Goal: Task Accomplishment & Management: Manage account settings

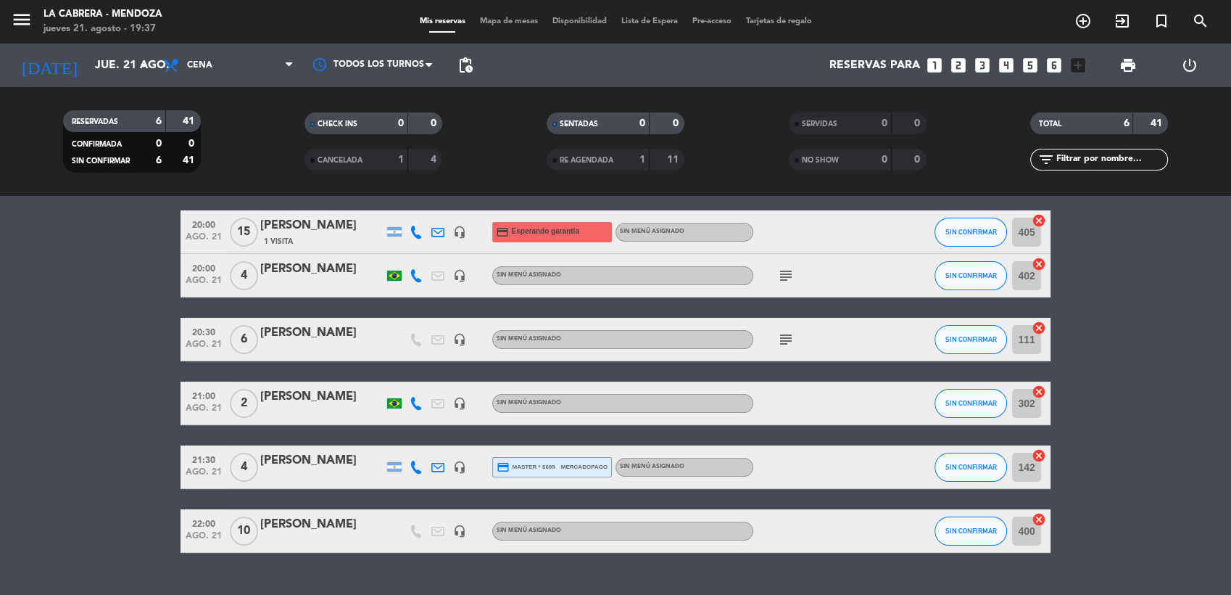
scroll to position [82, 0]
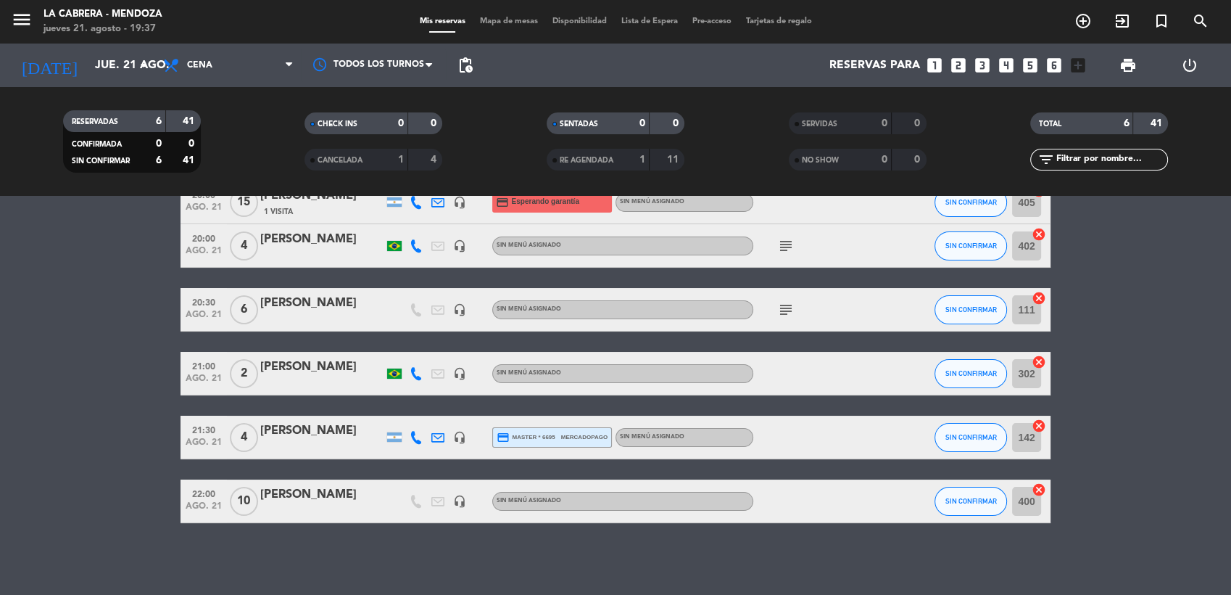
click at [1050, 594] on html "close × LA [PERSON_NAME] - [PERSON_NAME] × chrome_reader_mode Listado de Reserv…" at bounding box center [615, 297] width 1231 height 595
click at [511, 23] on span "Mapa de mesas" at bounding box center [509, 21] width 73 height 8
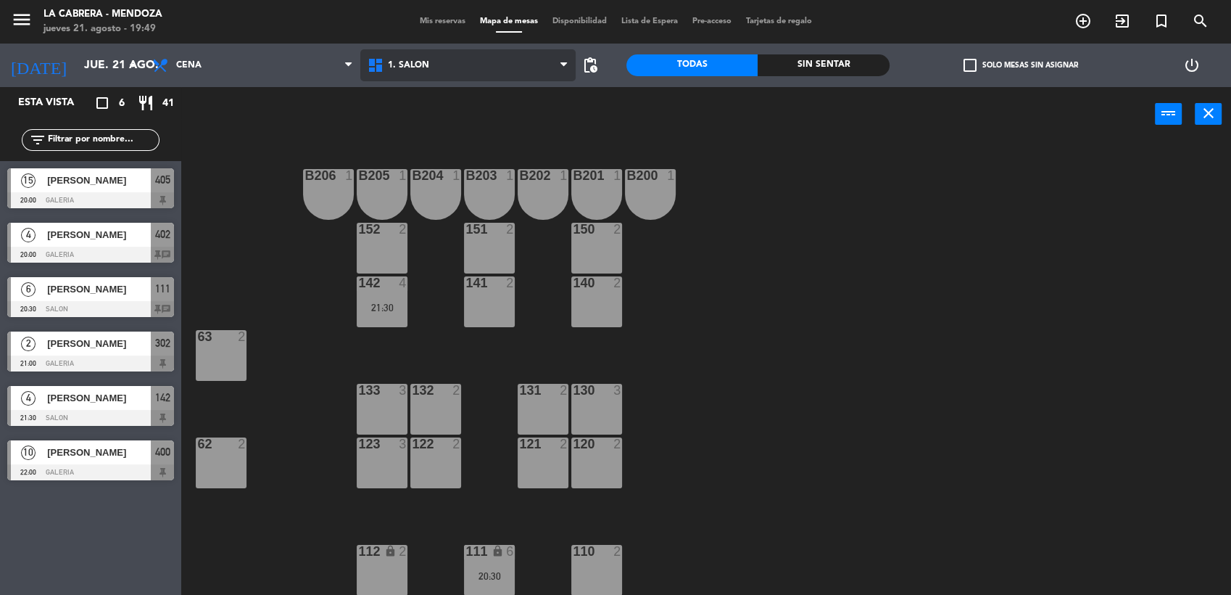
click at [412, 65] on span "1. SALON" at bounding box center [408, 65] width 41 height 10
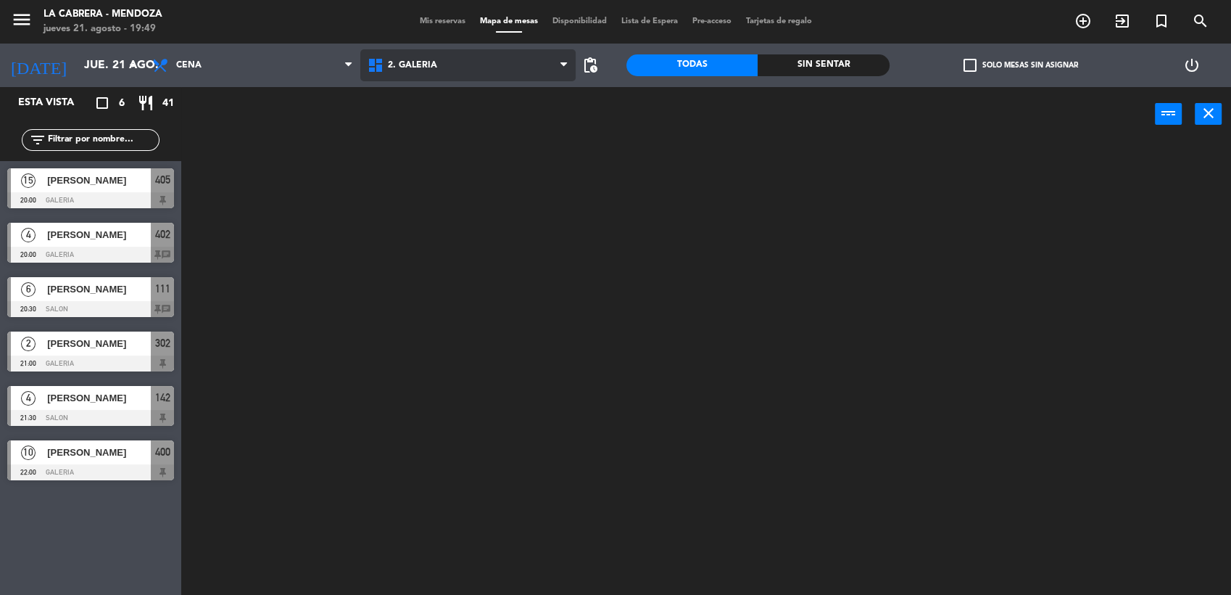
click at [450, 128] on ng-component "menu LA [PERSON_NAME] - [PERSON_NAME] [DATE] 21. agosto - 19:49 Mis reservas Ma…" at bounding box center [615, 298] width 1231 height 597
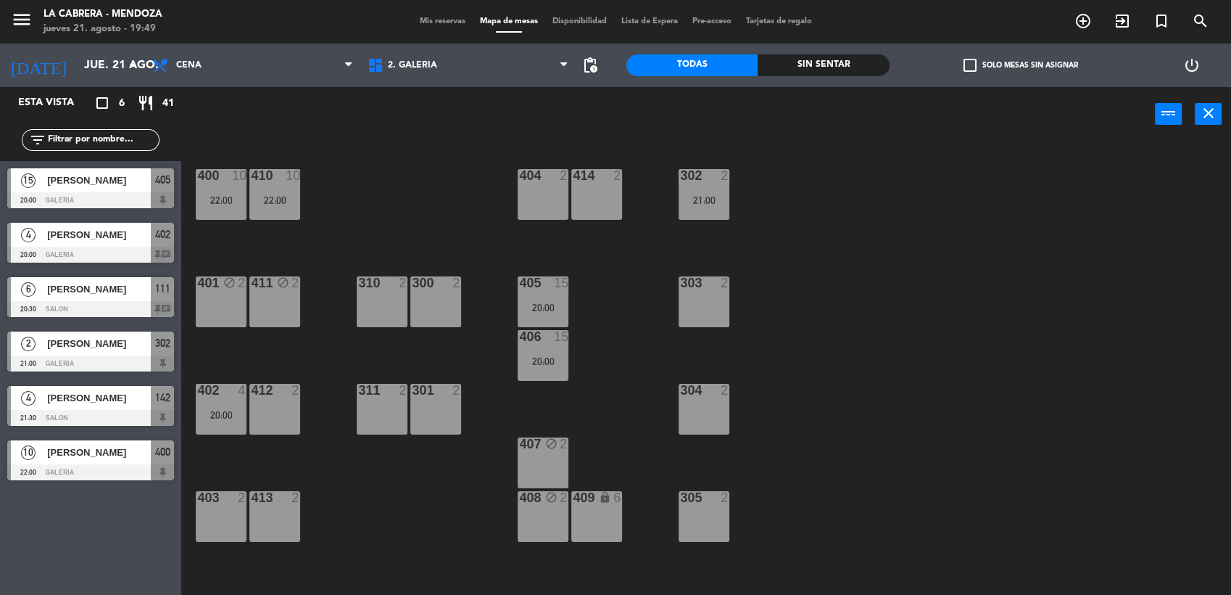
click at [215, 508] on div "403 2" at bounding box center [221, 516] width 51 height 51
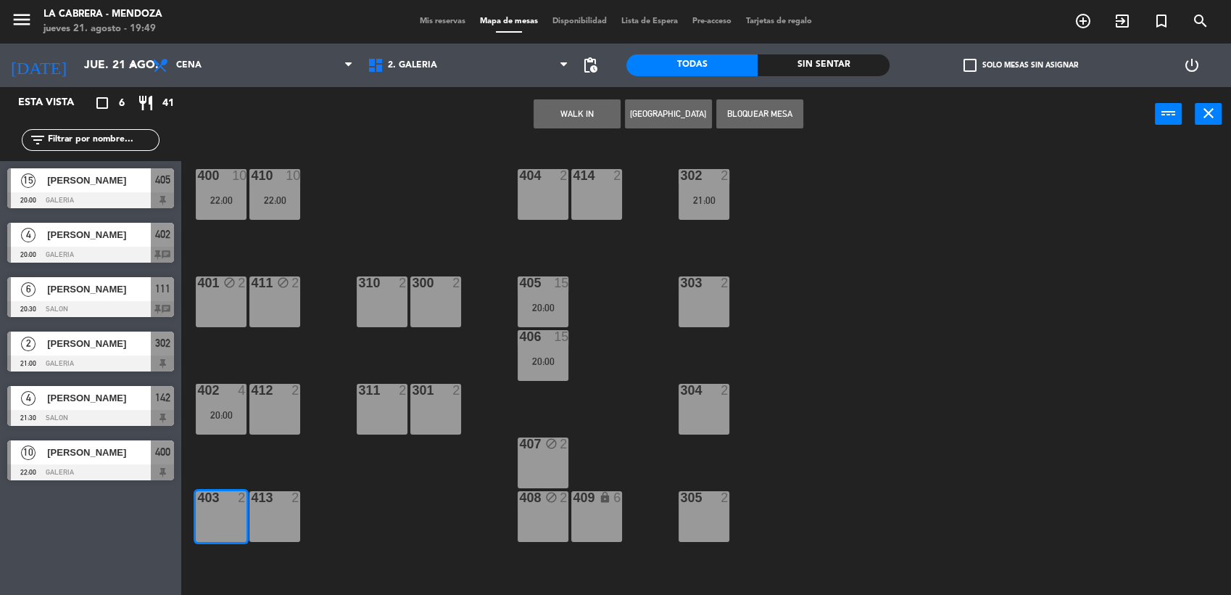
click at [667, 107] on button "[GEOGRAPHIC_DATA]" at bounding box center [668, 113] width 87 height 29
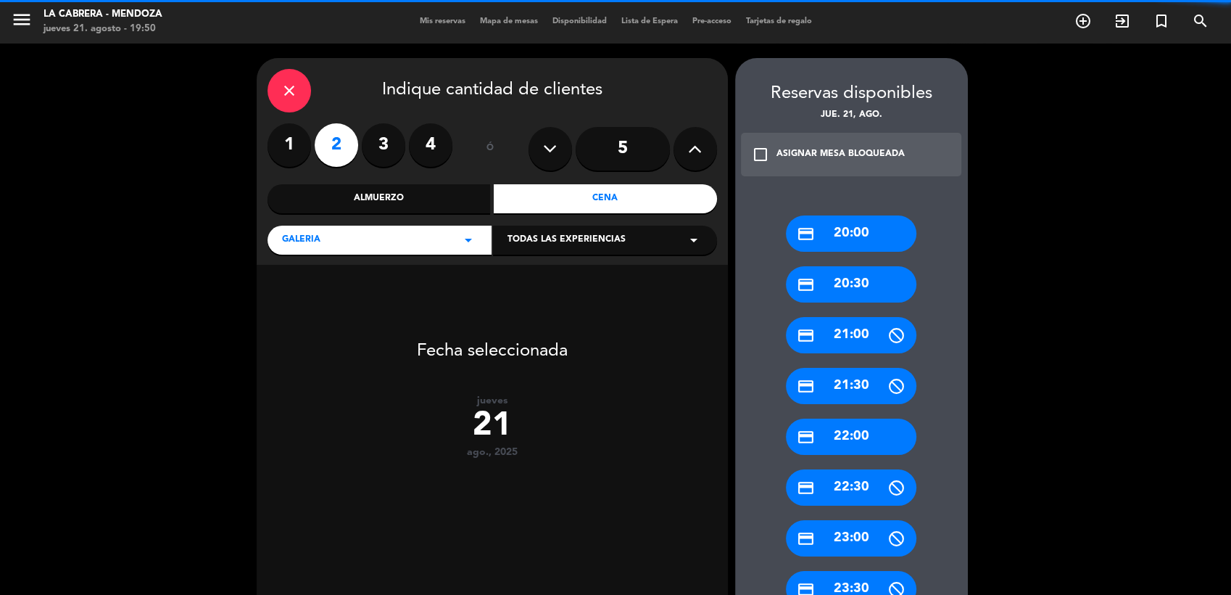
click at [690, 143] on icon at bounding box center [695, 149] width 14 height 22
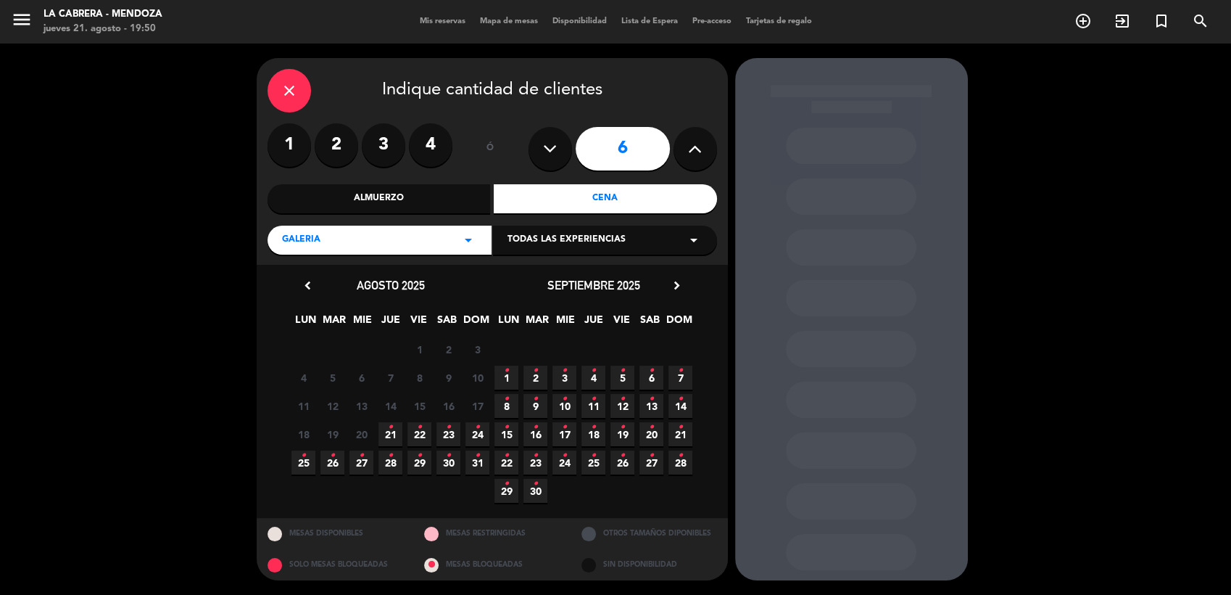
click at [390, 434] on icon "•" at bounding box center [390, 426] width 5 height 23
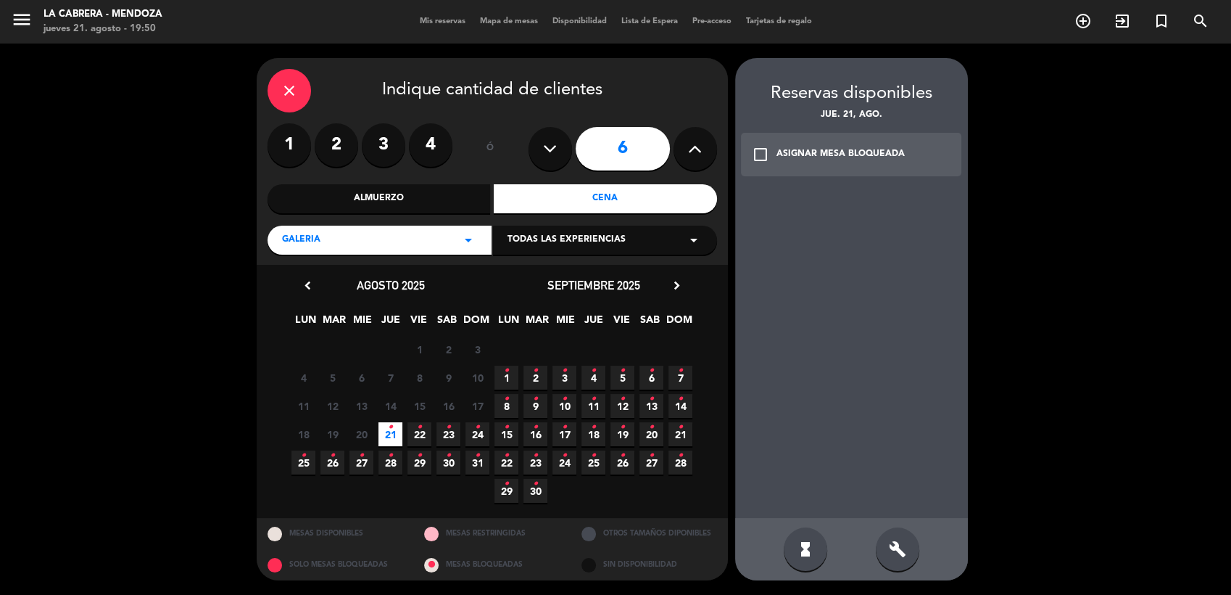
click at [771, 158] on div "check_box_outline_blank ASIGNAR MESA BLOQUEADA" at bounding box center [851, 155] width 221 height 44
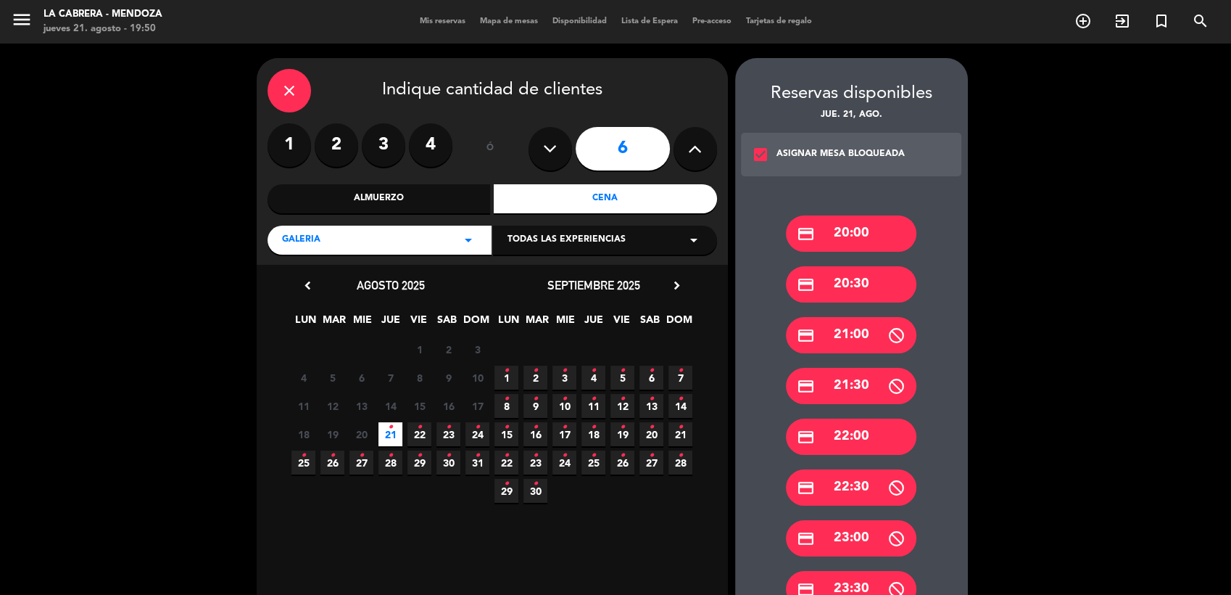
click at [815, 157] on div "ASIGNAR MESA BLOQUEADA" at bounding box center [841, 154] width 128 height 15
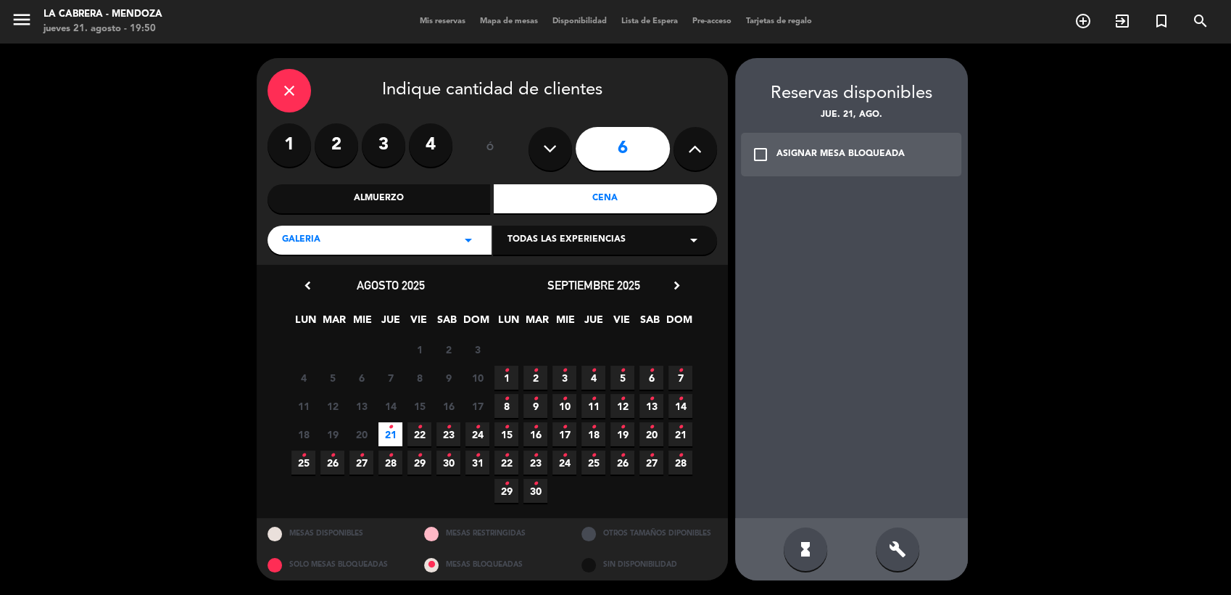
click at [895, 542] on icon "build" at bounding box center [897, 548] width 17 height 17
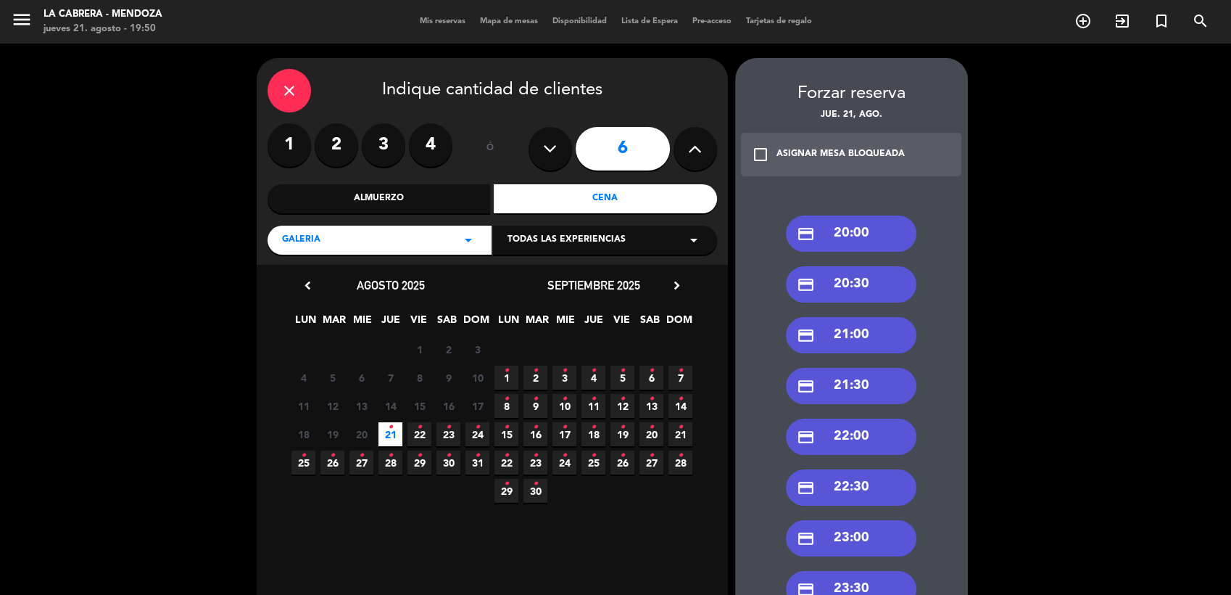
click at [857, 325] on div "credit_card 21:00" at bounding box center [851, 335] width 131 height 36
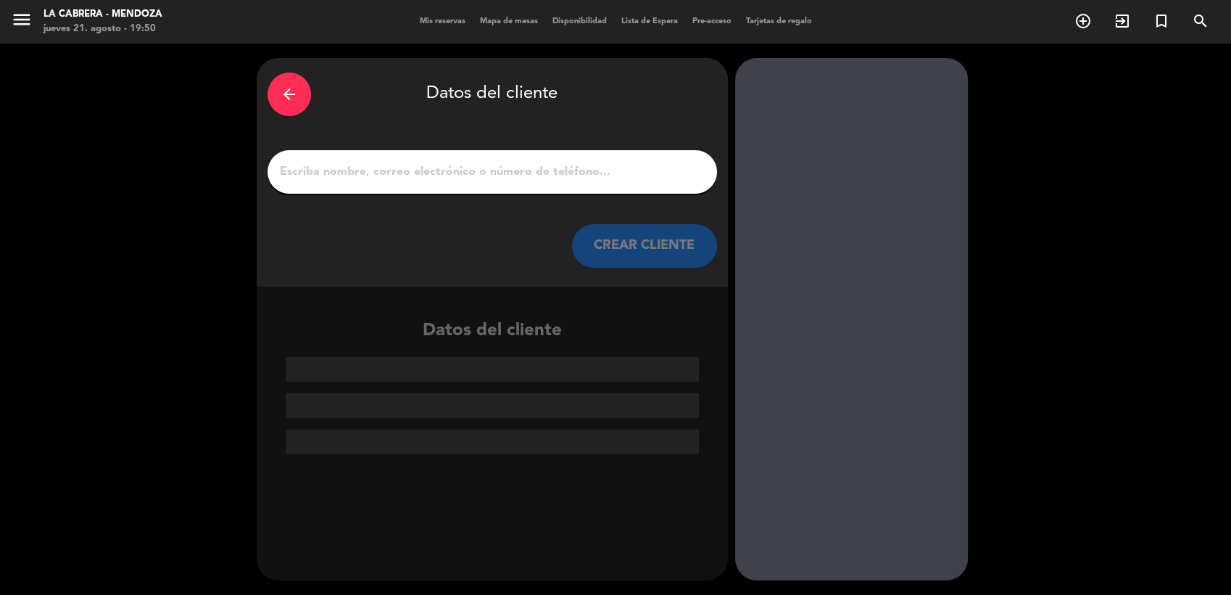
click at [435, 177] on input "1" at bounding box center [492, 172] width 428 height 20
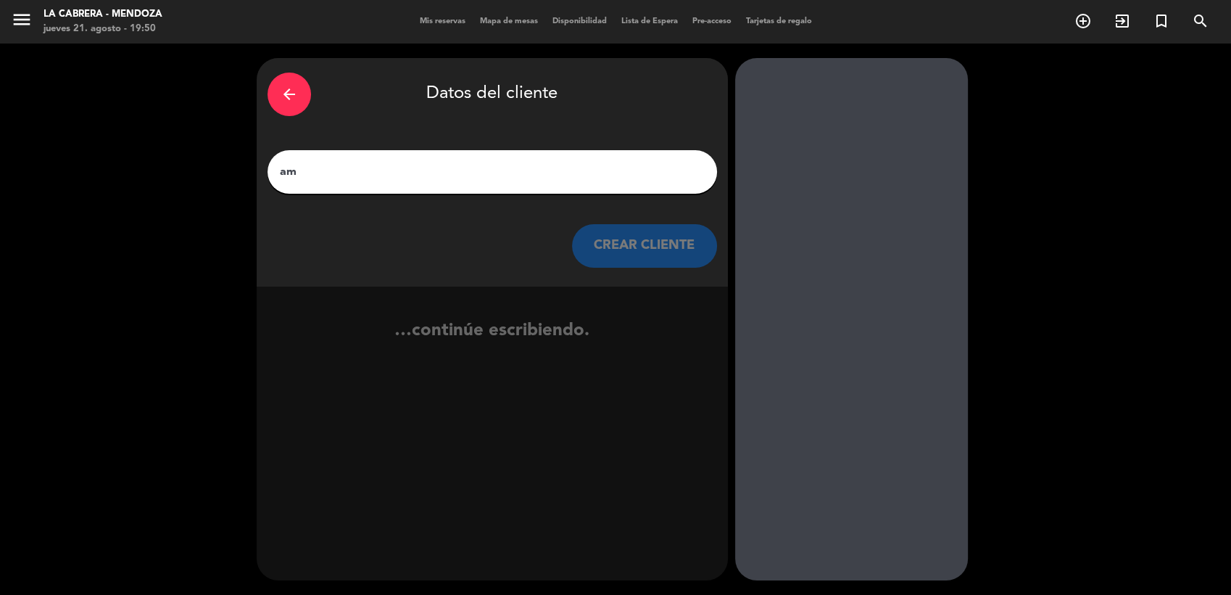
type input "a"
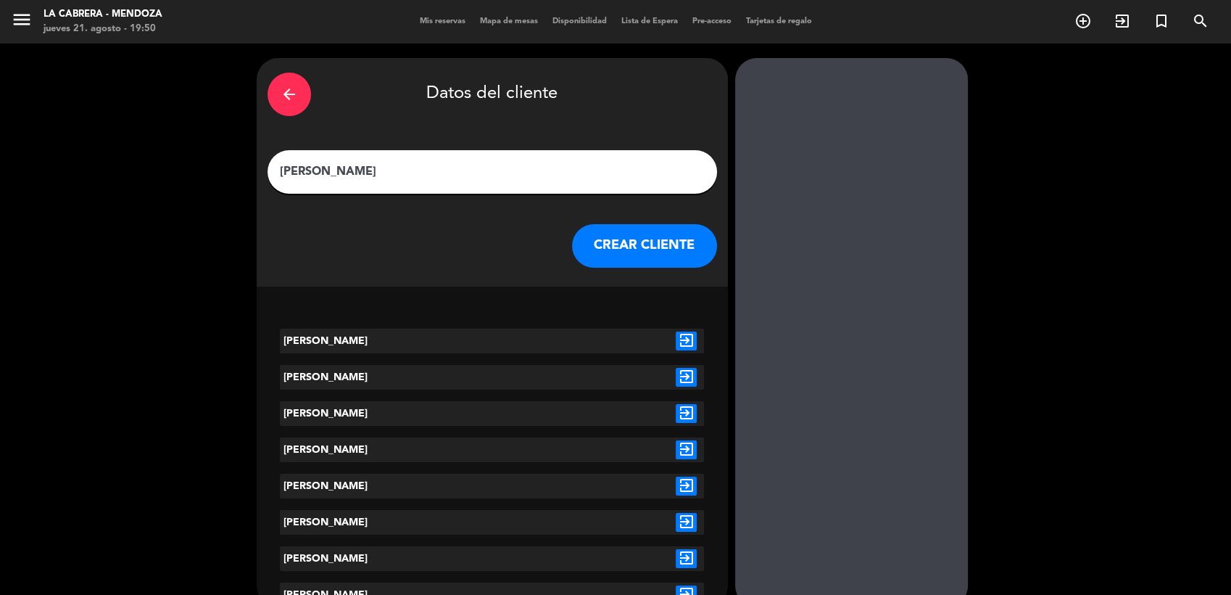
type input "[PERSON_NAME]"
click at [691, 415] on icon "exit_to_app" at bounding box center [686, 413] width 21 height 19
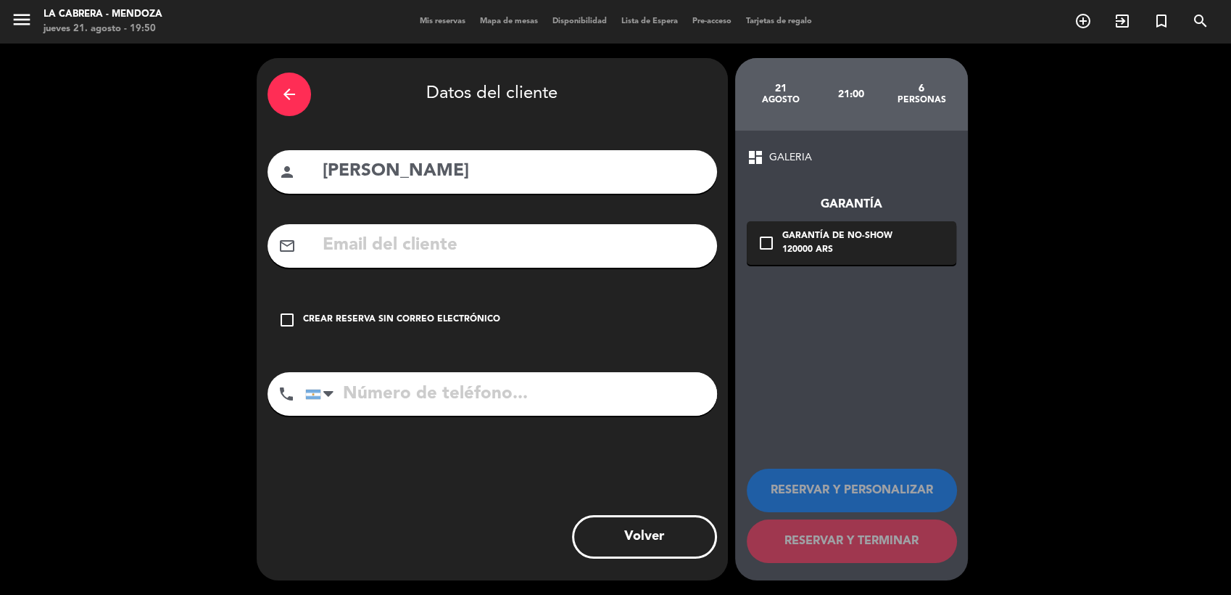
click at [320, 317] on div "Crear reserva sin correo electrónico" at bounding box center [401, 319] width 197 height 15
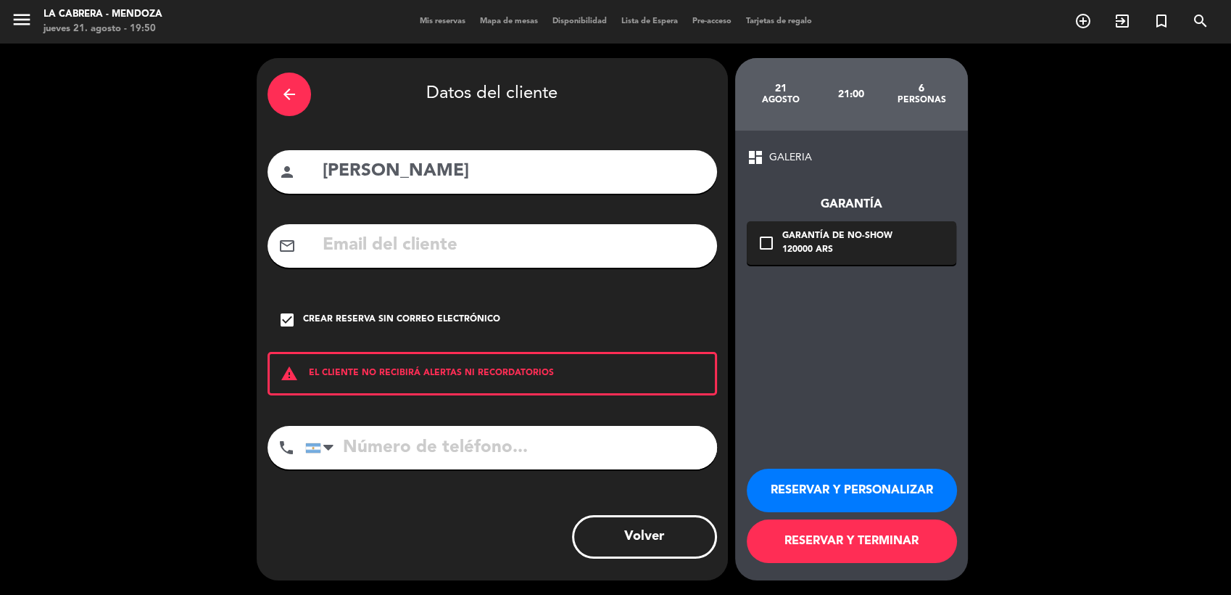
click at [893, 497] on button "RESERVAR Y PERSONALIZAR" at bounding box center [852, 490] width 210 height 44
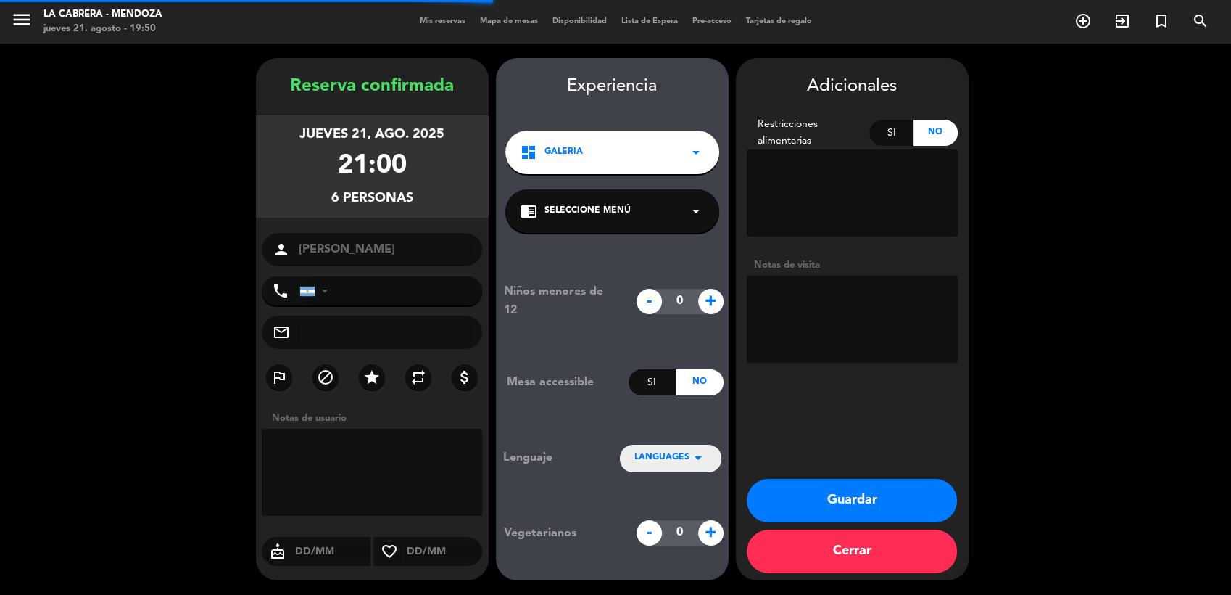
click at [413, 458] on textarea at bounding box center [372, 472] width 221 height 87
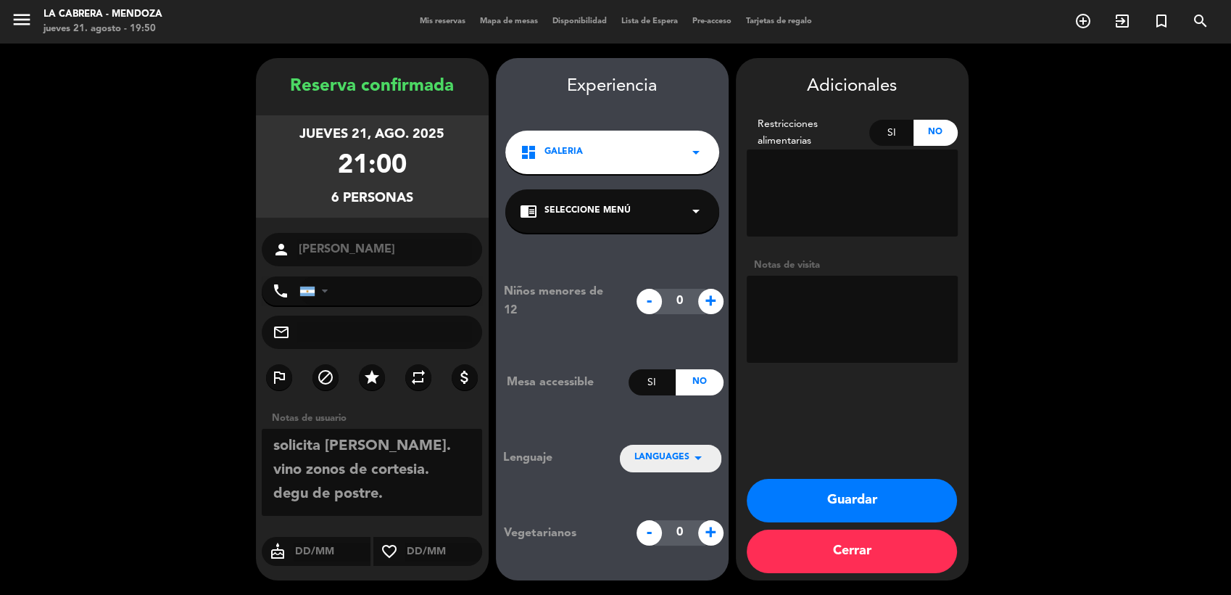
type textarea "solicita [PERSON_NAME]. vino zonos de cortesia. degu de postre."
click at [891, 498] on button "Guardar" at bounding box center [852, 501] width 210 height 44
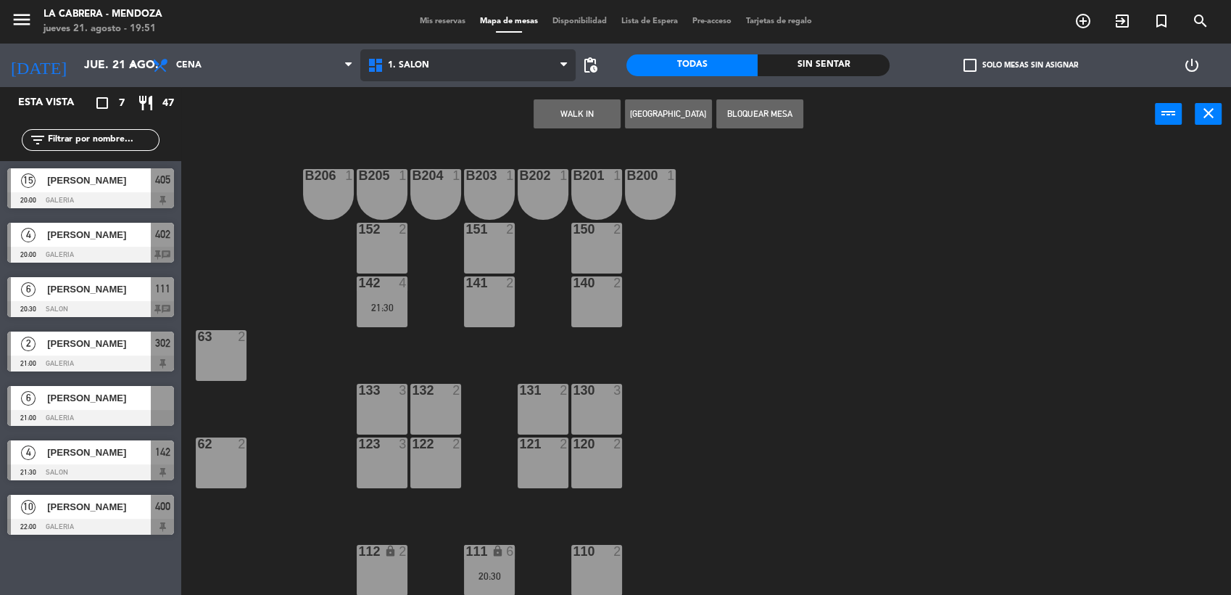
click at [463, 61] on span "1. SALON" at bounding box center [467, 65] width 215 height 32
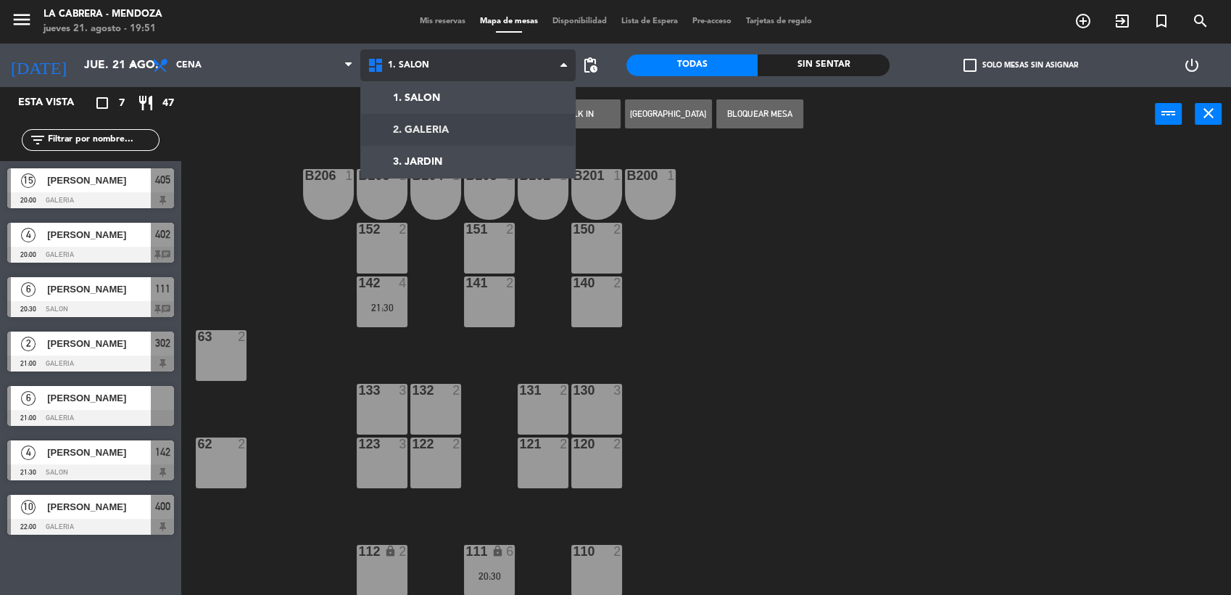
click at [444, 135] on ng-component "menu LA [PERSON_NAME] - [PERSON_NAME] [DATE] 21. agosto - 19:51 Mis reservas Ma…" at bounding box center [615, 298] width 1231 height 597
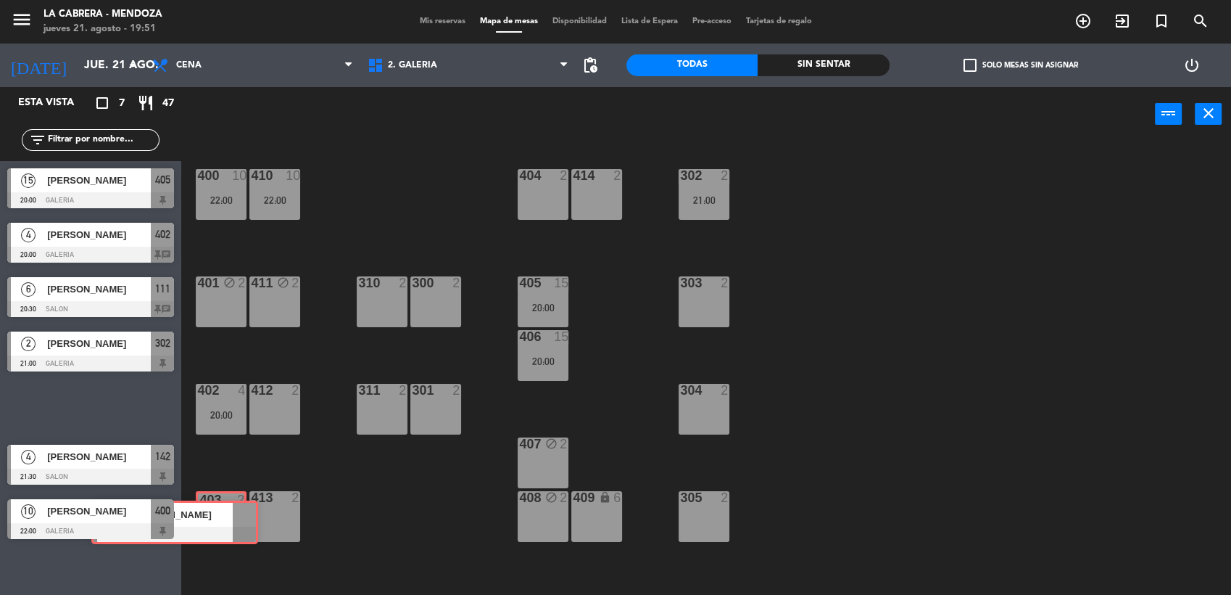
drag, startPoint x: 133, startPoint y: 398, endPoint x: 218, endPoint y: 512, distance: 141.5
click at [218, 512] on div "Esta vista crop_square 7 restaurant 47 filter_list 15 [PERSON_NAME] 20:00 GALER…" at bounding box center [615, 342] width 1231 height 510
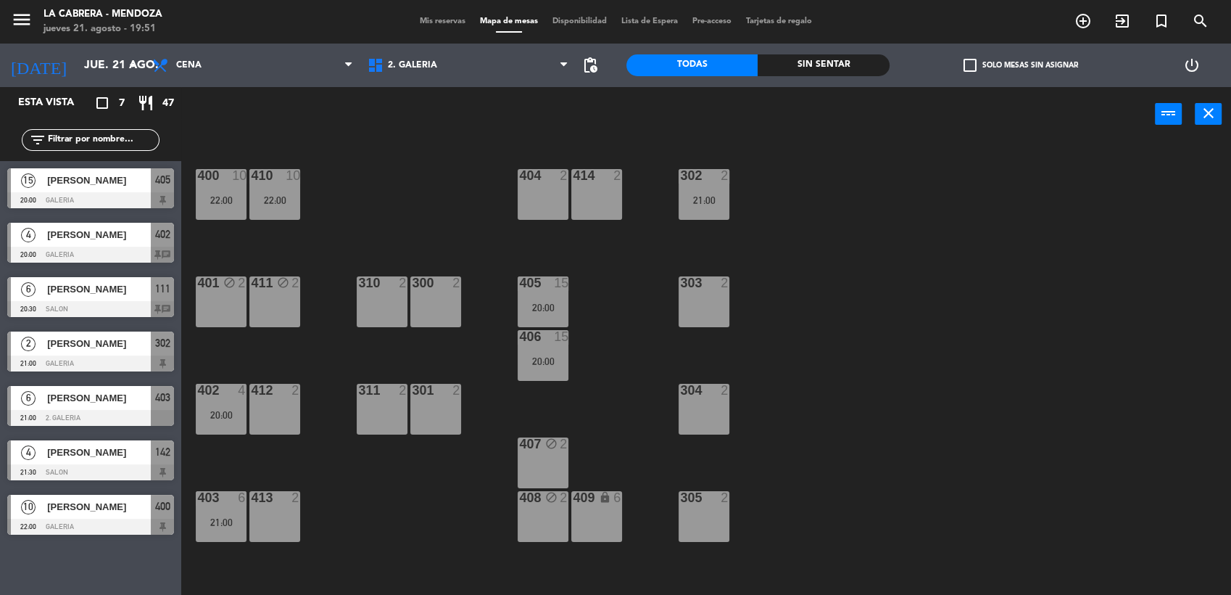
click at [226, 517] on div "21:00" at bounding box center [221, 522] width 51 height 10
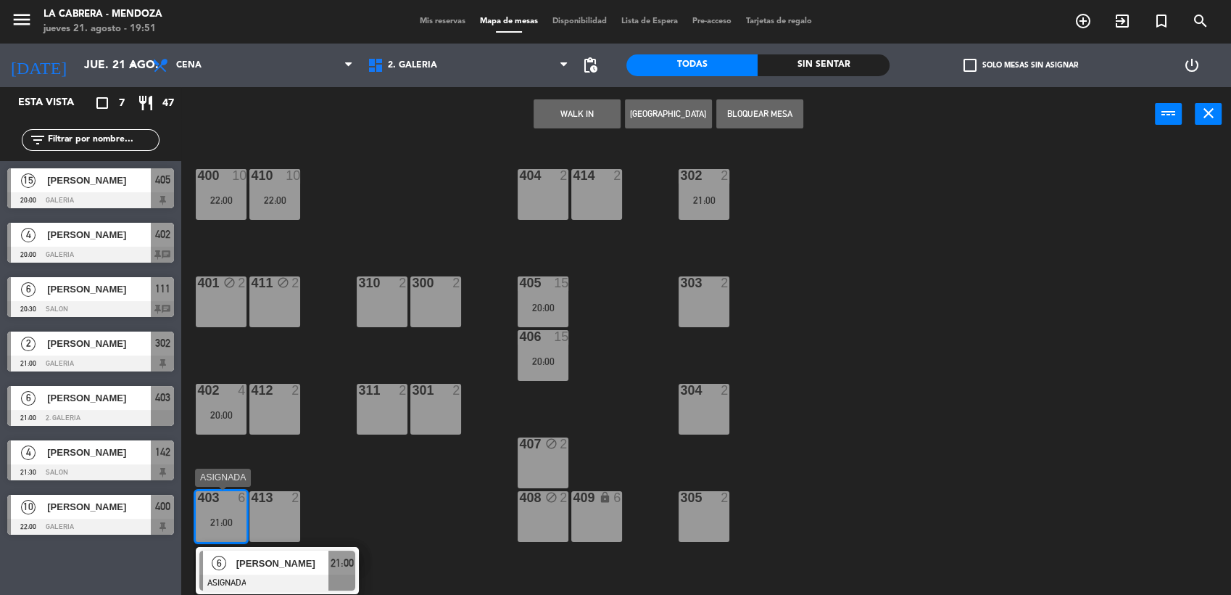
click at [276, 560] on span "[PERSON_NAME]" at bounding box center [282, 562] width 93 height 15
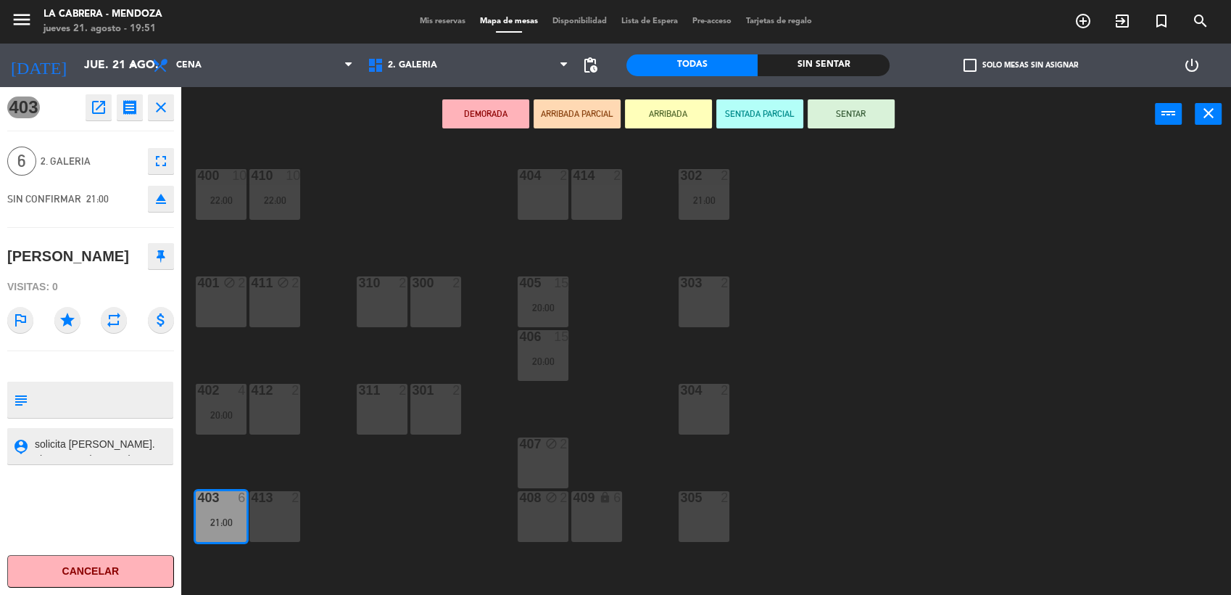
click at [157, 110] on icon "close" at bounding box center [160, 107] width 17 height 17
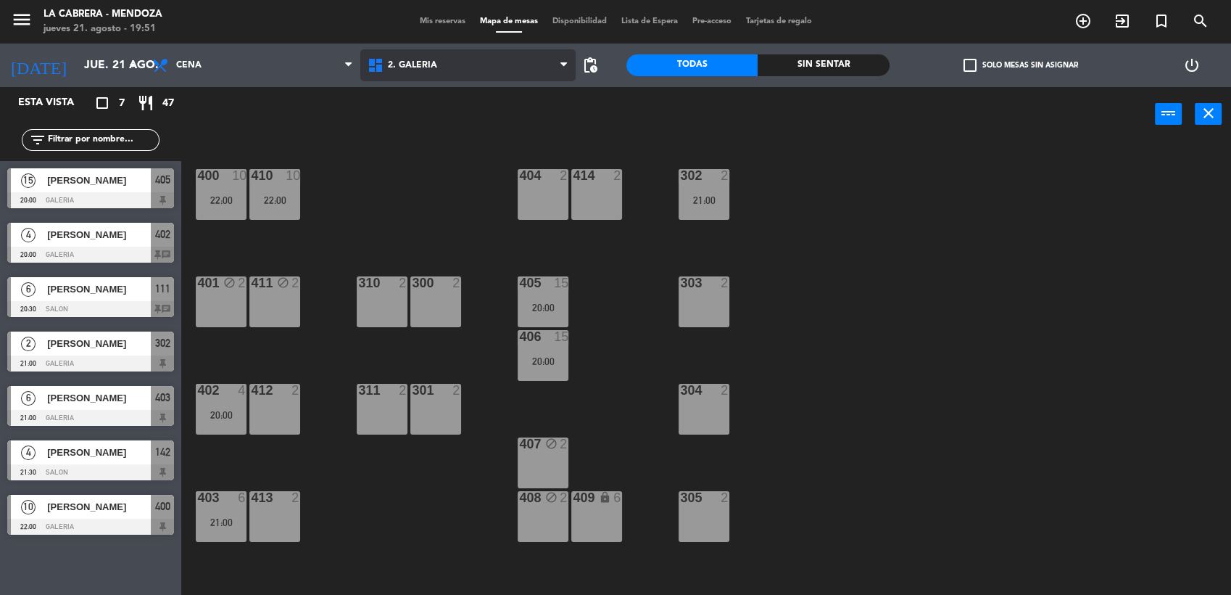
click at [435, 76] on span "2. GALERIA" at bounding box center [467, 65] width 215 height 32
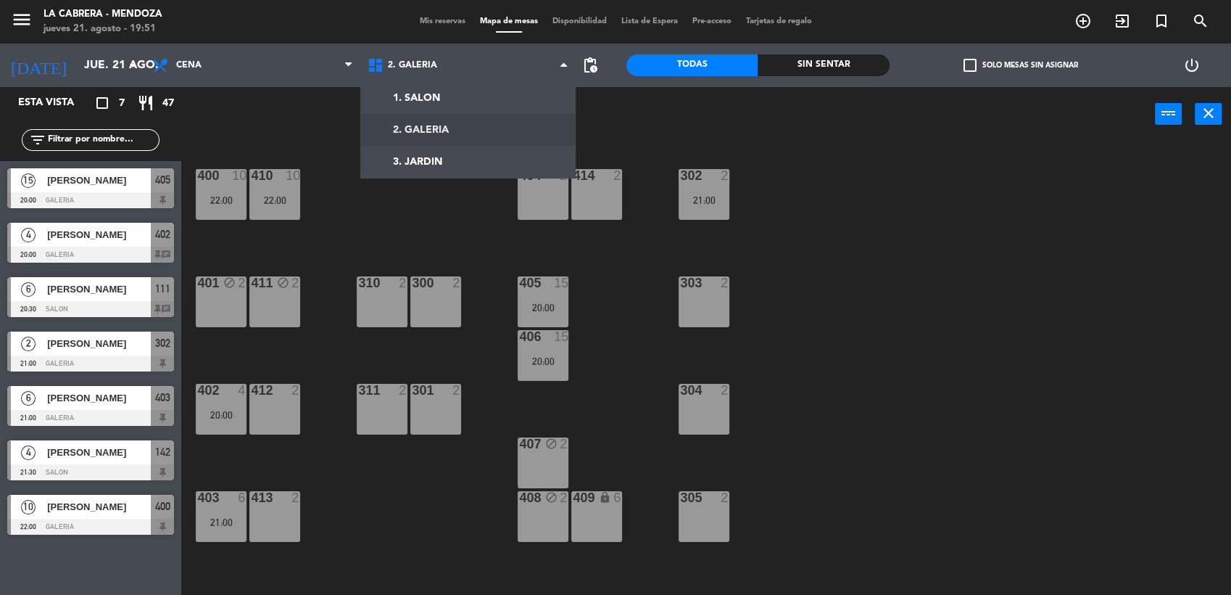
click at [281, 139] on div "power_input close" at bounding box center [668, 114] width 974 height 55
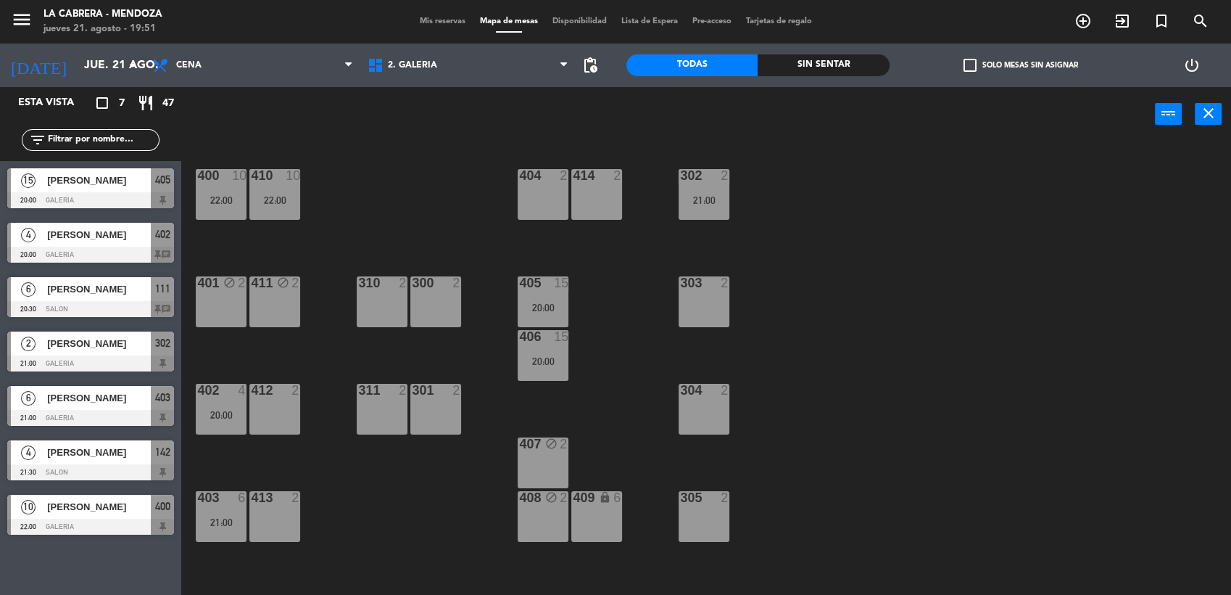
click at [208, 202] on div "22:00" at bounding box center [221, 200] width 51 height 10
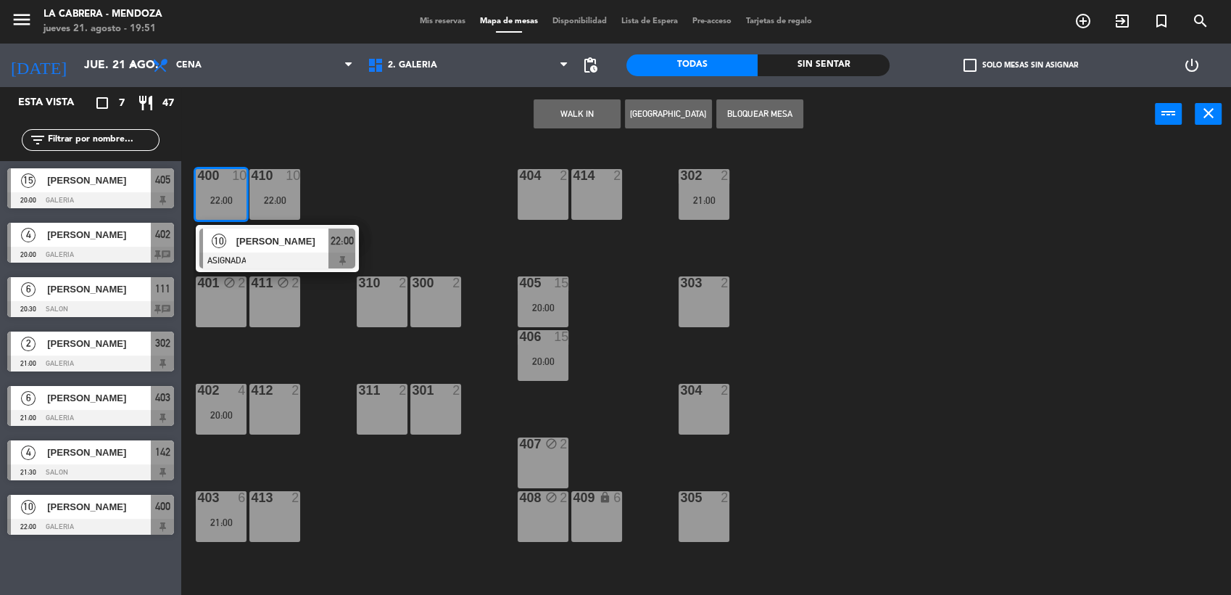
click at [259, 350] on div "400 10 22:00 10 [PERSON_NAME] ASIGNADA 22:00 410 10 22:00 404 2 414 2 302 2 21:…" at bounding box center [713, 370] width 1038 height 453
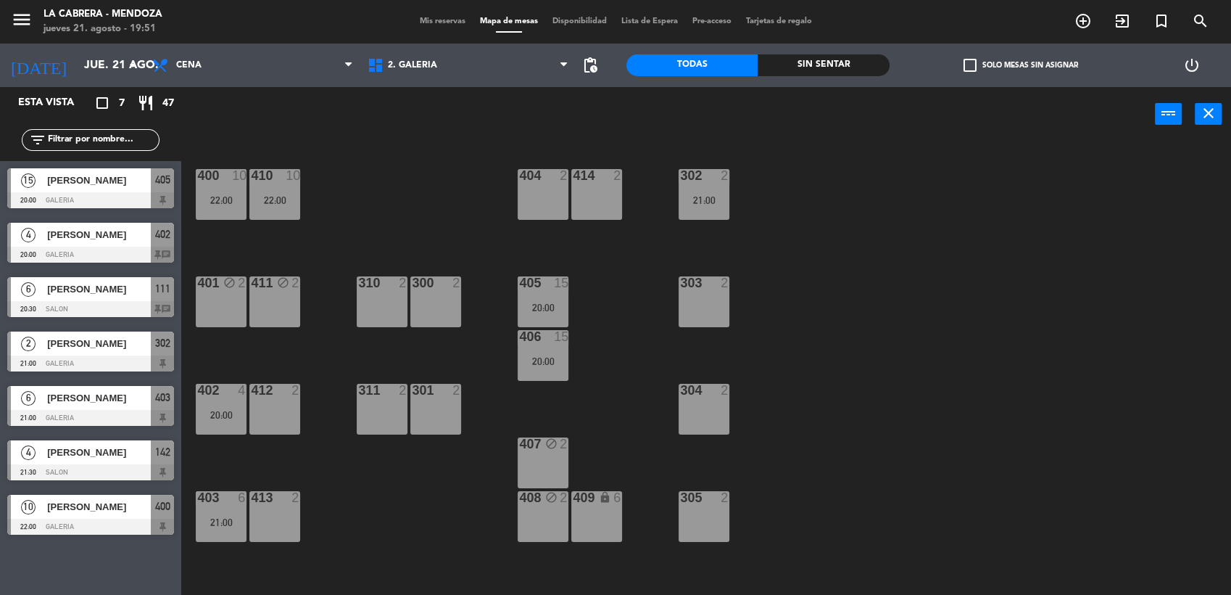
click at [214, 491] on div at bounding box center [222, 497] width 24 height 13
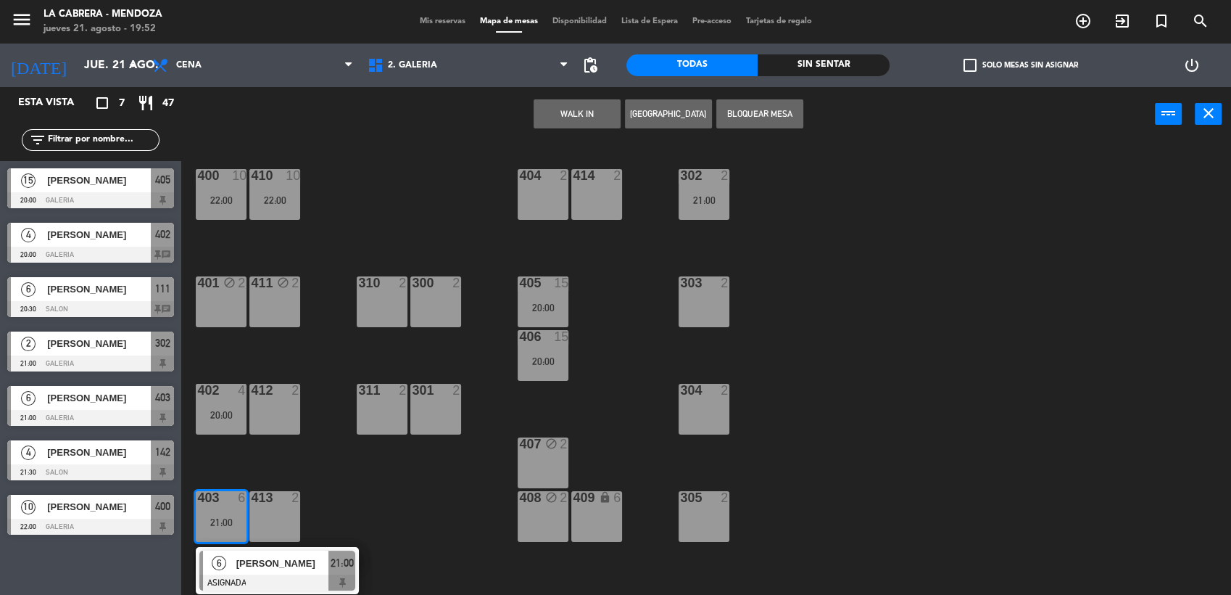
click at [314, 339] on div "400 10 22:00 410 10 22:00 404 2 414 2 302 2 21:00 401 block 2 411 block 2 310 2…" at bounding box center [713, 370] width 1038 height 453
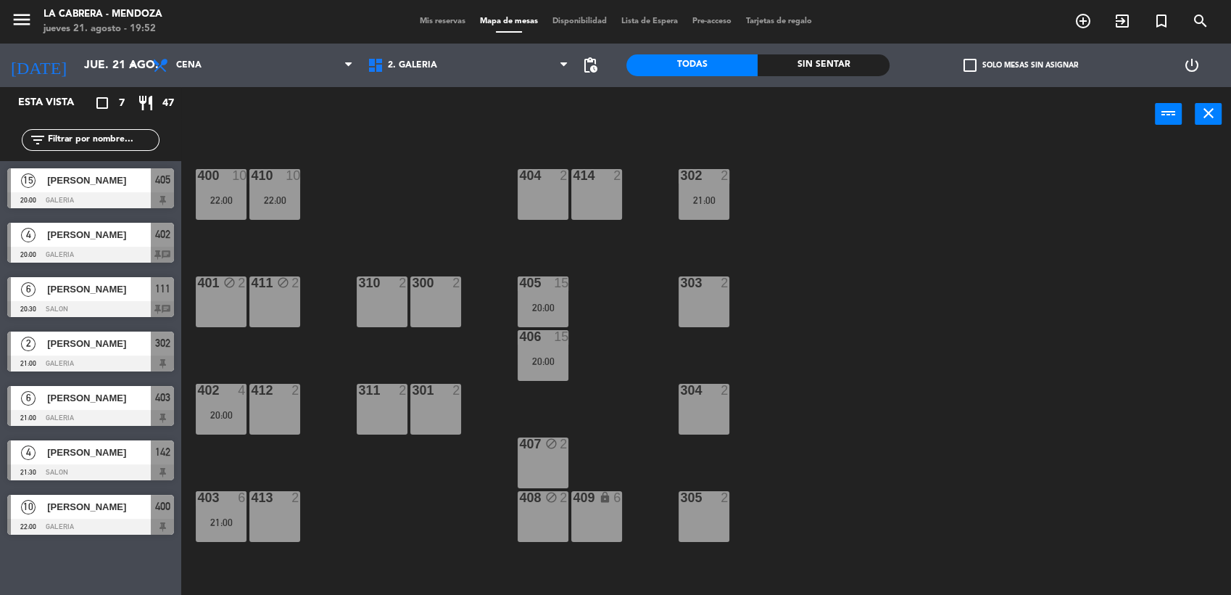
click at [126, 521] on div at bounding box center [90, 526] width 167 height 16
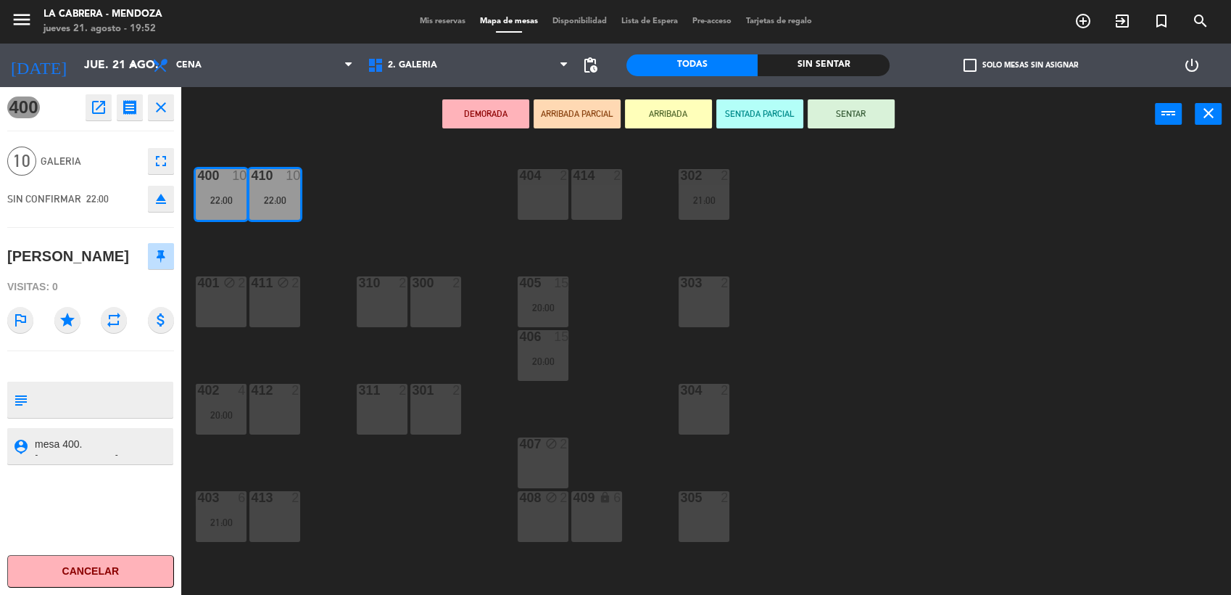
click at [163, 118] on button "close" at bounding box center [161, 107] width 26 height 26
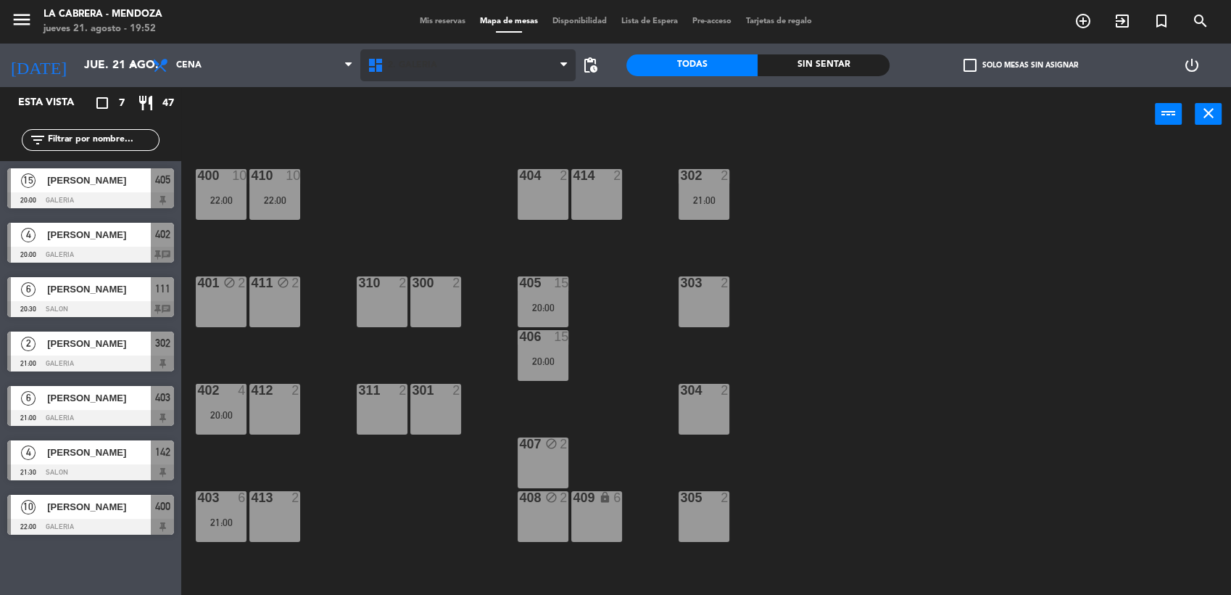
click at [430, 67] on span "2. GALERIA" at bounding box center [412, 65] width 49 height 10
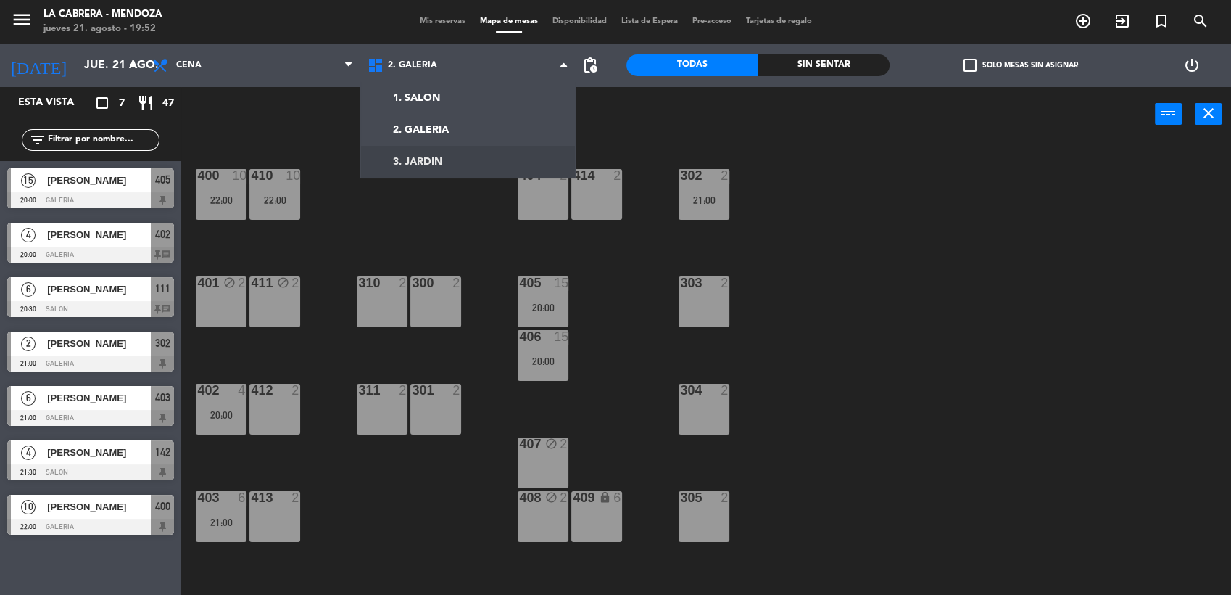
click at [563, 293] on div "405 15 20:00" at bounding box center [543, 301] width 51 height 51
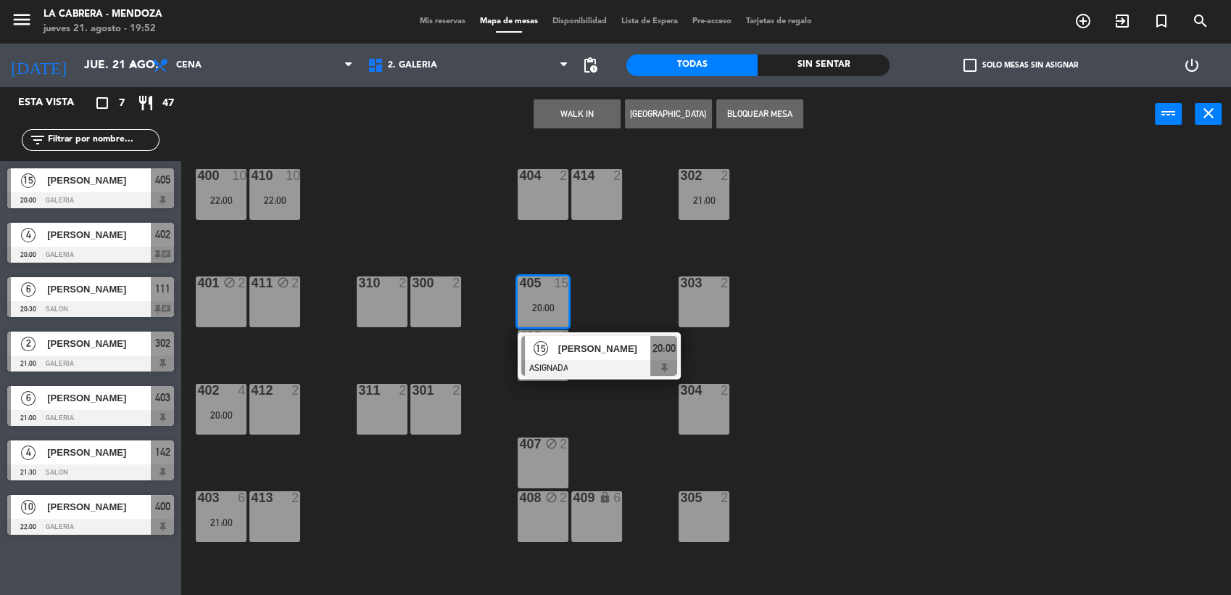
click at [592, 352] on span "[PERSON_NAME]" at bounding box center [604, 348] width 93 height 15
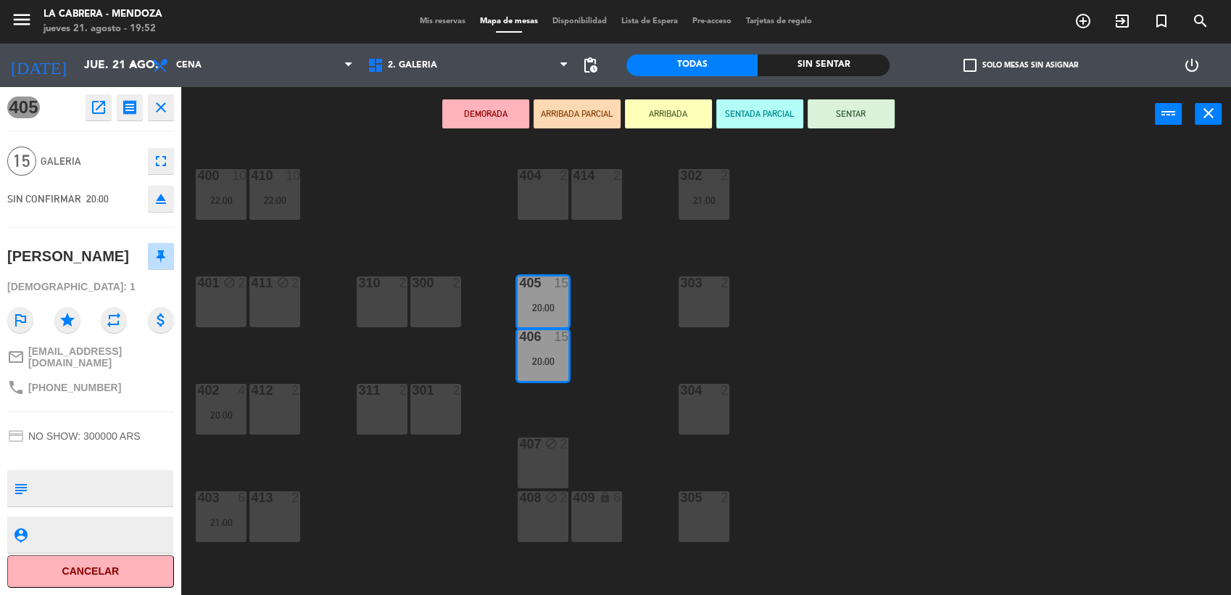
click at [476, 244] on div "400 10 22:00 410 10 22:00 404 2 414 2 302 2 21:00 401 block 2 411 block 2 310 2…" at bounding box center [713, 370] width 1038 height 453
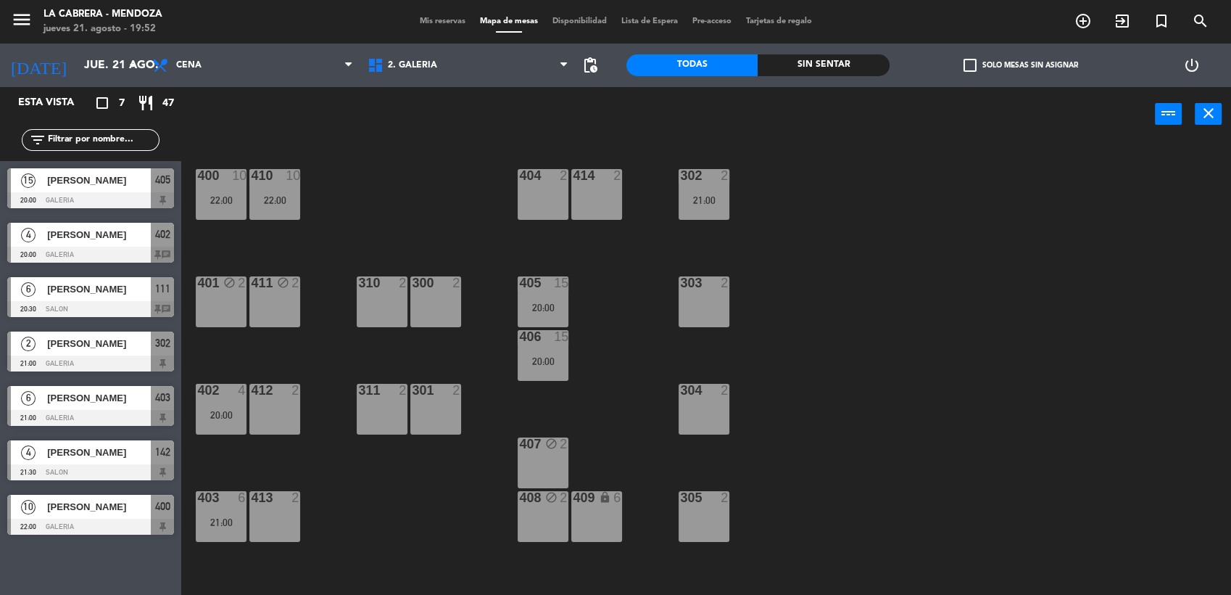
click at [80, 299] on div "[PERSON_NAME]" at bounding box center [98, 289] width 105 height 24
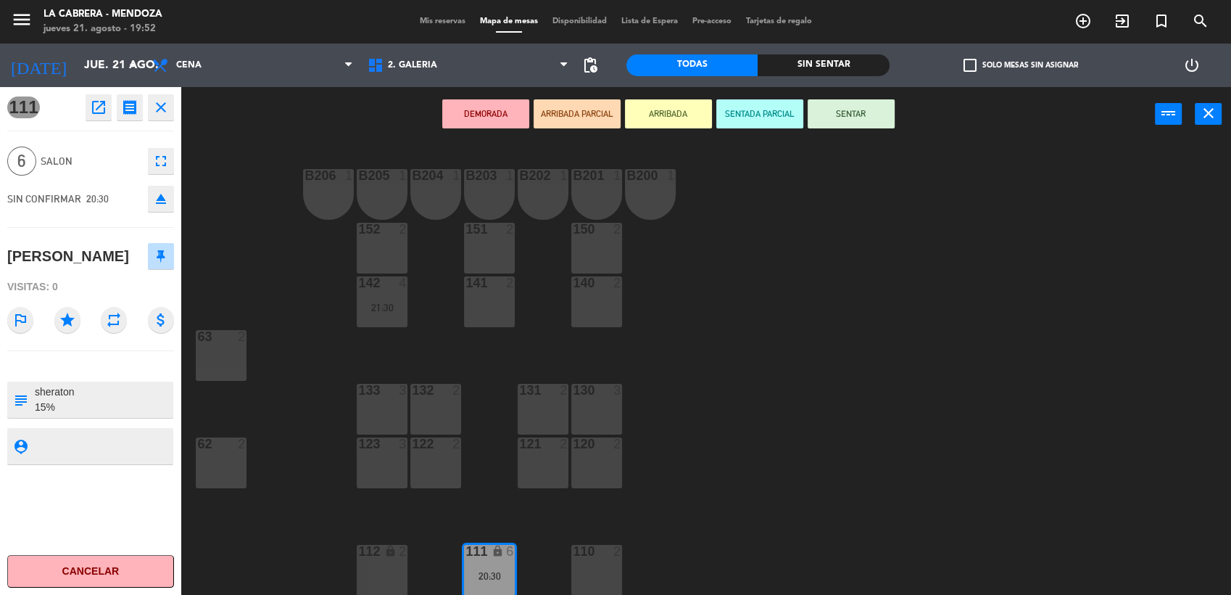
click at [166, 109] on icon "close" at bounding box center [160, 107] width 17 height 17
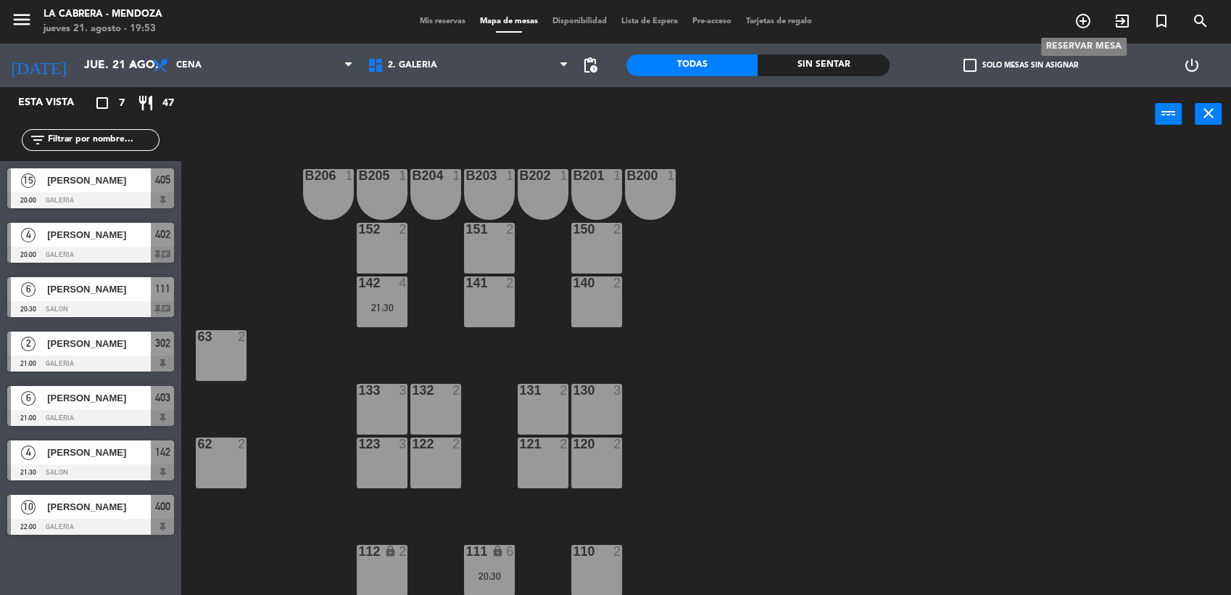
click at [1088, 25] on icon "add_circle_outline" at bounding box center [1083, 20] width 17 height 17
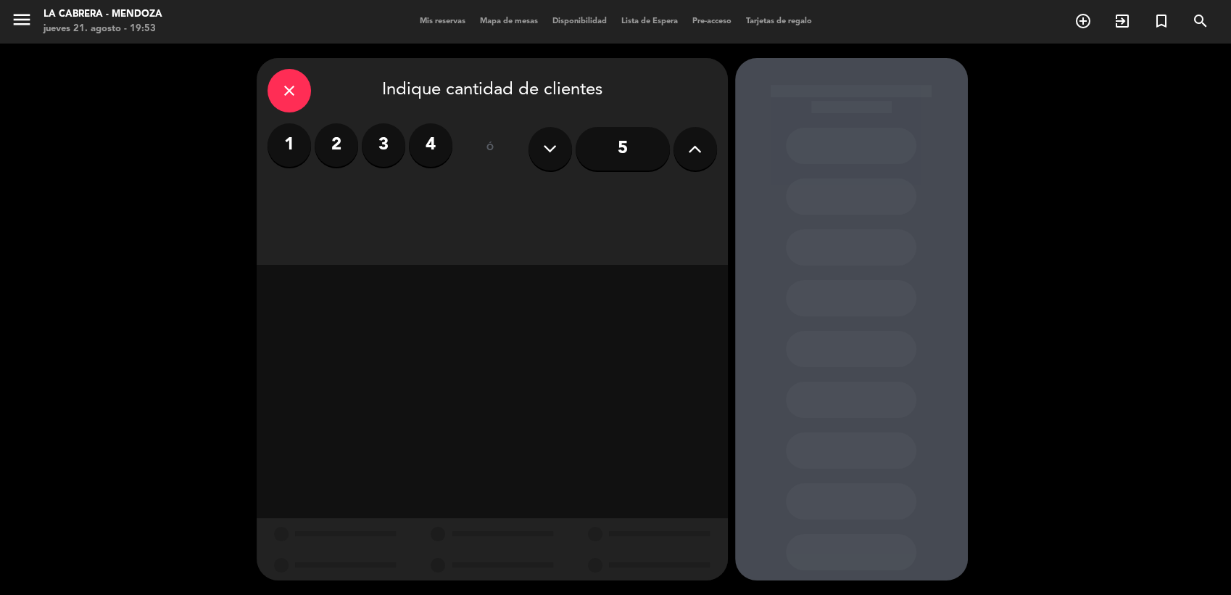
click at [331, 131] on label "2" at bounding box center [337, 145] width 44 height 44
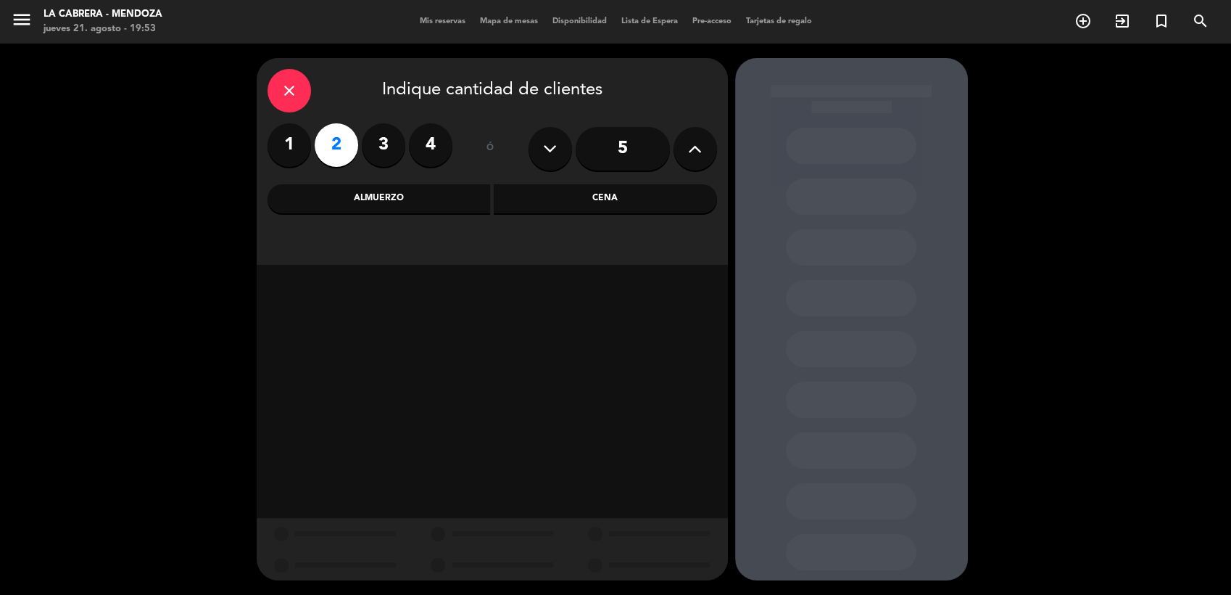
click at [609, 187] on div "Cena" at bounding box center [605, 198] width 223 height 29
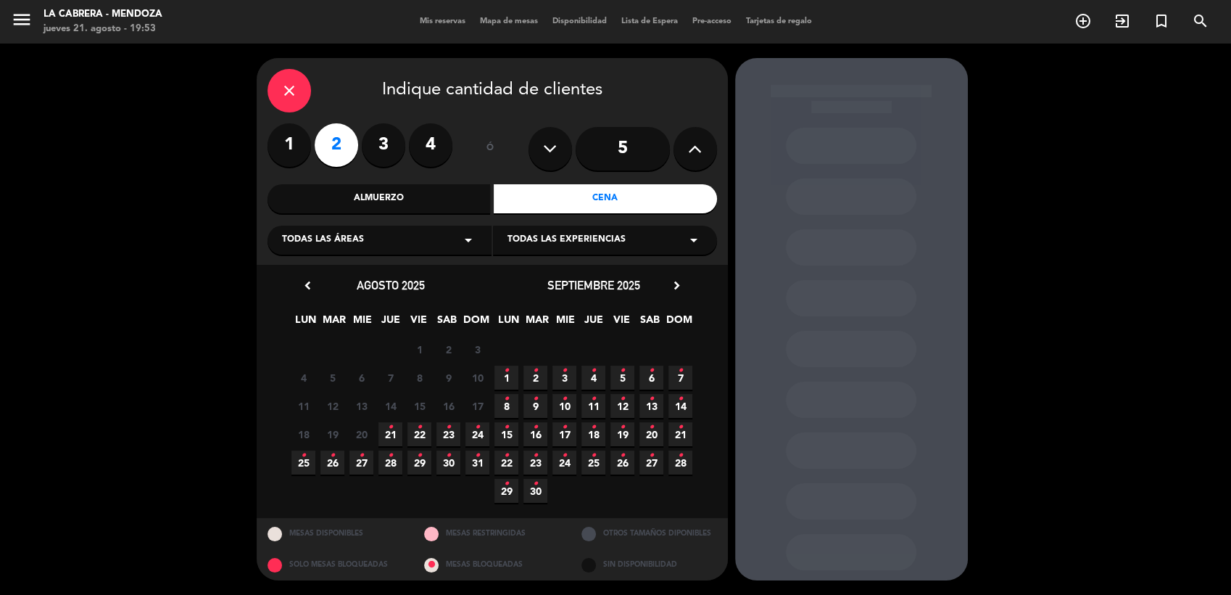
click at [386, 441] on span "21 •" at bounding box center [390, 434] width 24 height 24
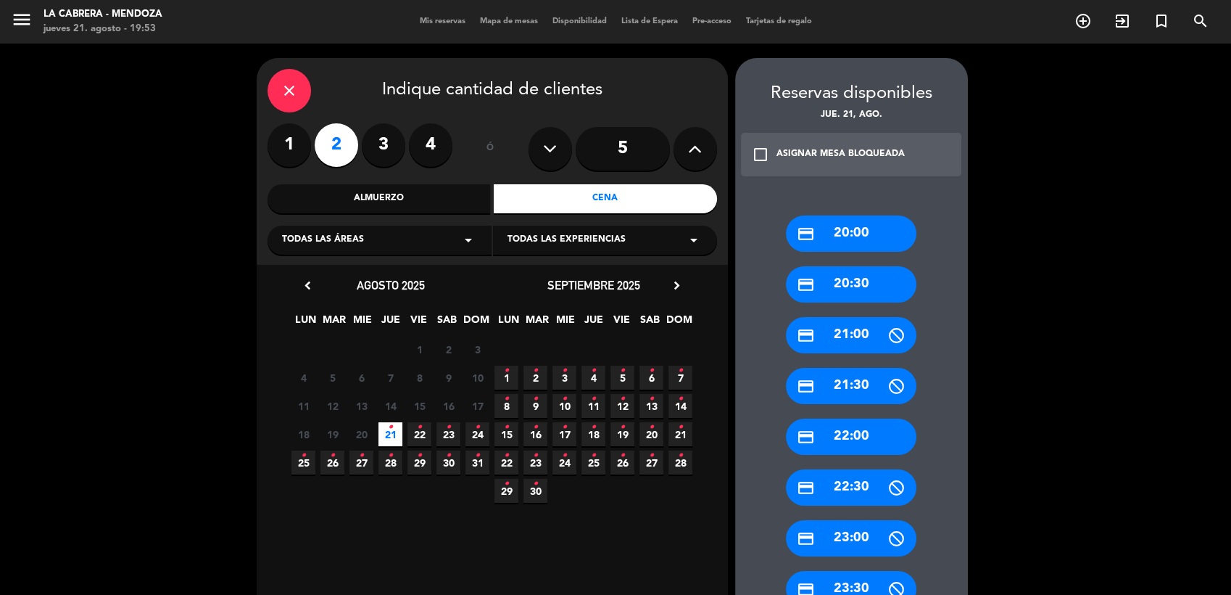
click at [863, 340] on div "credit_card 21:00" at bounding box center [851, 335] width 131 height 36
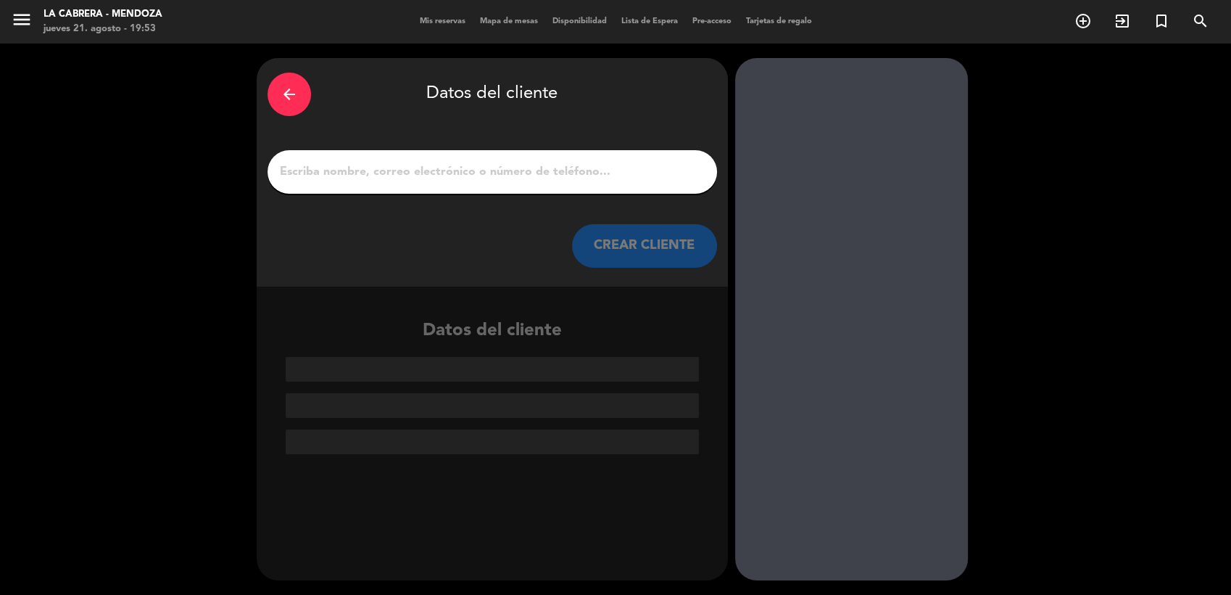
click at [485, 157] on div at bounding box center [493, 172] width 450 height 44
click at [483, 167] on input "1" at bounding box center [492, 172] width 428 height 20
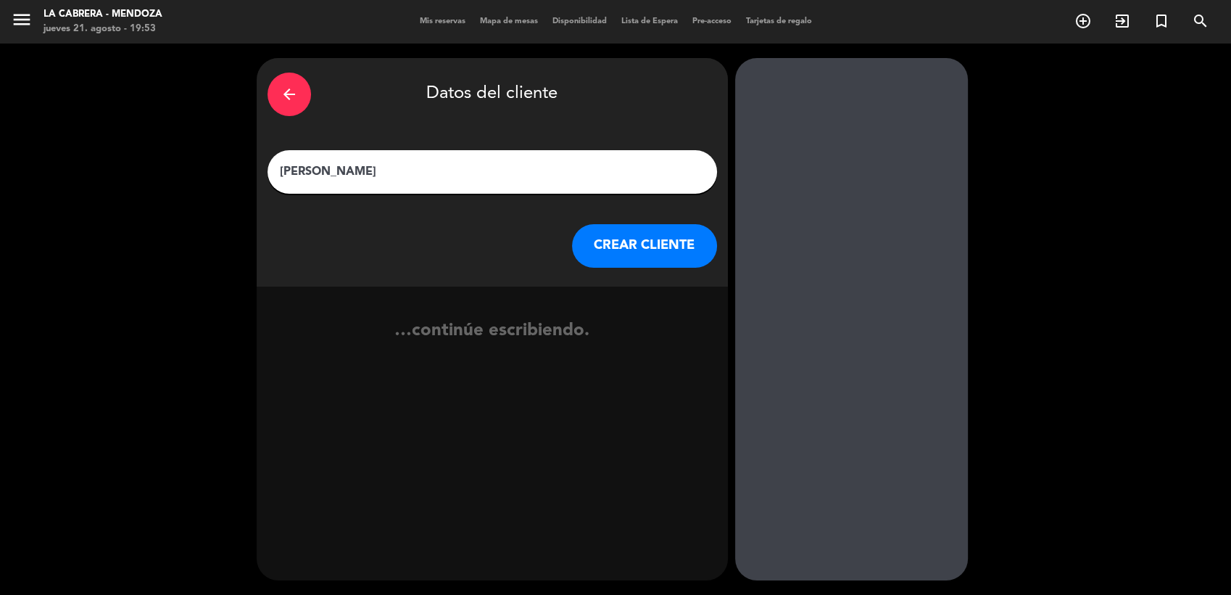
type input "[PERSON_NAME]"
click at [633, 254] on button "CREAR CLIENTE" at bounding box center [644, 246] width 145 height 44
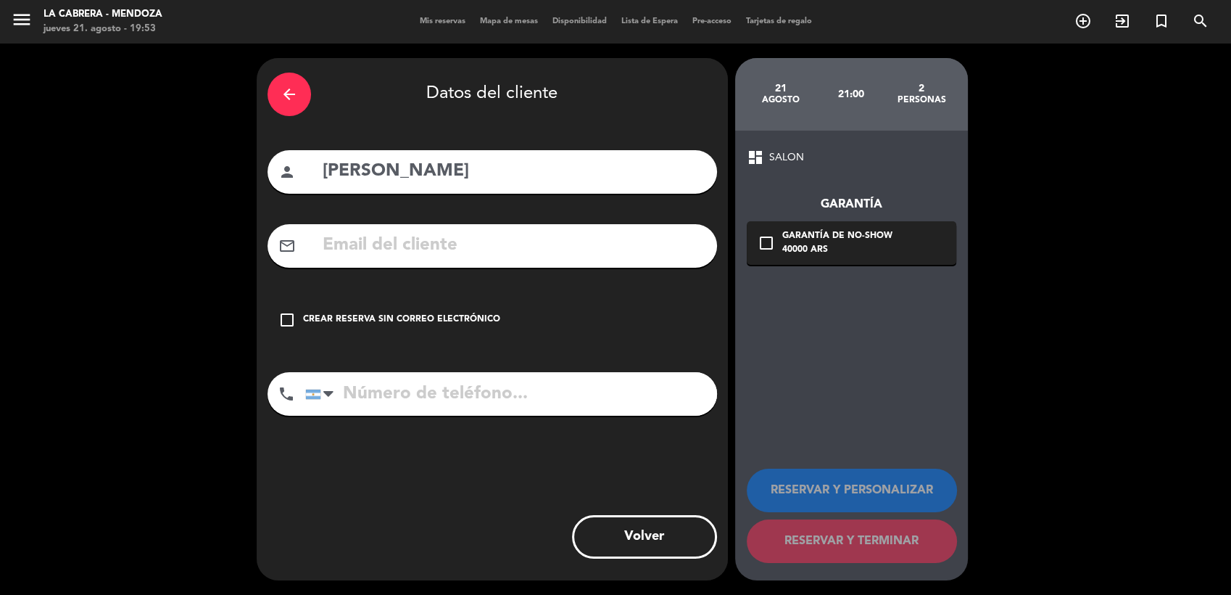
click at [301, 318] on div "check_box_outline_blank Crear reserva sin correo electrónico" at bounding box center [493, 320] width 450 height 44
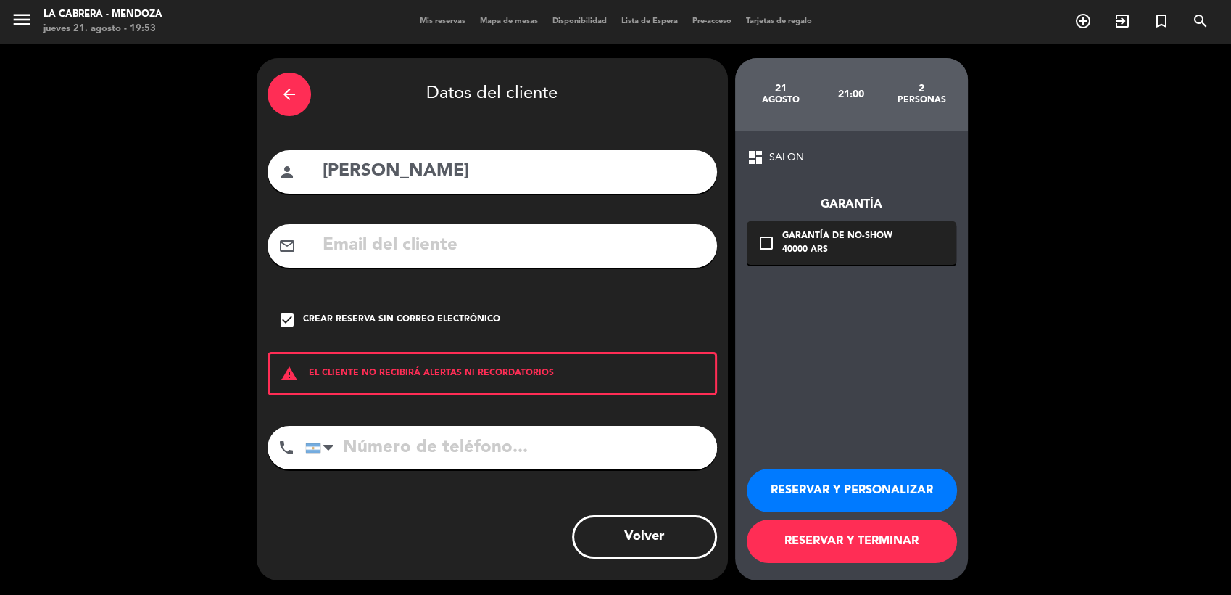
click at [893, 496] on button "RESERVAR Y PERSONALIZAR" at bounding box center [852, 490] width 210 height 44
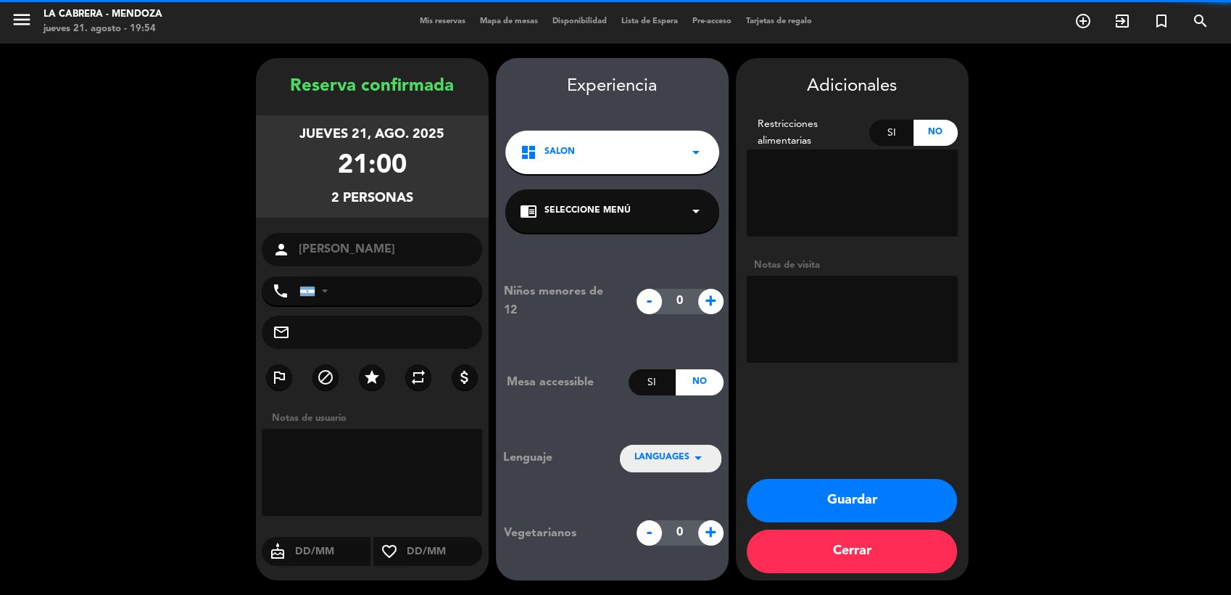
click at [345, 468] on textarea at bounding box center [372, 472] width 221 height 87
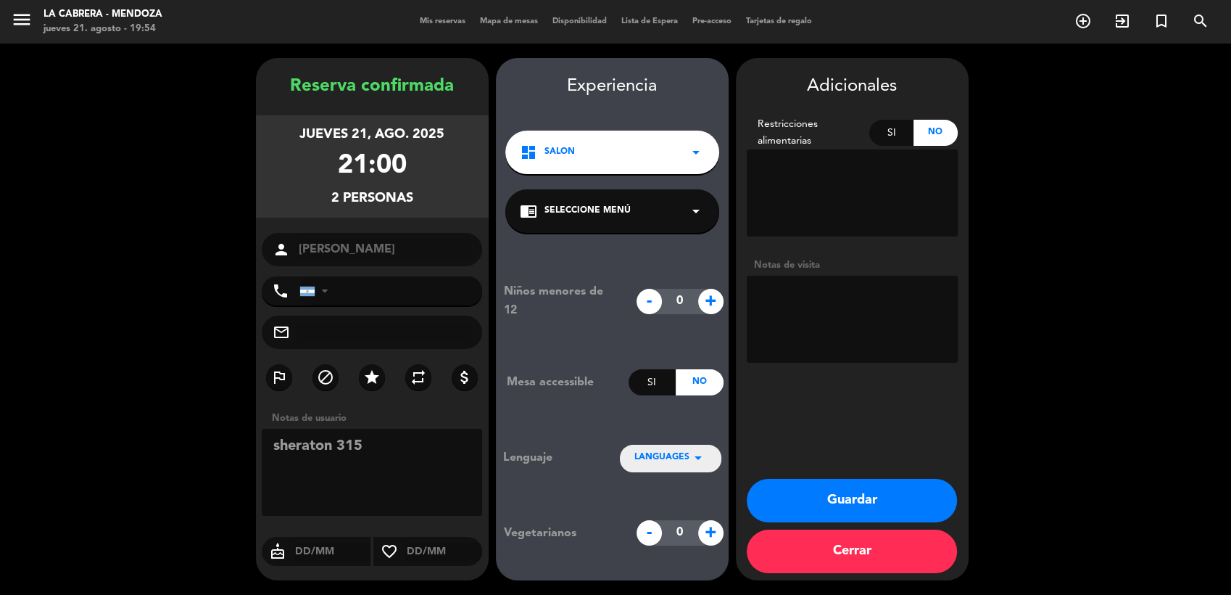
type textarea "sheraton 315"
click at [931, 511] on button "Guardar" at bounding box center [852, 501] width 210 height 44
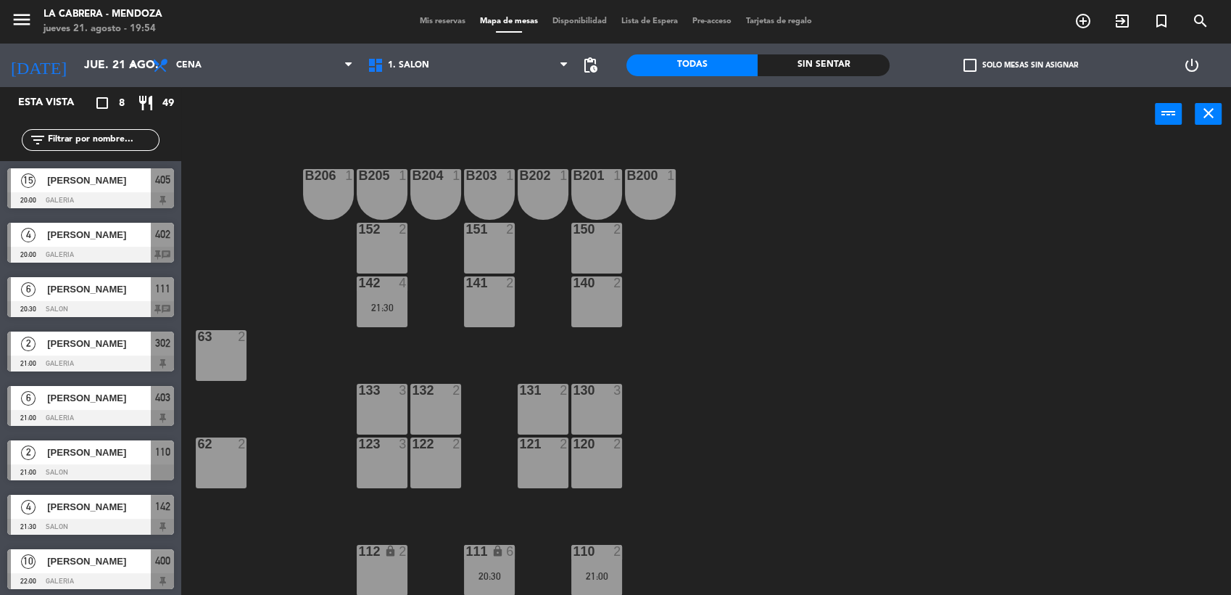
scroll to position [2, 0]
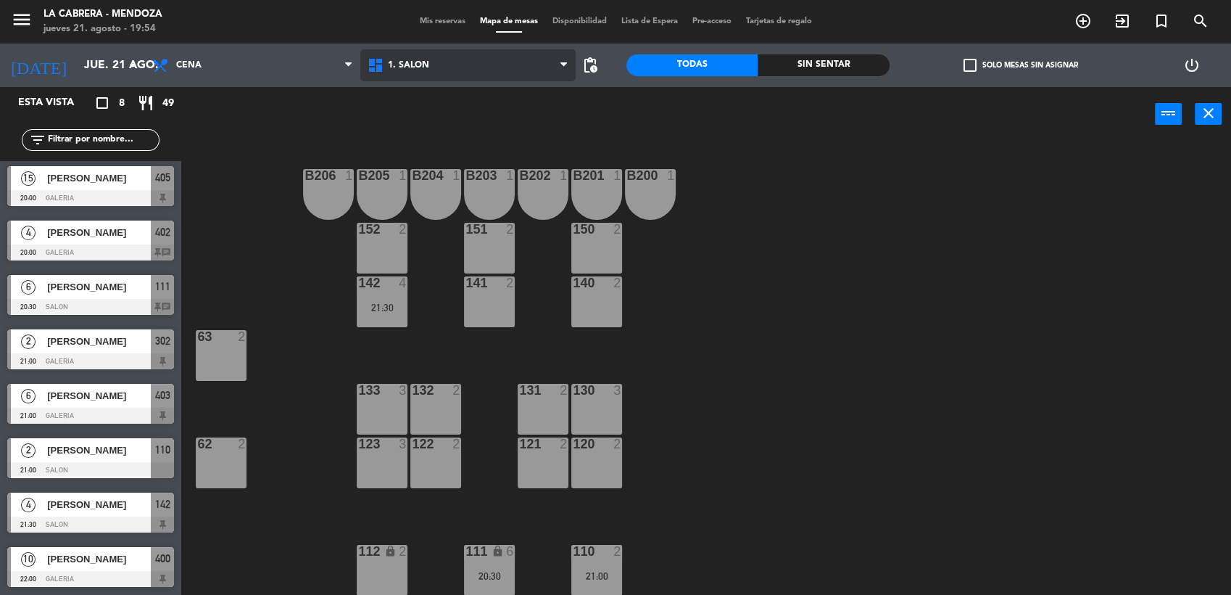
click at [503, 62] on span "1. SALON" at bounding box center [467, 65] width 215 height 32
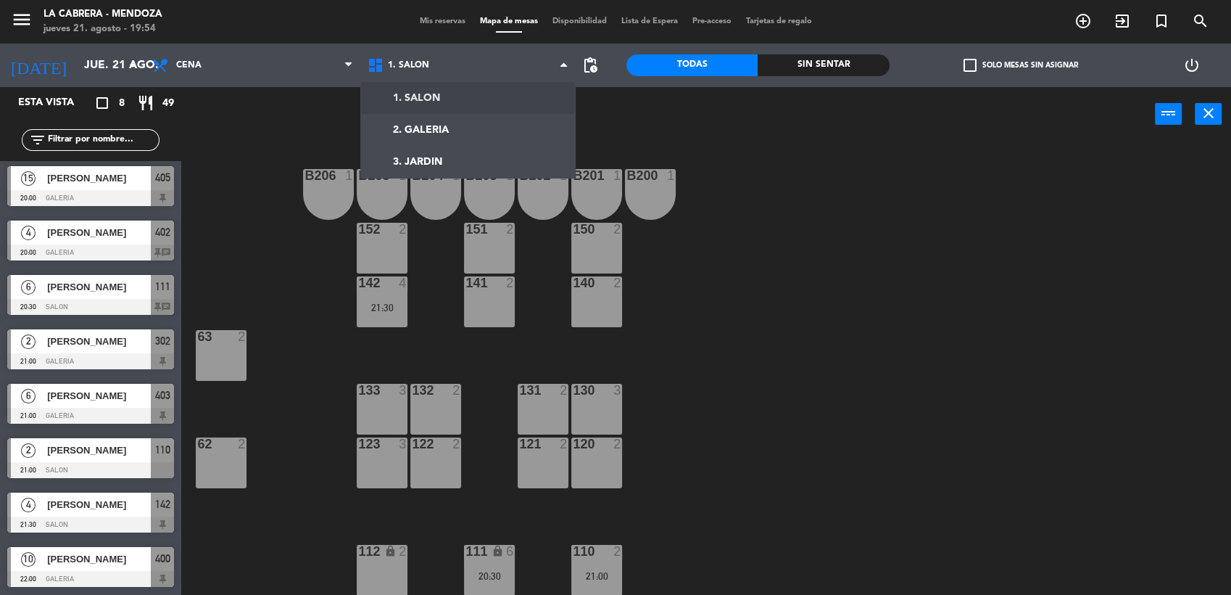
click at [500, 122] on ng-component "menu LA [PERSON_NAME] - [PERSON_NAME] [DATE] 21. agosto - 19:54 Mis reservas Ma…" at bounding box center [615, 298] width 1231 height 597
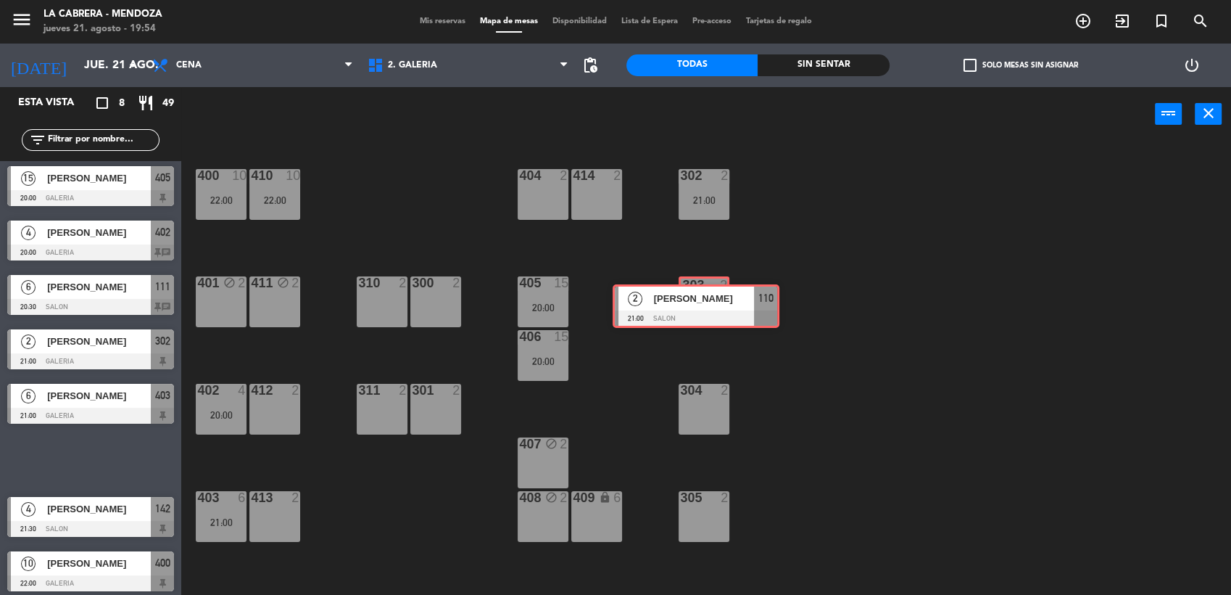
drag, startPoint x: 102, startPoint y: 455, endPoint x: 707, endPoint y: 302, distance: 623.7
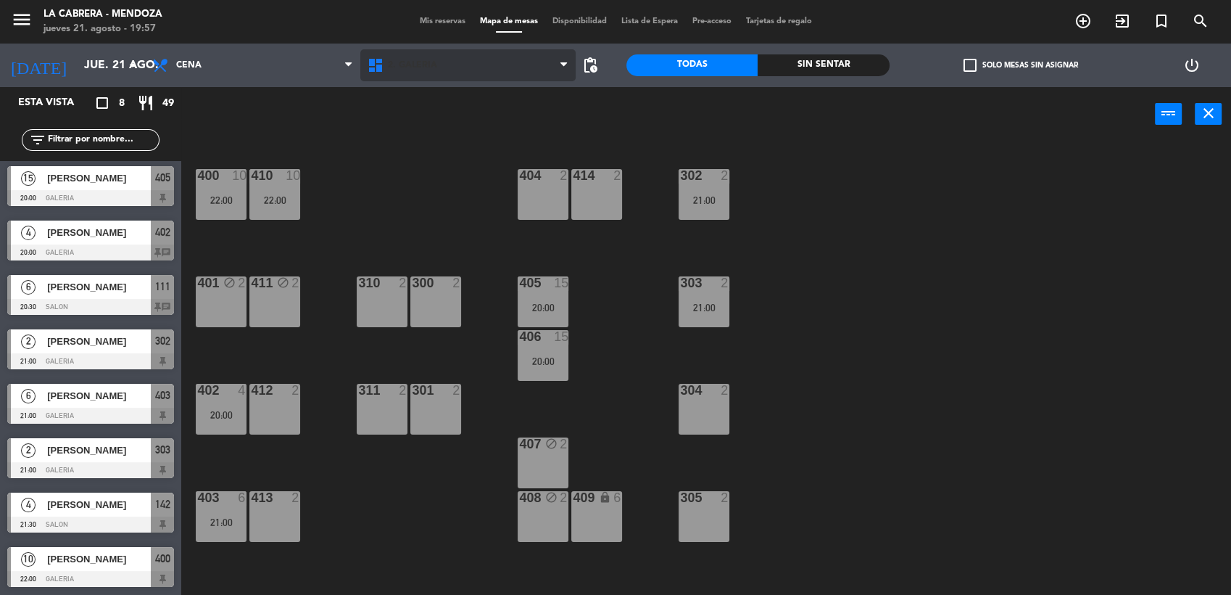
click at [458, 78] on span "2. GALERIA" at bounding box center [467, 65] width 215 height 32
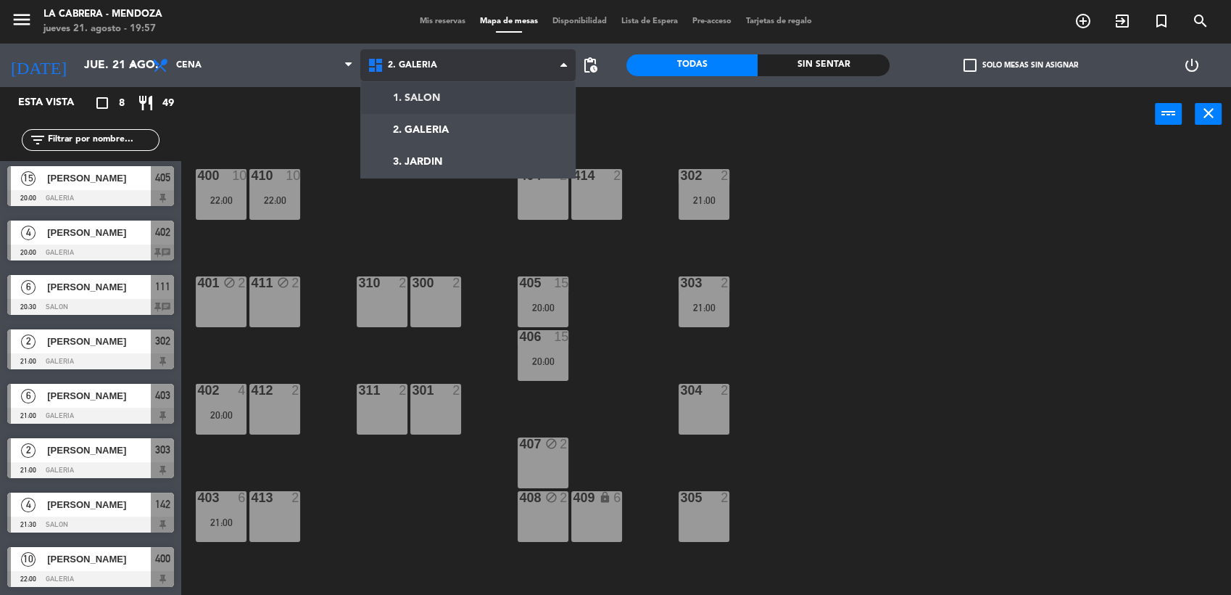
click at [458, 104] on ng-component "menu LA [PERSON_NAME] - [PERSON_NAME] [DATE] 21. agosto - 19:57 Mis reservas Ma…" at bounding box center [615, 298] width 1231 height 597
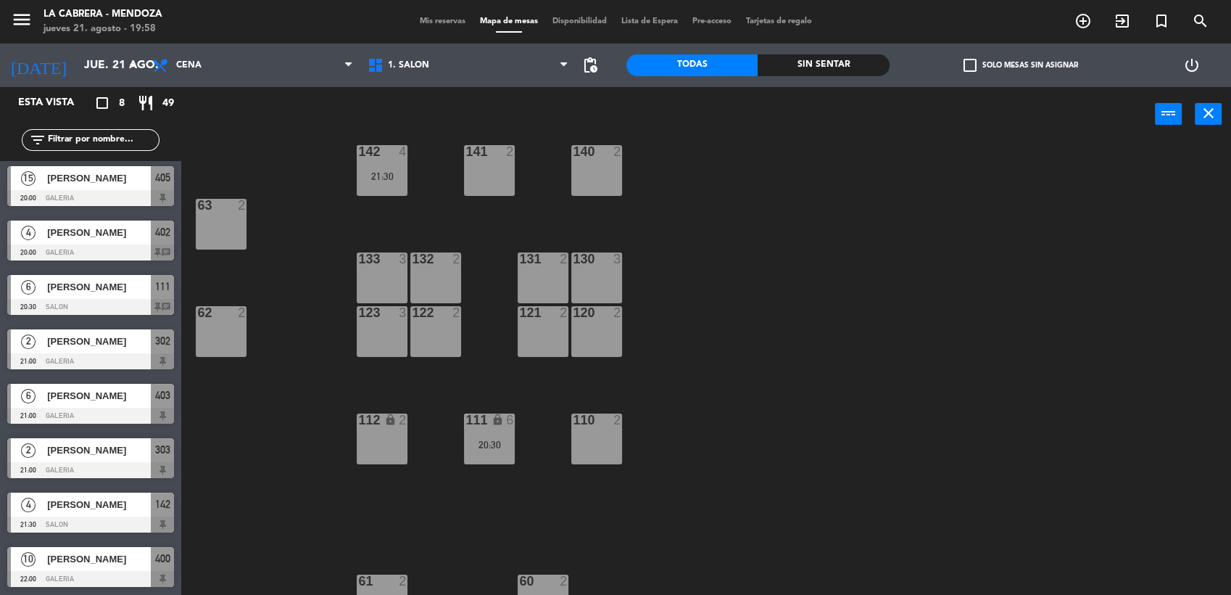
scroll to position [160, 0]
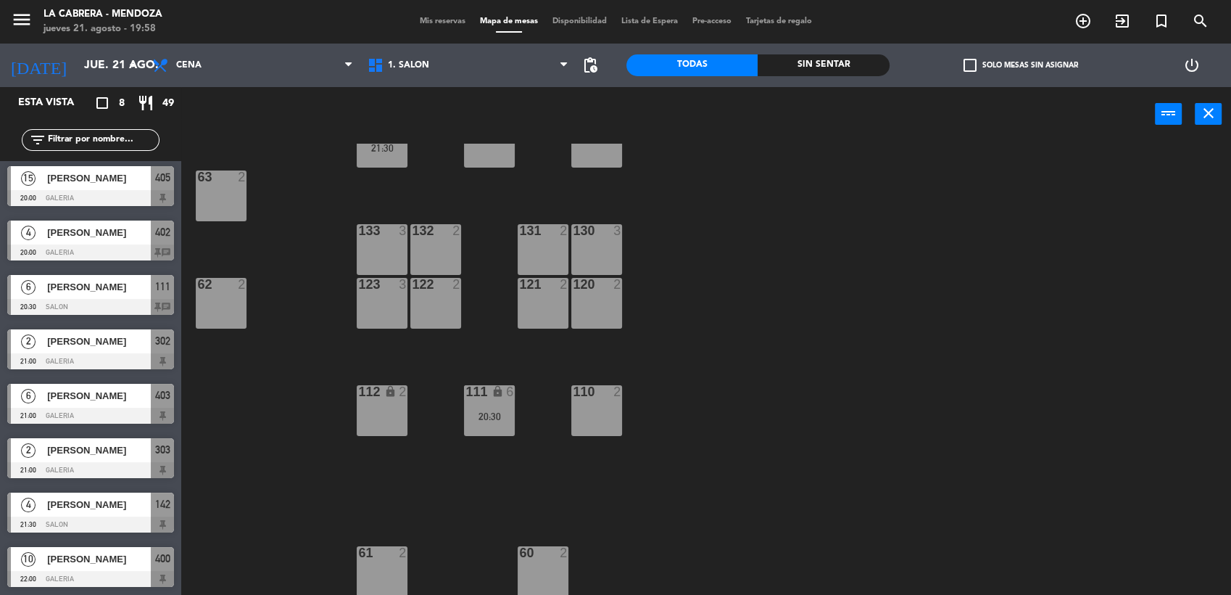
click at [226, 192] on div "63 2" at bounding box center [221, 195] width 51 height 51
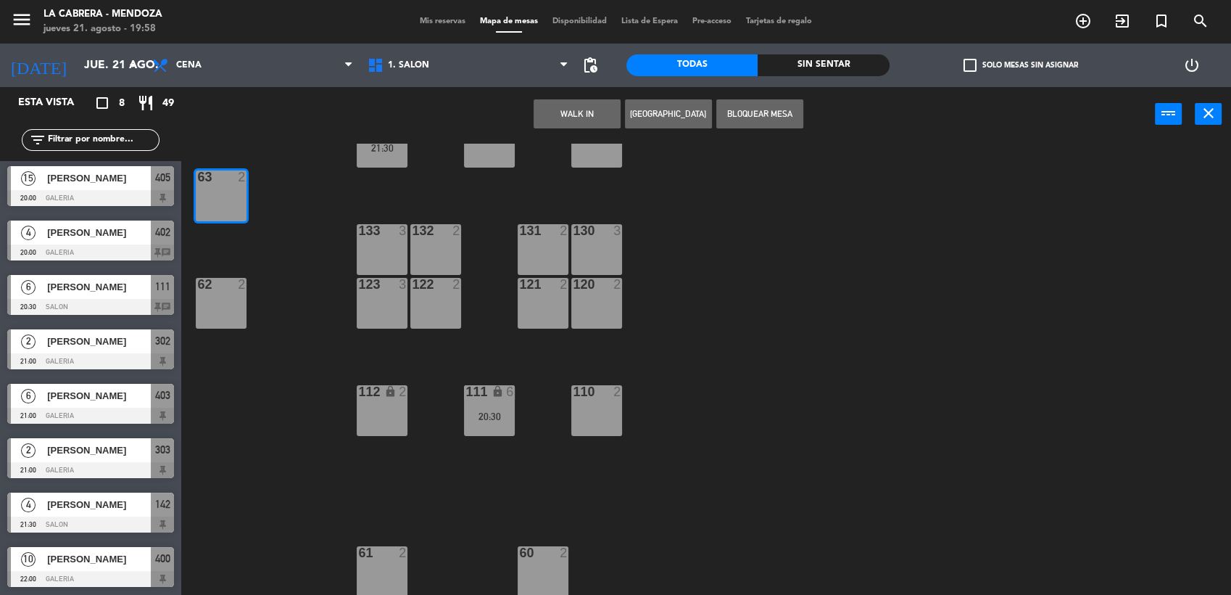
click at [563, 105] on button "WALK IN" at bounding box center [577, 113] width 87 height 29
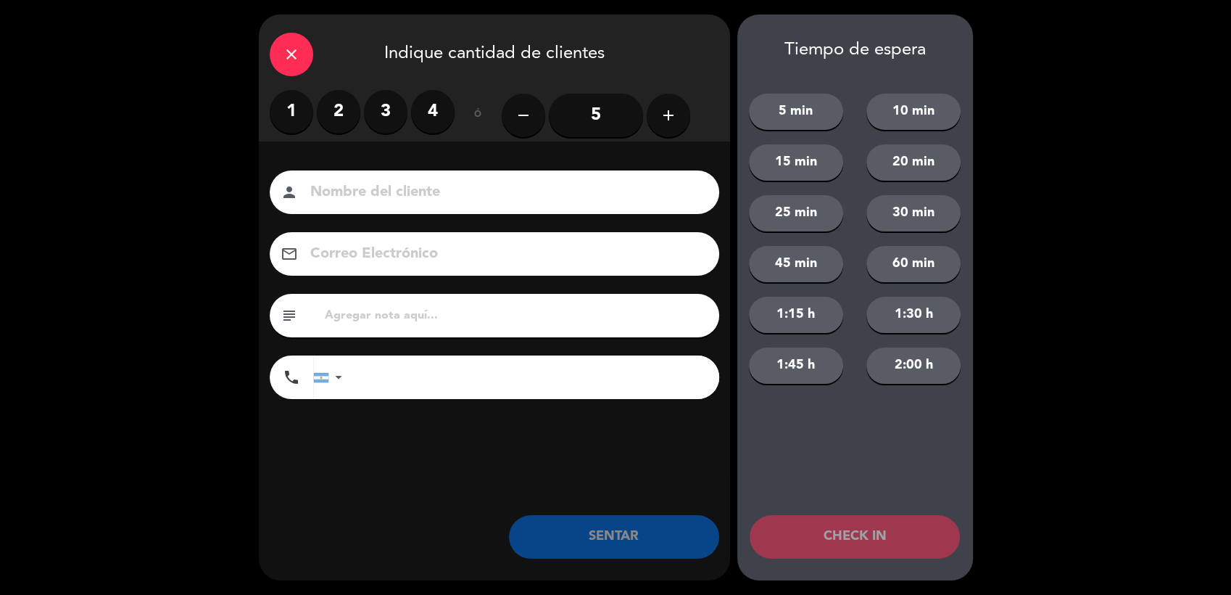
click at [299, 100] on label "1" at bounding box center [292, 112] width 44 height 44
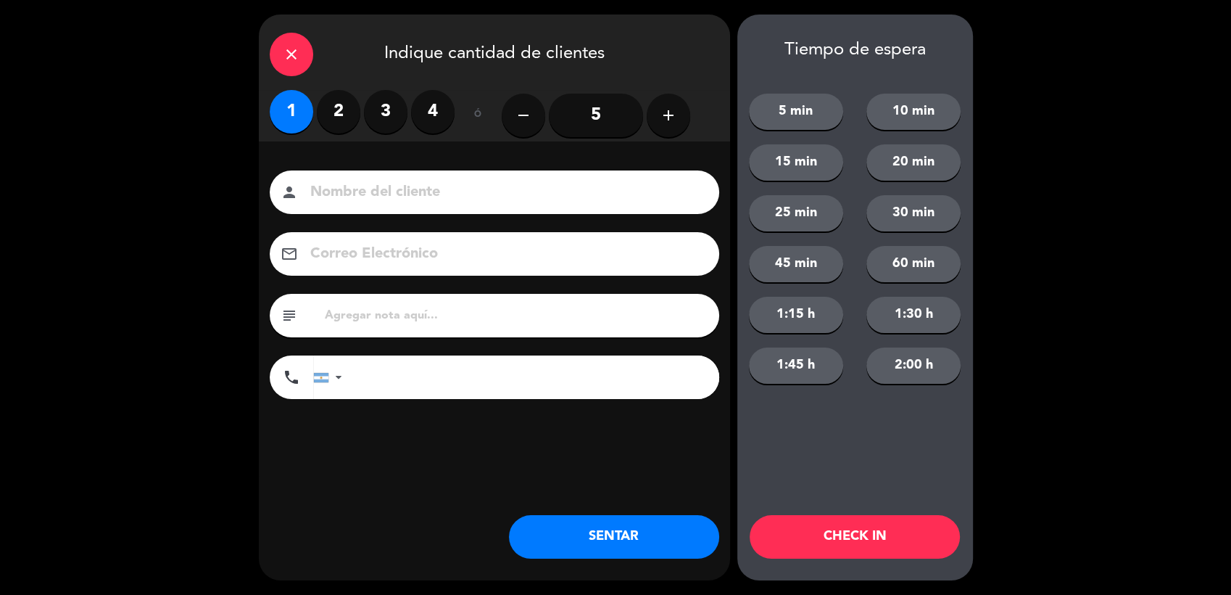
click at [344, 183] on input at bounding box center [505, 192] width 392 height 25
click at [347, 190] on input at bounding box center [505, 192] width 392 height 25
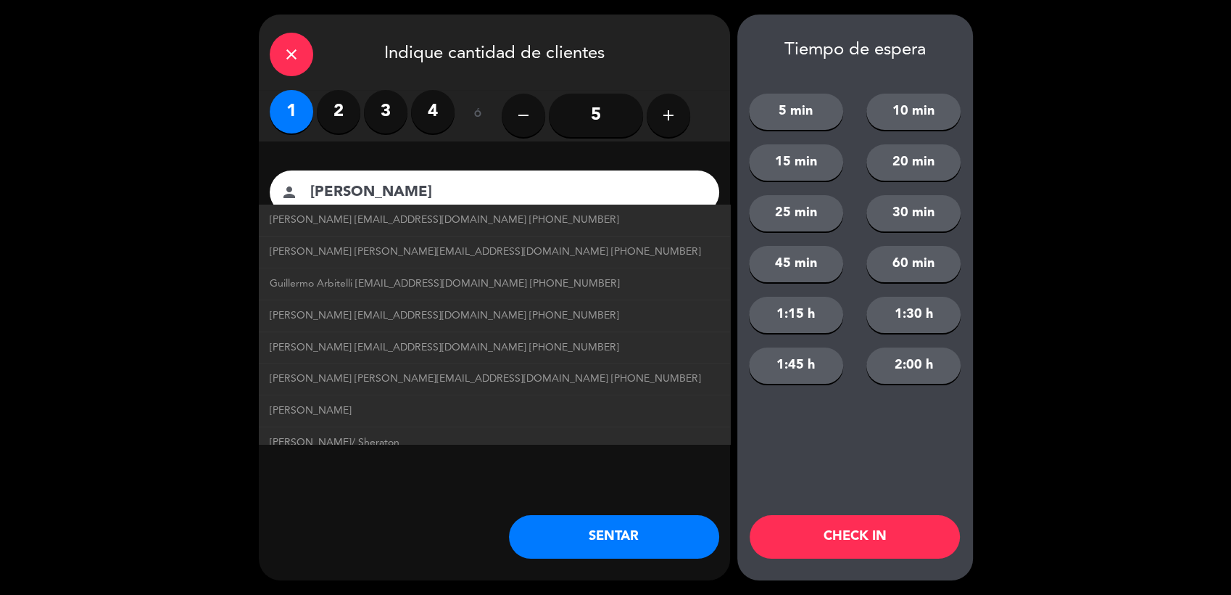
type input "[PERSON_NAME]"
click at [368, 154] on div "Nombre del cliente person [PERSON_NAME] [EMAIL_ADDRESS][DOMAIN_NAME] [PHONE_NUM…" at bounding box center [494, 308] width 471 height 334
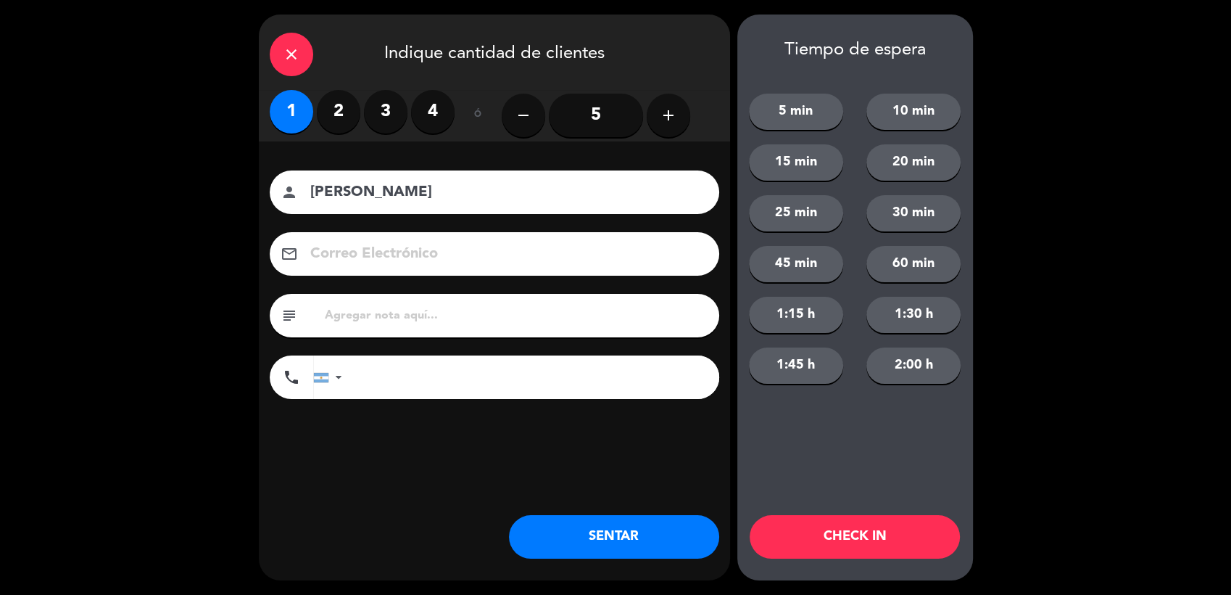
click at [392, 315] on input "text" at bounding box center [515, 315] width 385 height 20
type input "hualta 706"
click at [300, 55] on div "close" at bounding box center [292, 55] width 44 height 44
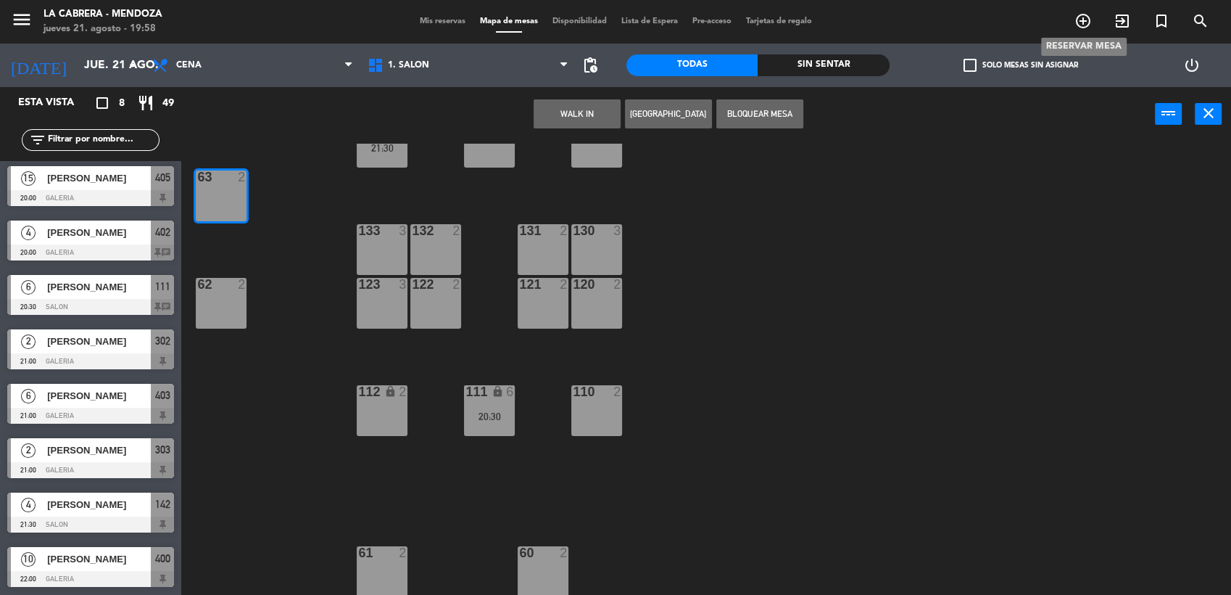
click at [1080, 22] on icon "add_circle_outline" at bounding box center [1083, 20] width 17 height 17
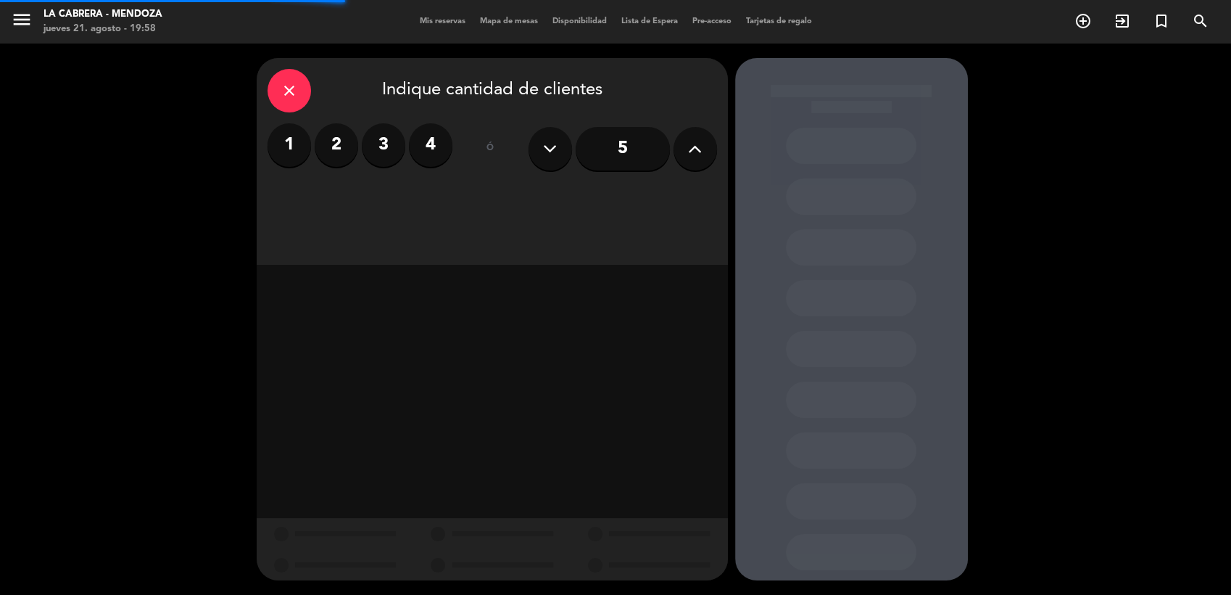
click at [312, 151] on div "1 2 3 4" at bounding box center [360, 145] width 185 height 44
click at [290, 153] on label "1" at bounding box center [290, 145] width 44 height 44
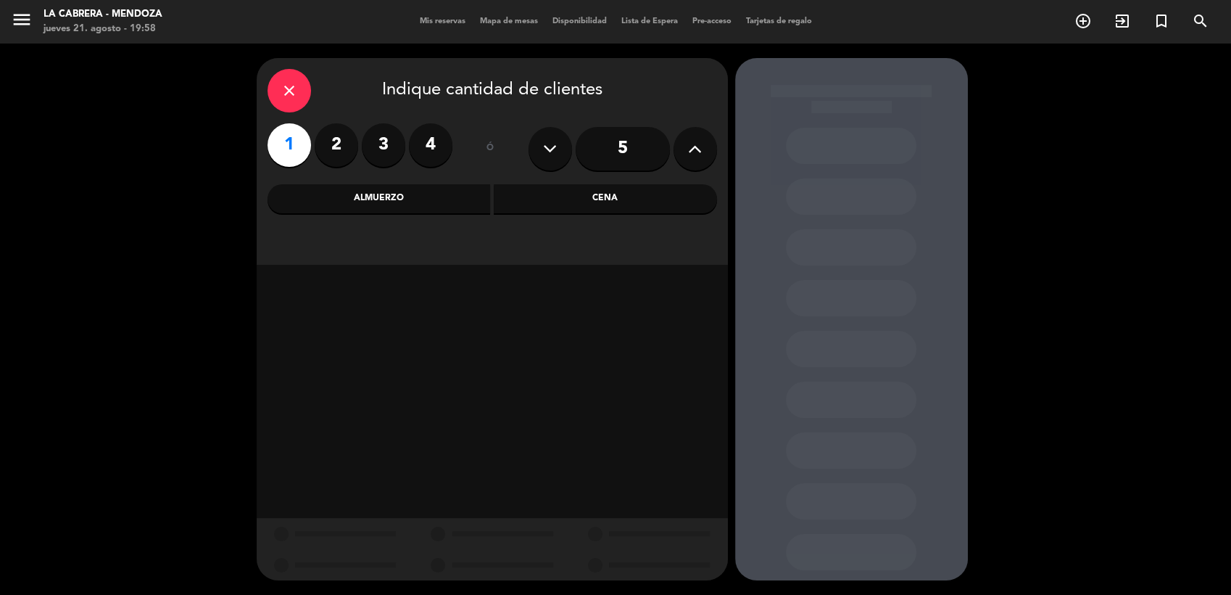
click at [580, 204] on div "Cena" at bounding box center [605, 198] width 223 height 29
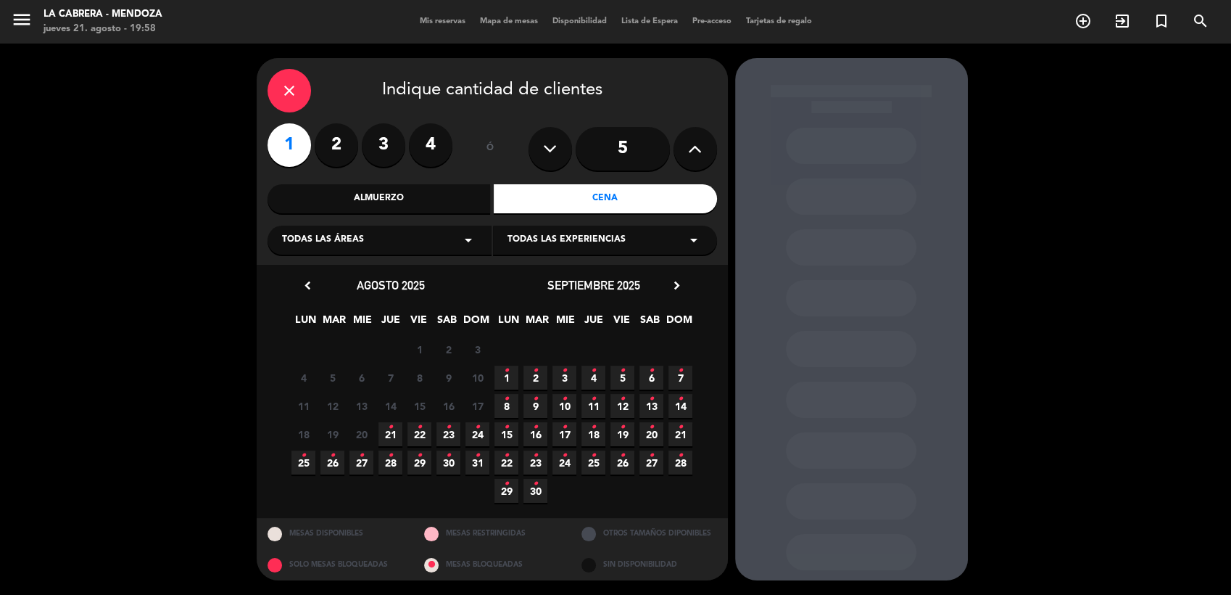
click at [392, 426] on icon "•" at bounding box center [390, 426] width 5 height 23
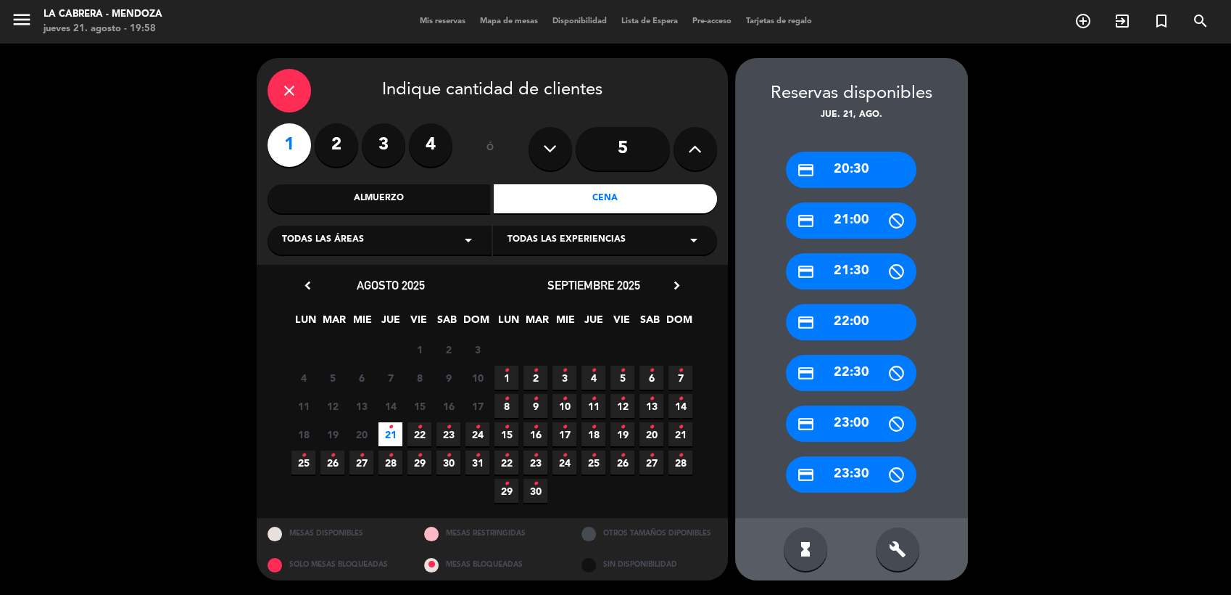
click at [866, 218] on div "credit_card 21:00" at bounding box center [851, 220] width 131 height 36
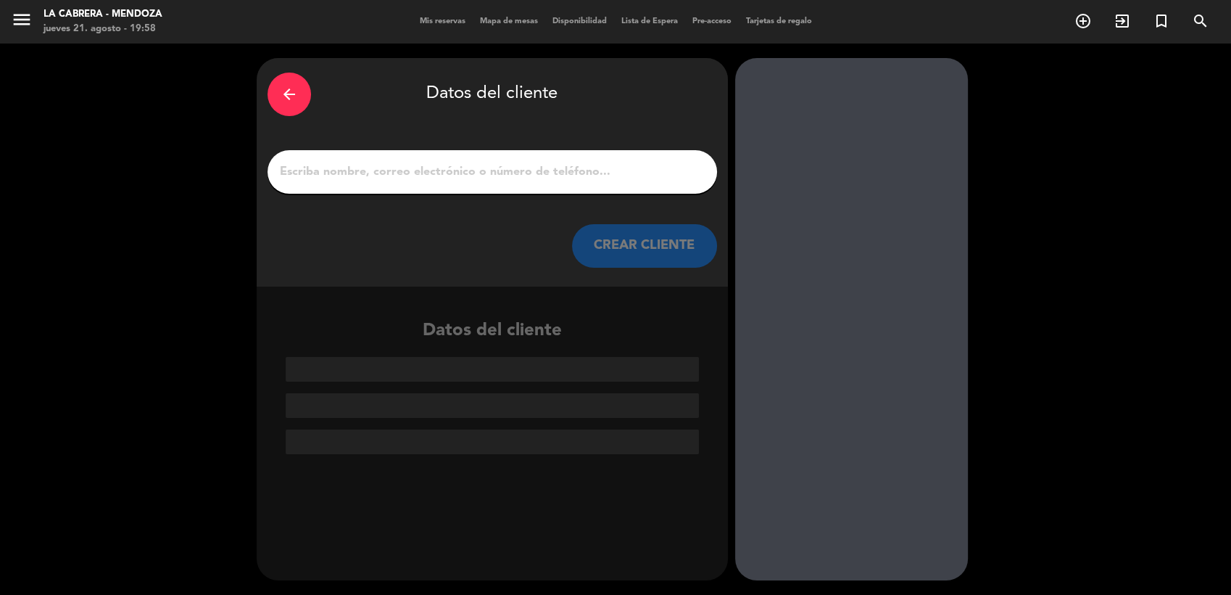
click at [428, 156] on div at bounding box center [493, 172] width 450 height 44
click at [430, 167] on input "1" at bounding box center [492, 172] width 428 height 20
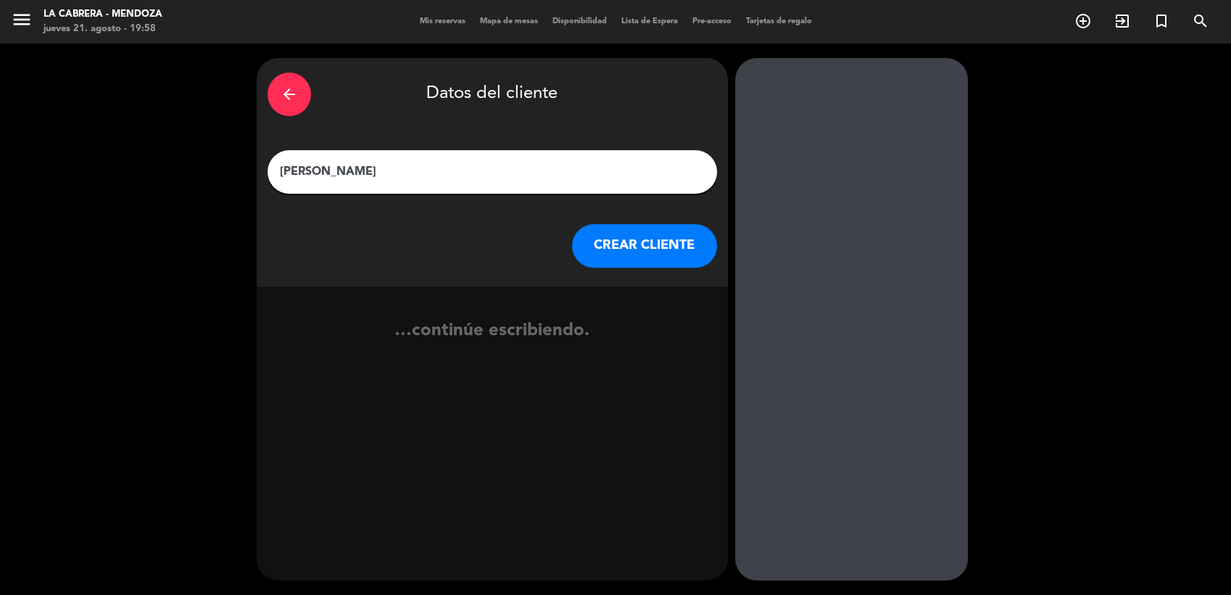
type input "[PERSON_NAME]"
click at [643, 252] on button "CREAR CLIENTE" at bounding box center [644, 246] width 145 height 44
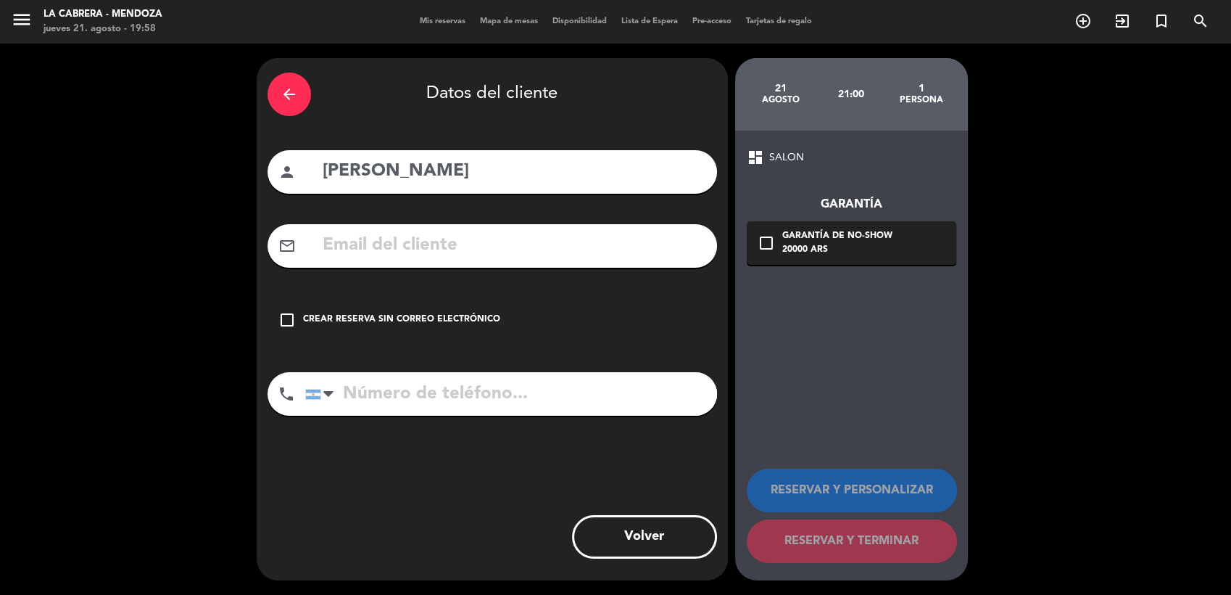
click at [279, 328] on icon "check_box_outline_blank" at bounding box center [286, 319] width 17 height 17
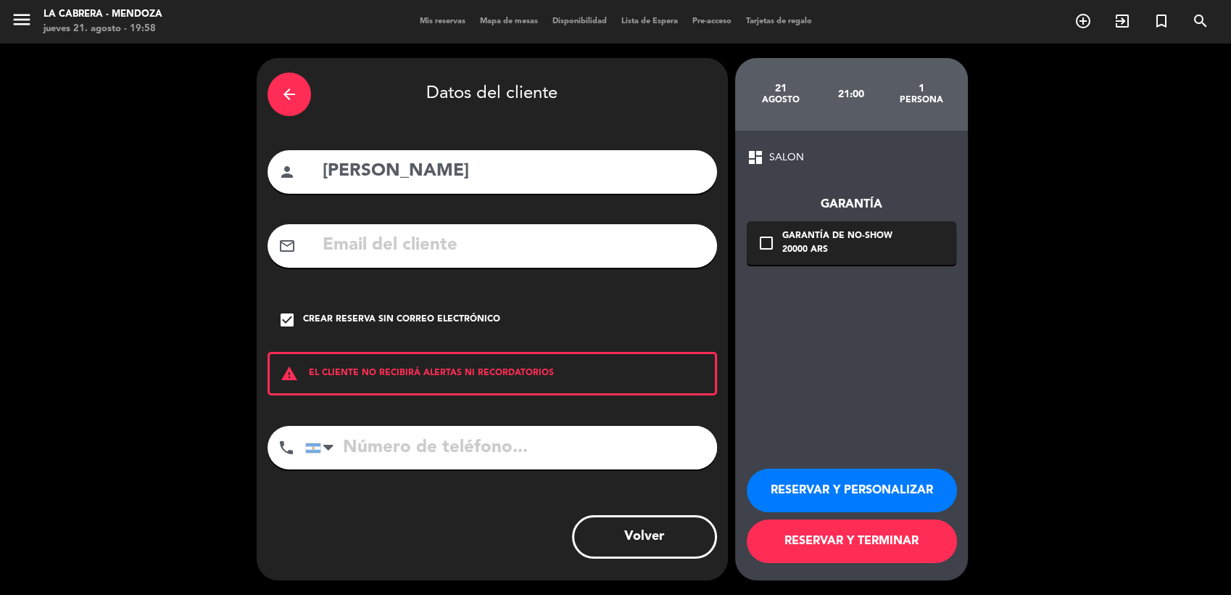
click at [392, 450] on input "tel" at bounding box center [511, 448] width 412 height 44
type input "1122558080"
click at [819, 555] on button "RESERVAR Y TERMINAR" at bounding box center [852, 541] width 210 height 44
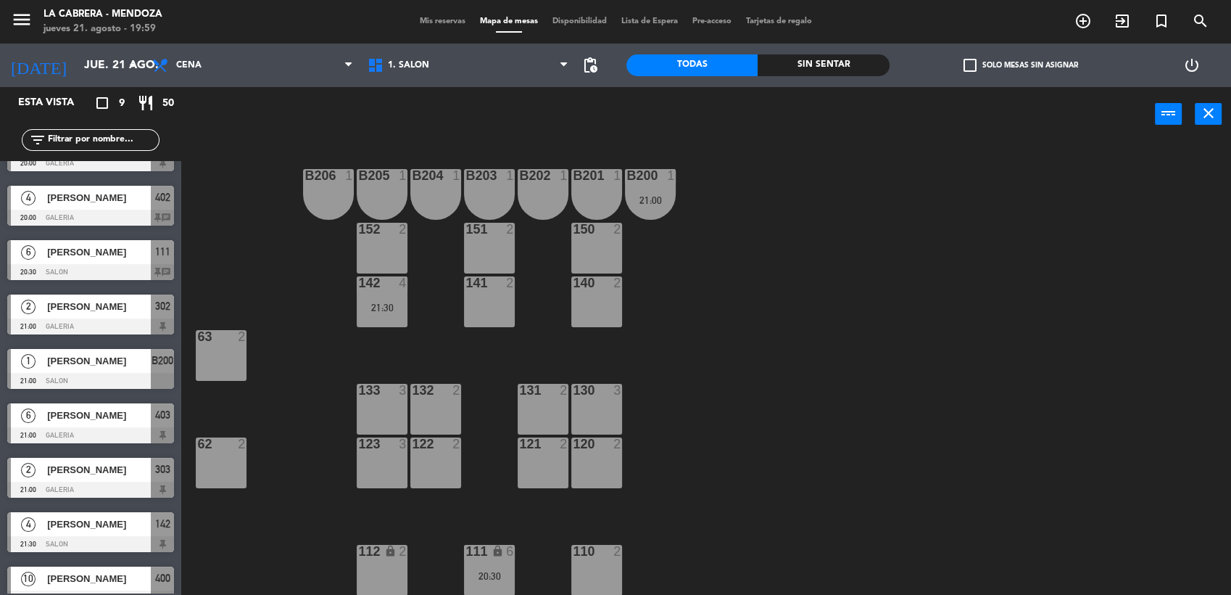
scroll to position [57, 0]
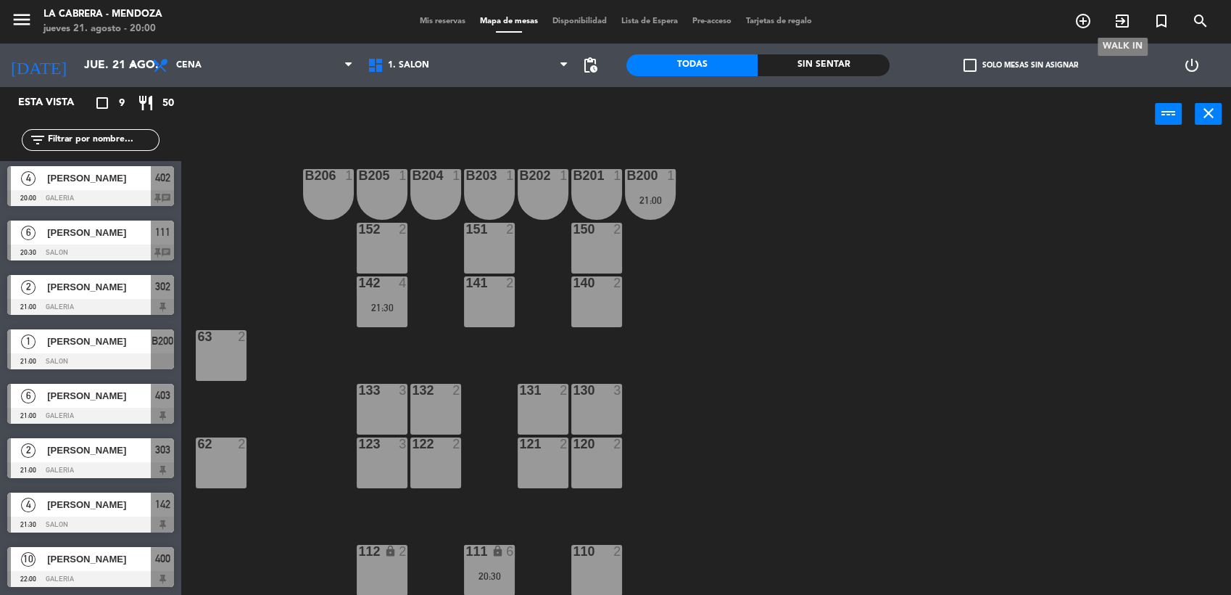
click at [1114, 26] on icon "exit_to_app" at bounding box center [1122, 20] width 17 height 17
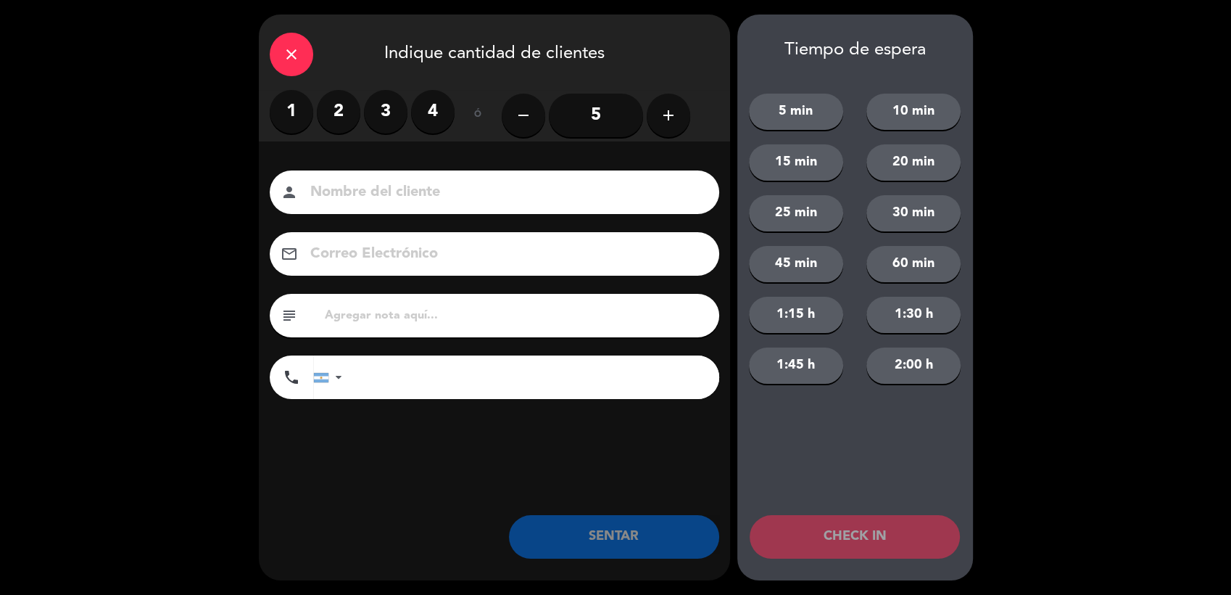
click at [285, 115] on label "1" at bounding box center [292, 112] width 44 height 44
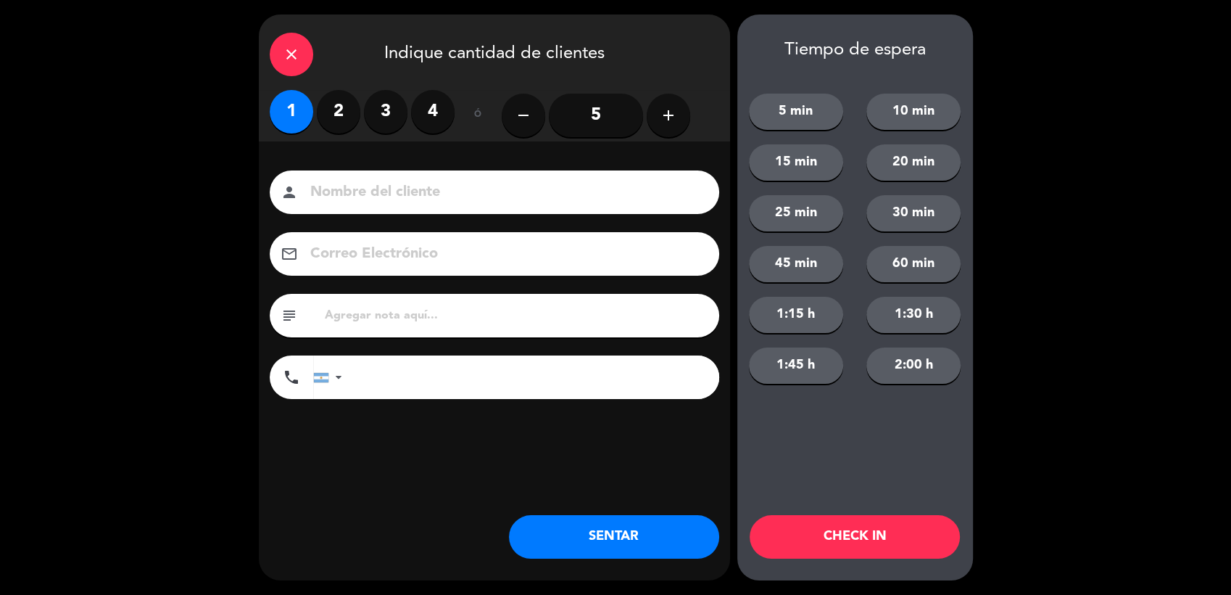
click at [363, 202] on input at bounding box center [505, 192] width 392 height 25
type input "barthah"
click at [405, 310] on input "text" at bounding box center [515, 315] width 385 height 20
type input "h"
type input "sheraton 1101"
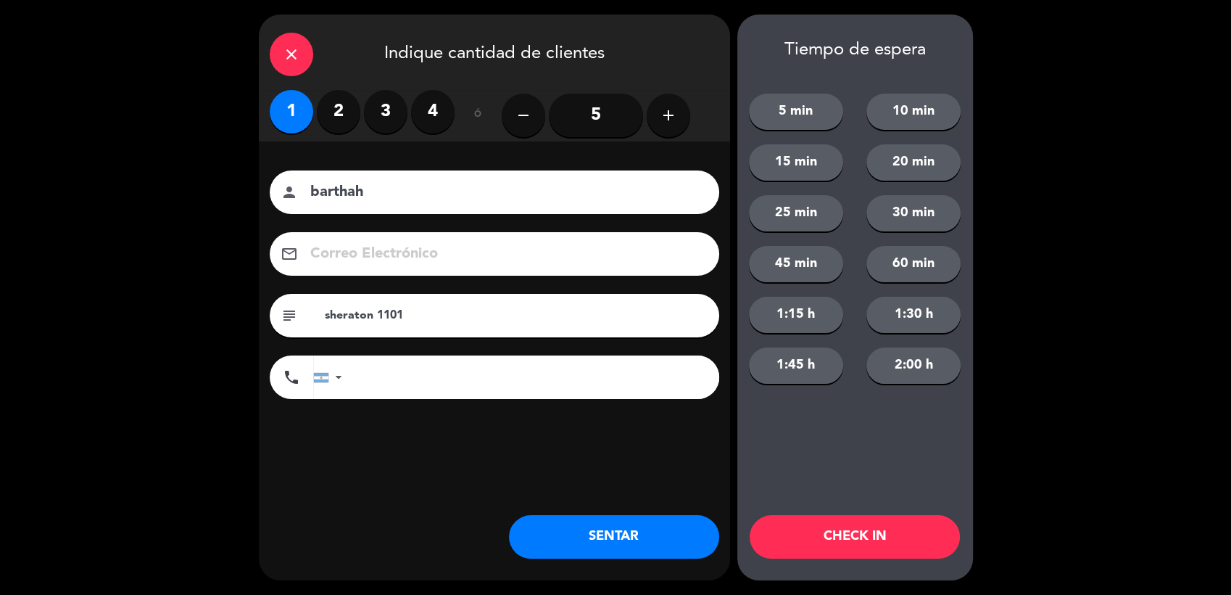
click at [600, 531] on button "SENTAR" at bounding box center [614, 537] width 210 height 44
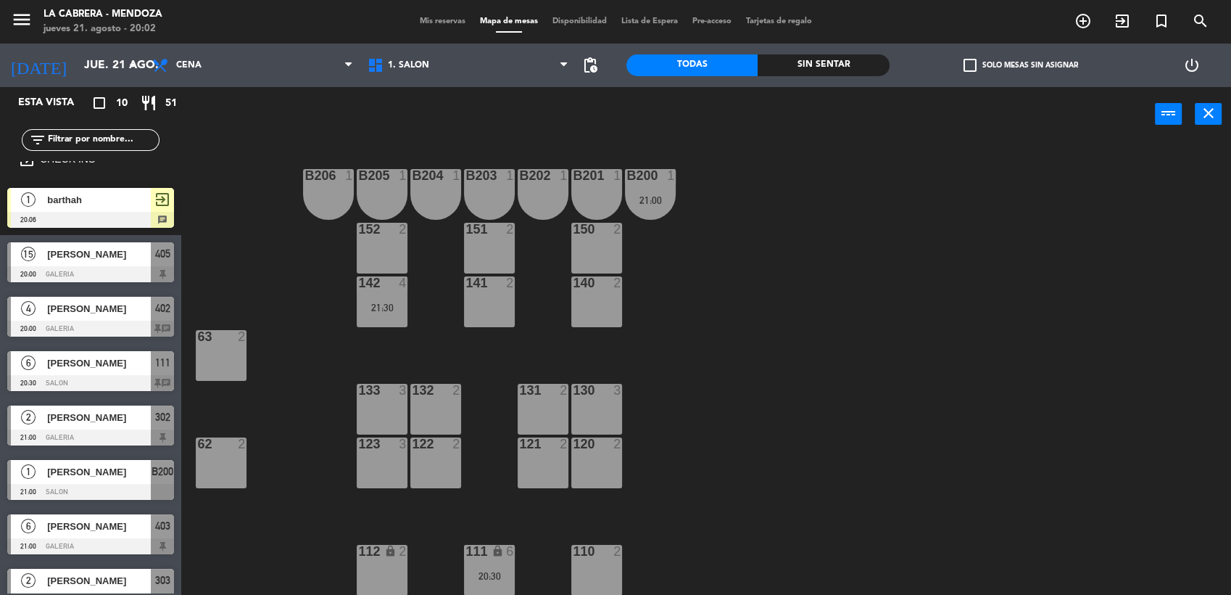
scroll to position [0, 0]
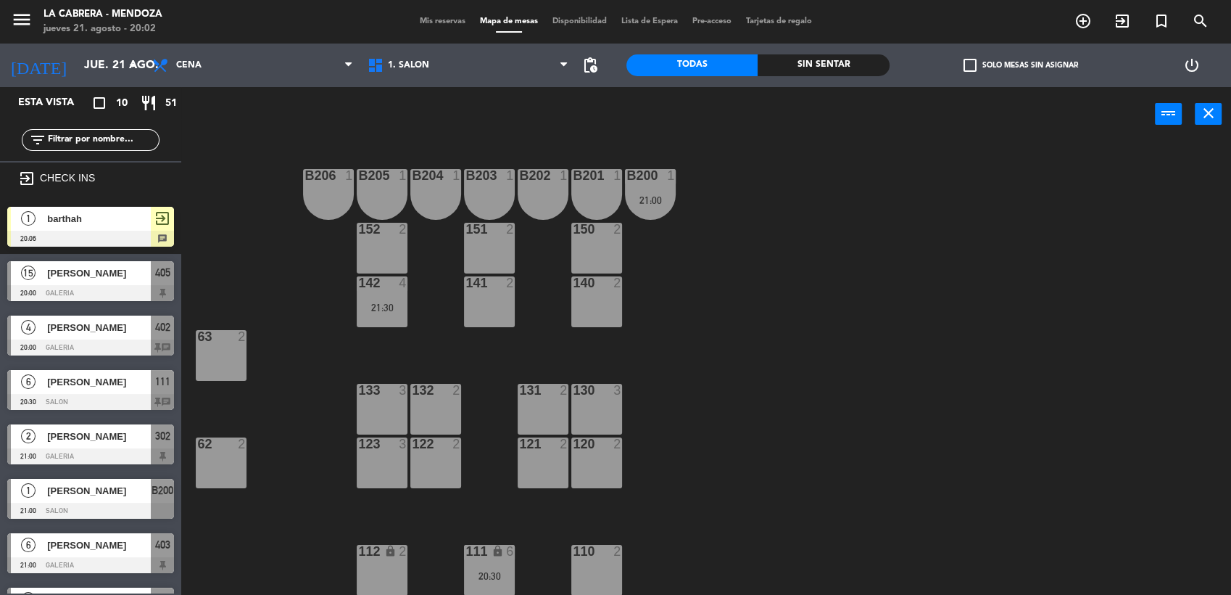
click at [421, 46] on div "1. SALON 2. GALERIA 3. [GEOGRAPHIC_DATA]. SALON 1. SALON 2. GALERIA 3. JARDIN" at bounding box center [467, 66] width 215 height 44
click at [421, 50] on span "1. SALON" at bounding box center [467, 65] width 215 height 32
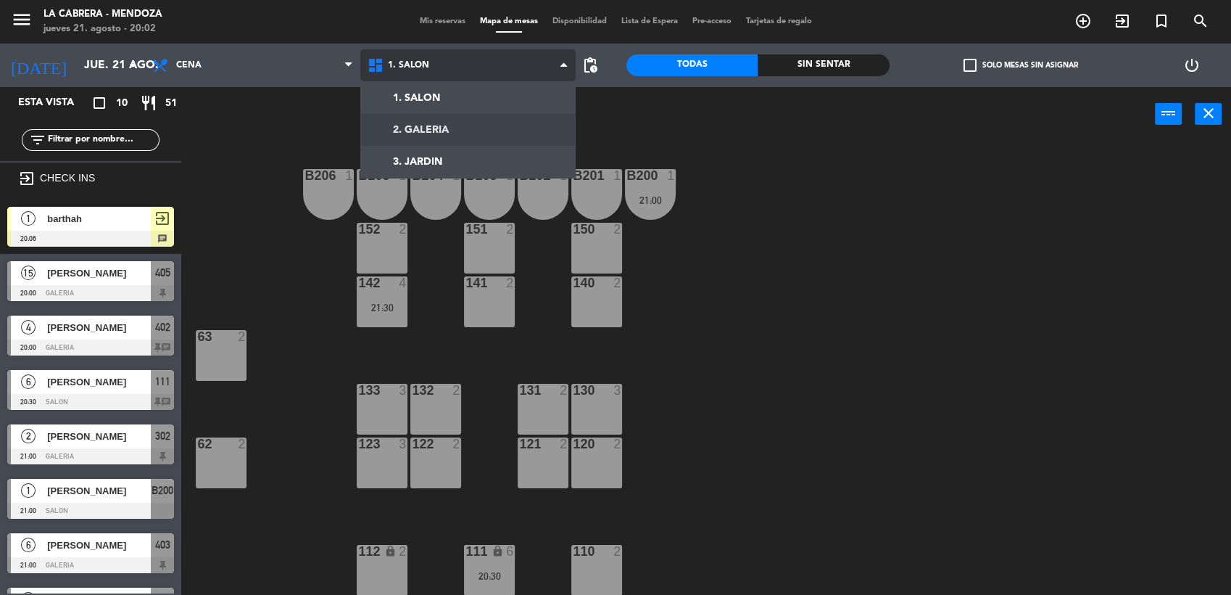
click at [426, 124] on ng-component "menu LA [PERSON_NAME] - [PERSON_NAME] [DATE] 21. agosto - 20:02 Mis reservas Ma…" at bounding box center [615, 298] width 1231 height 597
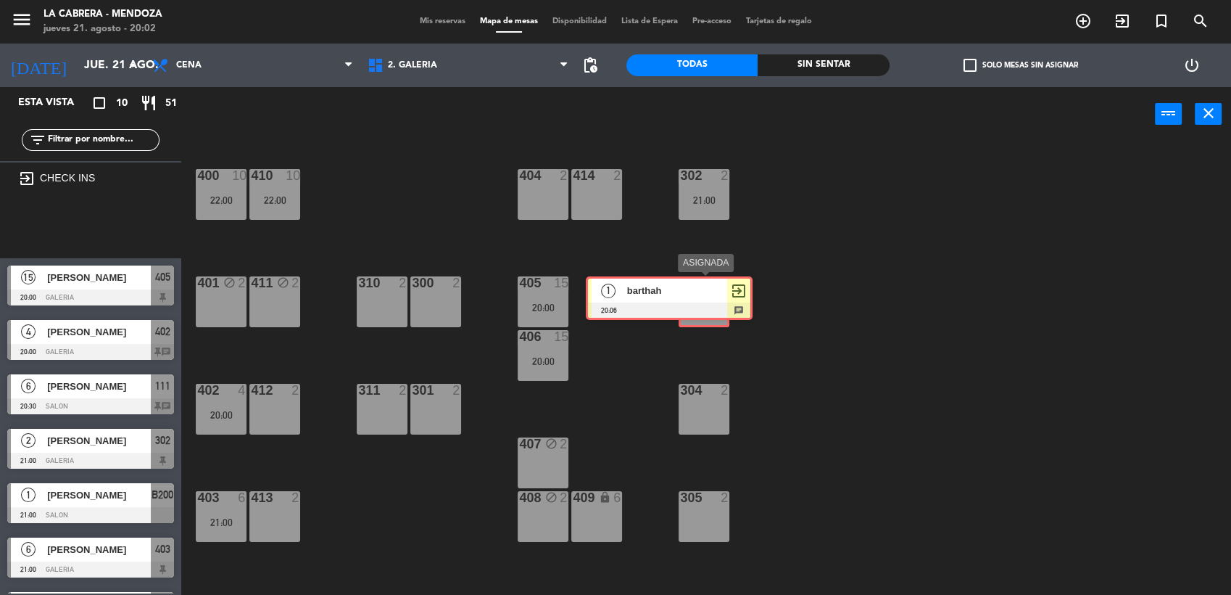
drag, startPoint x: 138, startPoint y: 228, endPoint x: 716, endPoint y: 298, distance: 582.0
click at [716, 298] on div "Esta vista crop_square 10 restaurant 51 filter_list exit_to_app CHECK INS 1 bar…" at bounding box center [615, 342] width 1231 height 510
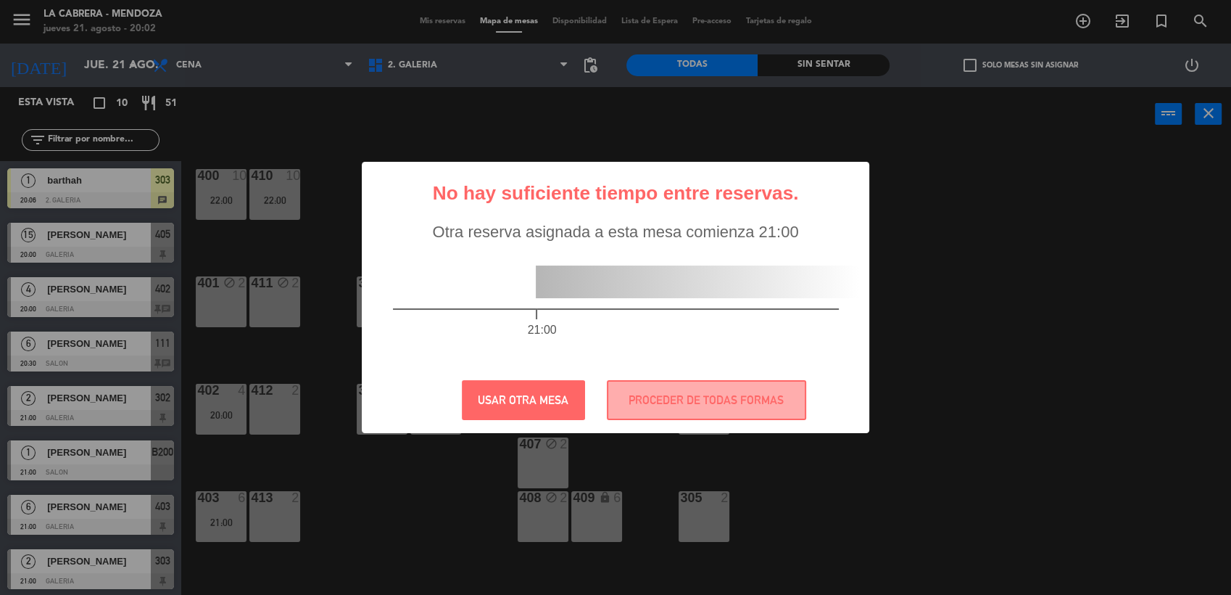
click at [716, 314] on div "21:00" at bounding box center [616, 304] width 504 height 126
click at [652, 412] on button "PROCEDER DE TODAS FORMAS" at bounding box center [706, 400] width 199 height 40
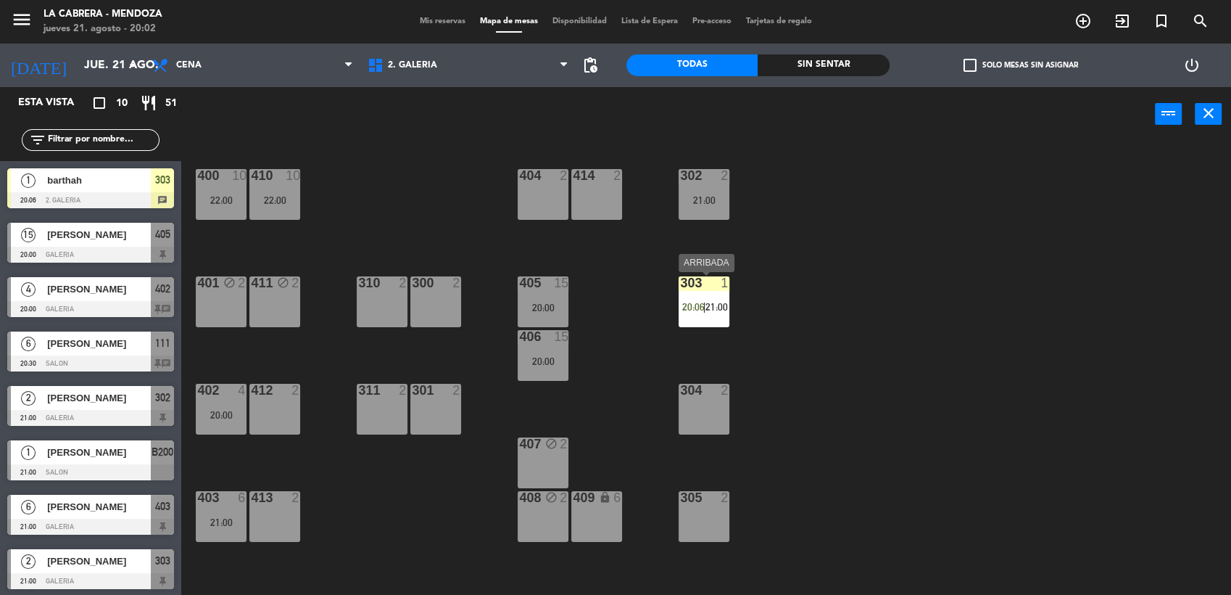
click at [707, 282] on div at bounding box center [704, 282] width 24 height 13
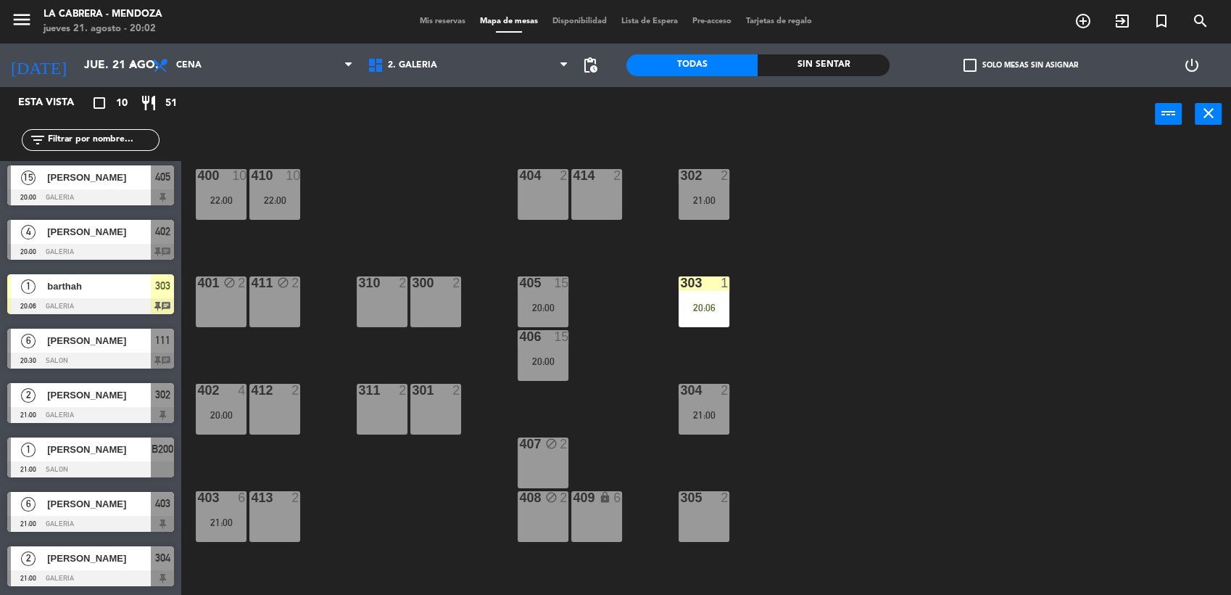
click at [708, 523] on div "305 2" at bounding box center [704, 516] width 51 height 51
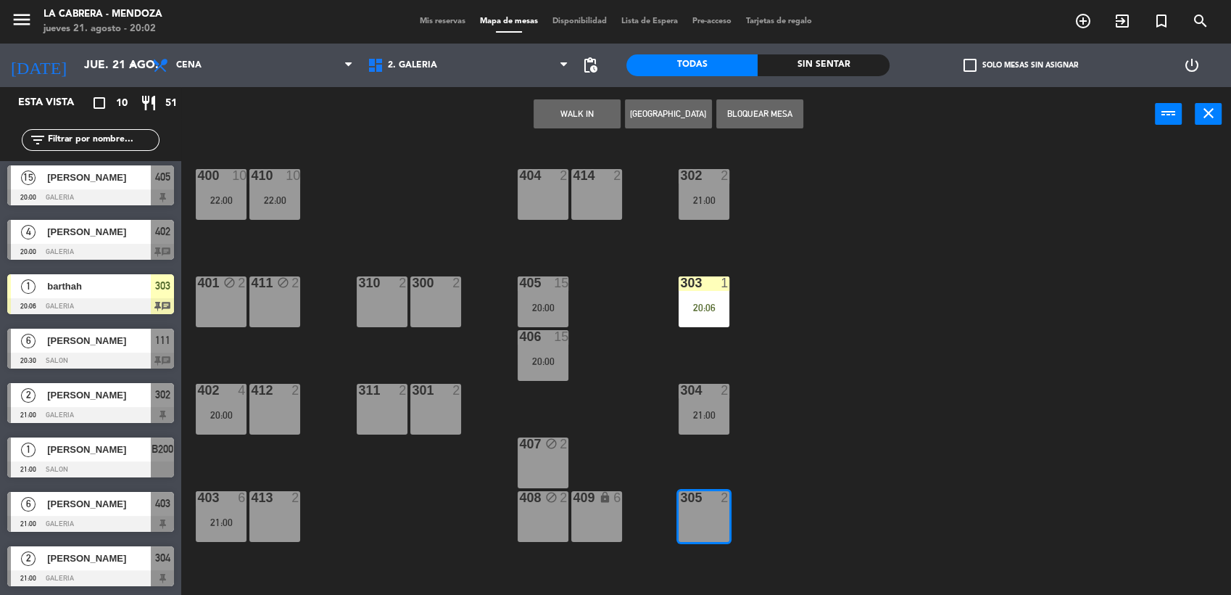
click at [555, 112] on button "WALK IN" at bounding box center [577, 113] width 87 height 29
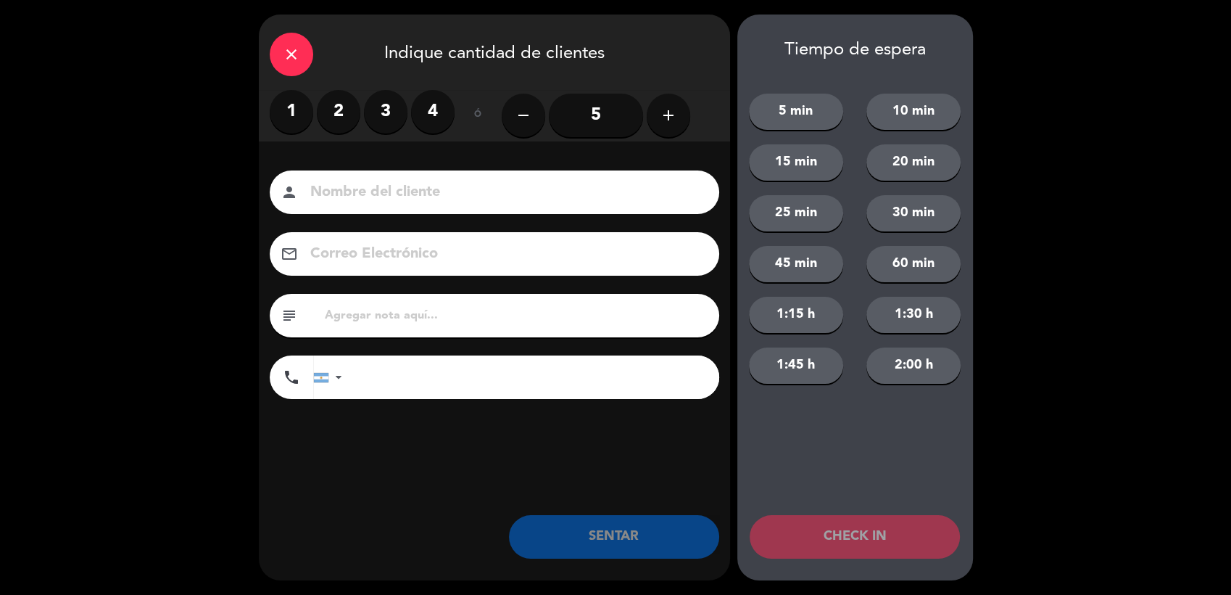
click at [290, 50] on icon "close" at bounding box center [291, 54] width 17 height 17
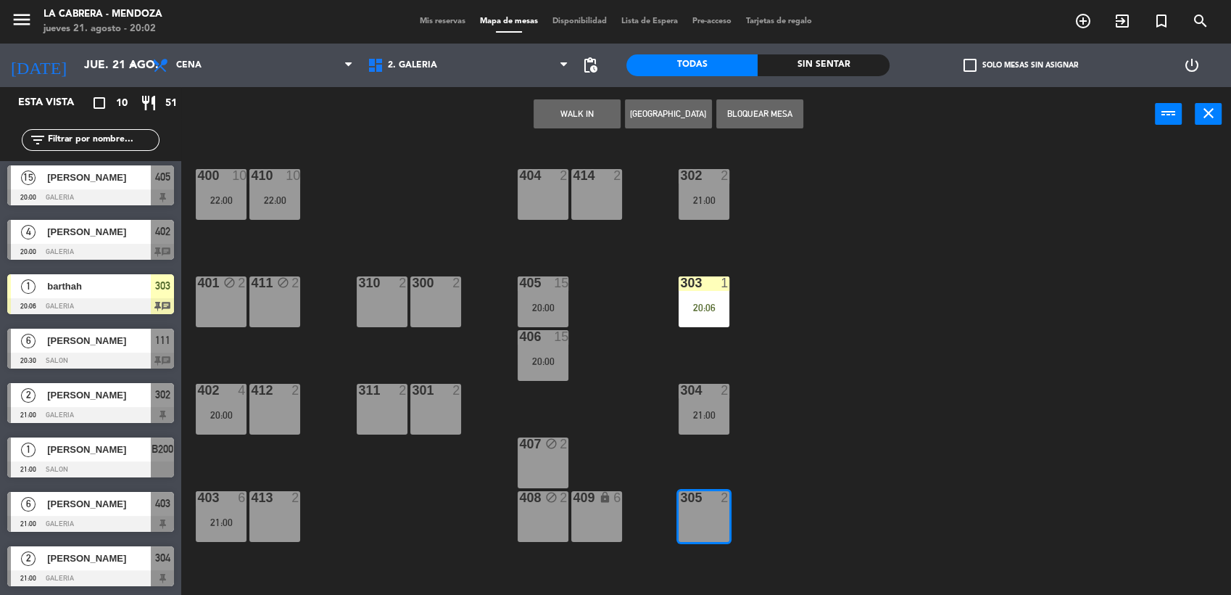
click at [806, 296] on div "400 10 22:00 410 10 22:00 404 2 414 2 302 2 21:00 401 block 2 411 block 2 310 2…" at bounding box center [713, 370] width 1038 height 453
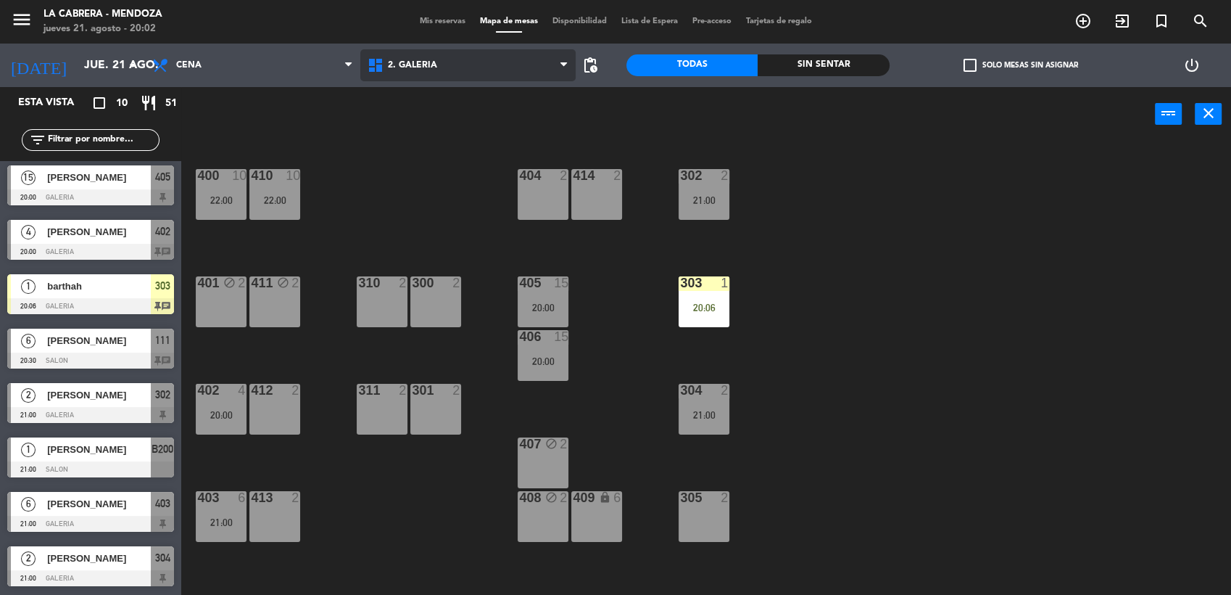
click at [372, 63] on icon at bounding box center [377, 65] width 21 height 17
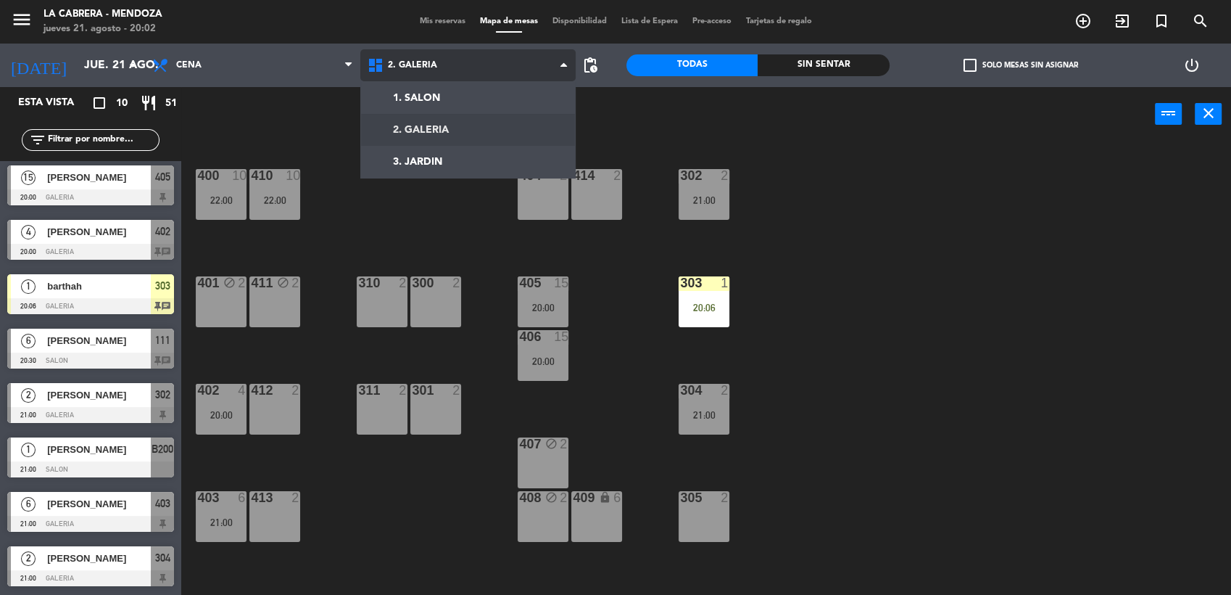
click at [440, 98] on ng-component "menu LA [PERSON_NAME] - [PERSON_NAME] [DATE] 21. agosto - 20:02 Mis reservas Ma…" at bounding box center [615, 298] width 1231 height 597
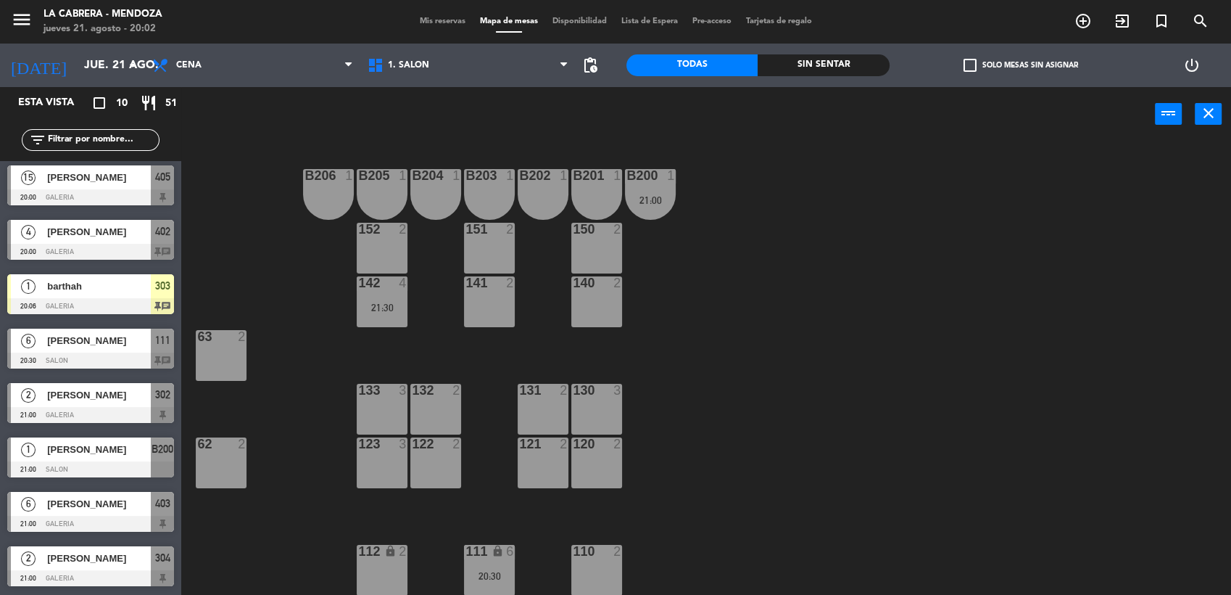
click at [609, 327] on div "140 2" at bounding box center [596, 301] width 51 height 51
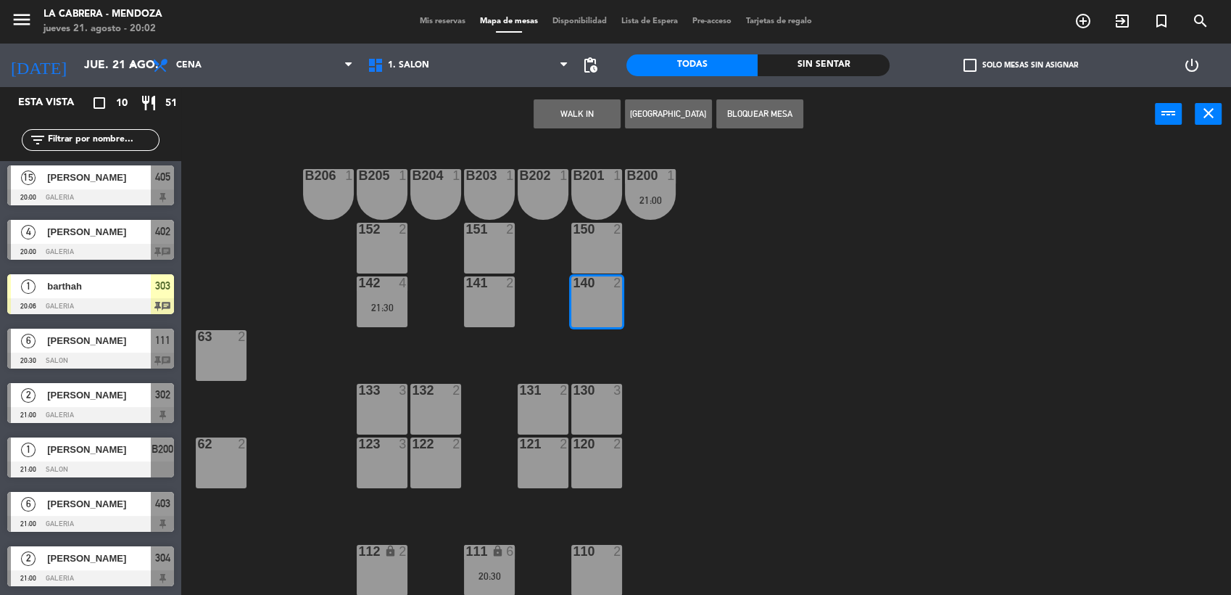
click at [529, 346] on div "B206 1 B205 1 B204 1 B203 1 B202 1 B201 1 B200 1 21:00 150 2 151 2 152 2 140 2 …" at bounding box center [713, 370] width 1038 height 453
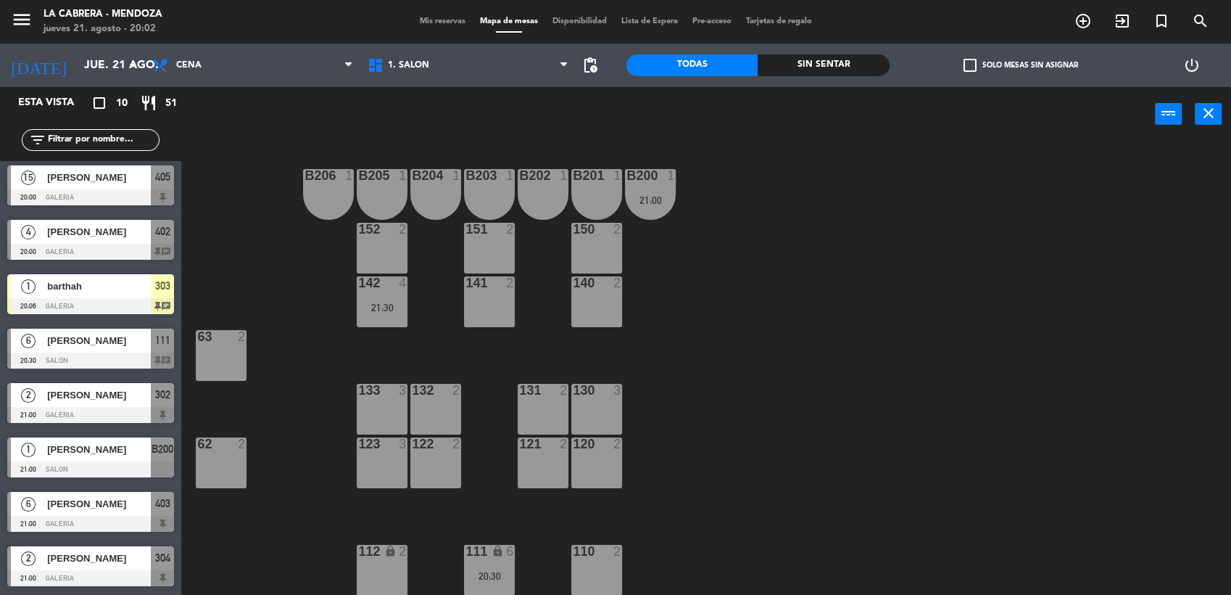
click at [499, 317] on div "141 2" at bounding box center [489, 301] width 51 height 51
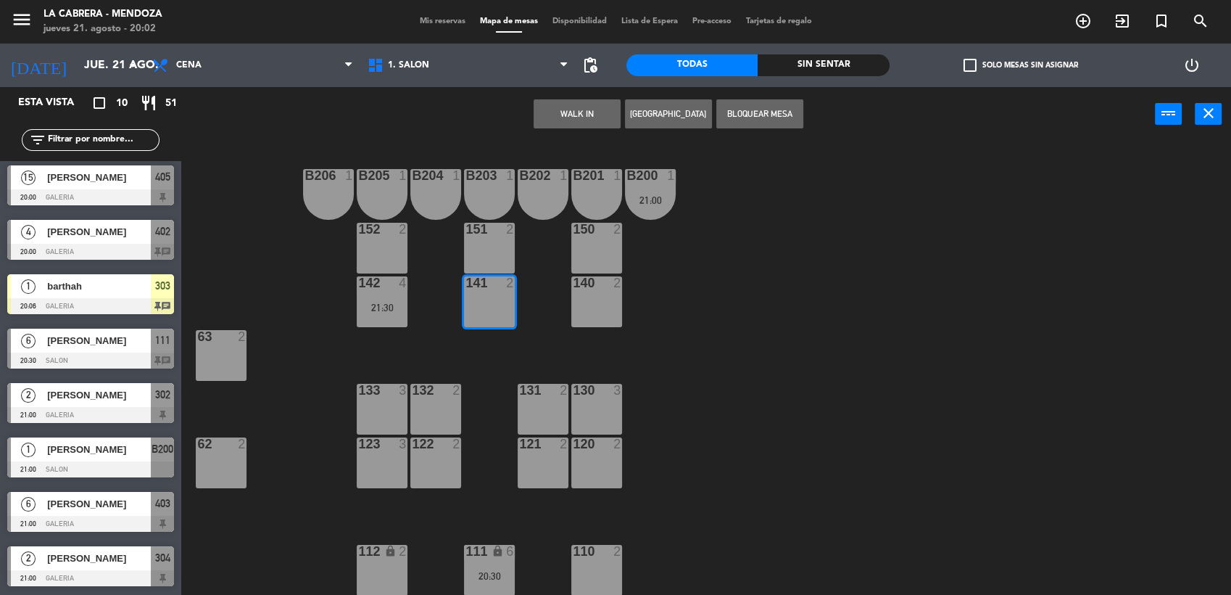
click at [559, 125] on button "WALK IN" at bounding box center [577, 113] width 87 height 29
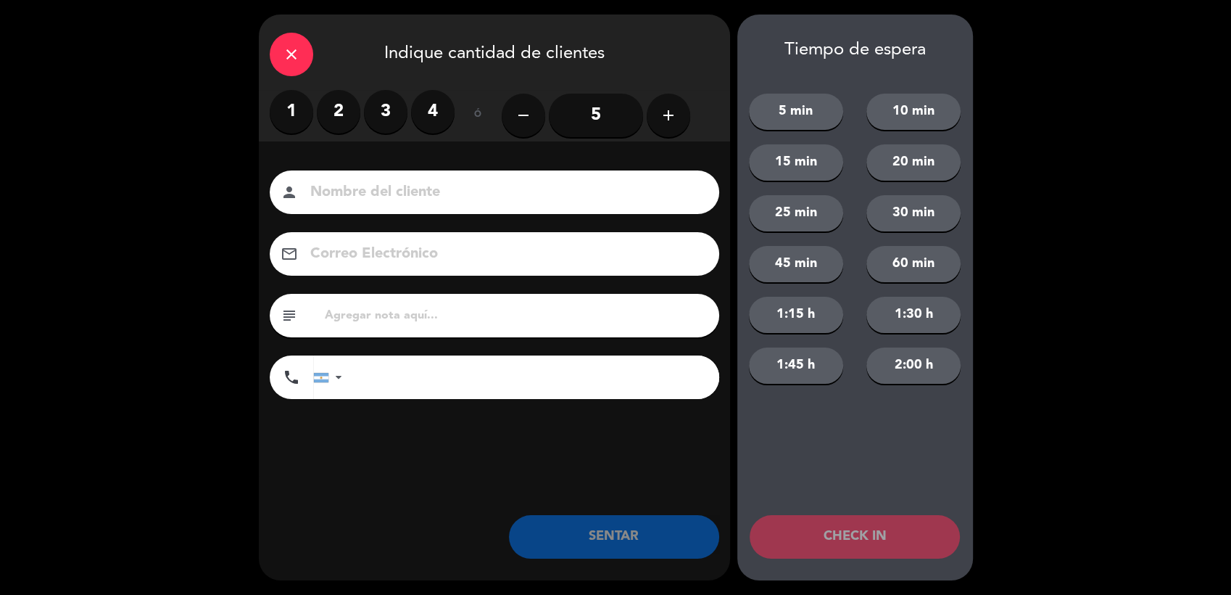
click at [449, 120] on label "4" at bounding box center [433, 112] width 44 height 44
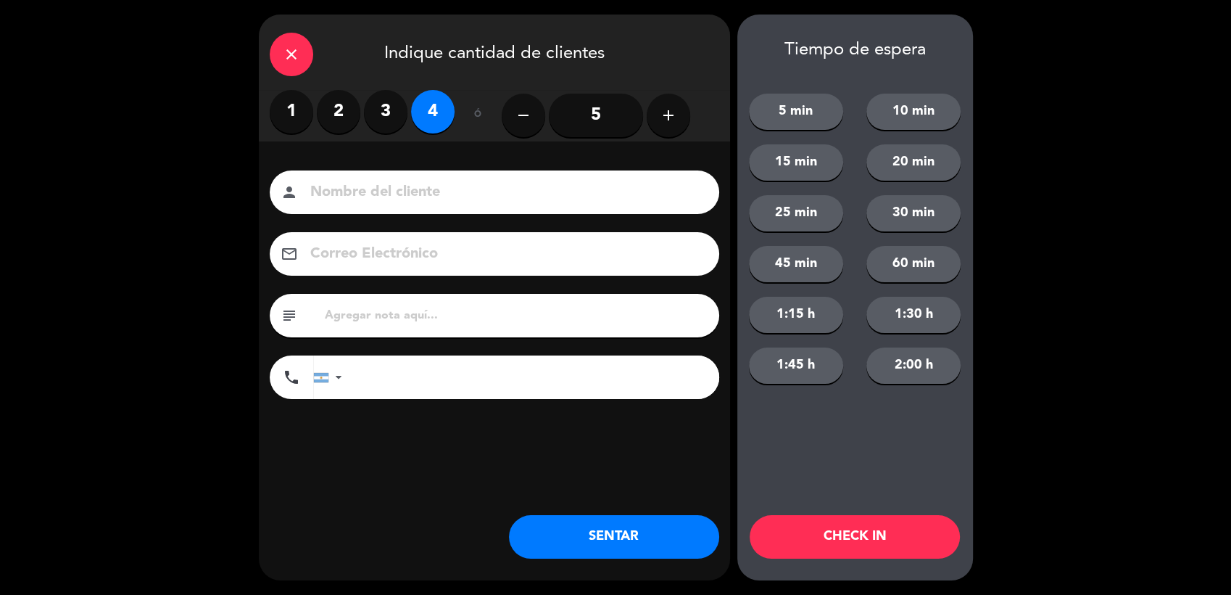
click at [440, 191] on input at bounding box center [505, 192] width 392 height 25
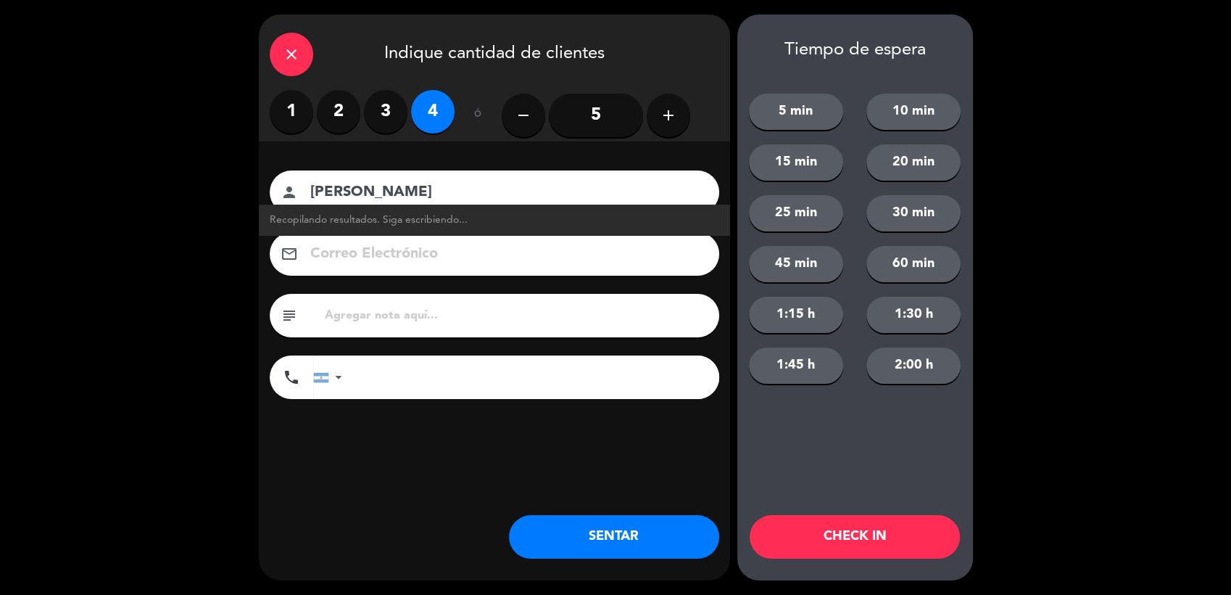
type input "[PERSON_NAME]"
click at [436, 326] on div "subject" at bounding box center [495, 316] width 450 height 44
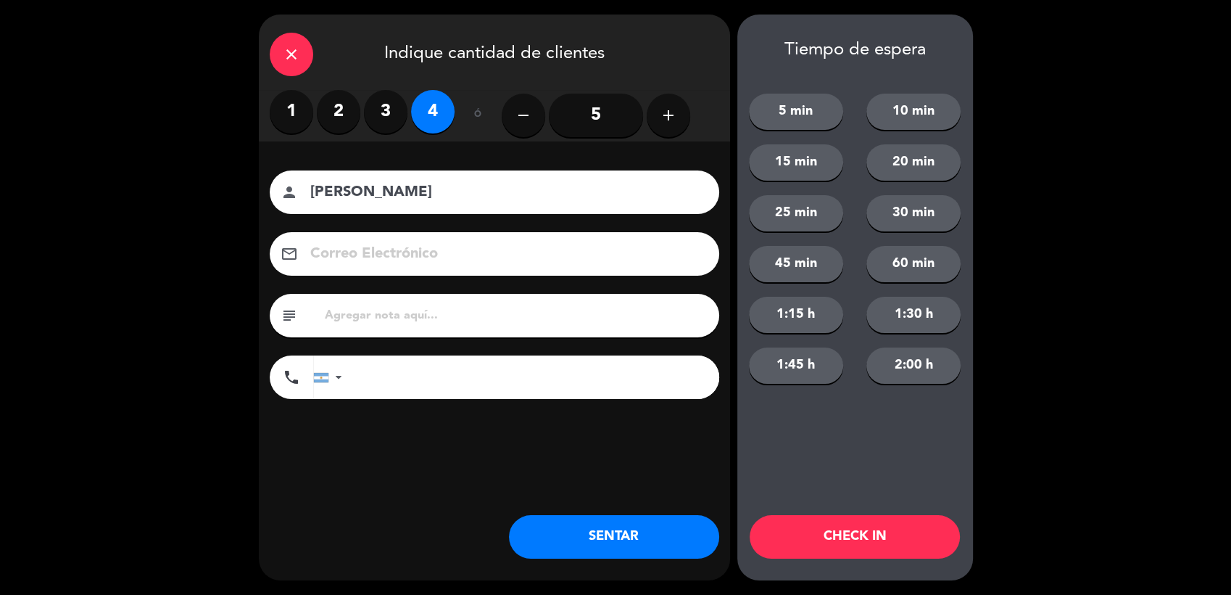
click at [447, 312] on input "text" at bounding box center [515, 315] width 385 height 20
type input "huentala 503"
click at [544, 526] on button "SENTAR" at bounding box center [614, 537] width 210 height 44
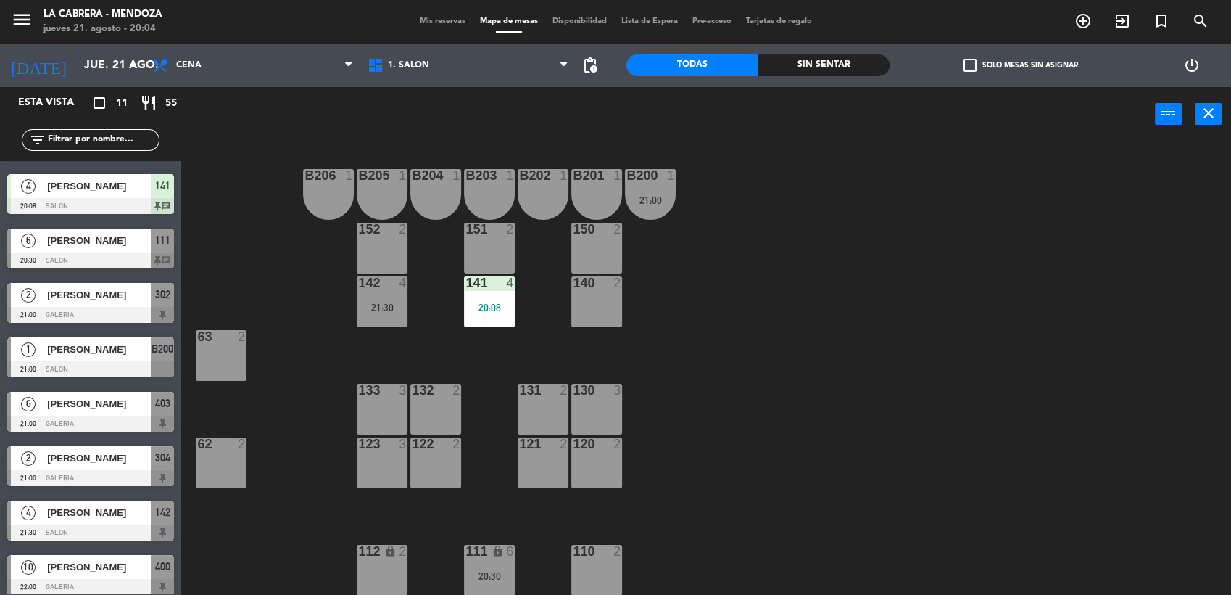
scroll to position [165, 0]
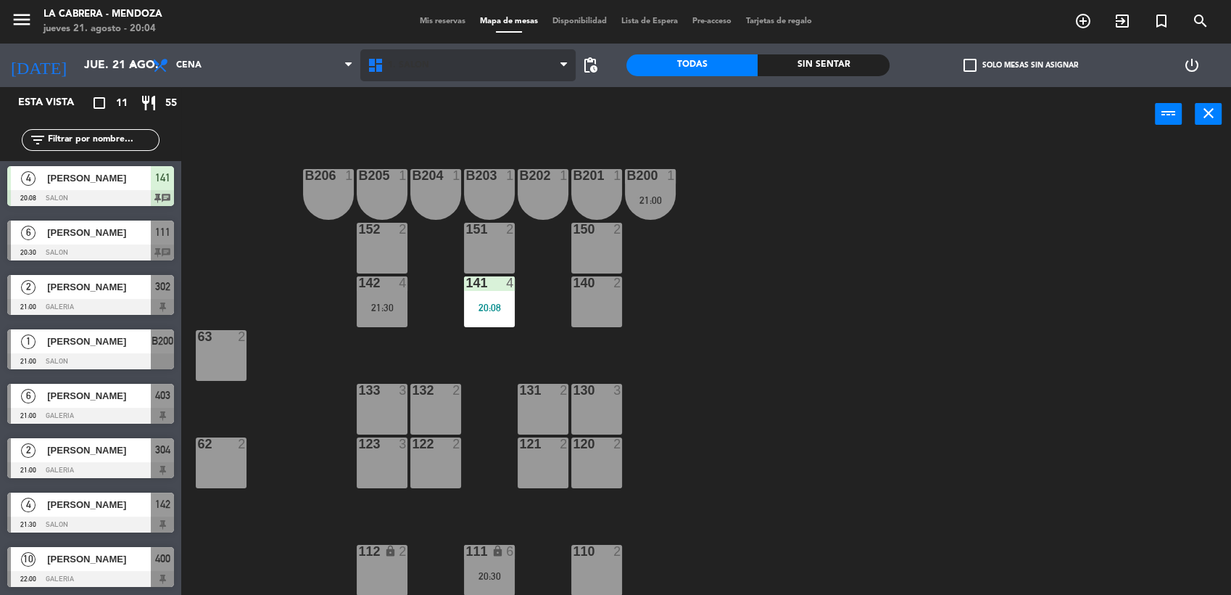
click at [414, 63] on span "1. SALON" at bounding box center [408, 65] width 41 height 10
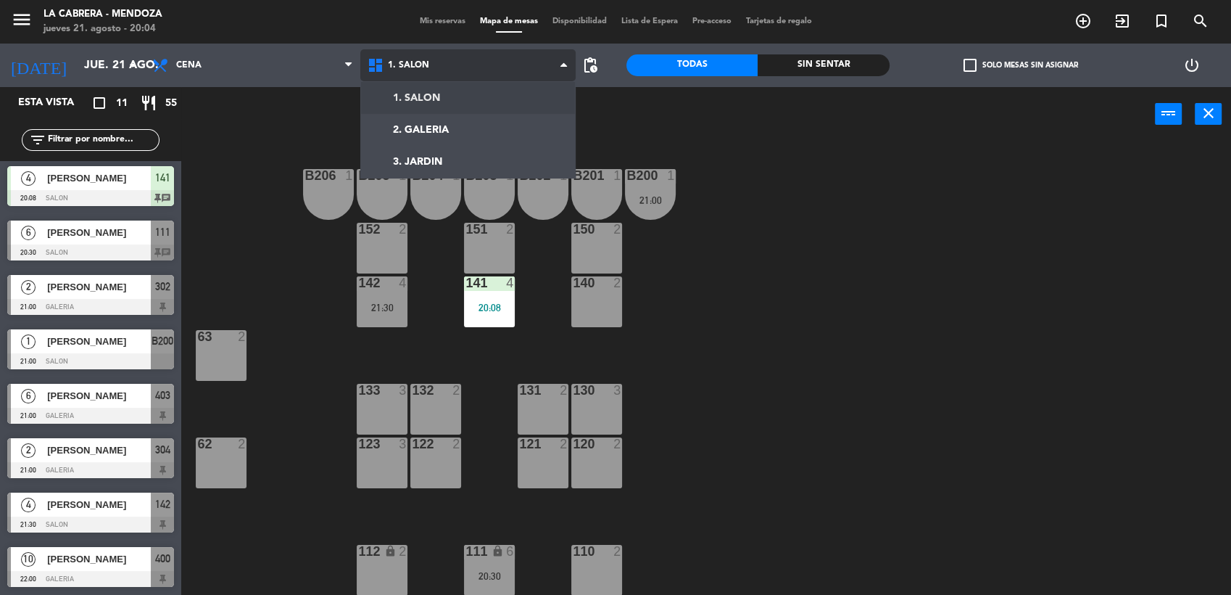
click at [433, 105] on ng-component "menu LA [PERSON_NAME] - [PERSON_NAME] [DATE] 21. agosto - 20:04 Mis reservas Ma…" at bounding box center [615, 298] width 1231 height 597
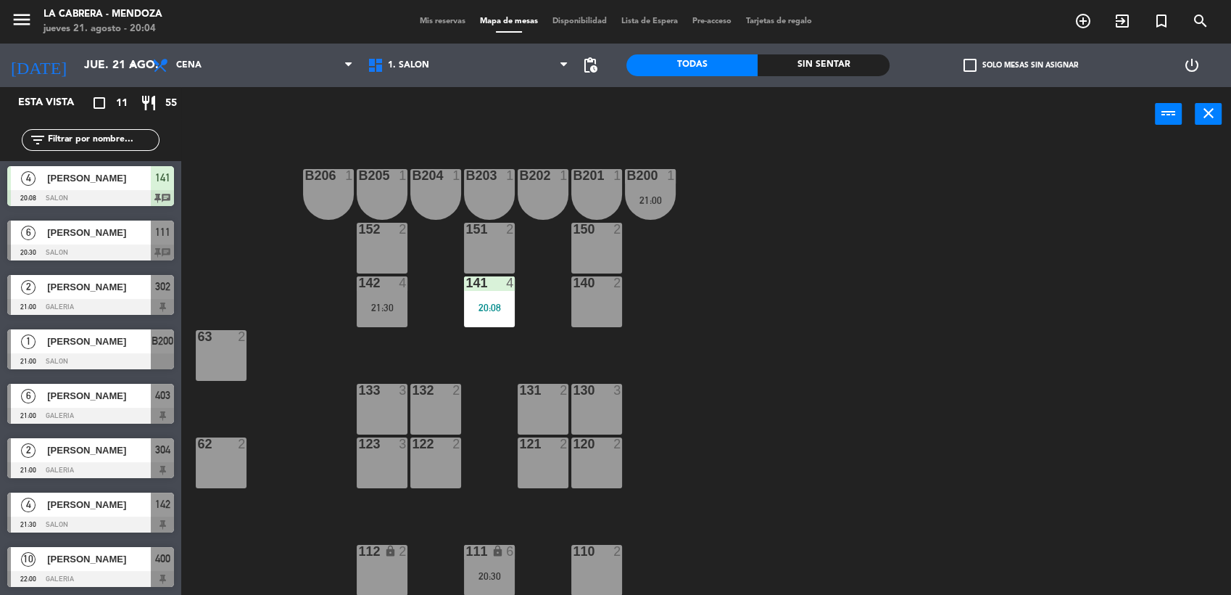
click at [241, 460] on div "62 2" at bounding box center [221, 462] width 51 height 51
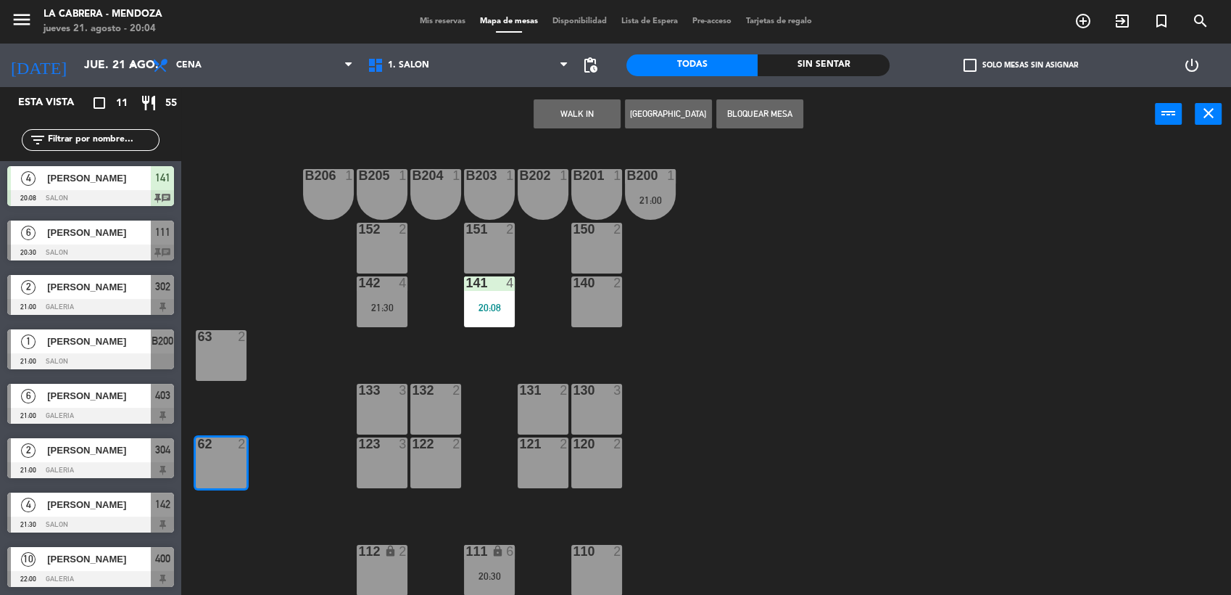
click at [573, 123] on button "WALK IN" at bounding box center [577, 113] width 87 height 29
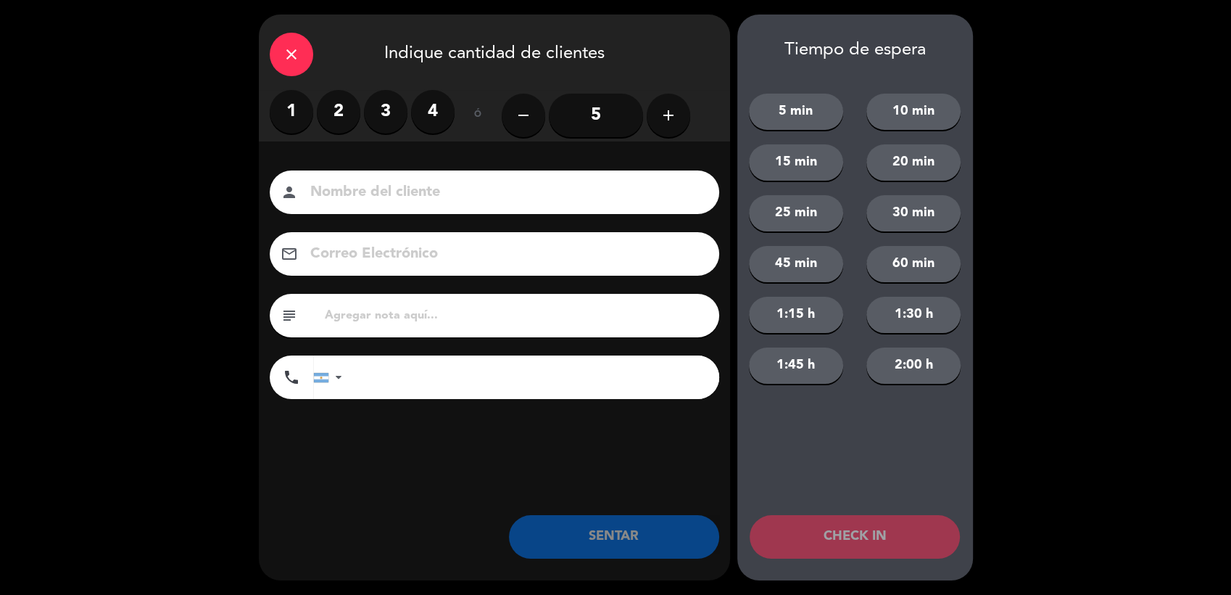
click at [328, 101] on label "2" at bounding box center [339, 112] width 44 height 44
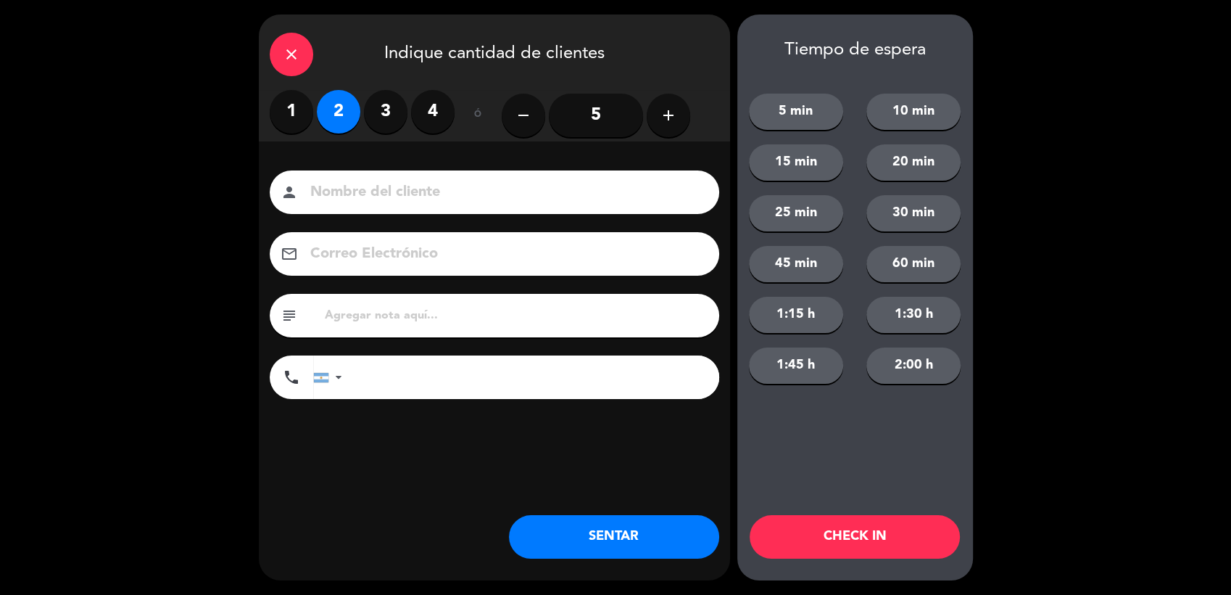
click at [374, 175] on div "person" at bounding box center [495, 192] width 450 height 44
click at [378, 211] on div "person" at bounding box center [495, 192] width 450 height 44
click at [380, 194] on input at bounding box center [505, 192] width 392 height 25
type input "[PERSON_NAME]"
click at [452, 319] on input "text" at bounding box center [515, 315] width 385 height 20
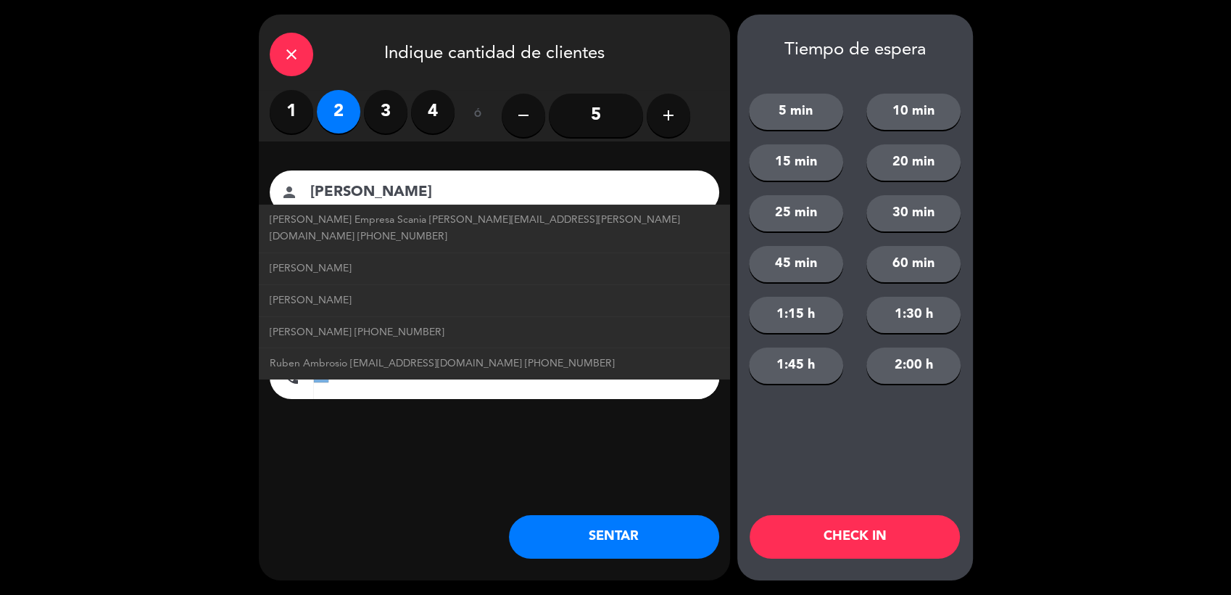
click at [470, 150] on div "Nombre del cliente person [PERSON_NAME] Empresa Scania [PERSON_NAME][EMAIL_ADDR…" at bounding box center [494, 308] width 471 height 334
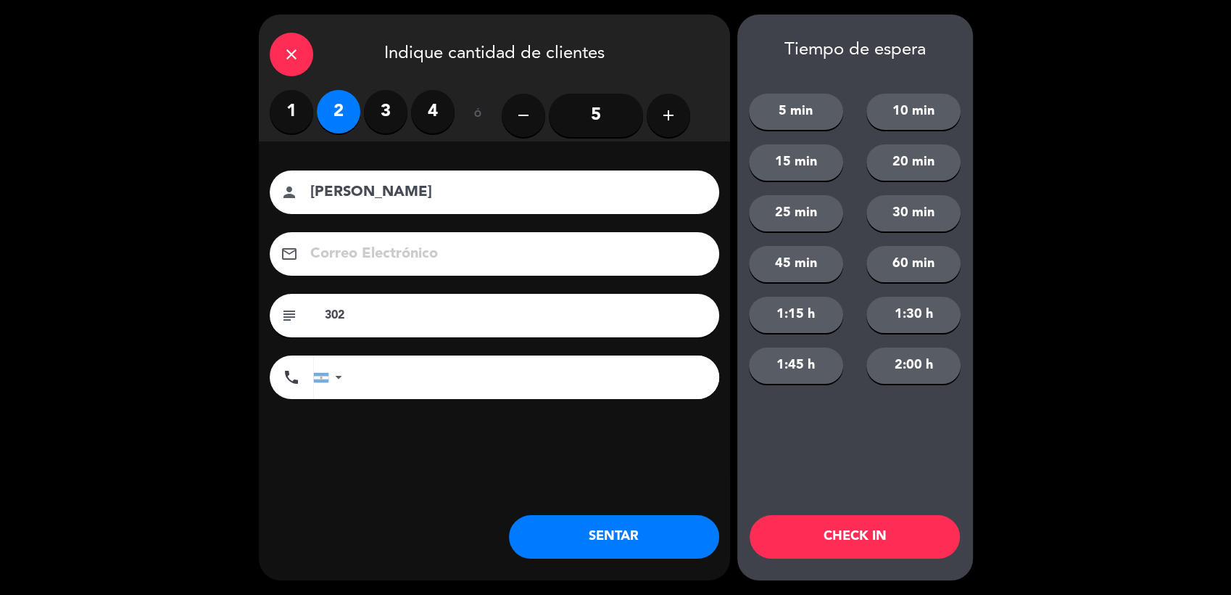
click at [413, 323] on input "302" at bounding box center [515, 315] width 385 height 20
type input "302 hualta"
click at [591, 528] on button "SENTAR" at bounding box center [614, 537] width 210 height 44
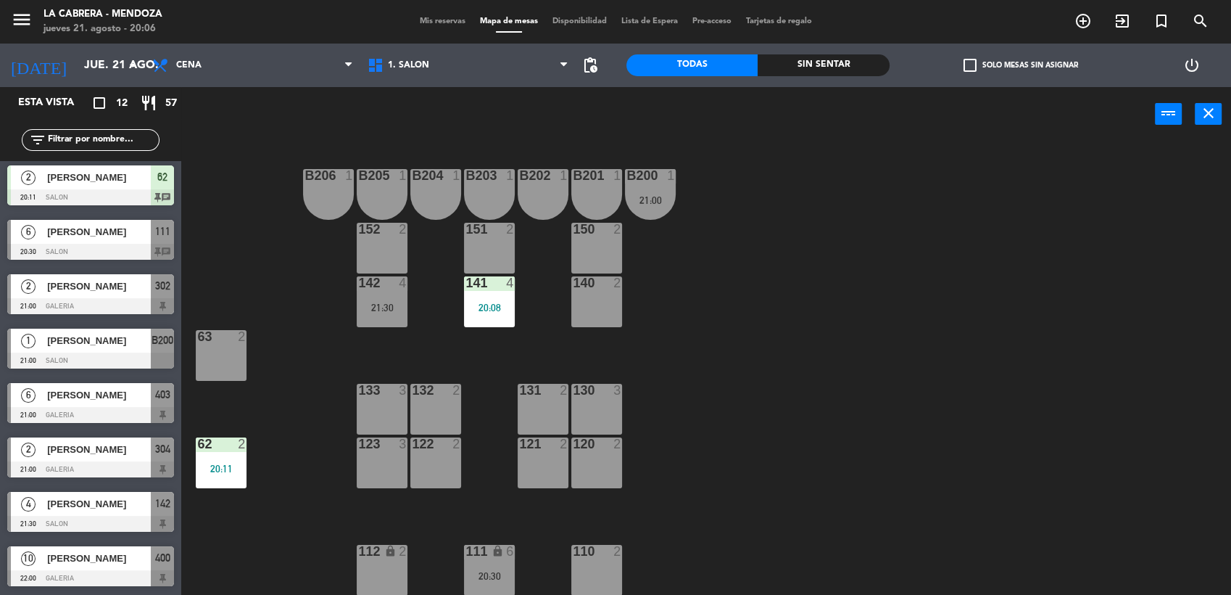
scroll to position [160, 0]
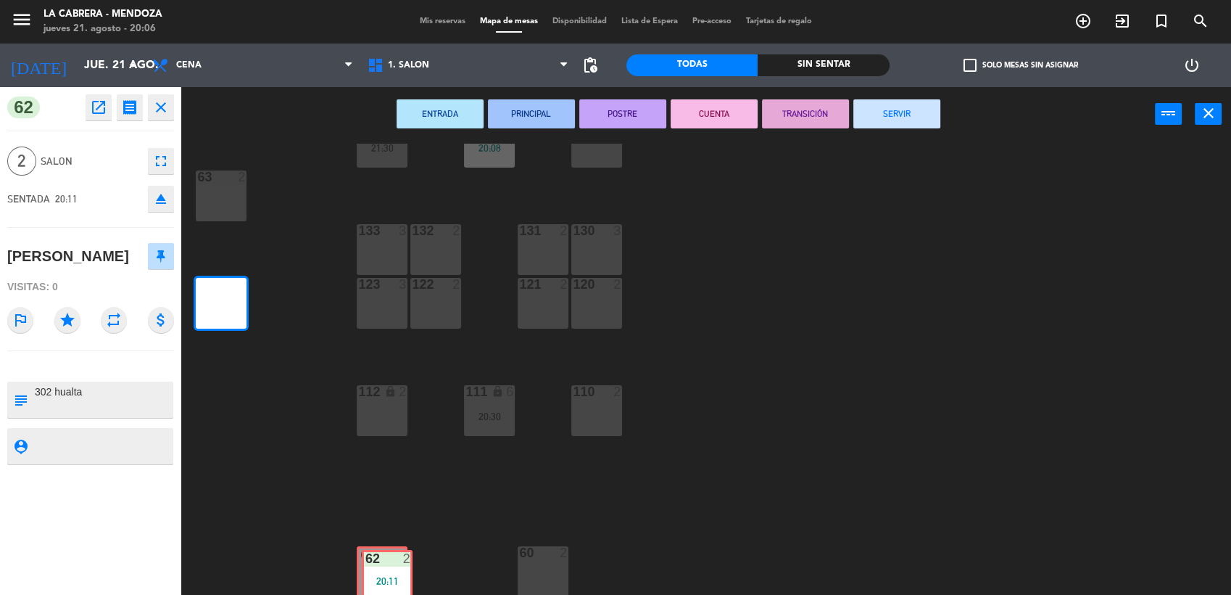
drag, startPoint x: 228, startPoint y: 302, endPoint x: 394, endPoint y: 574, distance: 318.6
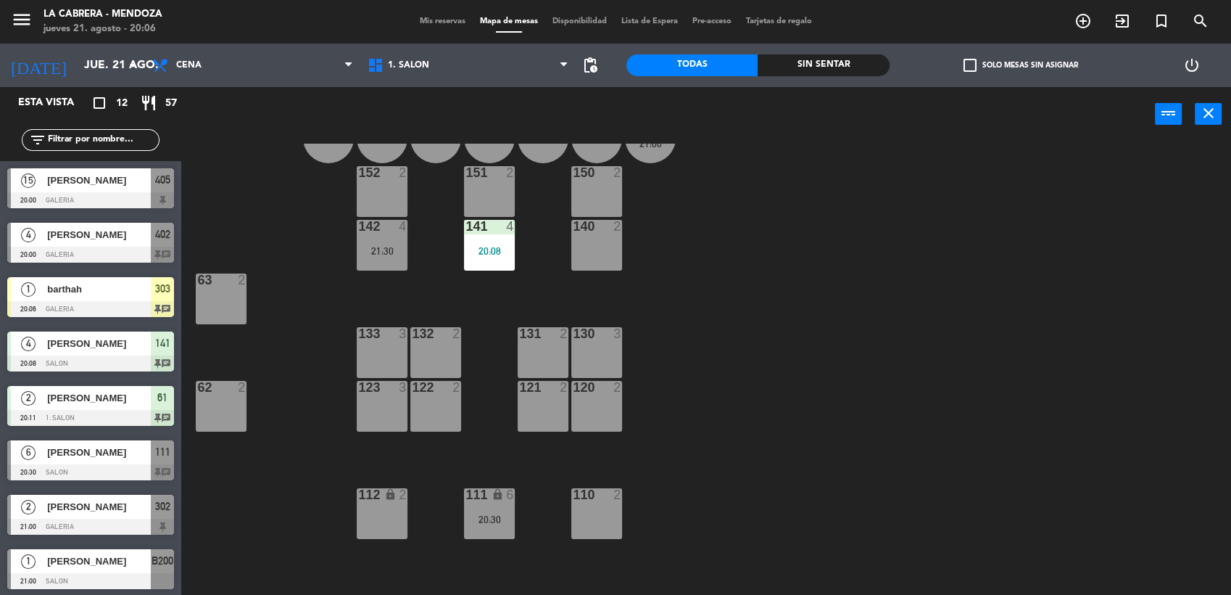
scroll to position [0, 0]
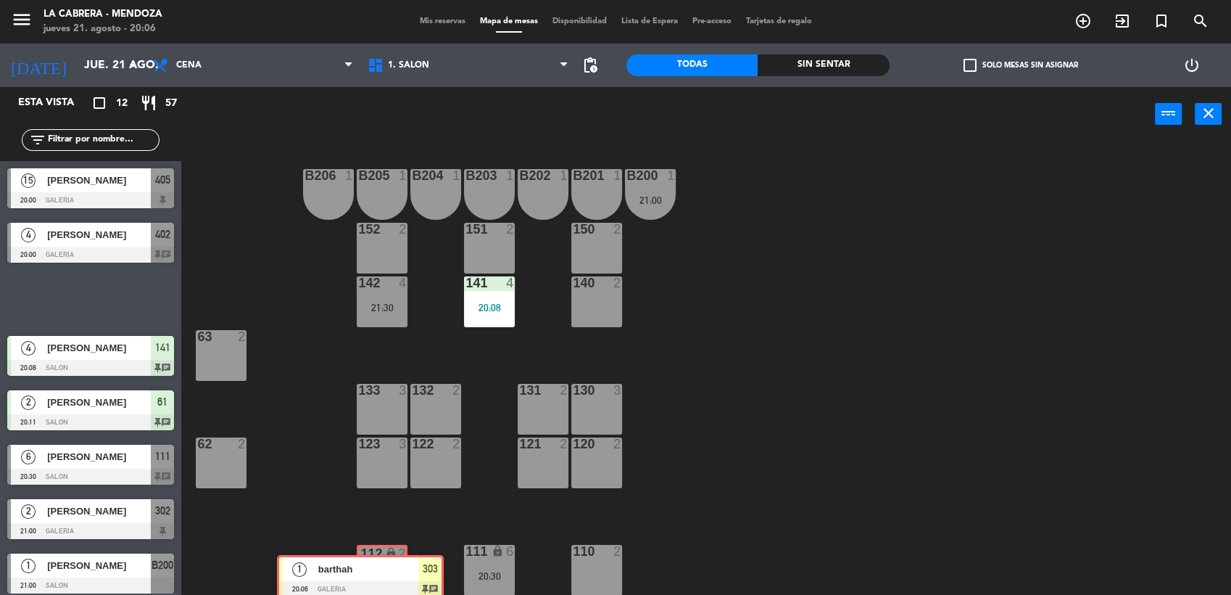
drag, startPoint x: 123, startPoint y: 287, endPoint x: 393, endPoint y: 565, distance: 387.1
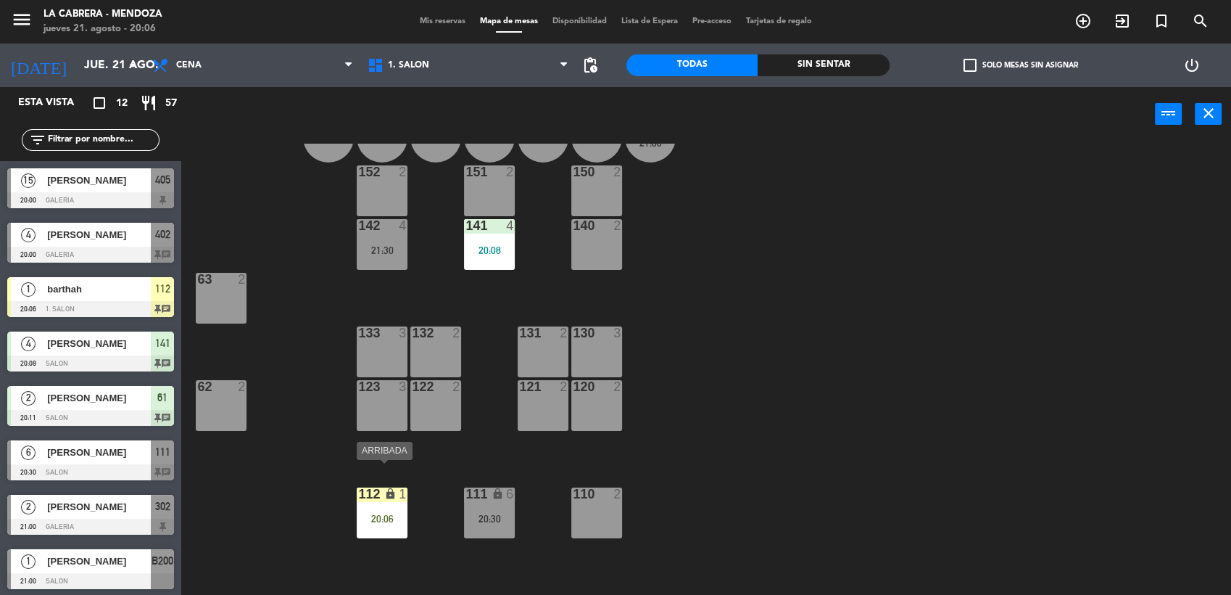
scroll to position [80, 0]
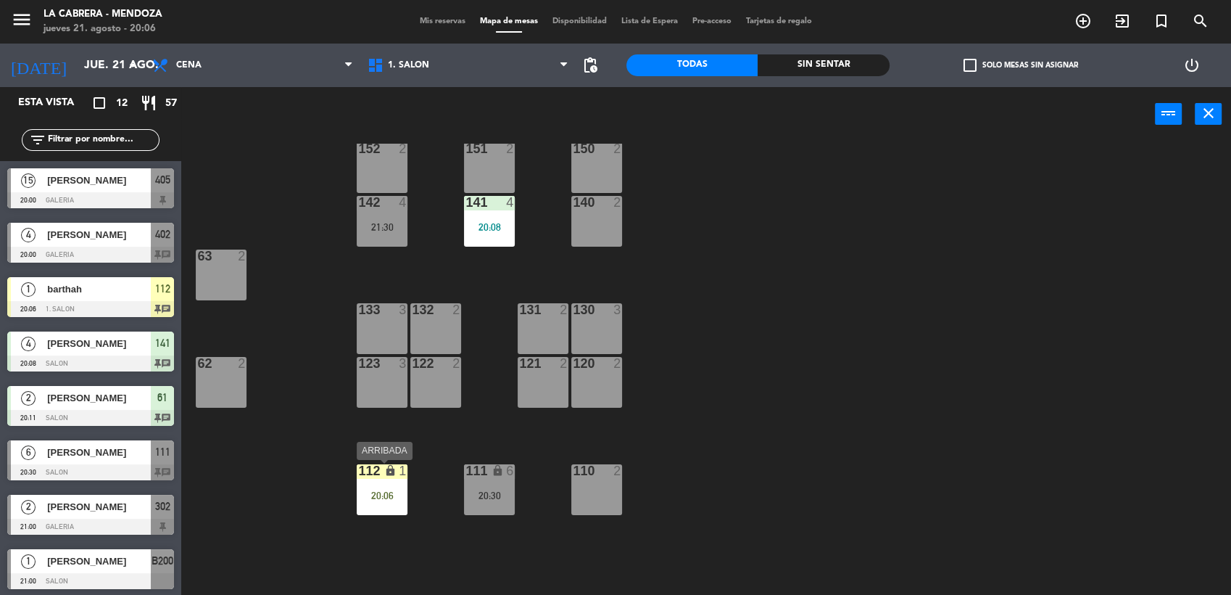
click at [381, 497] on div "20:06" at bounding box center [382, 495] width 51 height 10
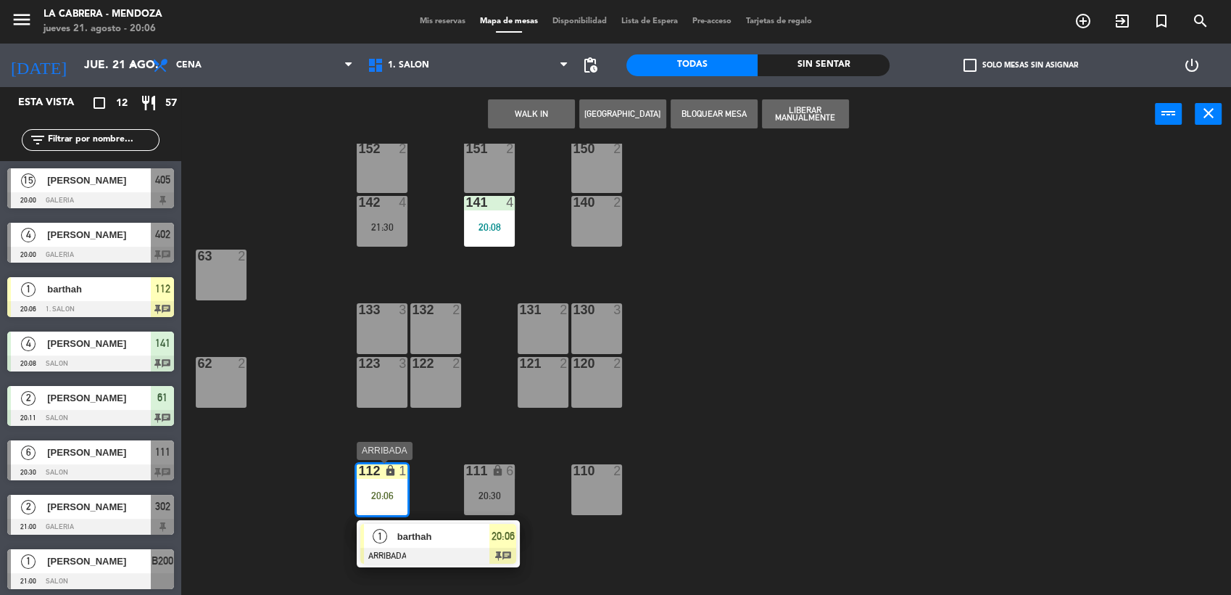
click at [423, 539] on span "barthah" at bounding box center [443, 536] width 93 height 15
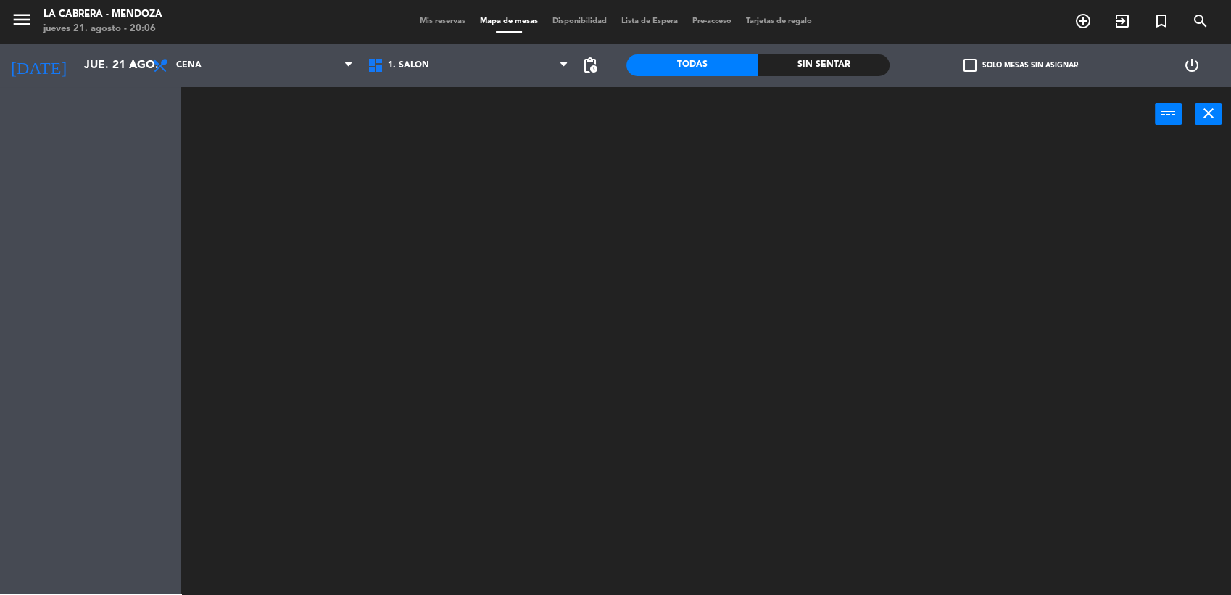
scroll to position [0, 0]
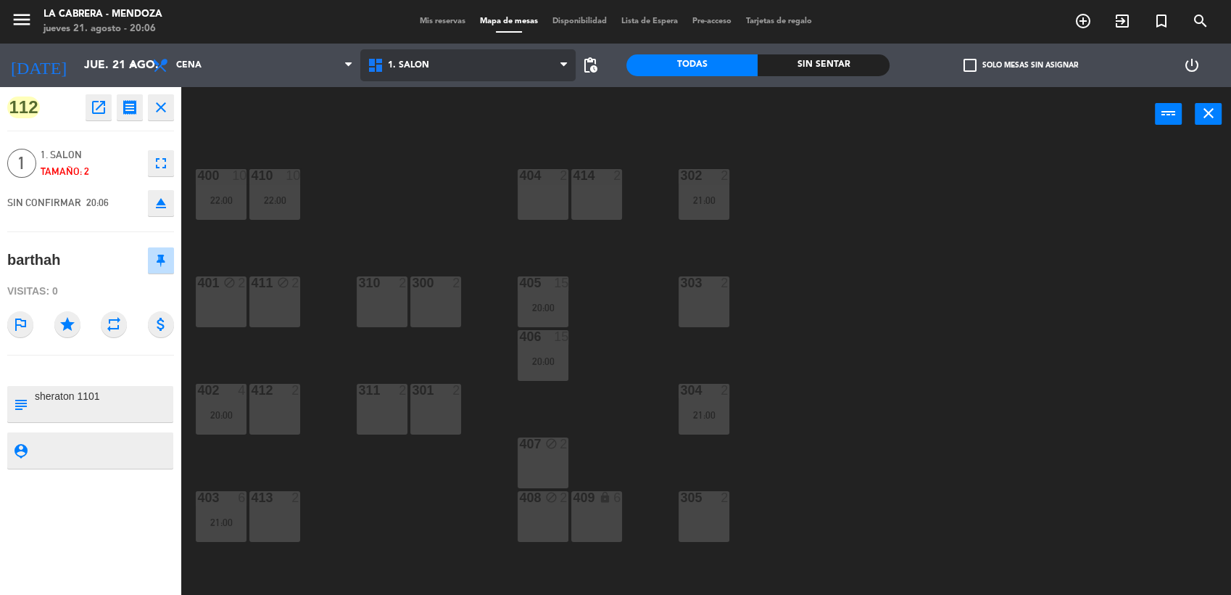
click at [402, 75] on span "1. SALON" at bounding box center [467, 65] width 215 height 32
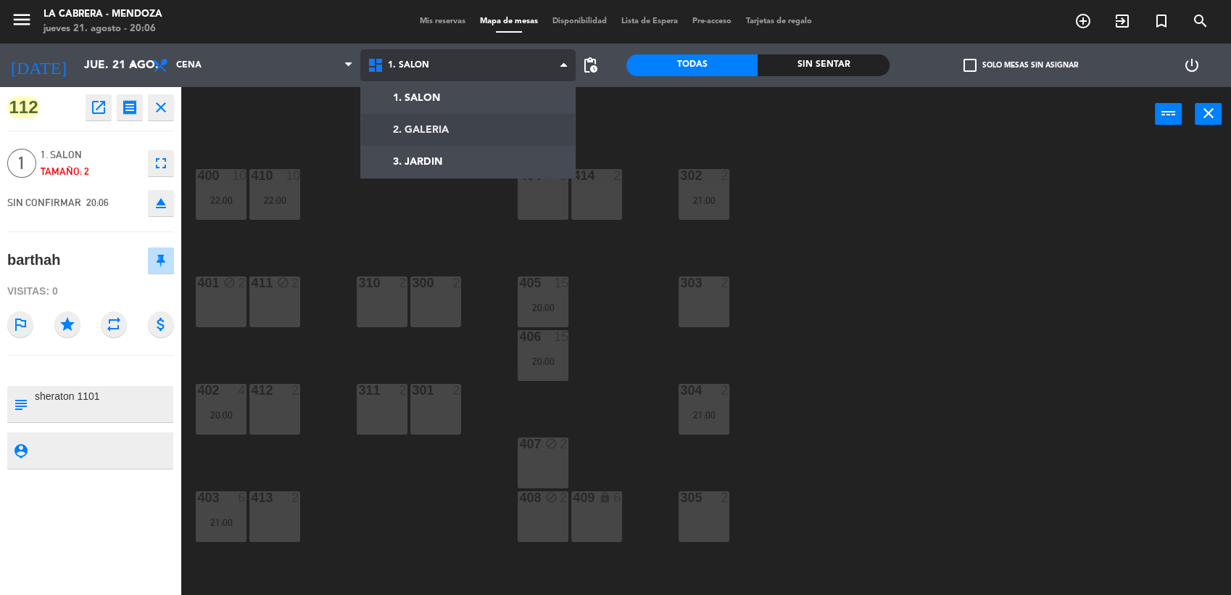
click at [415, 131] on ng-component "menu LA [PERSON_NAME] - [PERSON_NAME] [DATE] 21. agosto - 20:06 Mis reservas Ma…" at bounding box center [615, 298] width 1231 height 597
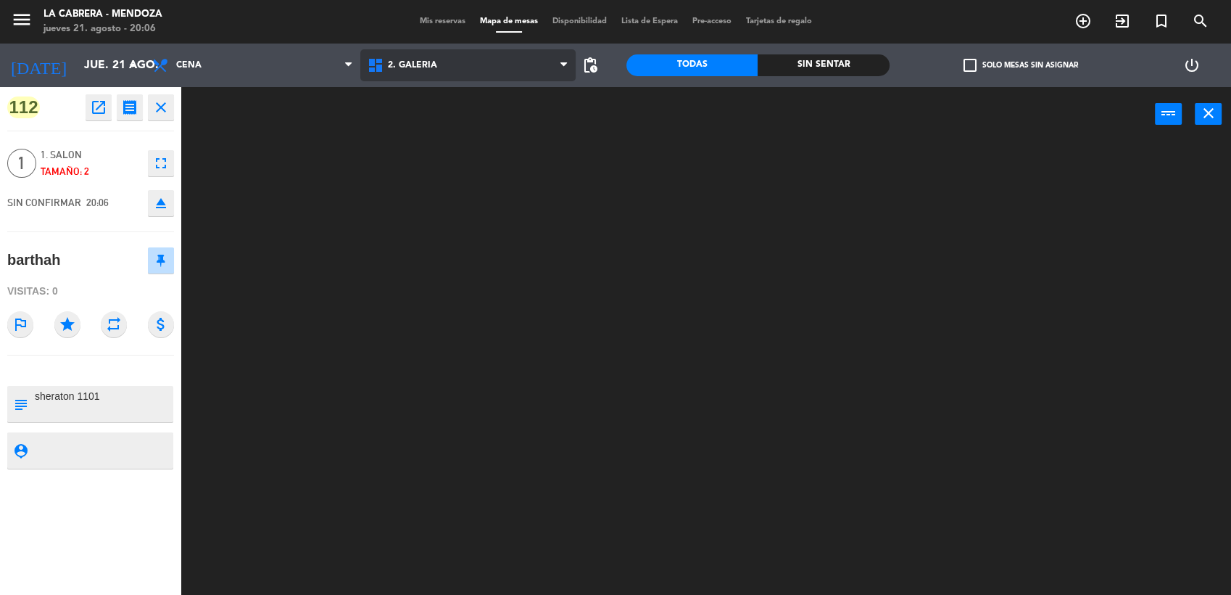
click at [411, 67] on span "2. GALERIA" at bounding box center [412, 65] width 49 height 10
click at [417, 102] on ng-component "menu LA [PERSON_NAME] - [PERSON_NAME] [DATE] 21. agosto - 20:06 Mis reservas Ma…" at bounding box center [615, 298] width 1231 height 597
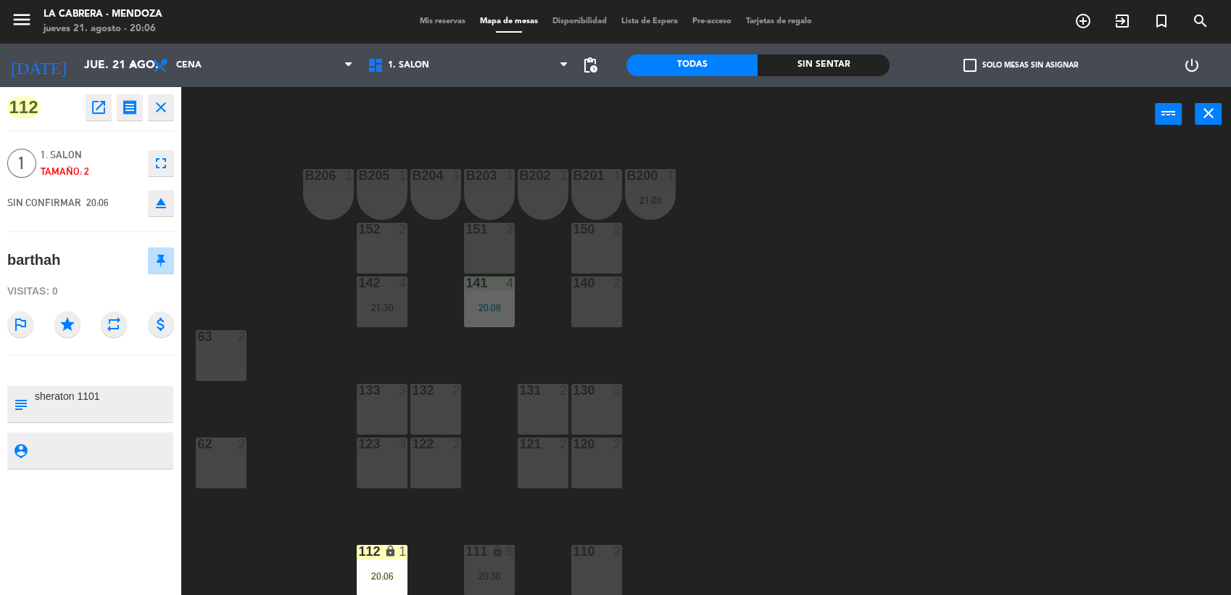
click at [882, 496] on div "B206 1 B205 1 B204 1 B203 1 B202 1 B201 1 B200 1 21:00 150 2 151 2 152 2 140 2 …" at bounding box center [713, 370] width 1038 height 453
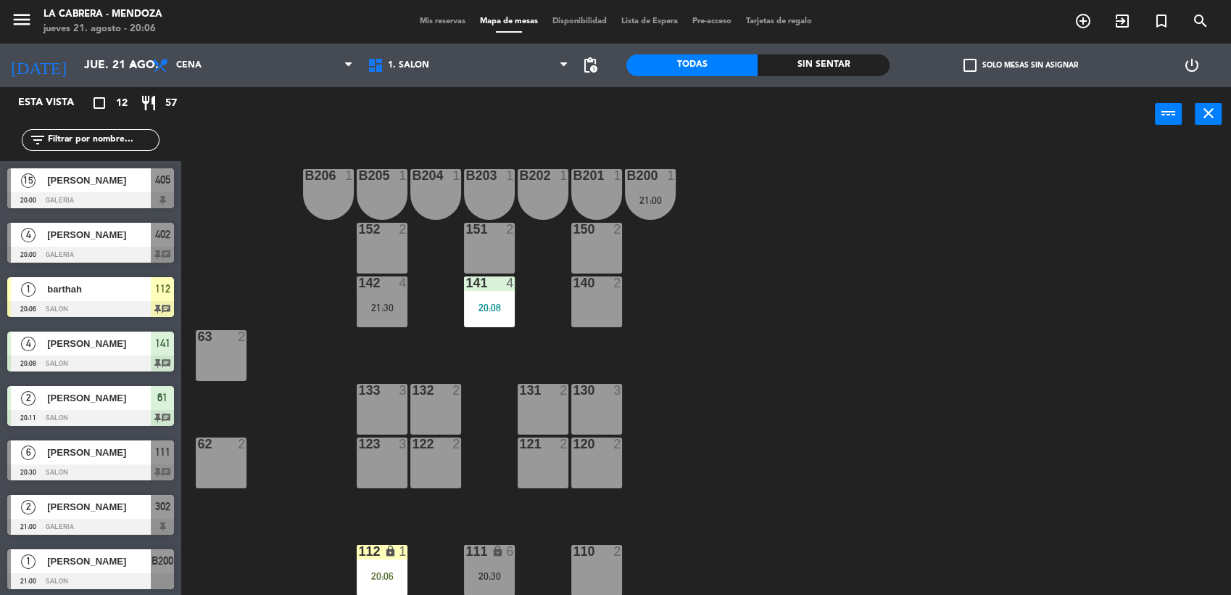
click at [595, 418] on div "130 3" at bounding box center [596, 409] width 51 height 51
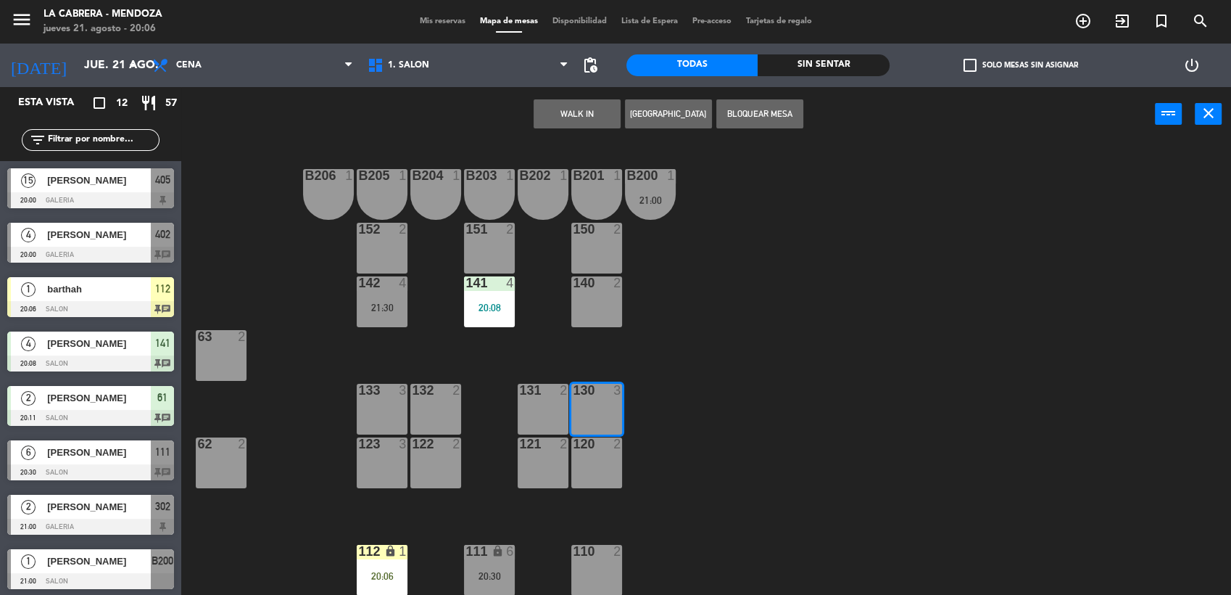
click at [591, 118] on button "WALK IN" at bounding box center [577, 113] width 87 height 29
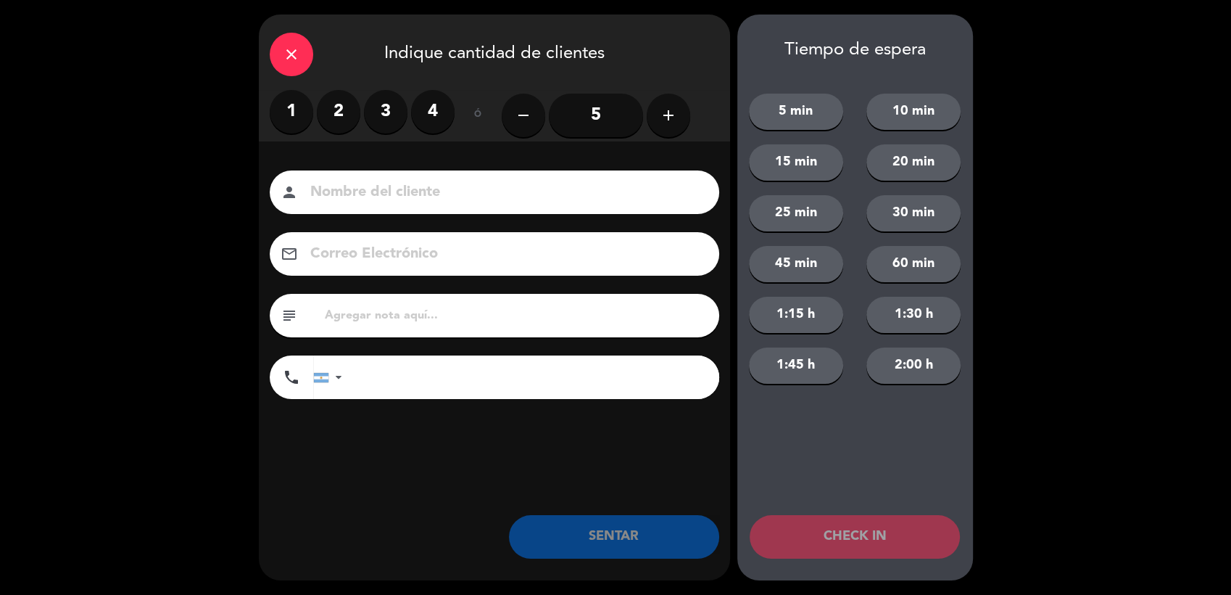
click at [364, 113] on label "3" at bounding box center [386, 112] width 44 height 44
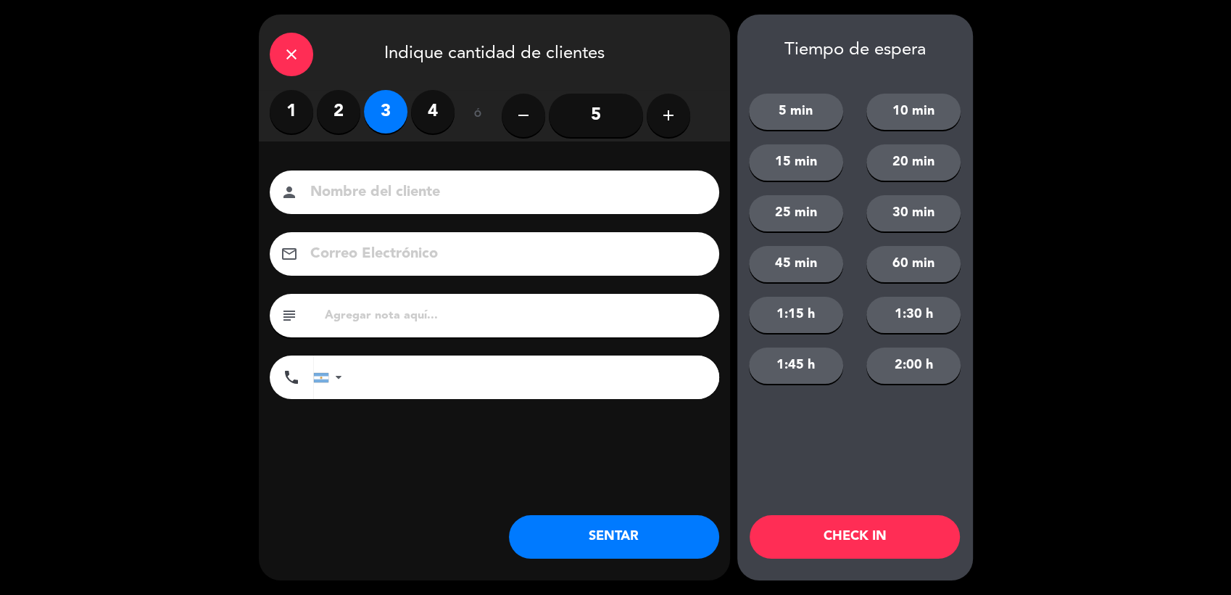
click at [325, 49] on div "close Indique cantidad de clientes" at bounding box center [494, 52] width 471 height 75
click at [308, 51] on div "close" at bounding box center [292, 55] width 44 height 44
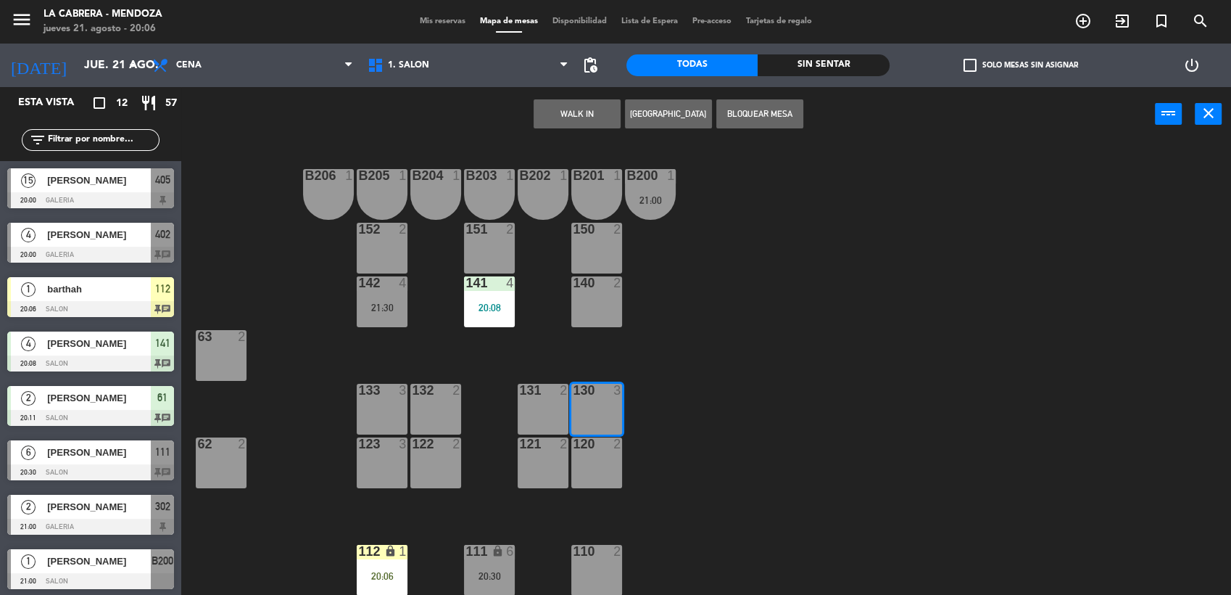
click at [570, 117] on button "WALK IN" at bounding box center [577, 113] width 87 height 29
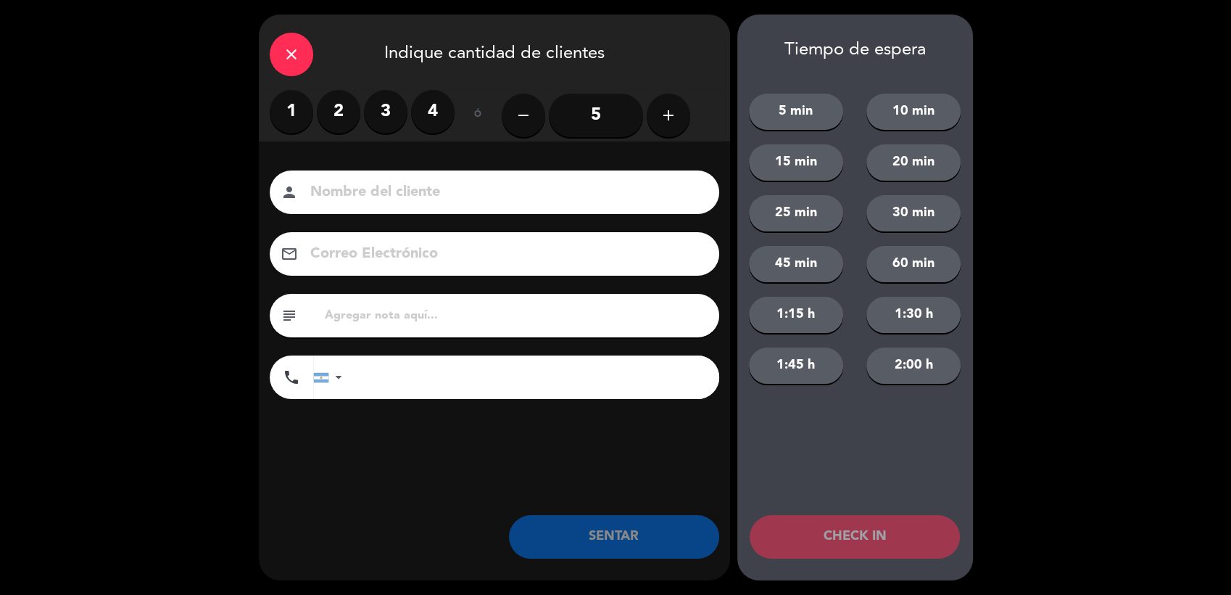
click at [341, 115] on label "2" at bounding box center [339, 112] width 44 height 44
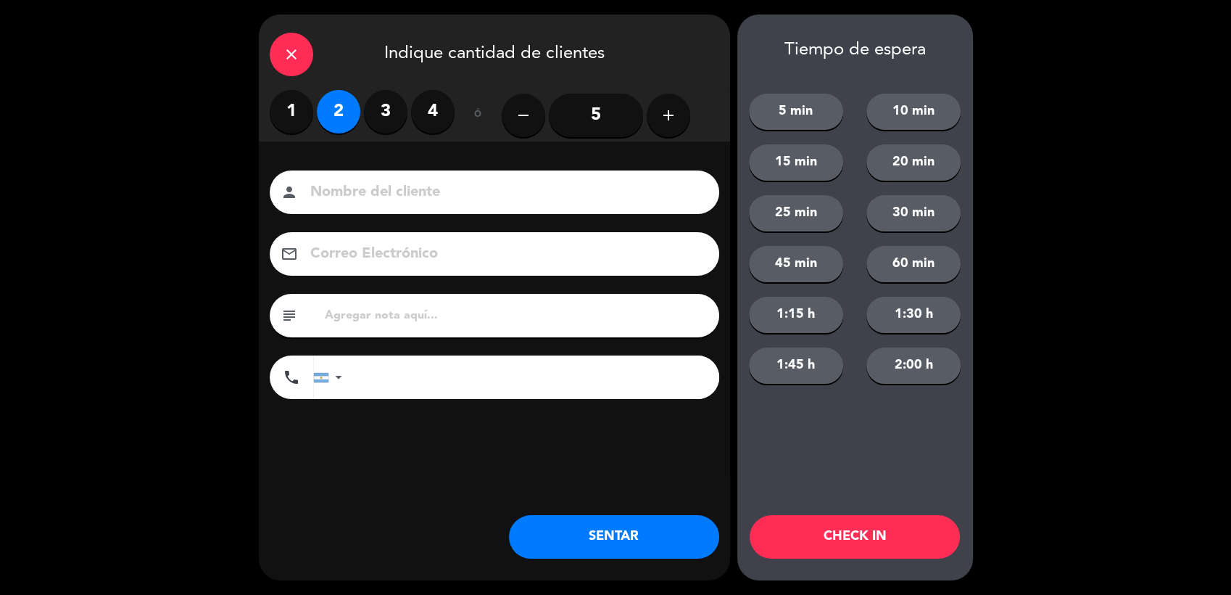
click at [357, 184] on input at bounding box center [505, 192] width 392 height 25
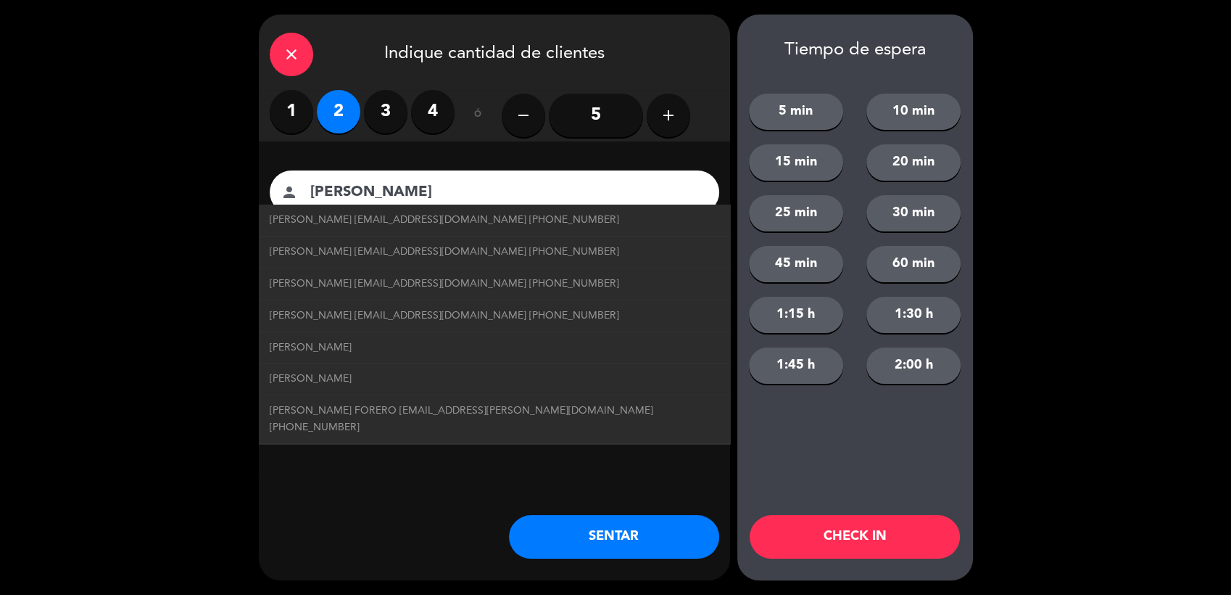
type input "[PERSON_NAME]"
click at [397, 152] on div "Nombre del cliente person [PERSON_NAME] [EMAIL_ADDRESS][DOMAIN_NAME] [PHONE_NUM…" at bounding box center [494, 308] width 471 height 334
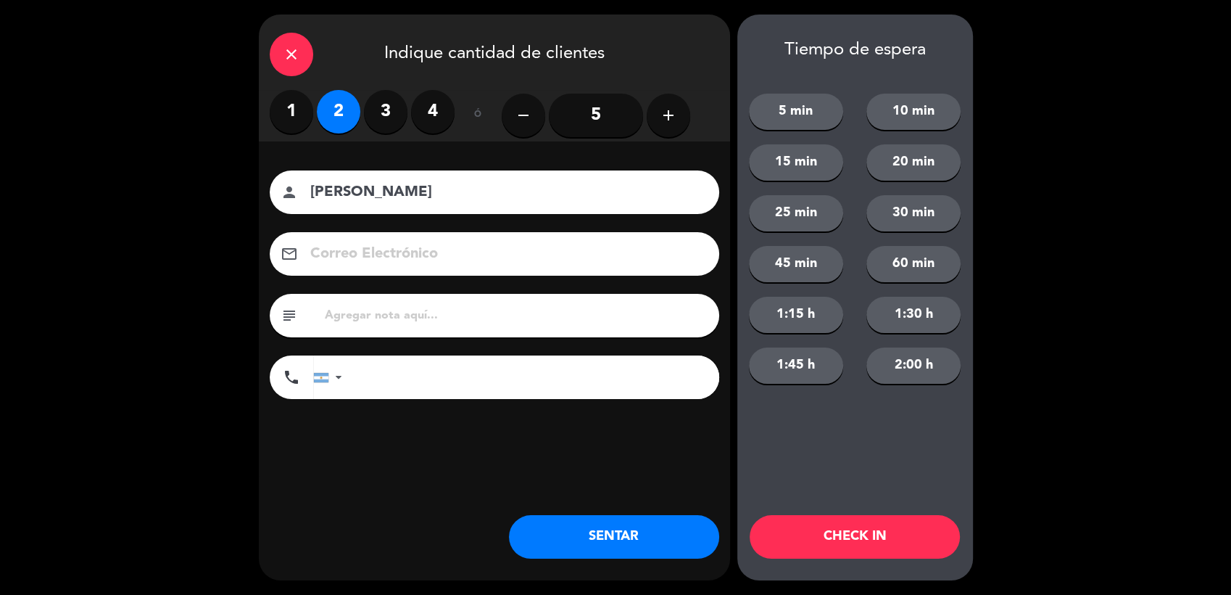
click at [435, 308] on input "text" at bounding box center [515, 315] width 385 height 20
type input "hualta 604"
click at [584, 531] on button "SENTAR" at bounding box center [614, 537] width 210 height 44
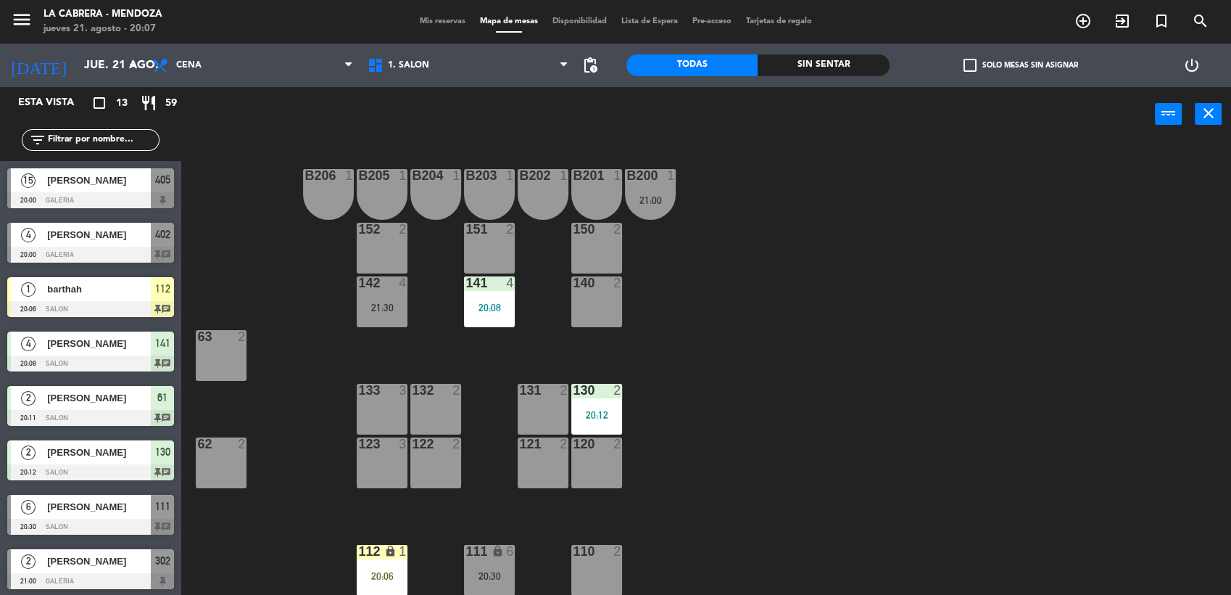
scroll to position [160, 0]
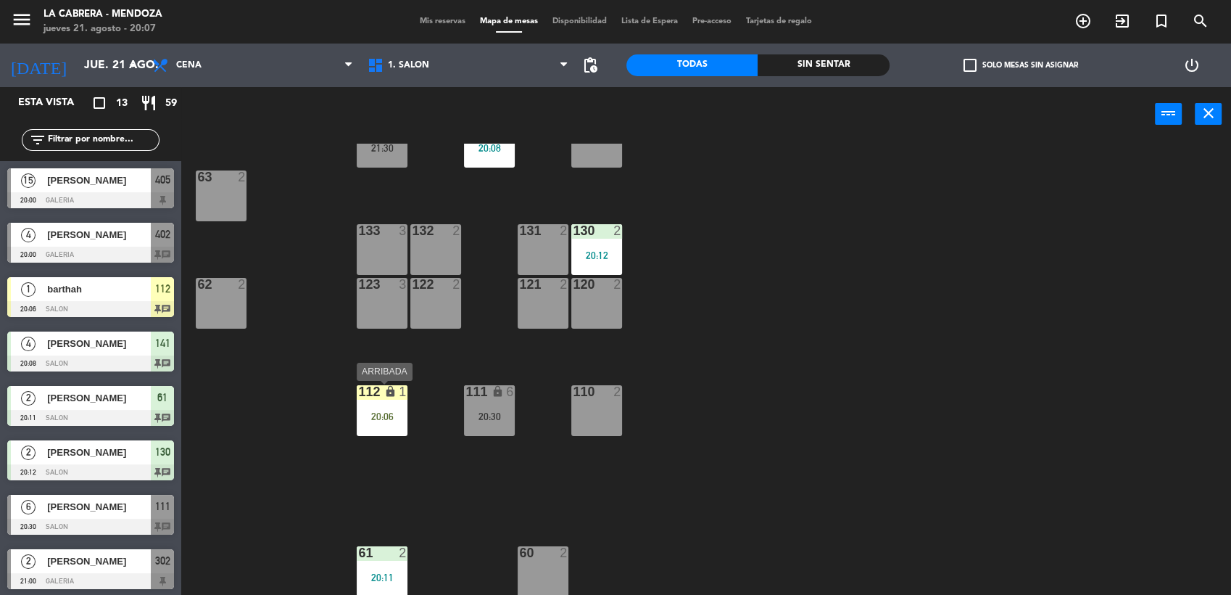
click at [382, 407] on div "112 lock 1 20:06" at bounding box center [382, 410] width 51 height 51
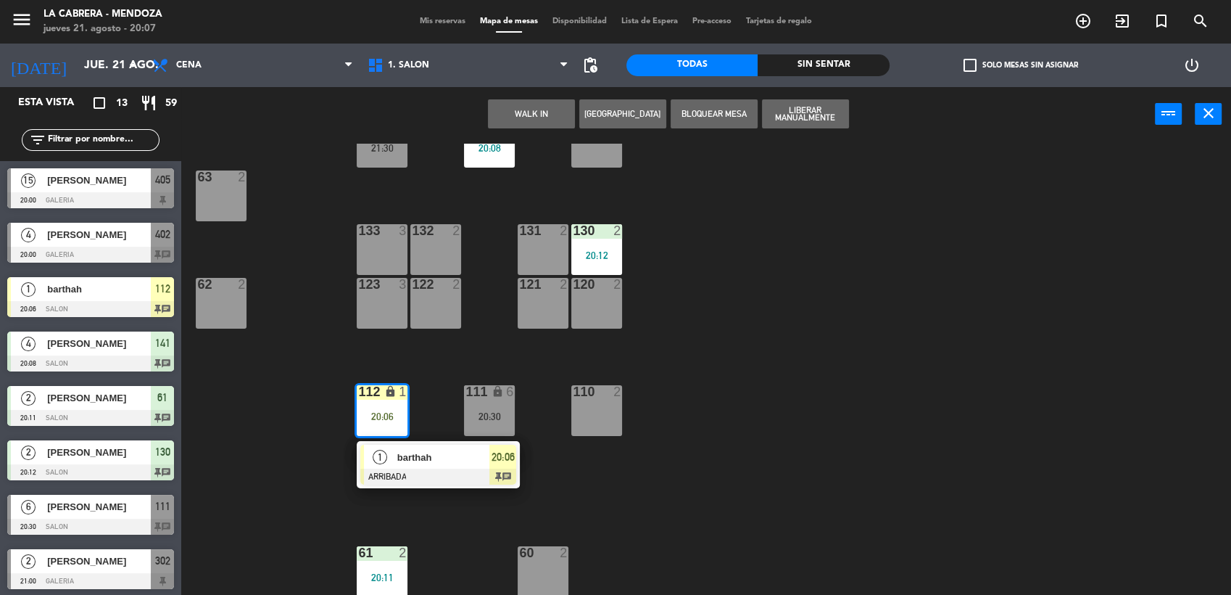
click at [403, 479] on div at bounding box center [438, 476] width 156 height 16
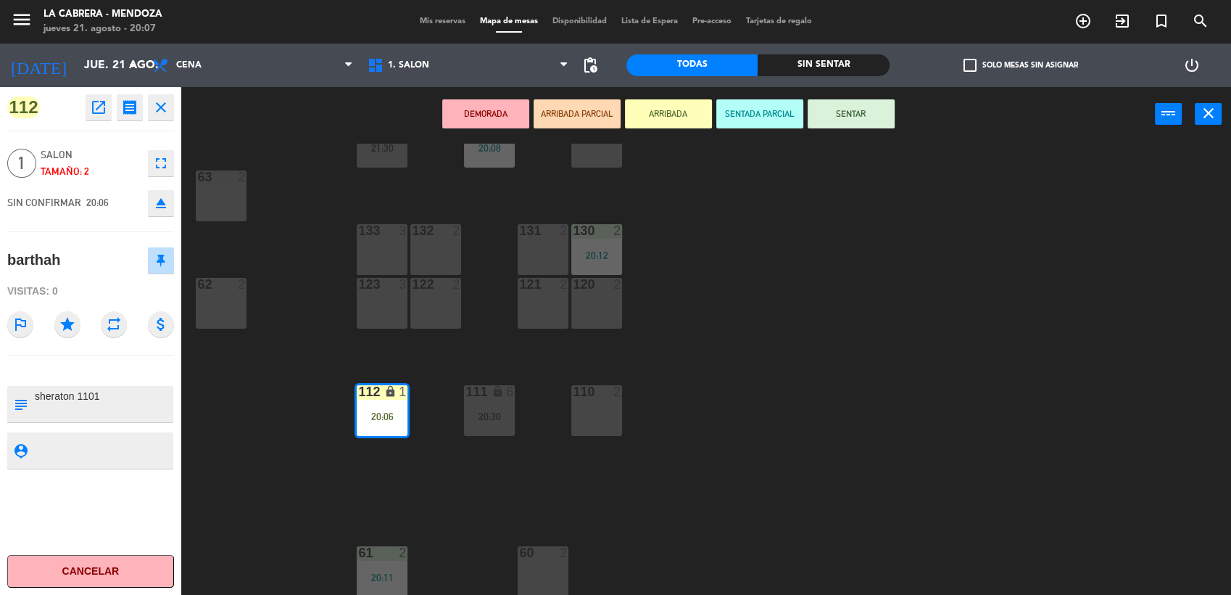
click at [840, 111] on button "SENTAR" at bounding box center [851, 113] width 87 height 29
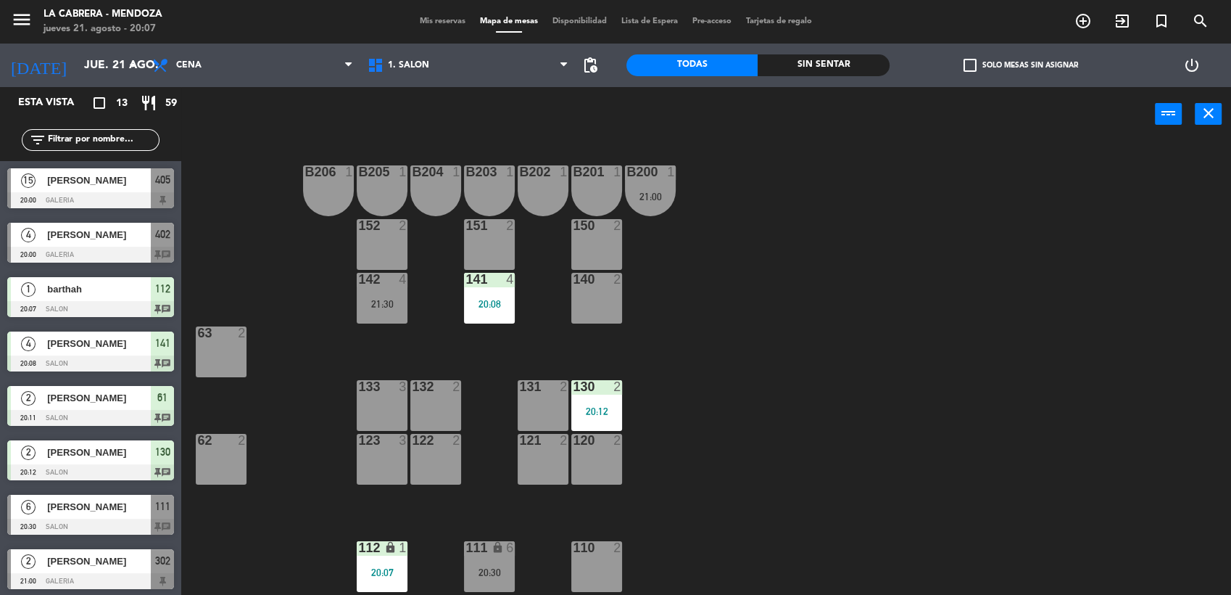
scroll to position [0, 0]
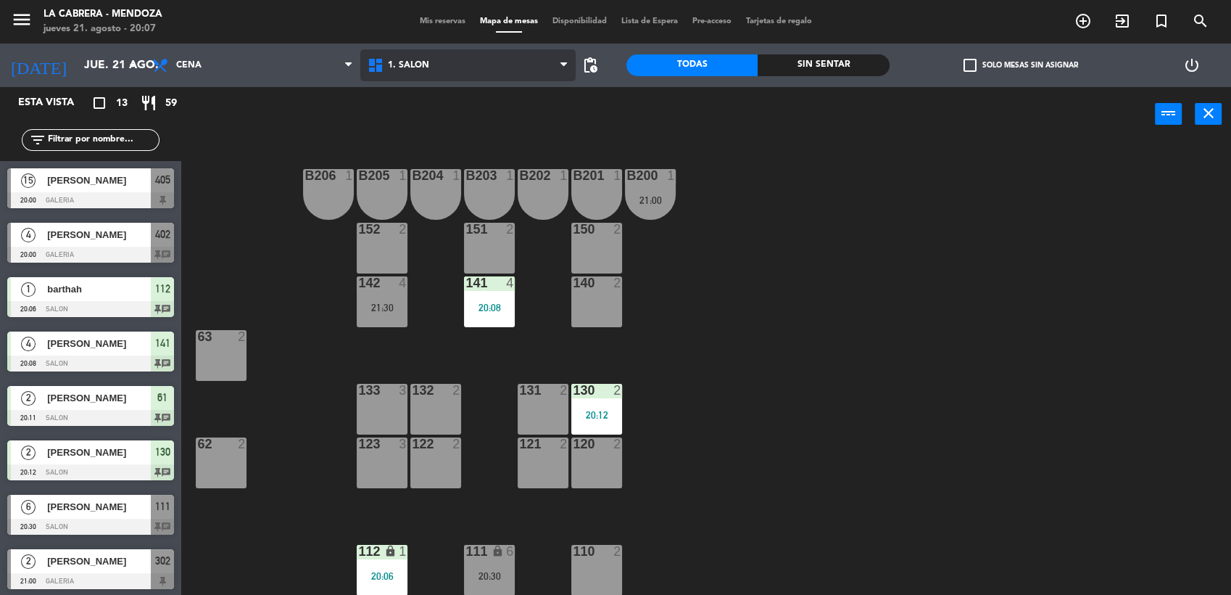
click at [406, 67] on span "1. SALON" at bounding box center [408, 65] width 41 height 10
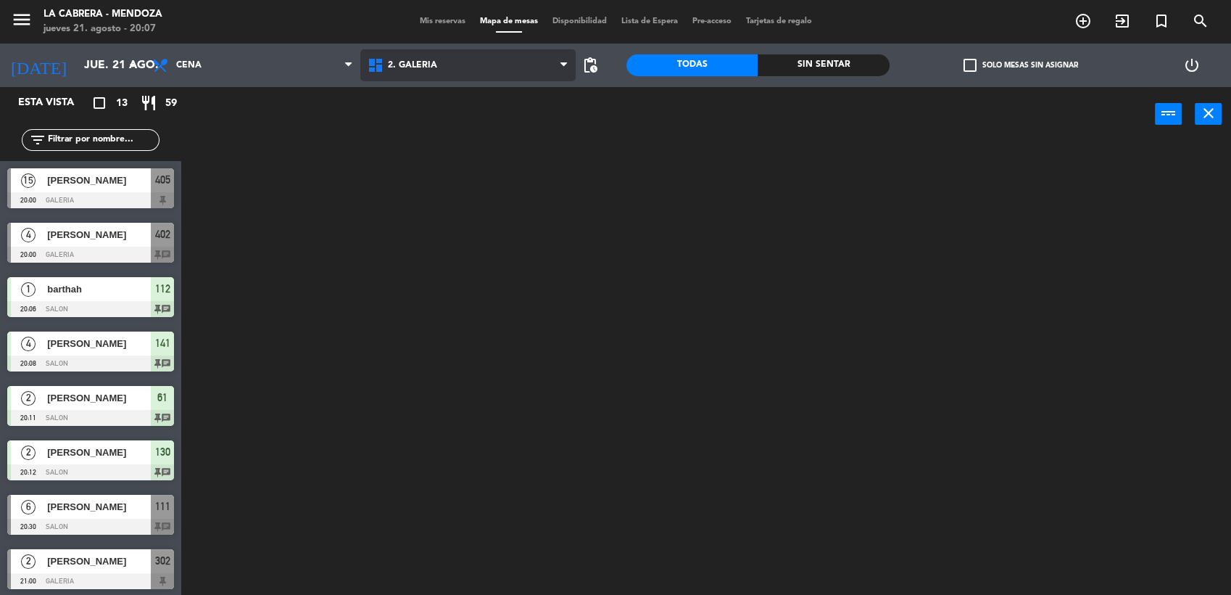
click at [410, 124] on ng-component "menu LA [PERSON_NAME] - [PERSON_NAME] [DATE] 21. agosto - 20:07 Mis reservas Ma…" at bounding box center [615, 298] width 1231 height 597
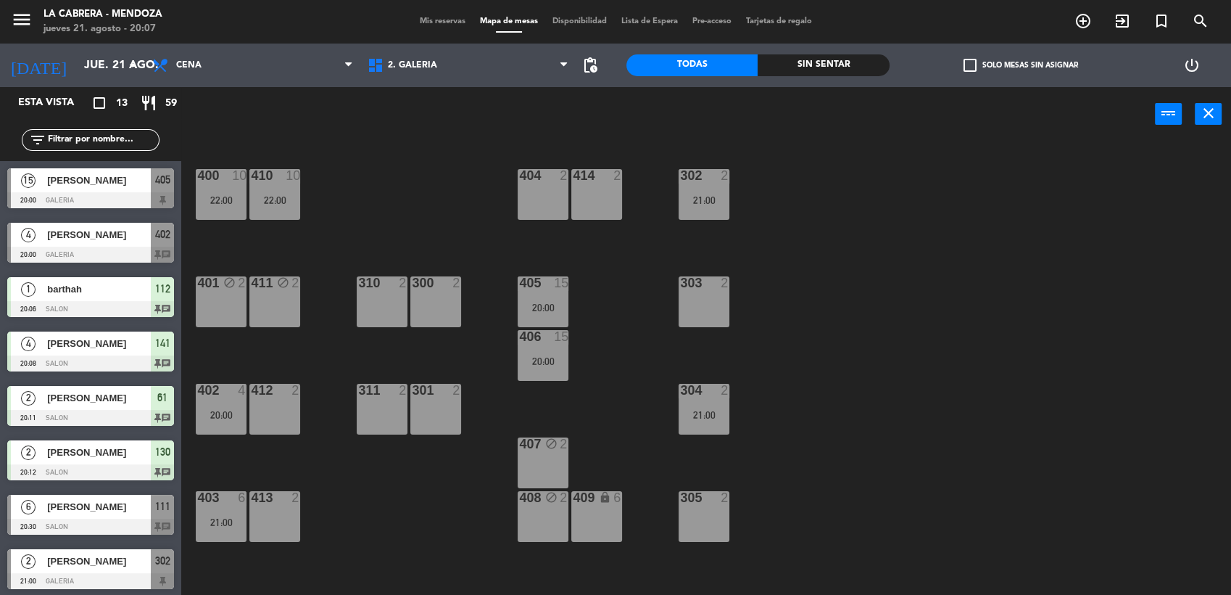
click at [244, 491] on div "413" at bounding box center [251, 497] width 24 height 13
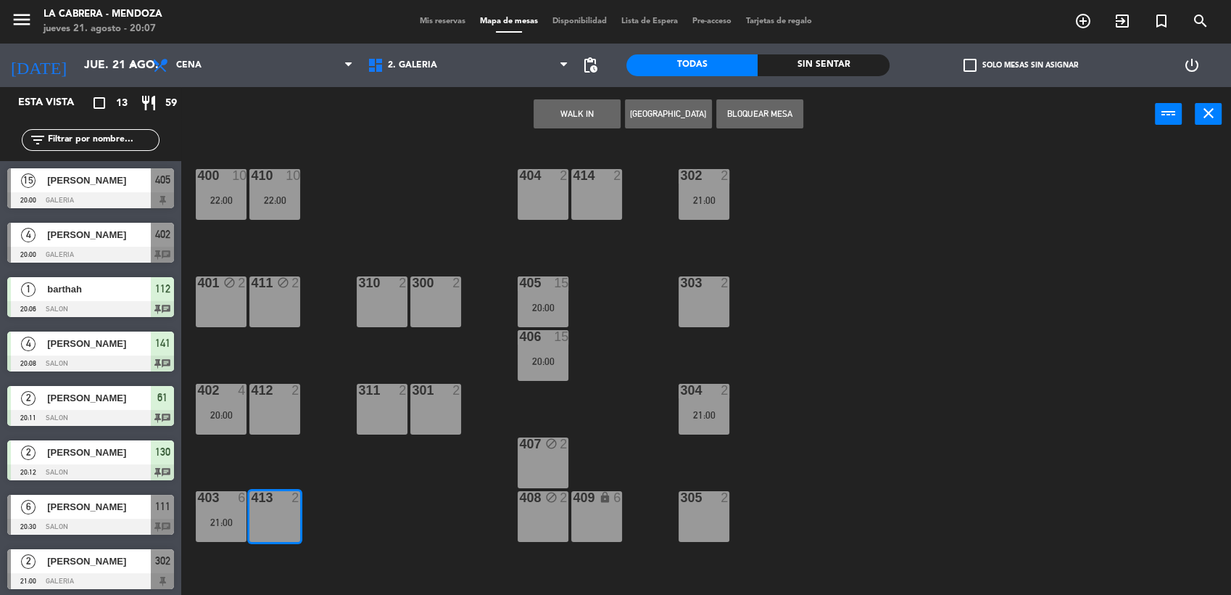
click at [297, 460] on div "400 10 22:00 410 10 22:00 404 2 414 2 302 2 21:00 401 block 2 411 block 2 310 2…" at bounding box center [713, 370] width 1038 height 453
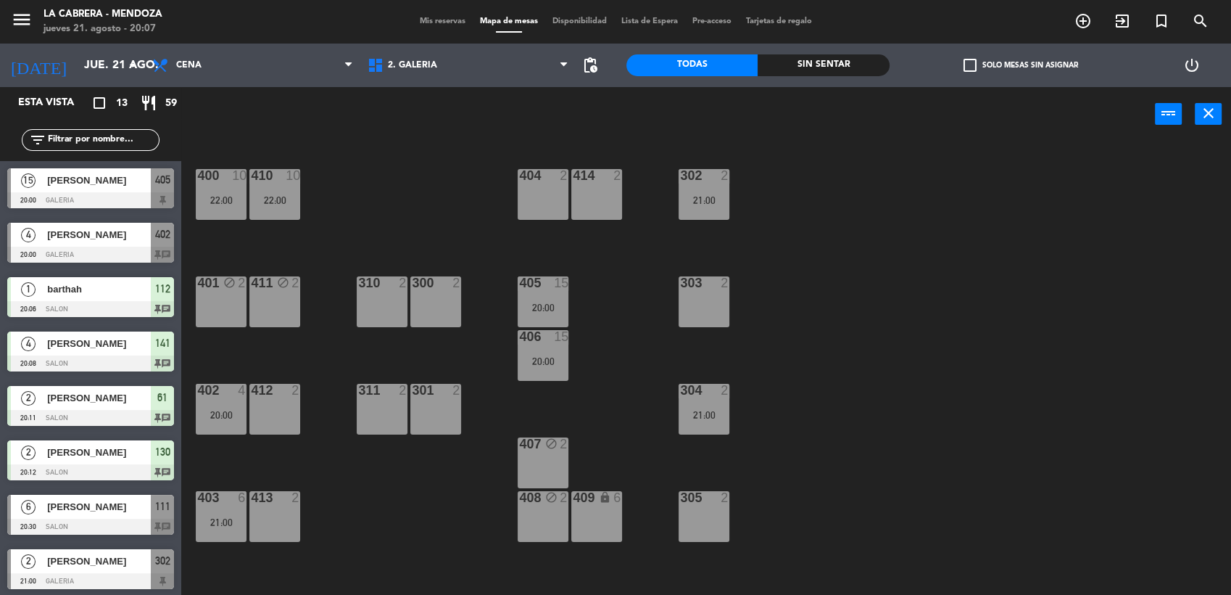
click at [232, 509] on div "403 6 21:00" at bounding box center [221, 516] width 51 height 51
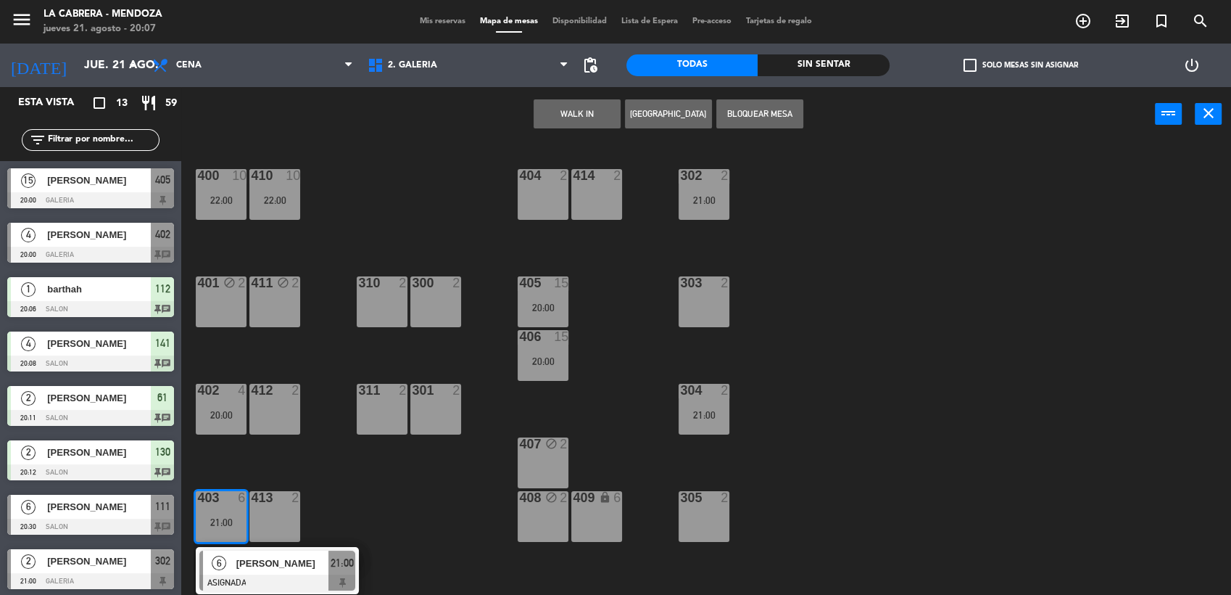
click at [305, 459] on div "400 10 22:00 410 10 22:00 404 2 414 2 302 2 21:00 401 block 2 411 block 2 310 2…" at bounding box center [713, 370] width 1038 height 453
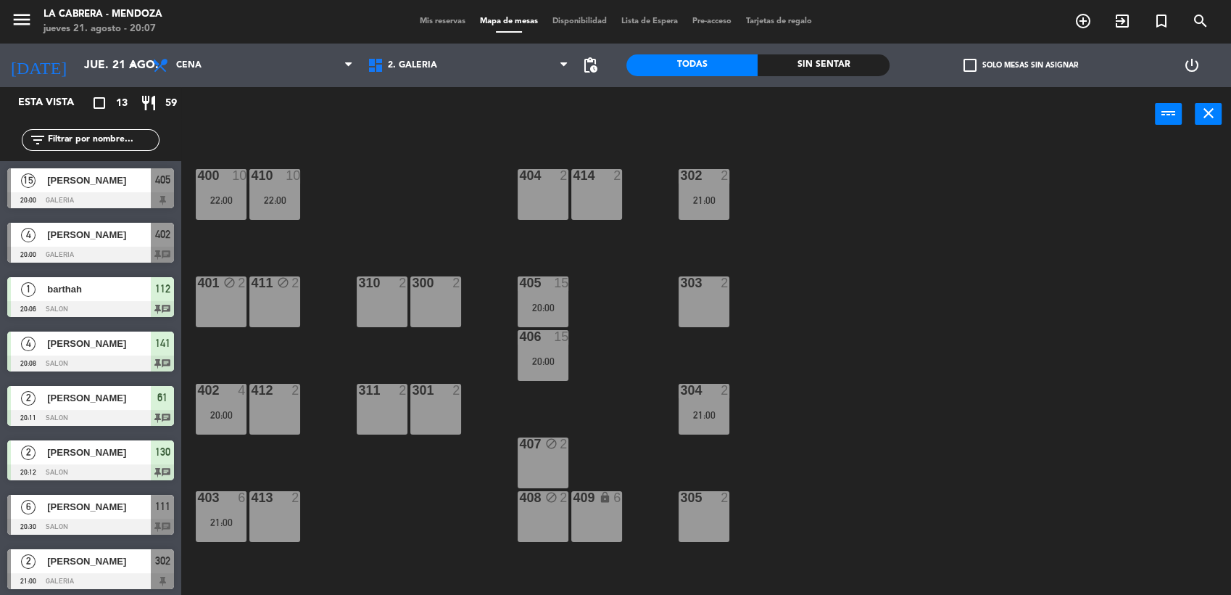
click at [220, 394] on div at bounding box center [222, 390] width 24 height 13
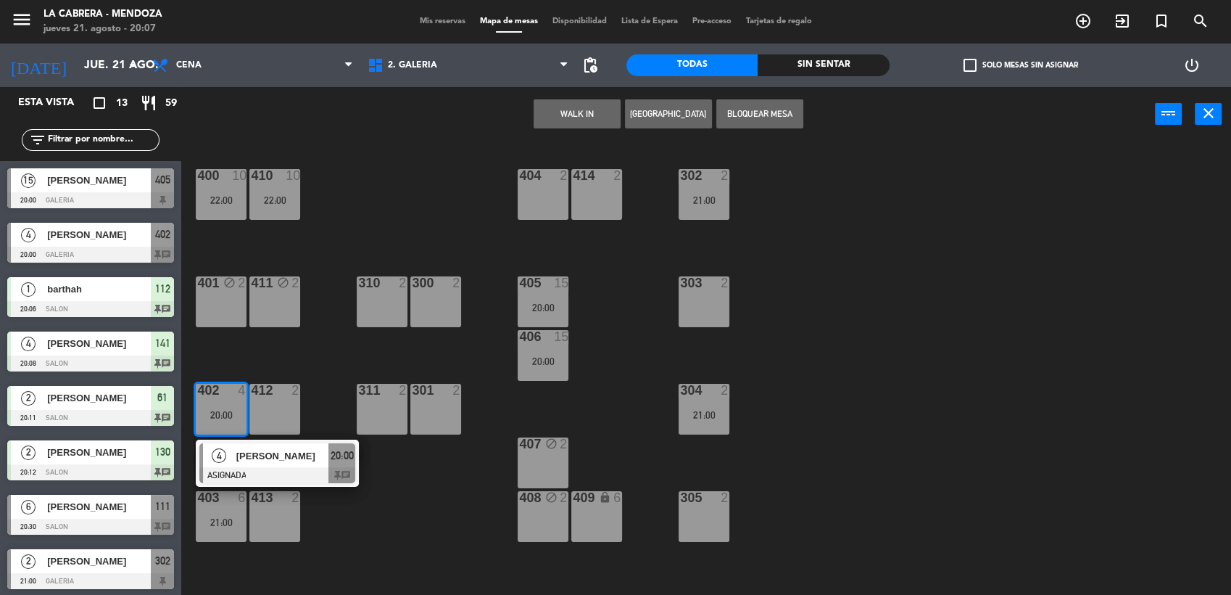
click at [344, 357] on div "400 10 22:00 410 10 22:00 404 2 414 2 302 2 21:00 401 block 2 411 block 2 310 2…" at bounding box center [713, 370] width 1038 height 453
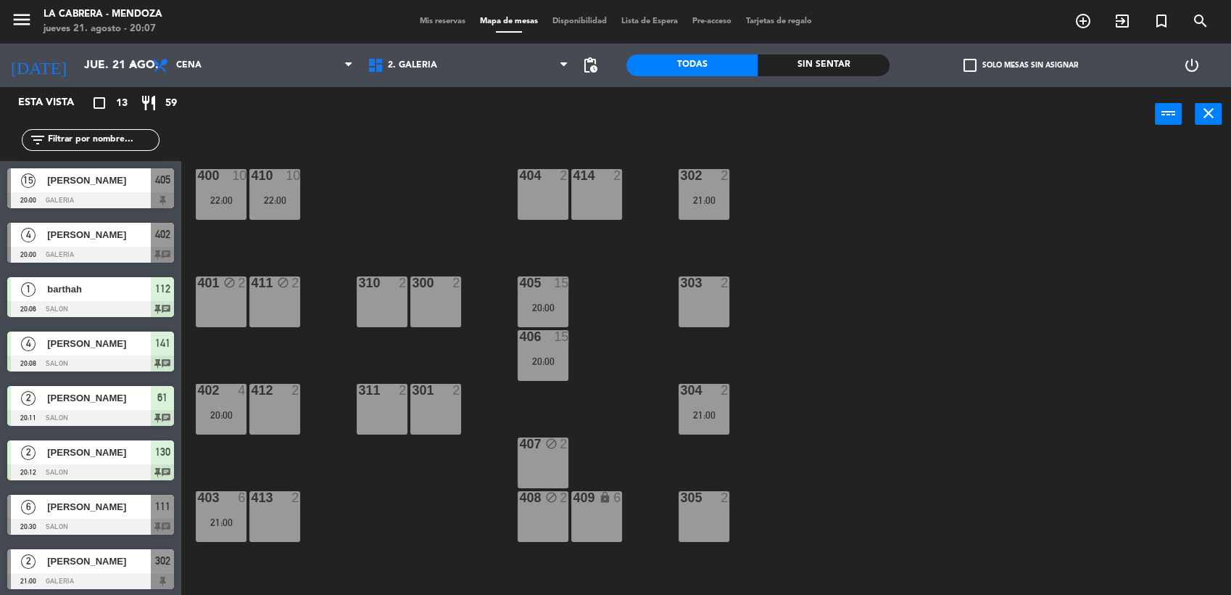
click at [400, 44] on div "1. SALON 2. GALERIA 3. JARDIN 2. GALERIA 1. SALON 2. GALERIA 3. JARDIN" at bounding box center [467, 66] width 215 height 44
click at [397, 55] on span "2. GALERIA" at bounding box center [467, 65] width 215 height 32
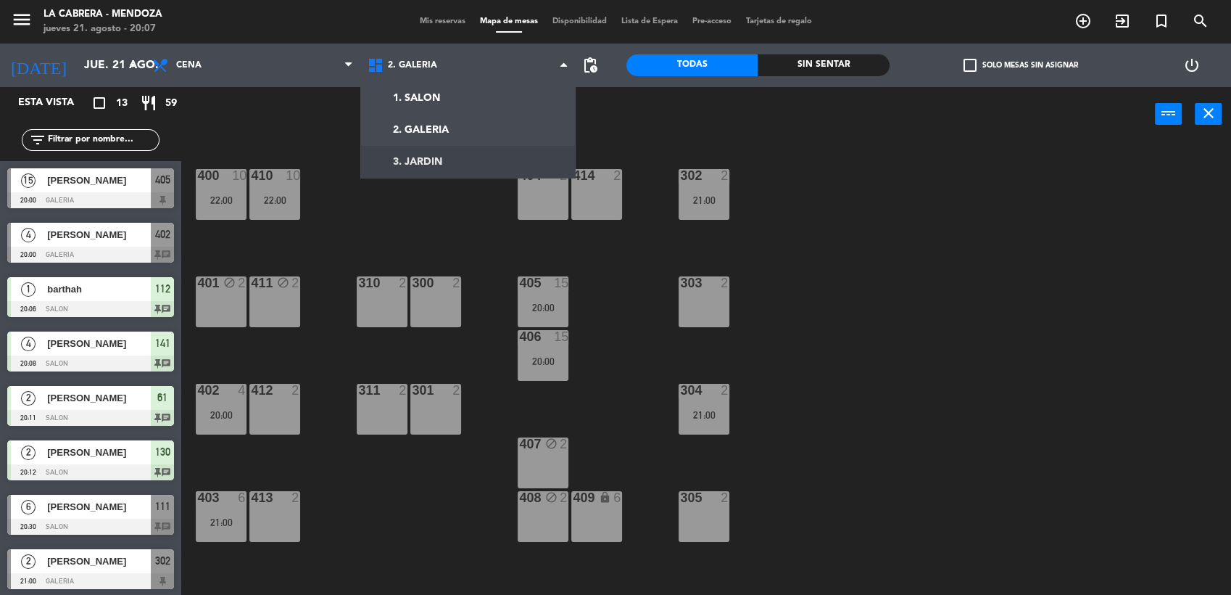
click at [465, 239] on div "400 10 22:00 410 10 22:00 404 2 414 2 302 2 21:00 401 block 2 411 block 2 310 2…" at bounding box center [713, 370] width 1038 height 453
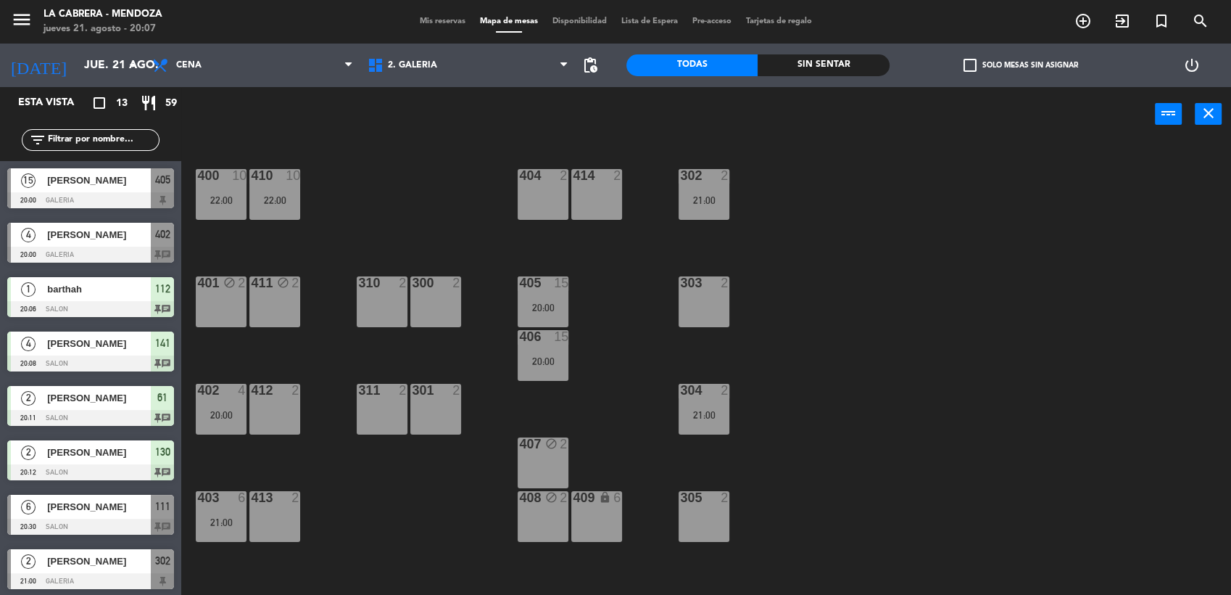
click at [542, 181] on div at bounding box center [543, 175] width 24 height 13
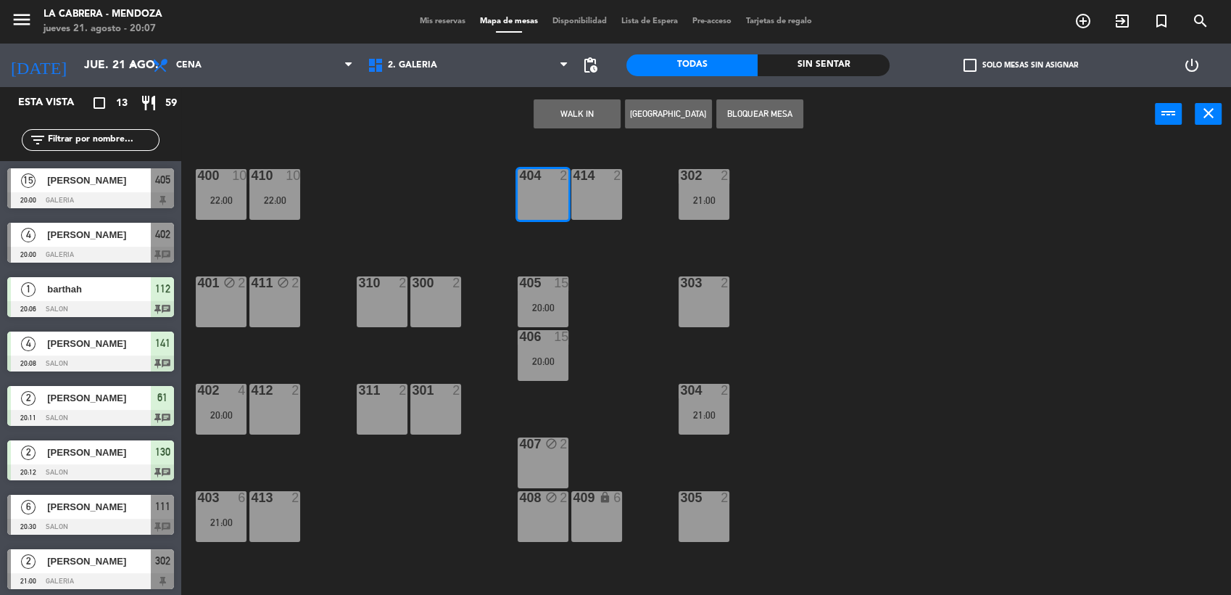
click at [558, 116] on button "WALK IN" at bounding box center [577, 113] width 87 height 29
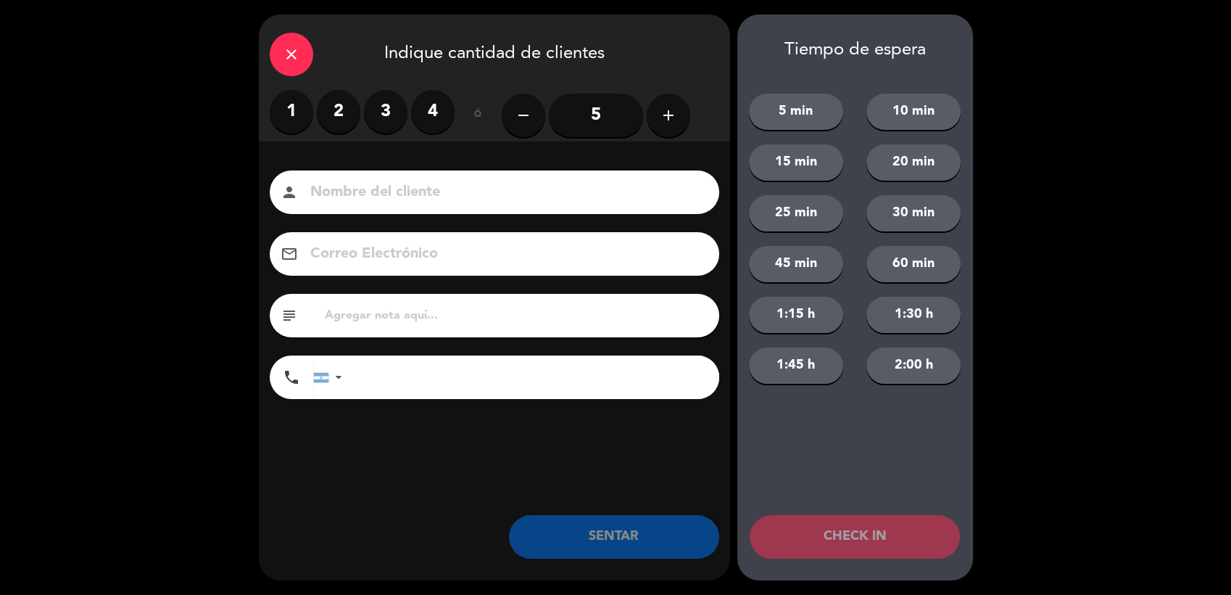
click at [429, 123] on label "4" at bounding box center [433, 112] width 44 height 44
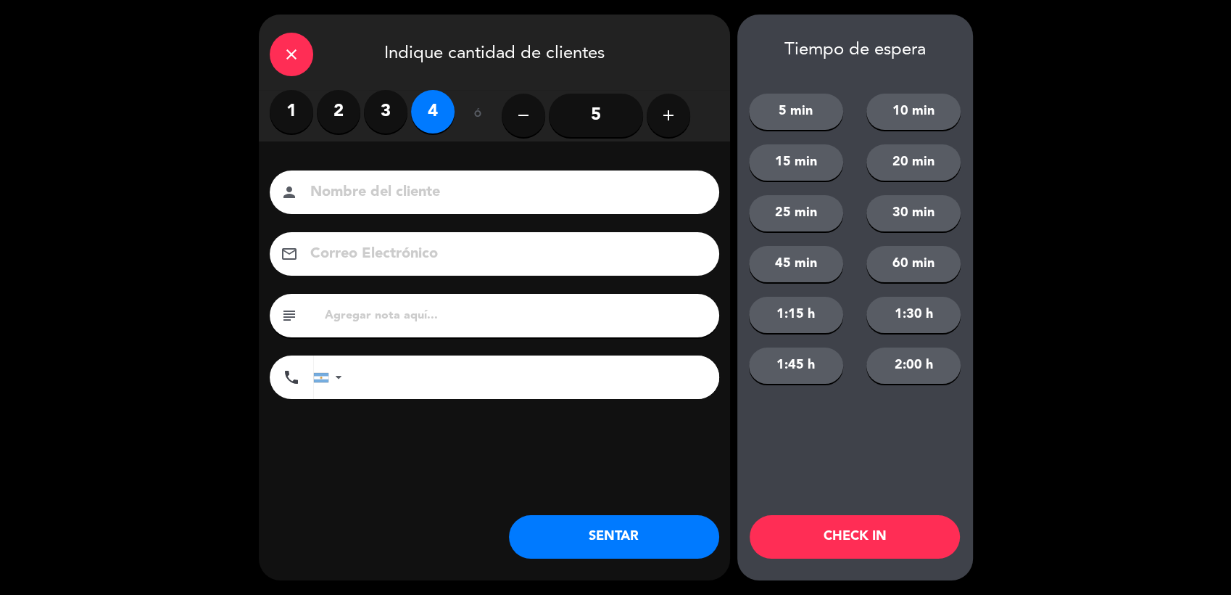
click at [387, 112] on label "3" at bounding box center [386, 112] width 44 height 44
click at [388, 181] on input at bounding box center [505, 192] width 392 height 25
type input "[PERSON_NAME]"
click at [435, 307] on input "text" at bounding box center [515, 315] width 385 height 20
type input "sheraton 1101"
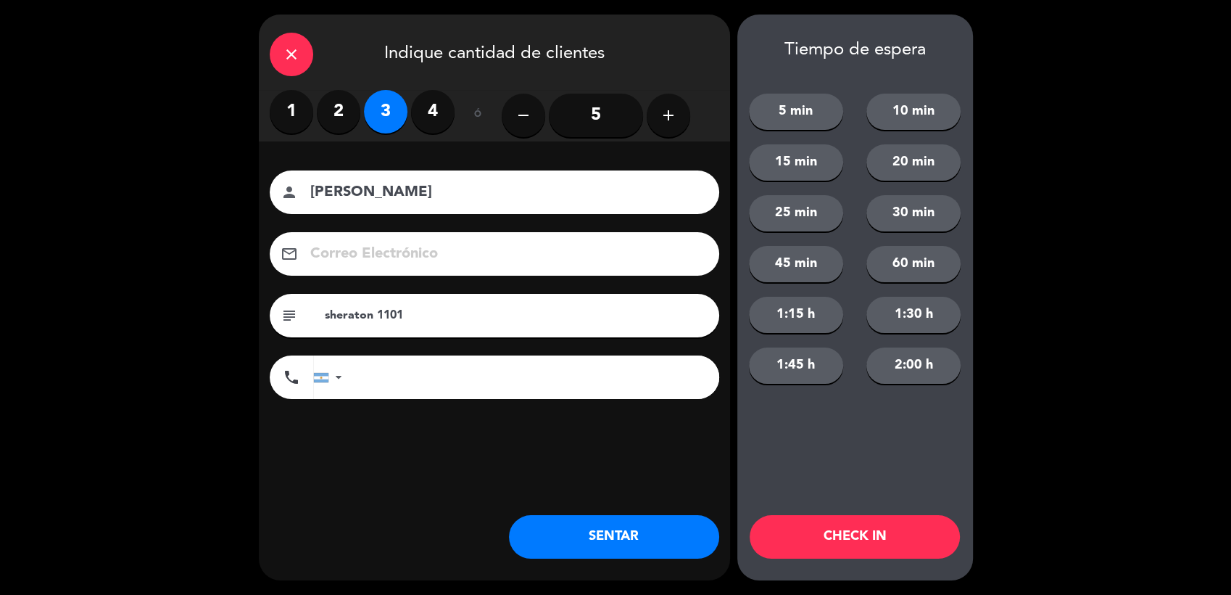
click at [642, 541] on button "SENTAR" at bounding box center [614, 537] width 210 height 44
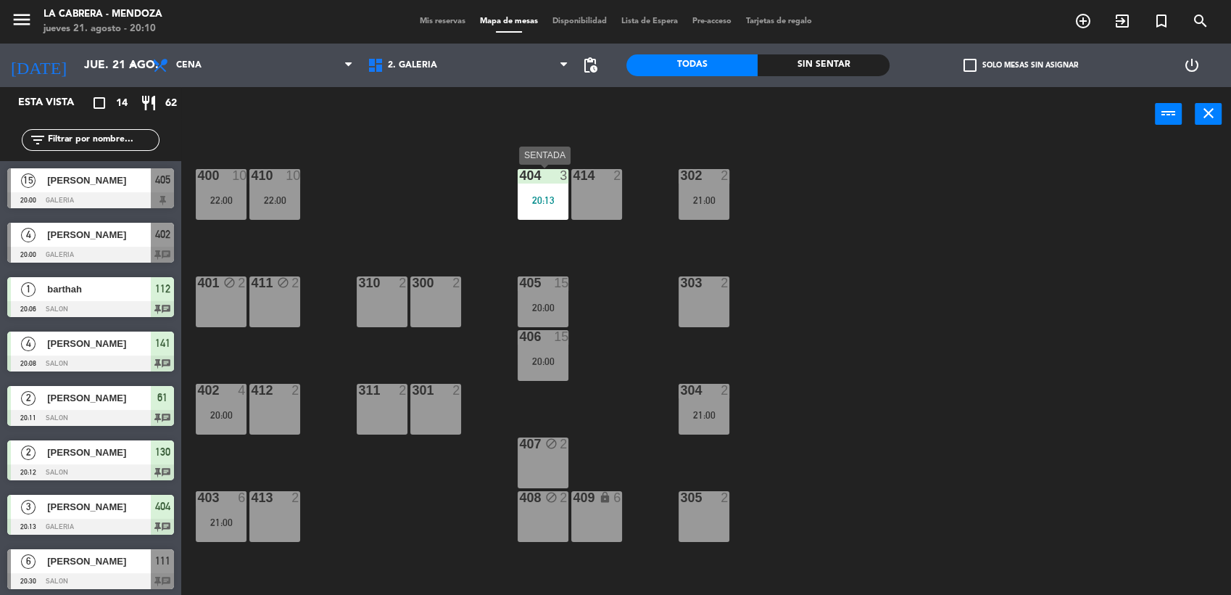
click at [542, 204] on div "20:13" at bounding box center [543, 200] width 51 height 10
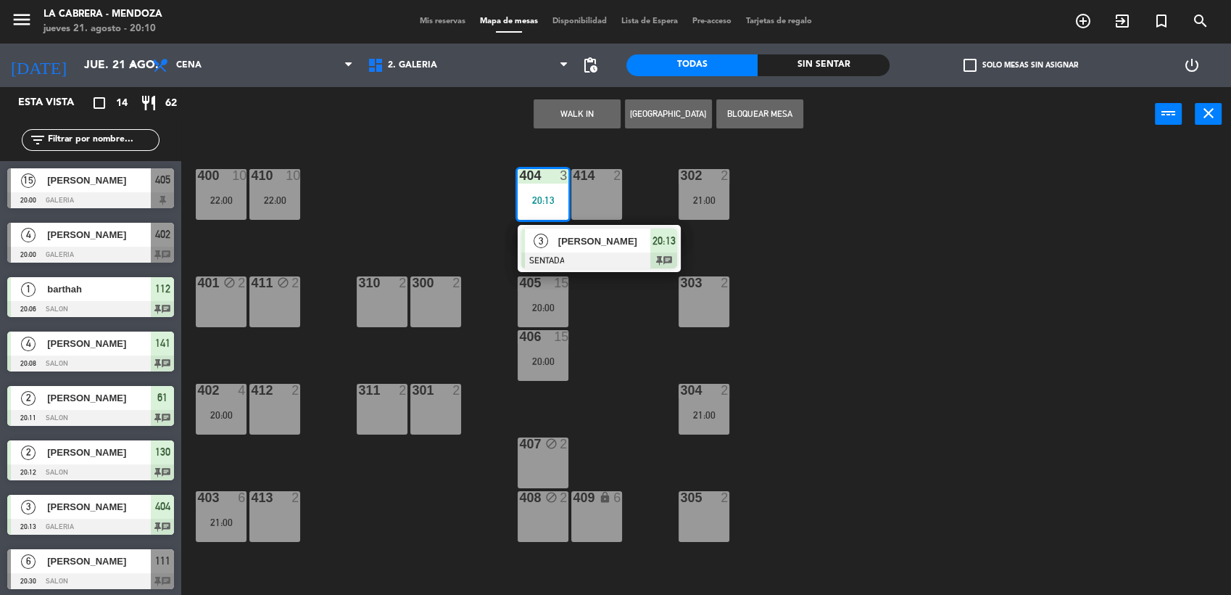
click at [481, 206] on div "400 10 22:00 410 10 22:00 404 3 20:13 3 [PERSON_NAME] SENTADA 20:13 chat 414 2 …" at bounding box center [713, 370] width 1038 height 453
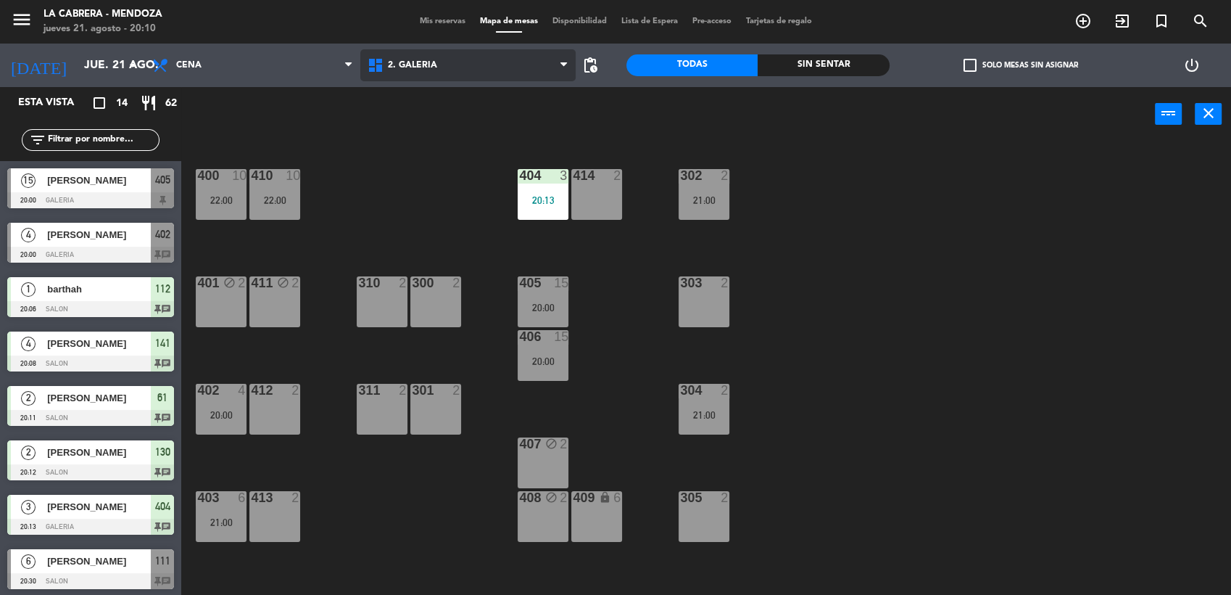
click at [435, 71] on span "2. GALERIA" at bounding box center [467, 65] width 215 height 32
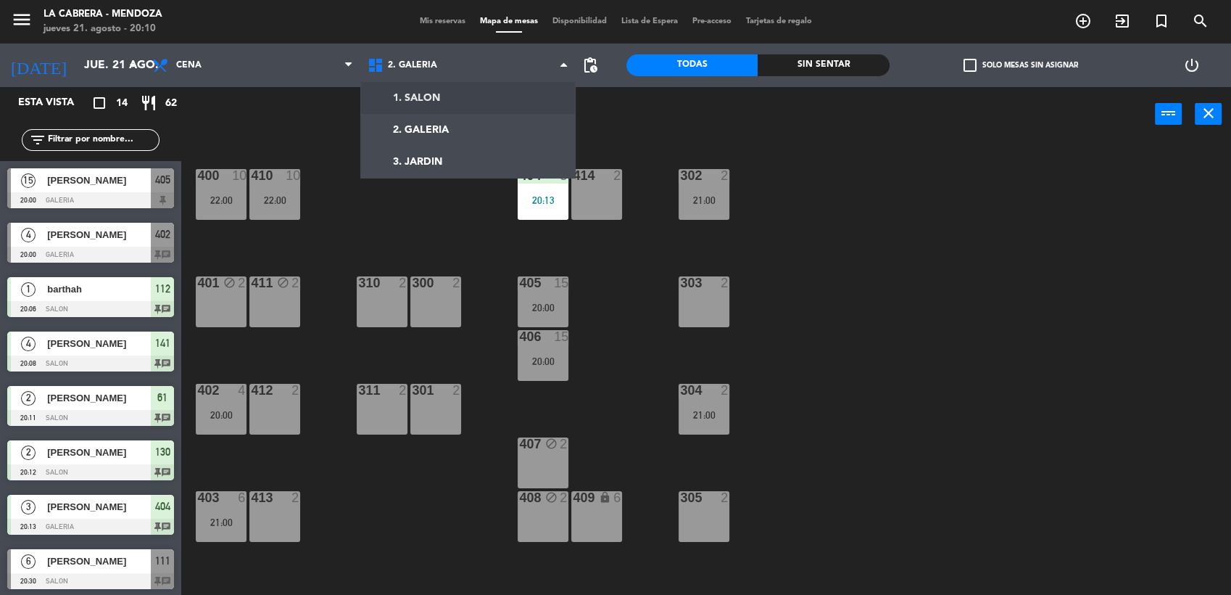
click at [436, 109] on ng-component "menu LA [PERSON_NAME] - [PERSON_NAME] [DATE] 21. agosto - 20:10 Mis reservas Ma…" at bounding box center [615, 298] width 1231 height 597
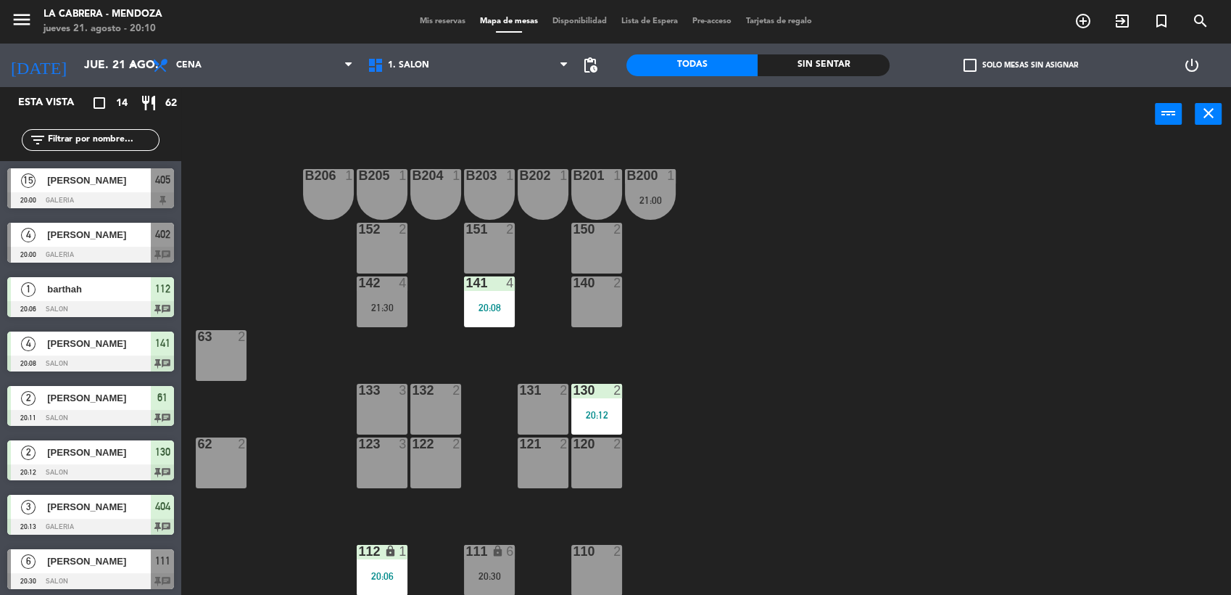
click at [446, 307] on div "B206 1 B205 1 B204 1 B203 1 B202 1 B201 1 B200 1 21:00 150 2 151 2 152 2 140 2 …" at bounding box center [713, 370] width 1038 height 453
click at [473, 303] on div "20:08" at bounding box center [489, 307] width 51 height 10
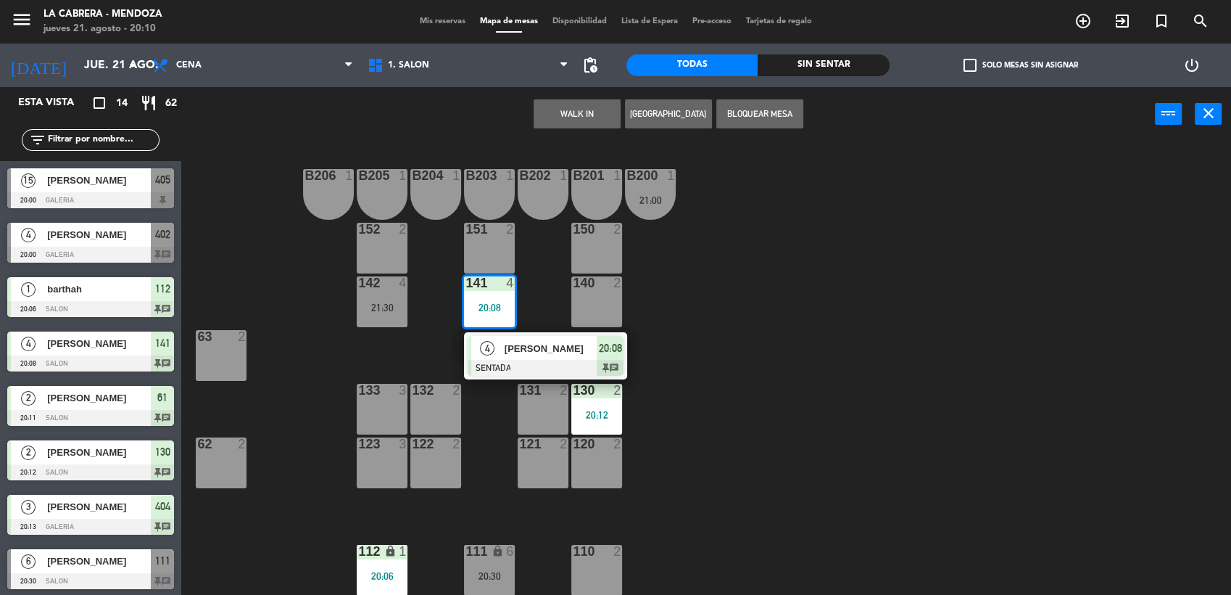
click at [372, 258] on div "152 2" at bounding box center [382, 248] width 51 height 51
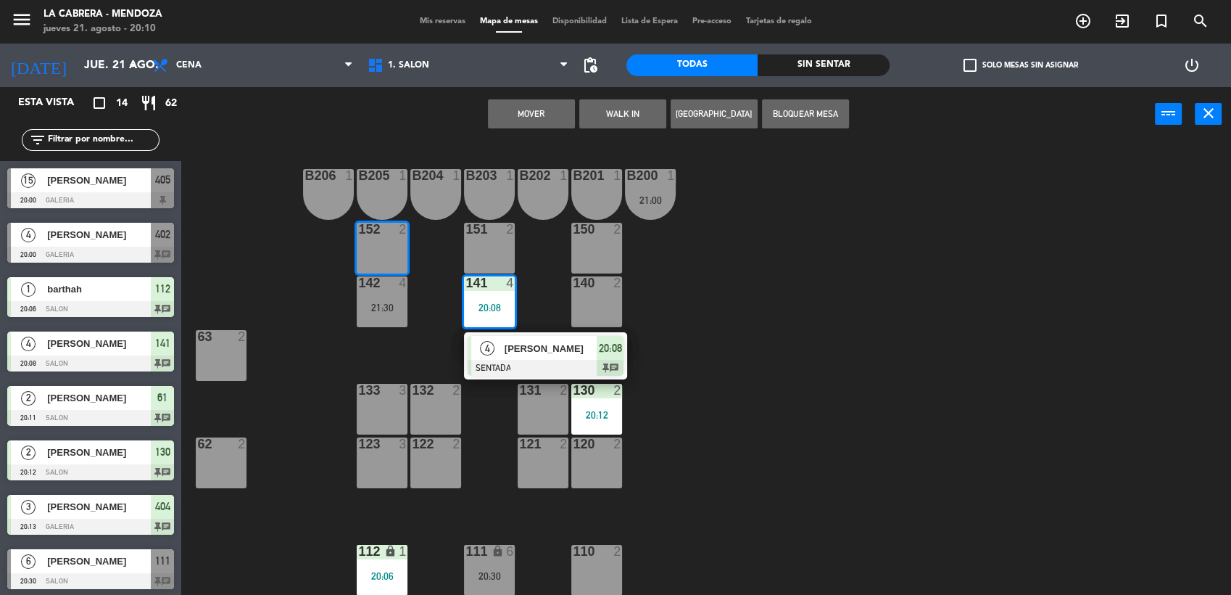
click at [531, 121] on button "Mover" at bounding box center [531, 113] width 87 height 29
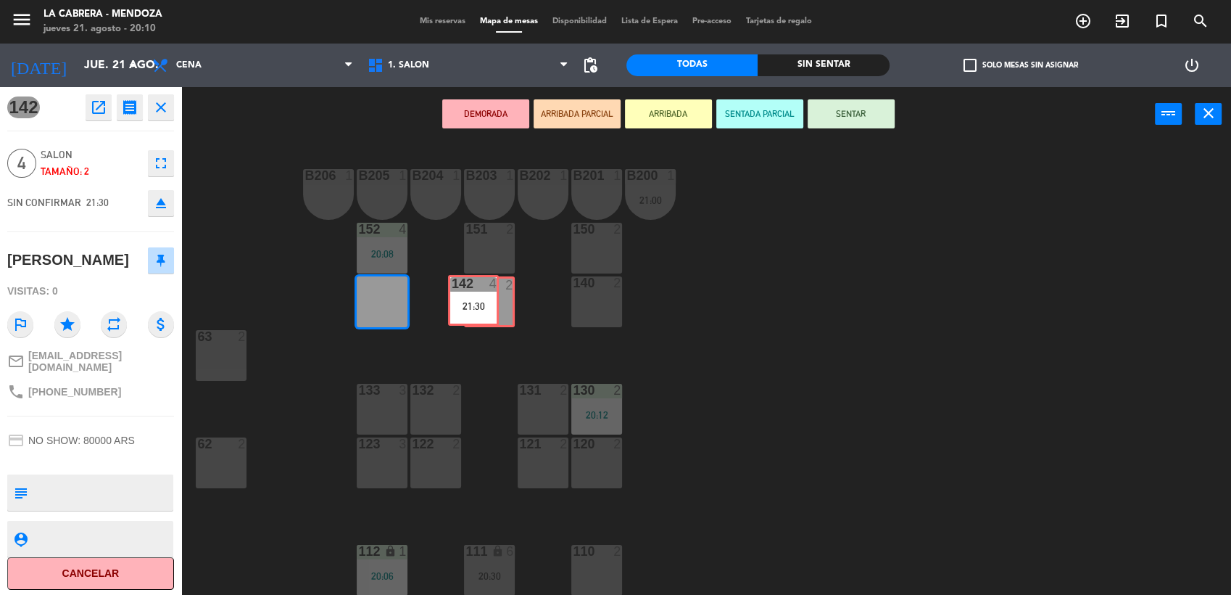
drag, startPoint x: 398, startPoint y: 305, endPoint x: 493, endPoint y: 305, distance: 95.0
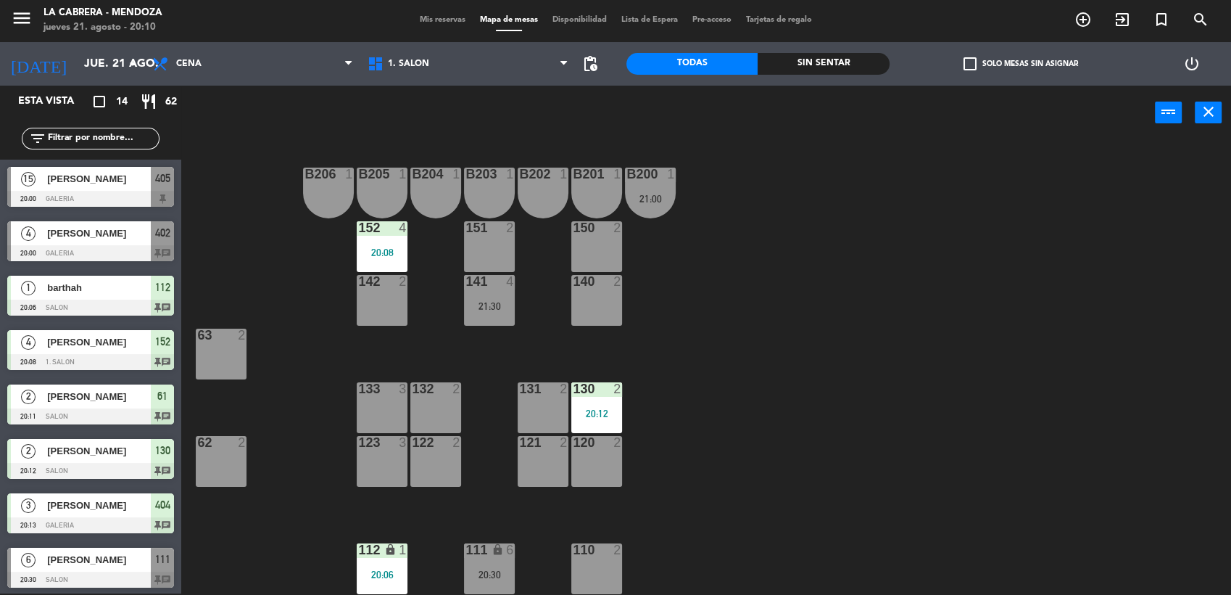
scroll to position [163, 0]
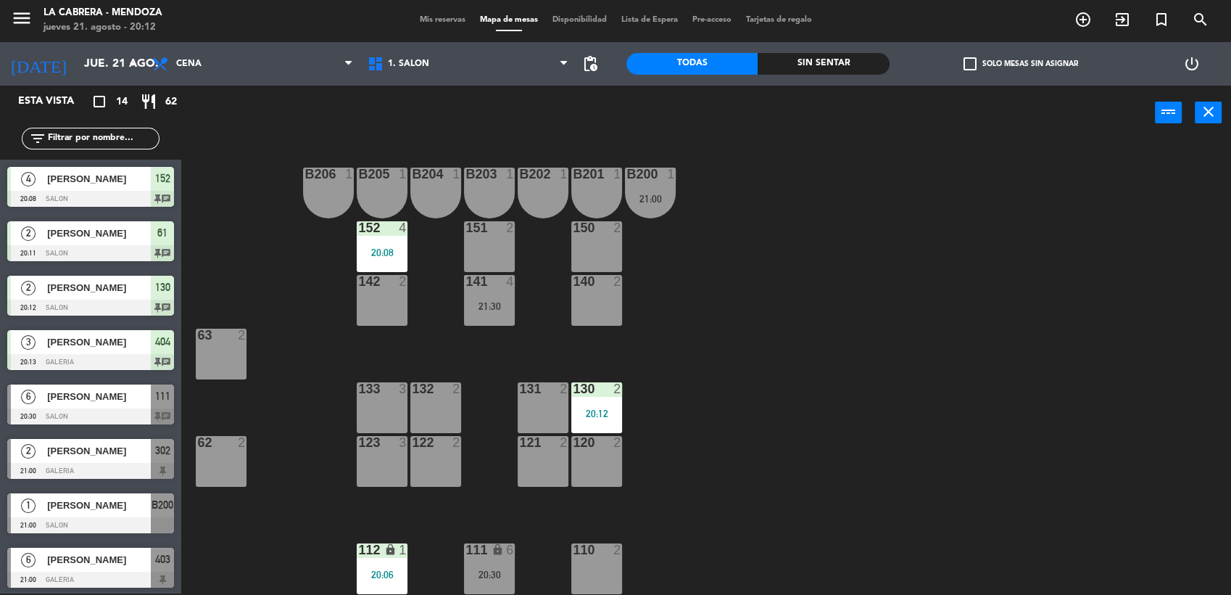
click at [528, 398] on div "131 2" at bounding box center [543, 407] width 51 height 51
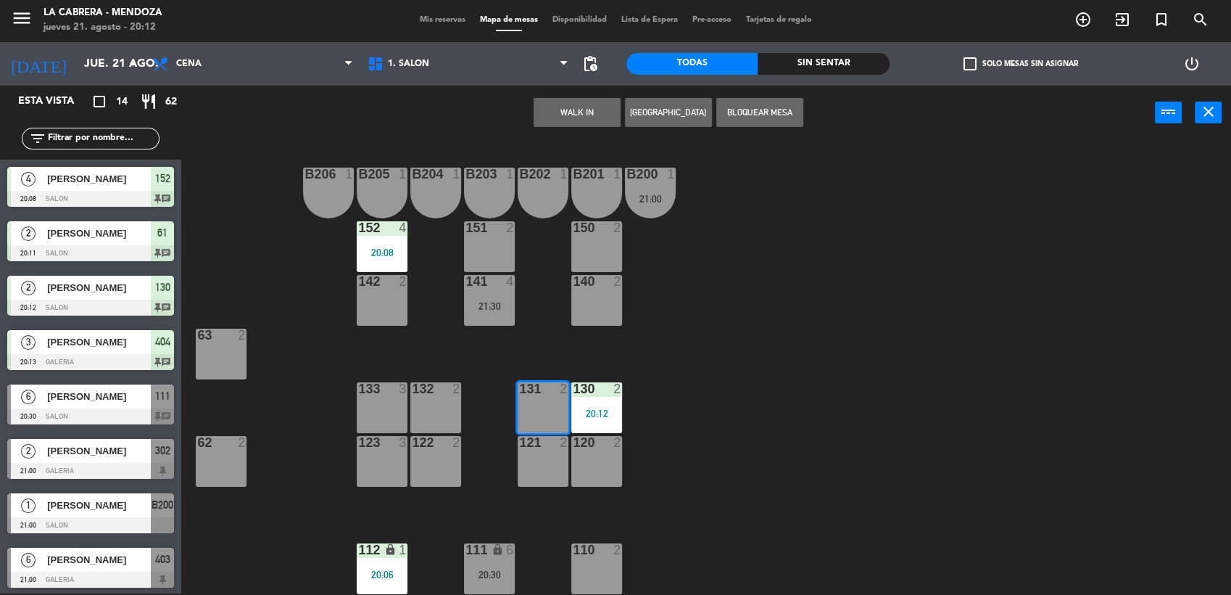
click at [663, 88] on div "WALK IN [GEOGRAPHIC_DATA] Bloquear Mesa power_input close" at bounding box center [668, 113] width 974 height 55
click at [667, 100] on button "[GEOGRAPHIC_DATA]" at bounding box center [668, 112] width 87 height 29
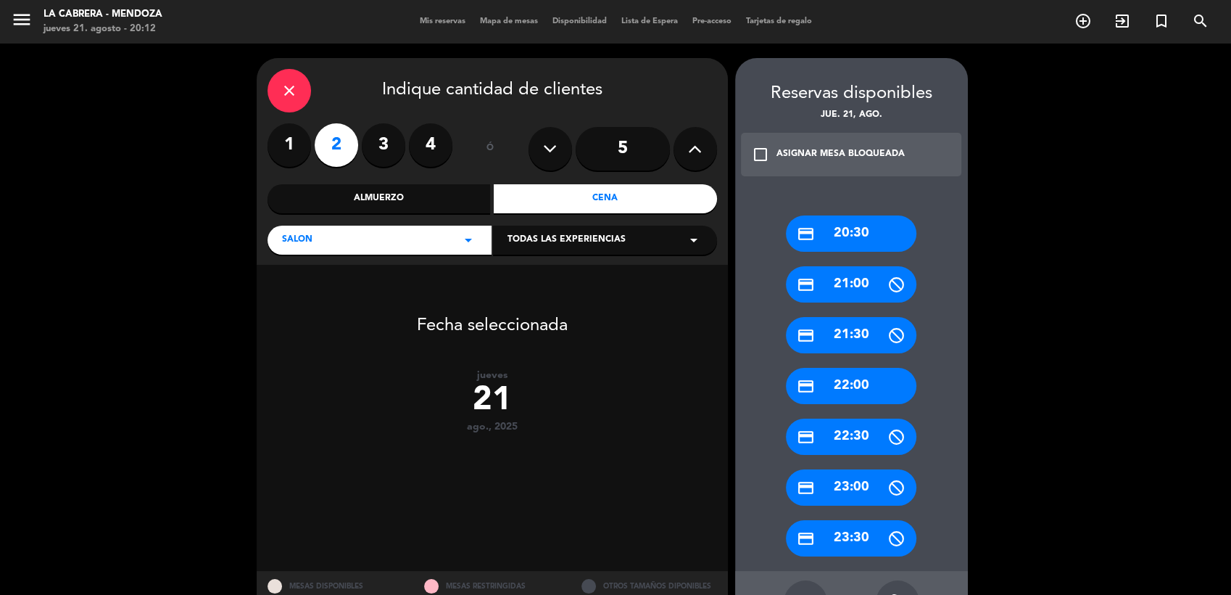
click at [864, 270] on div "credit_card 21:00" at bounding box center [851, 284] width 131 height 36
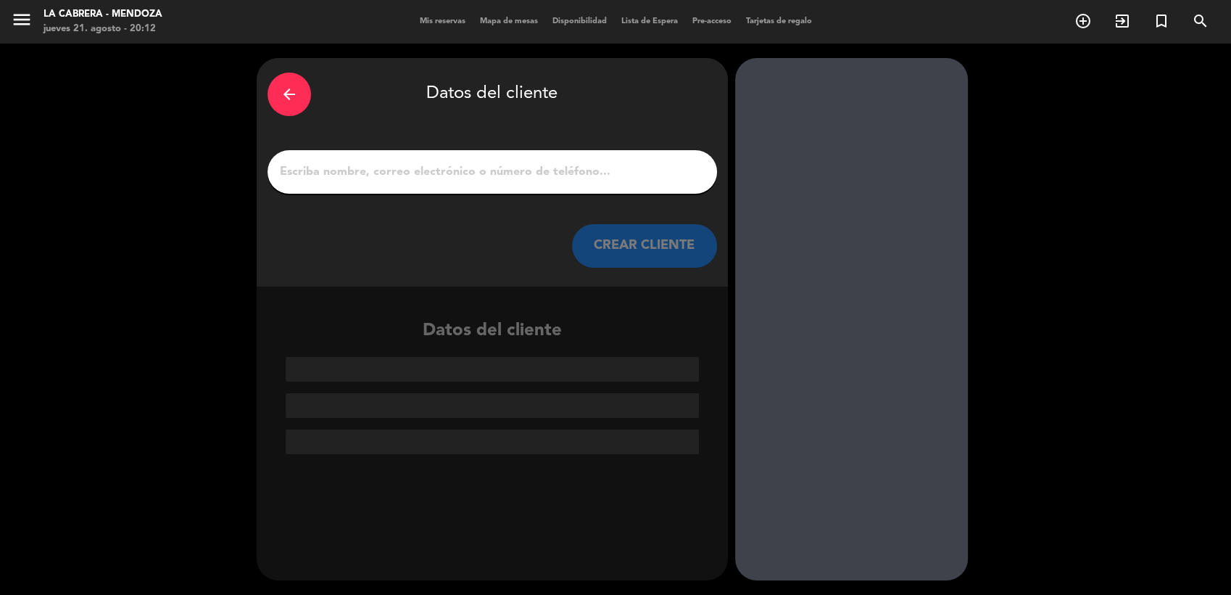
click at [355, 184] on div at bounding box center [493, 172] width 450 height 44
click at [355, 183] on div at bounding box center [493, 172] width 450 height 44
click at [356, 182] on div at bounding box center [493, 172] width 450 height 44
click at [356, 165] on input "1" at bounding box center [492, 172] width 428 height 20
paste input "[PERSON_NAME]"
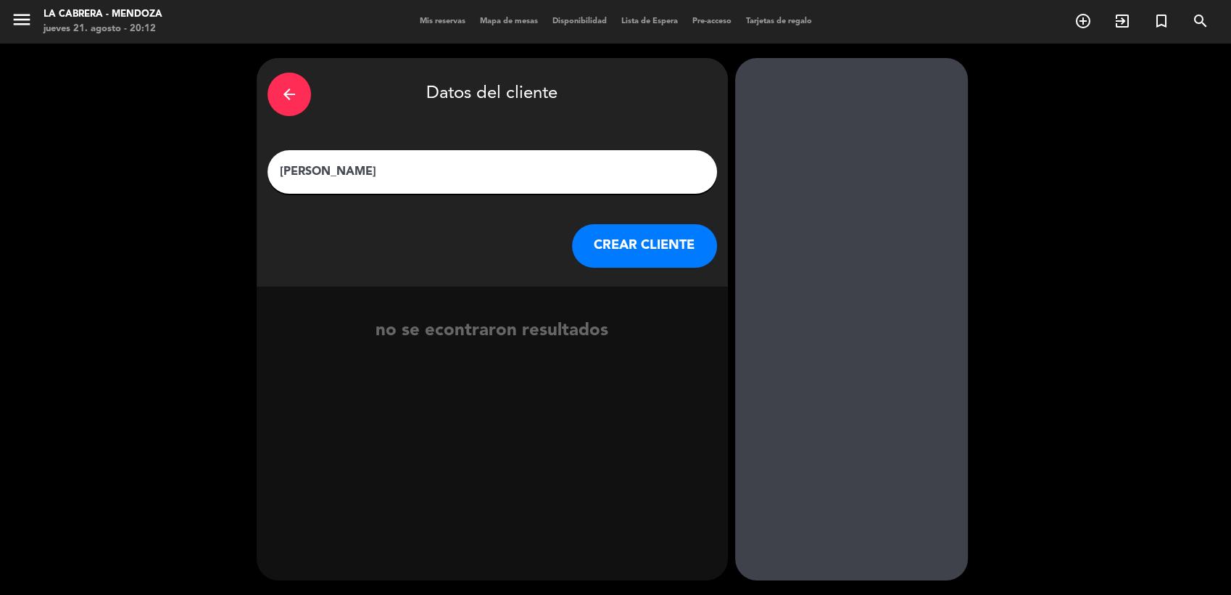
type input "[PERSON_NAME]"
click at [685, 252] on button "CREAR CLIENTE" at bounding box center [644, 246] width 145 height 44
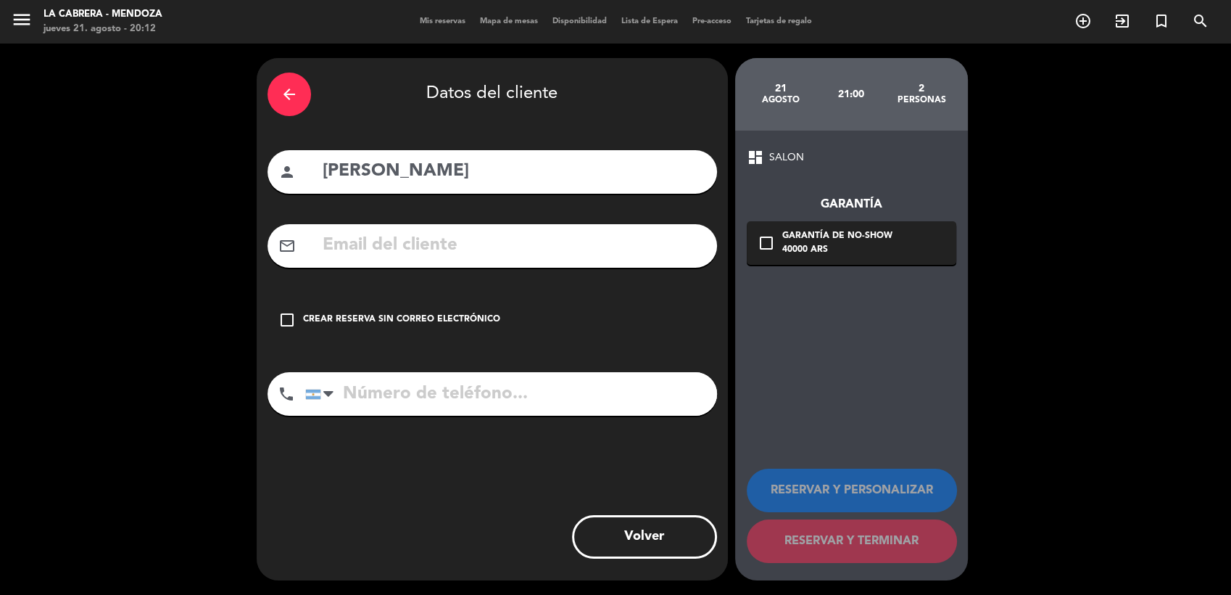
click at [293, 305] on div "check_box_outline_blank Crear reserva sin correo electrónico" at bounding box center [493, 320] width 450 height 44
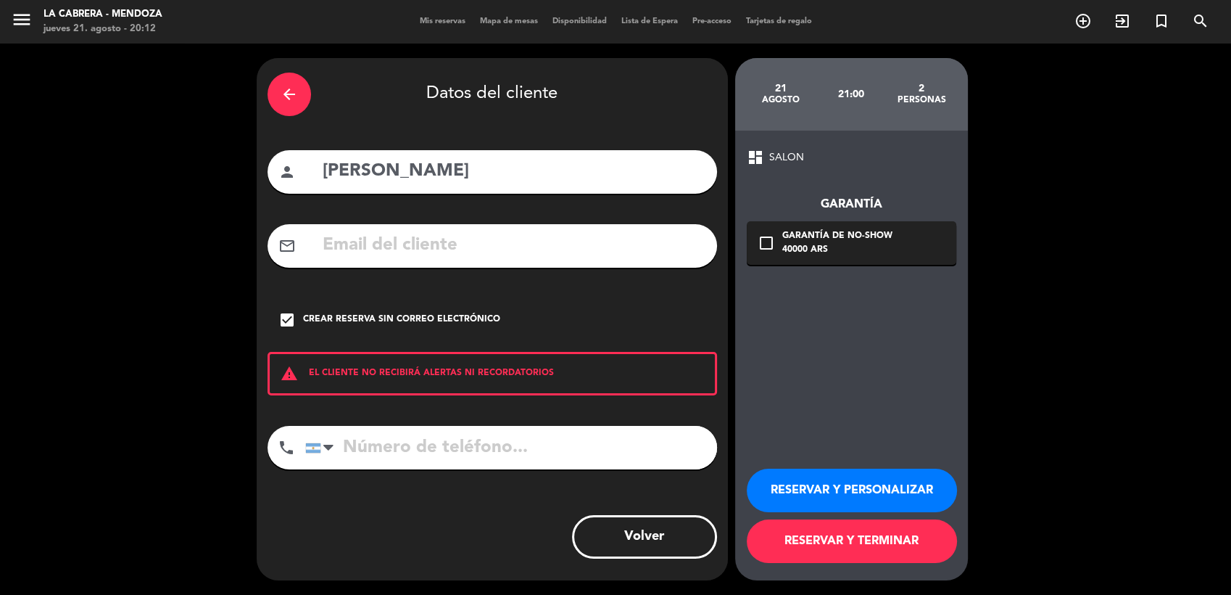
click at [882, 479] on button "RESERVAR Y PERSONALIZAR" at bounding box center [852, 490] width 210 height 44
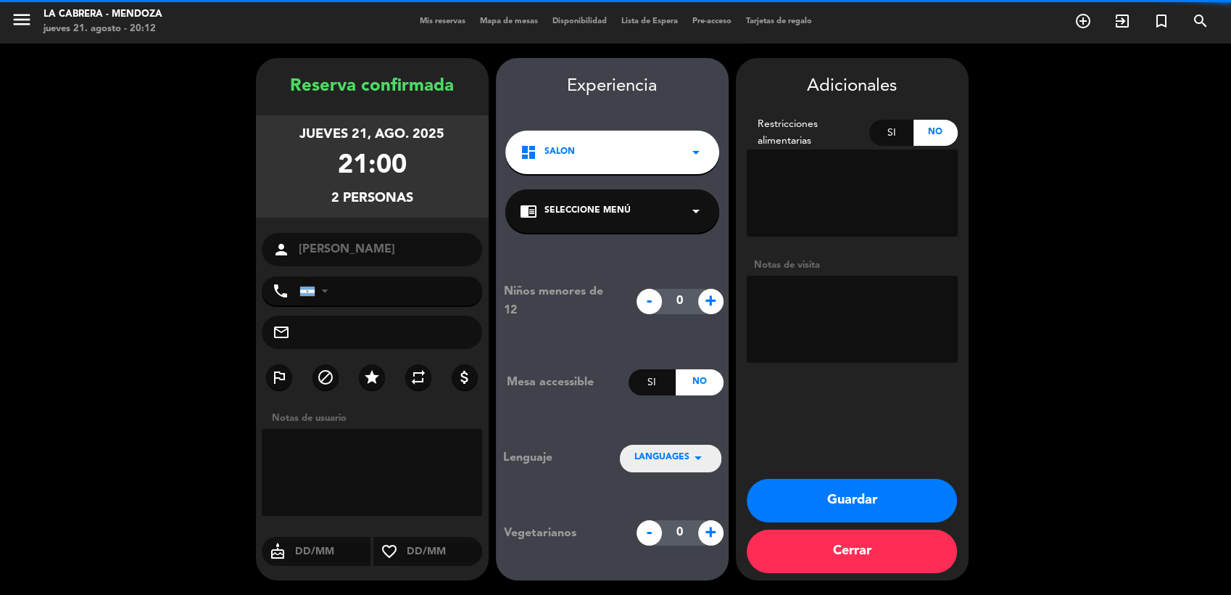
click at [331, 496] on textarea at bounding box center [372, 472] width 221 height 87
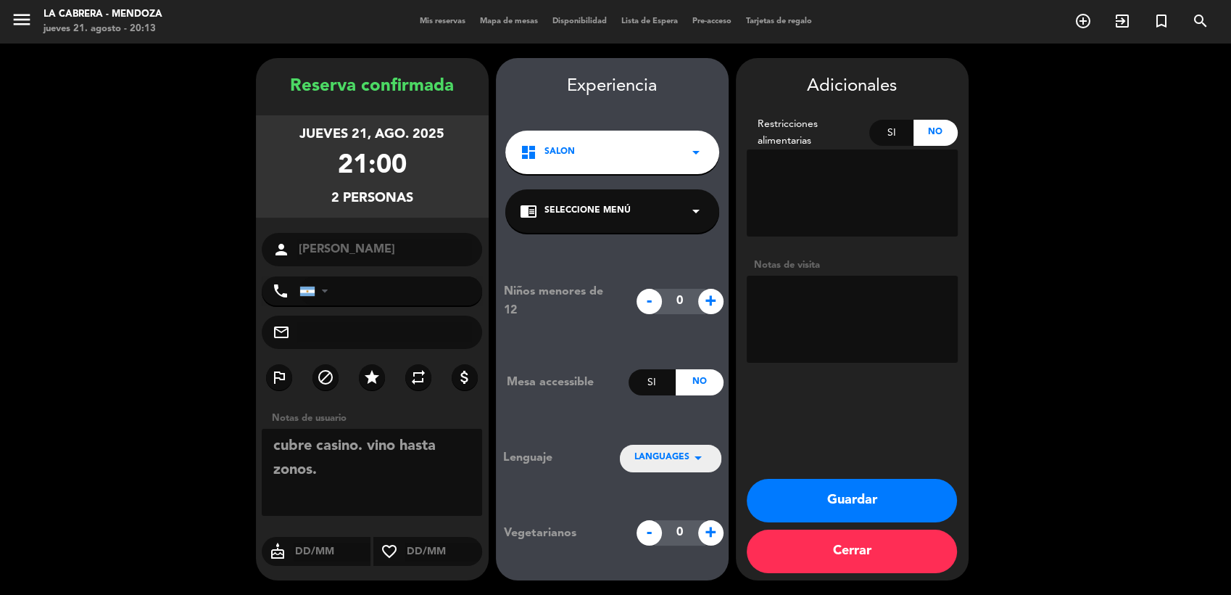
type textarea "cubre casino. vino hasta zonos."
click at [820, 505] on button "Guardar" at bounding box center [852, 501] width 210 height 44
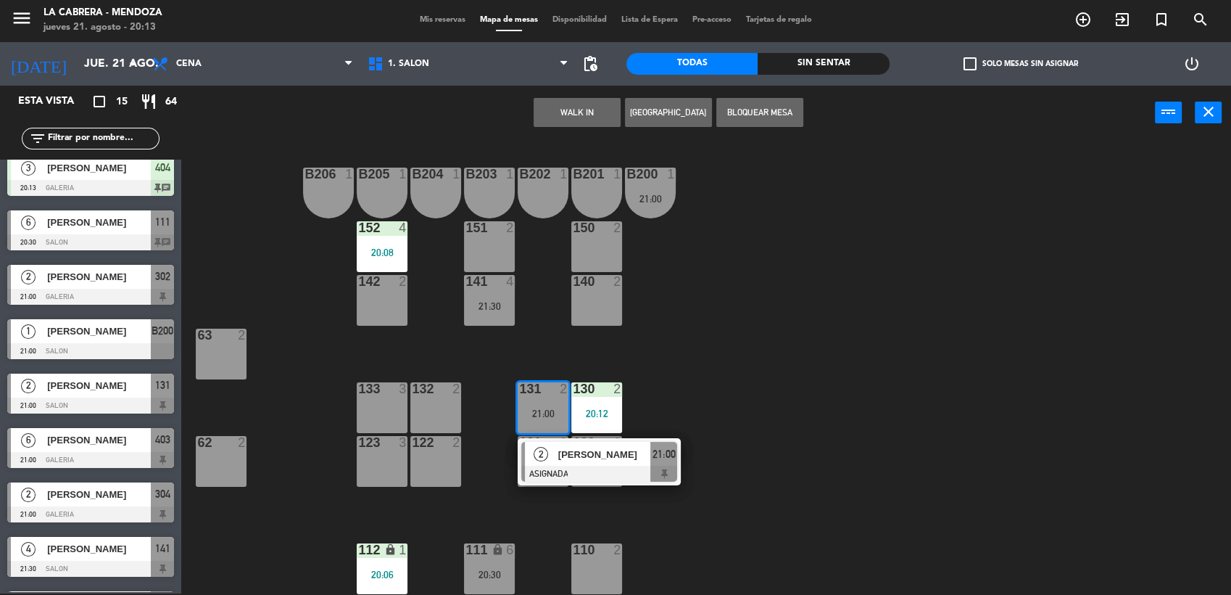
scroll to position [383, 0]
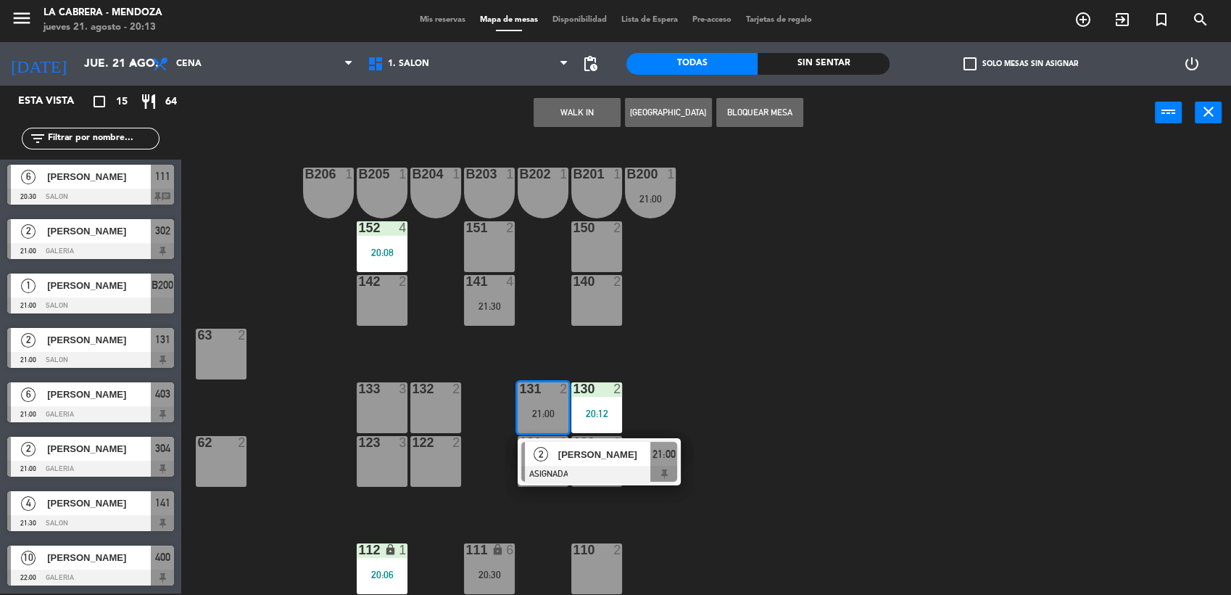
click at [557, 336] on div "B206 1 B205 1 B204 1 B203 1 B202 1 B201 1 B200 1 21:00 150 2 151 2 152 4 20:08 …" at bounding box center [713, 368] width 1038 height 453
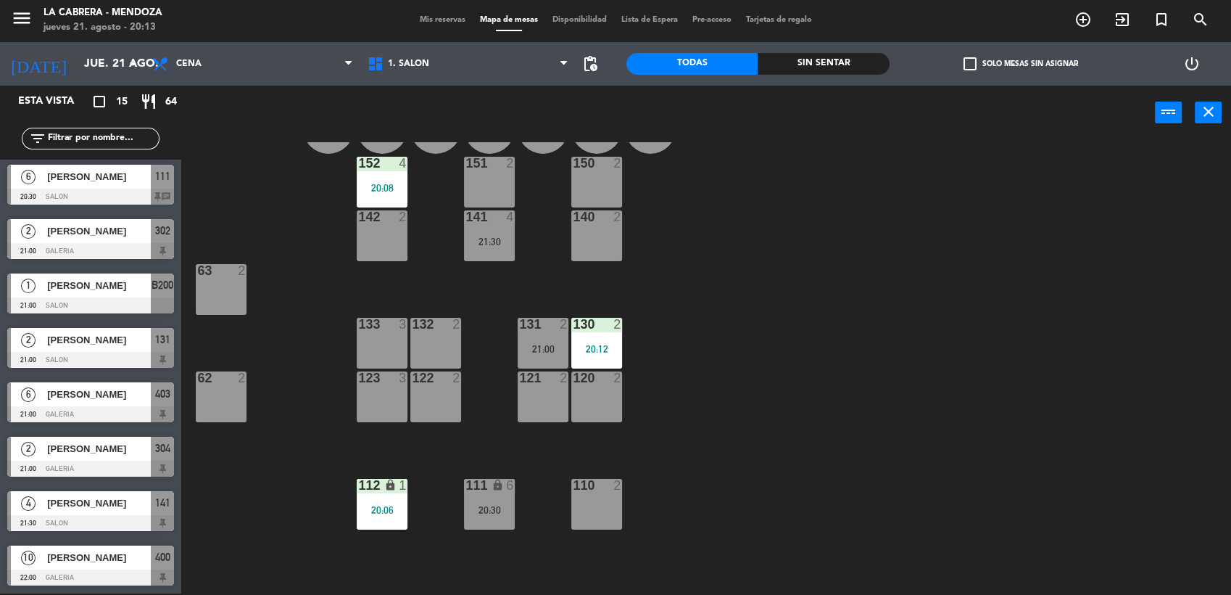
scroll to position [0, 0]
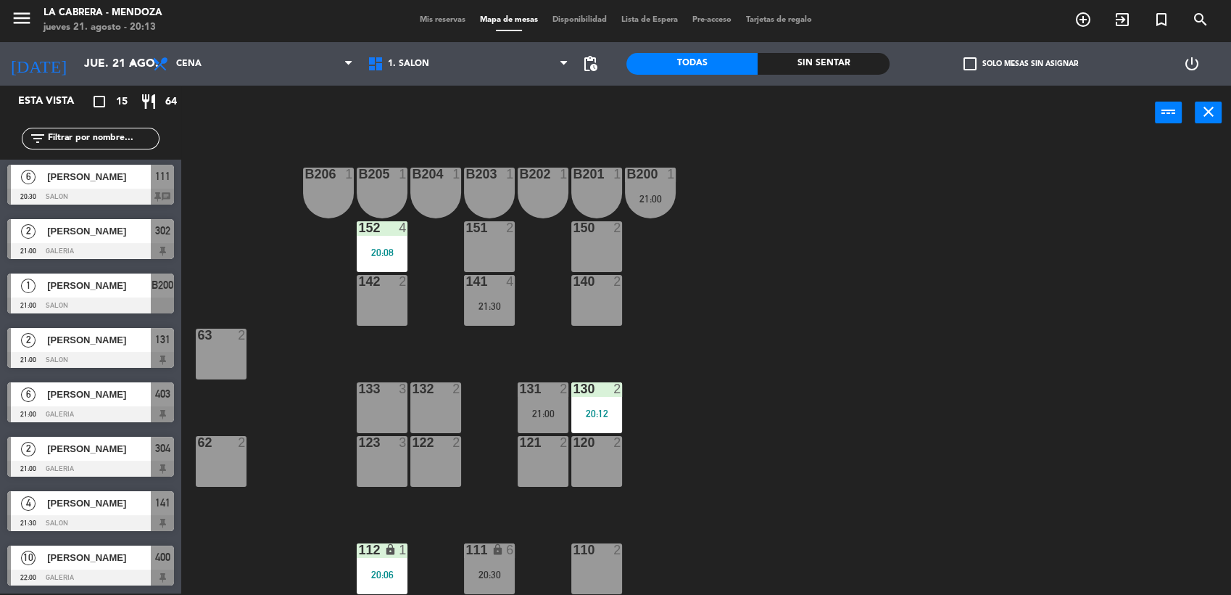
click at [247, 361] on div "63 2" at bounding box center [221, 353] width 51 height 51
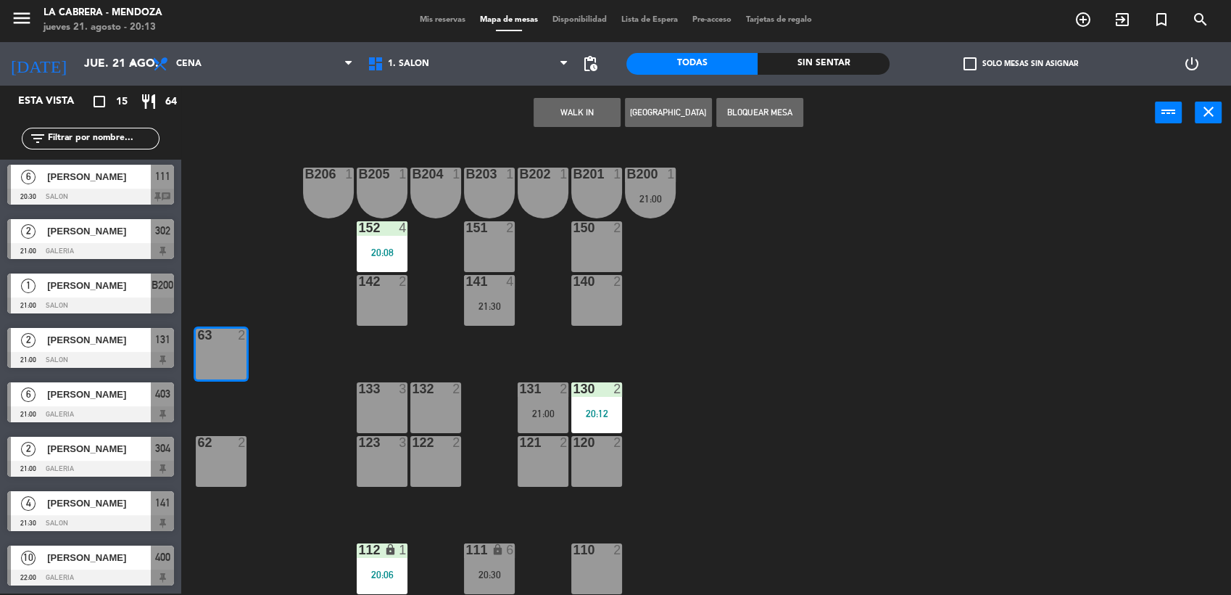
click at [765, 102] on button "Bloquear Mesa" at bounding box center [759, 112] width 87 height 29
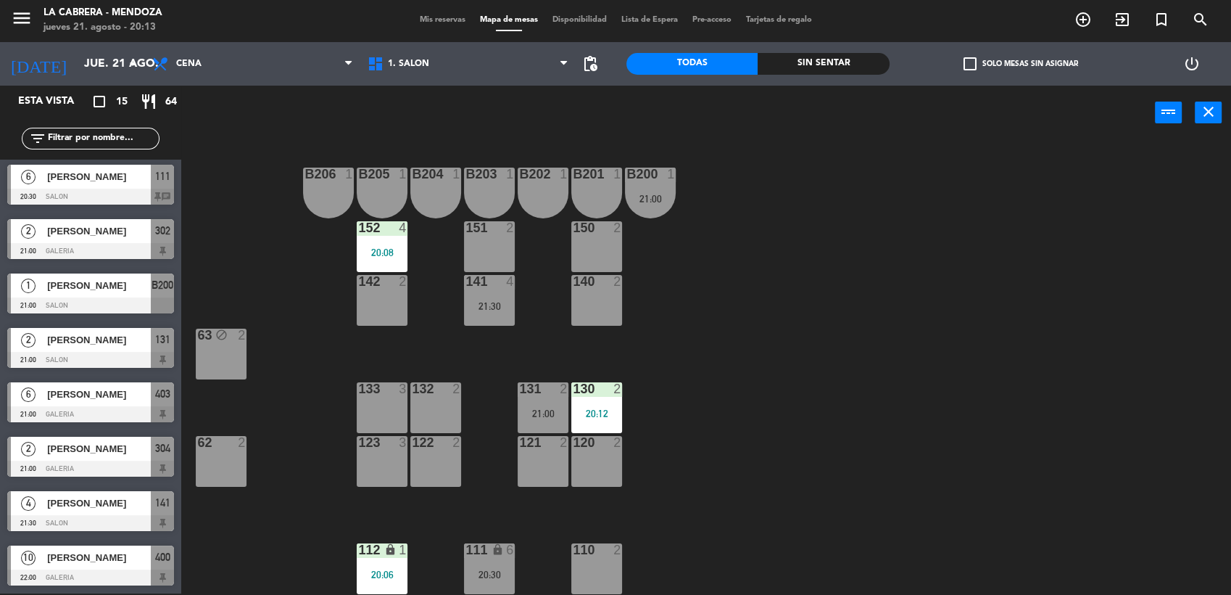
click at [319, 316] on div "B206 1 B205 1 B204 1 B203 1 B202 1 B201 1 B200 1 21:00 150 2 151 2 152 4 20:08 …" at bounding box center [713, 368] width 1038 height 453
click at [1086, 20] on icon "add_circle_outline" at bounding box center [1083, 19] width 17 height 17
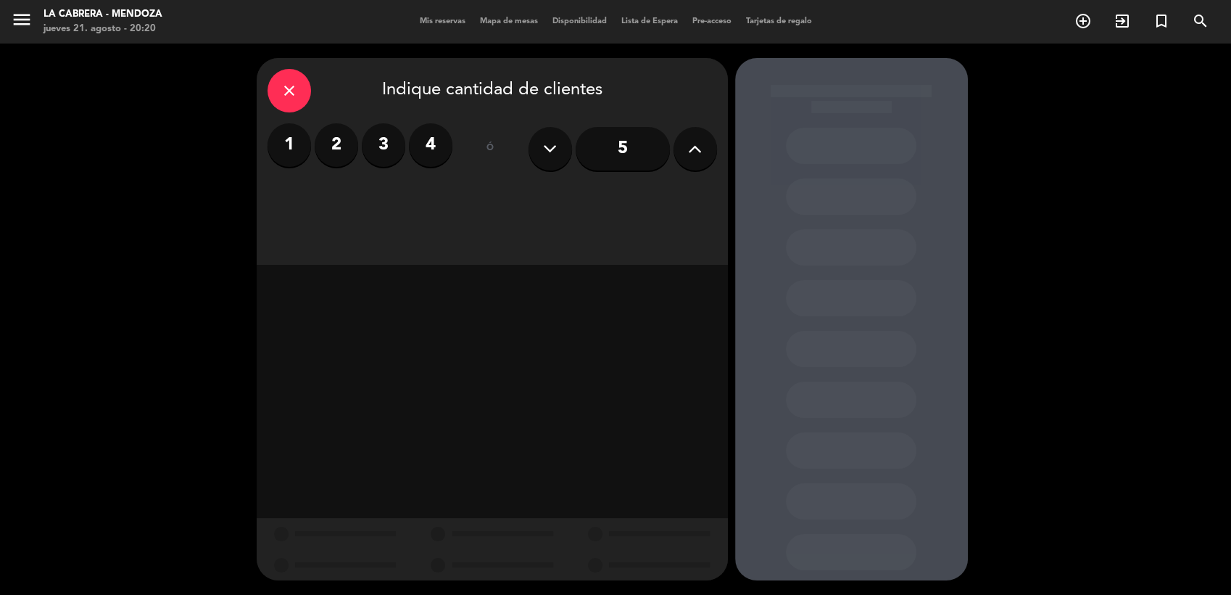
click at [415, 152] on label "4" at bounding box center [431, 145] width 44 height 44
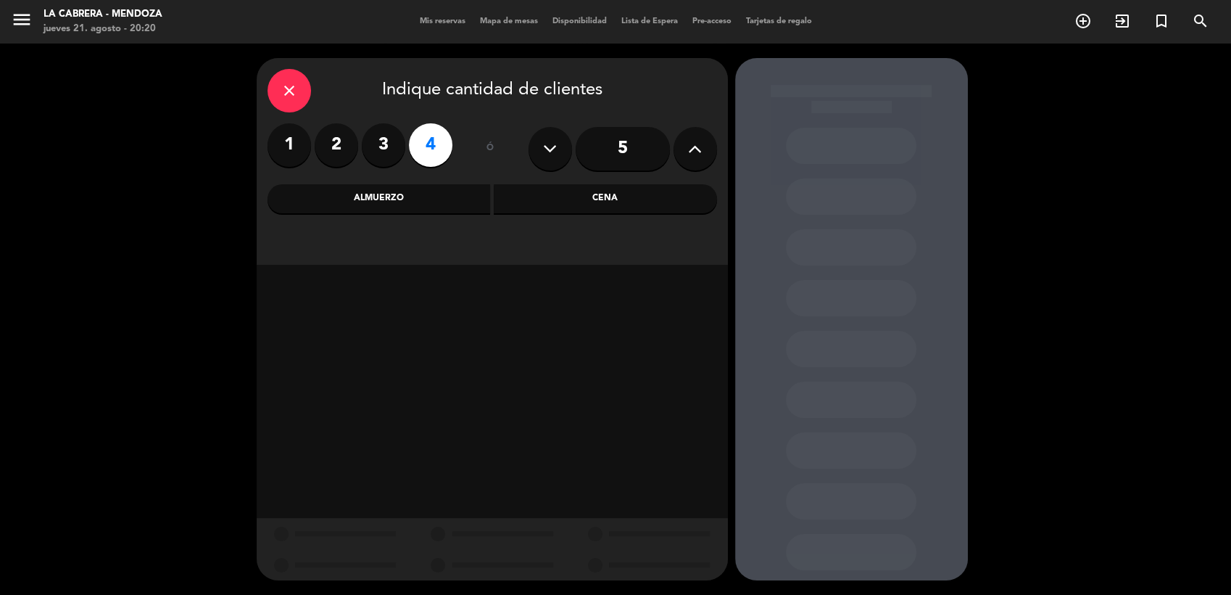
click at [647, 209] on div "Cena" at bounding box center [605, 198] width 223 height 29
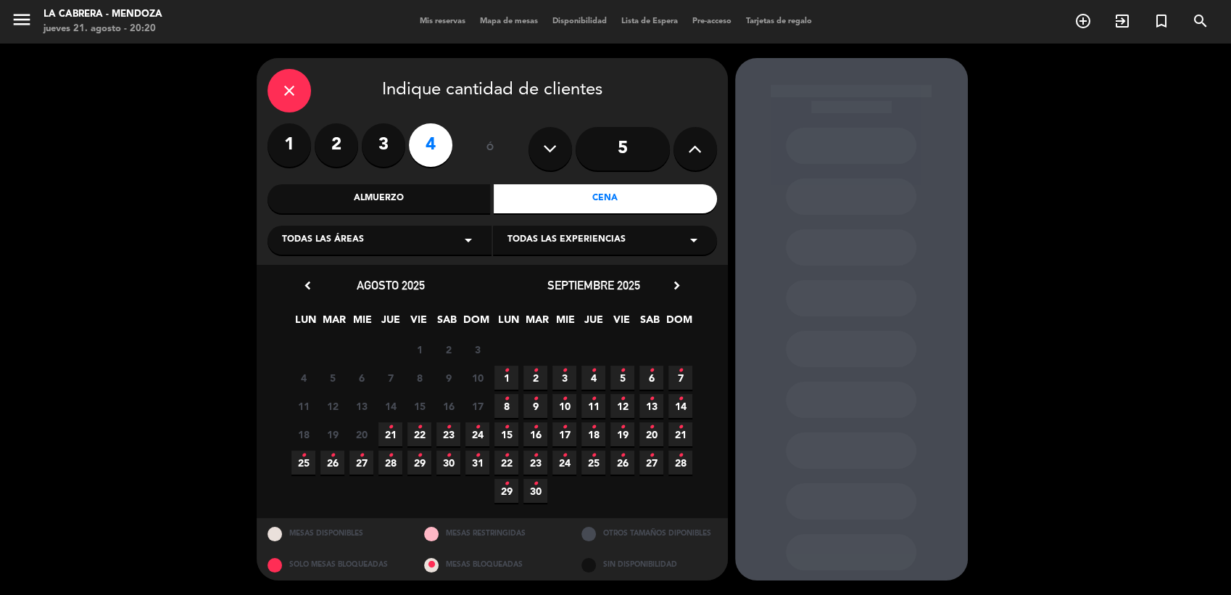
click at [385, 432] on span "21 •" at bounding box center [390, 434] width 24 height 24
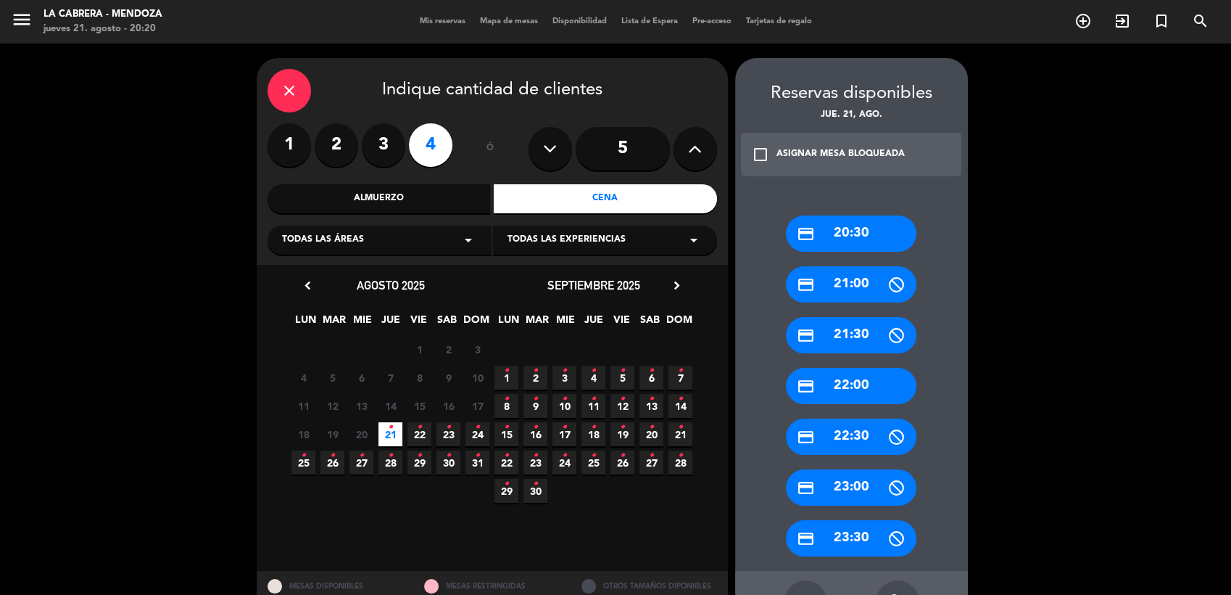
click at [880, 293] on div "credit_card 21:00" at bounding box center [851, 284] width 131 height 36
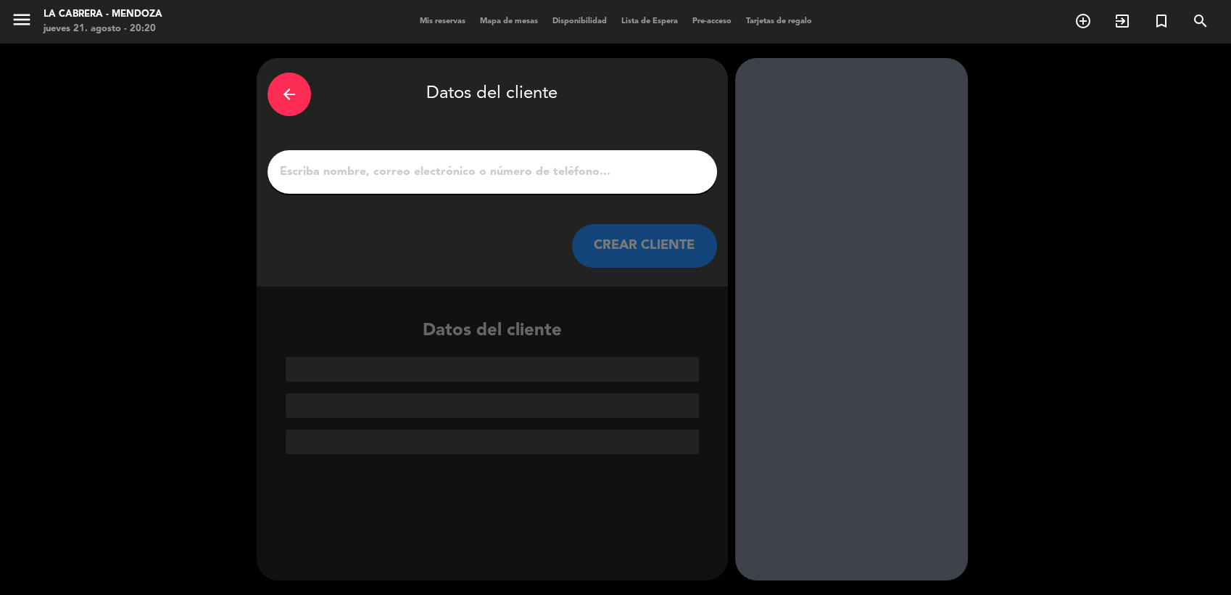
click at [417, 165] on input "1" at bounding box center [492, 172] width 428 height 20
paste input "[PERSON_NAME]"
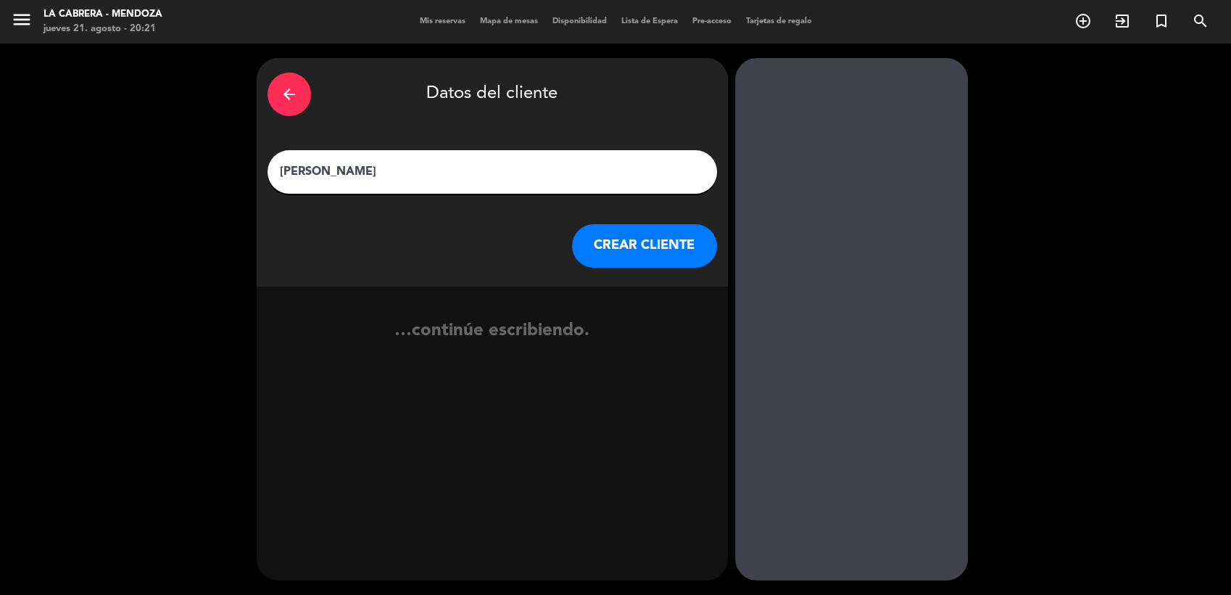
type input "[PERSON_NAME]"
click at [675, 244] on button "CREAR CLIENTE" at bounding box center [644, 246] width 145 height 44
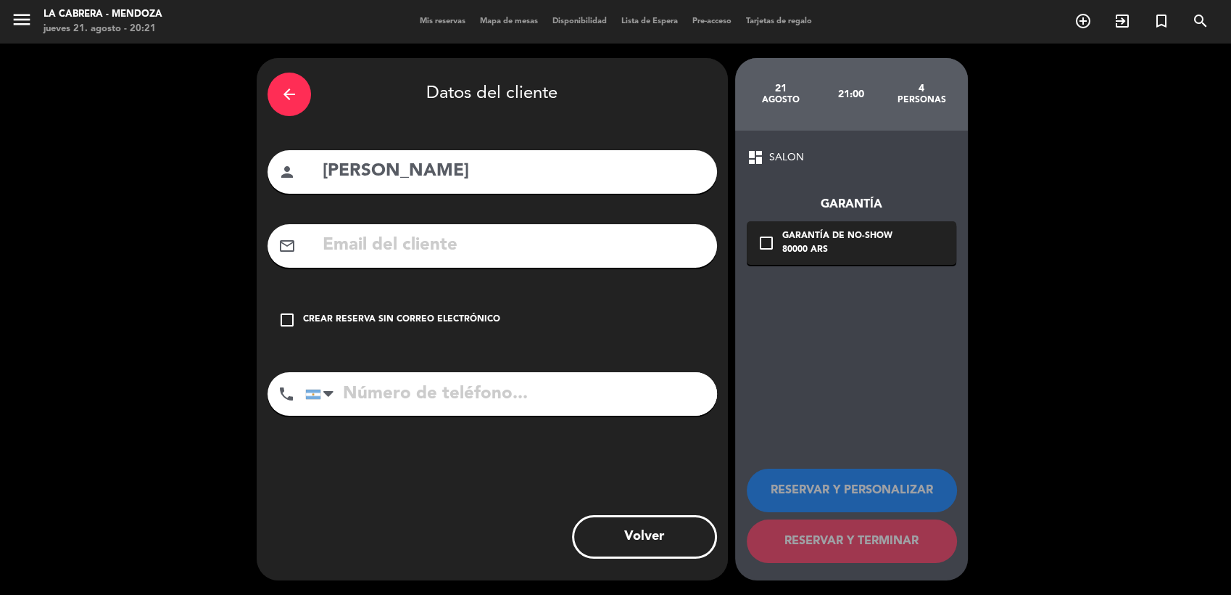
click at [370, 319] on div "Crear reserva sin correo electrónico" at bounding box center [401, 319] width 197 height 15
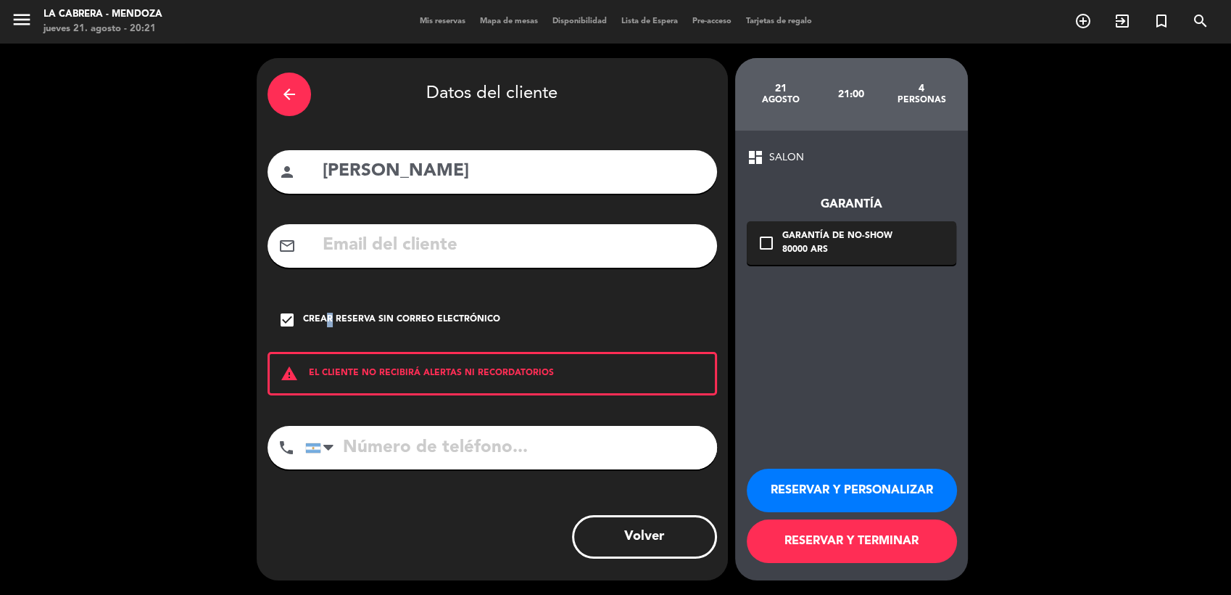
click at [322, 318] on div "Crear reserva sin correo electrónico" at bounding box center [401, 319] width 197 height 15
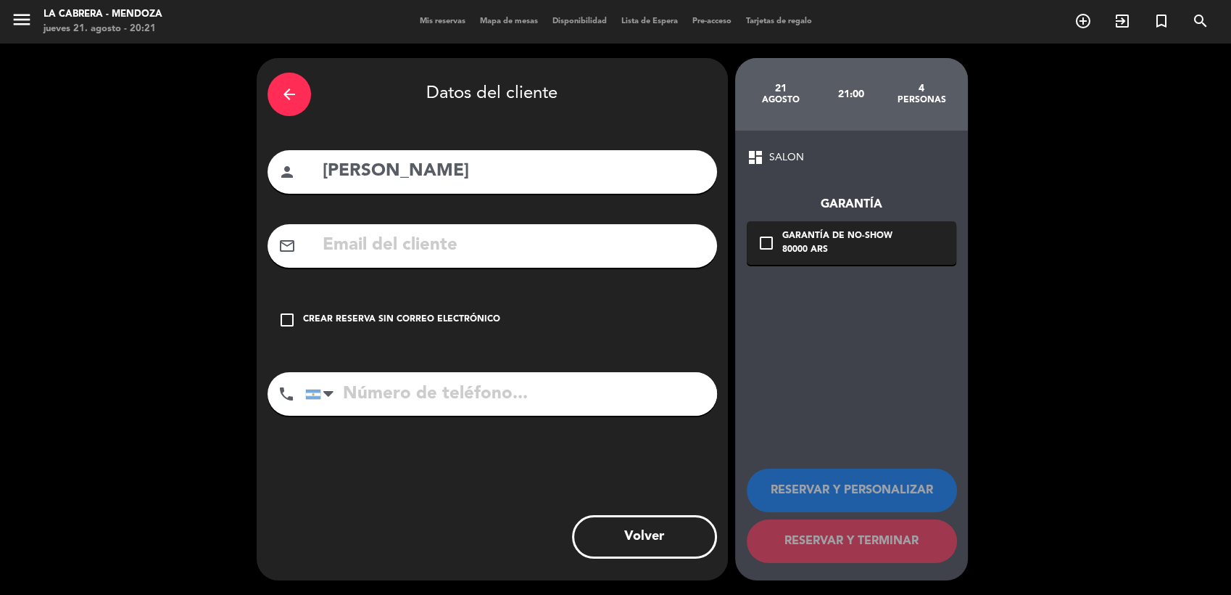
click at [401, 245] on input "text" at bounding box center [513, 246] width 385 height 30
paste input "[EMAIL_ADDRESS][DOMAIN_NAME]"
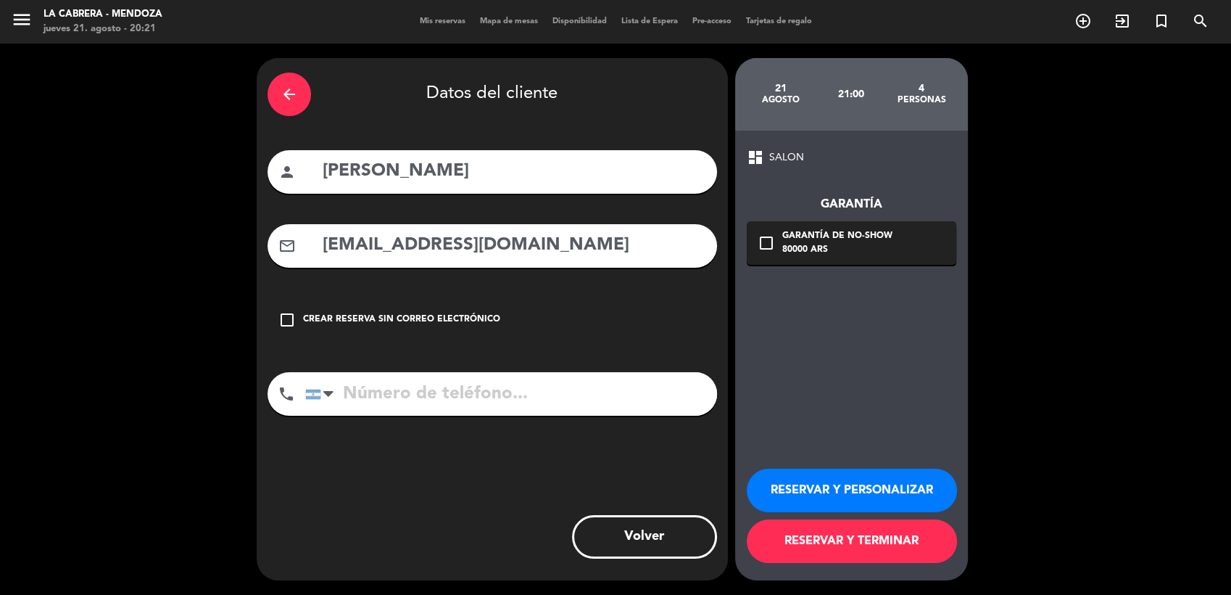
type input "[EMAIL_ADDRESS][DOMAIN_NAME]"
click at [476, 414] on input "tel" at bounding box center [511, 394] width 412 height 44
paste input "2994017271"
type input "2994017271"
click at [876, 479] on button "RESERVAR Y PERSONALIZAR" at bounding box center [852, 490] width 210 height 44
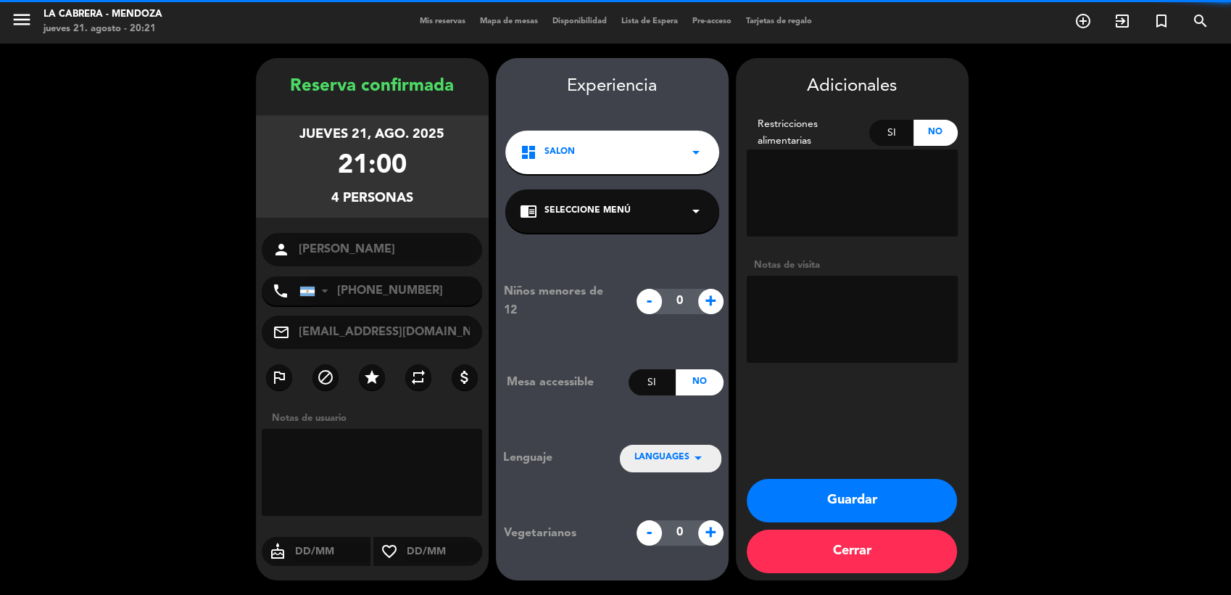
click at [397, 474] on textarea at bounding box center [372, 472] width 221 height 87
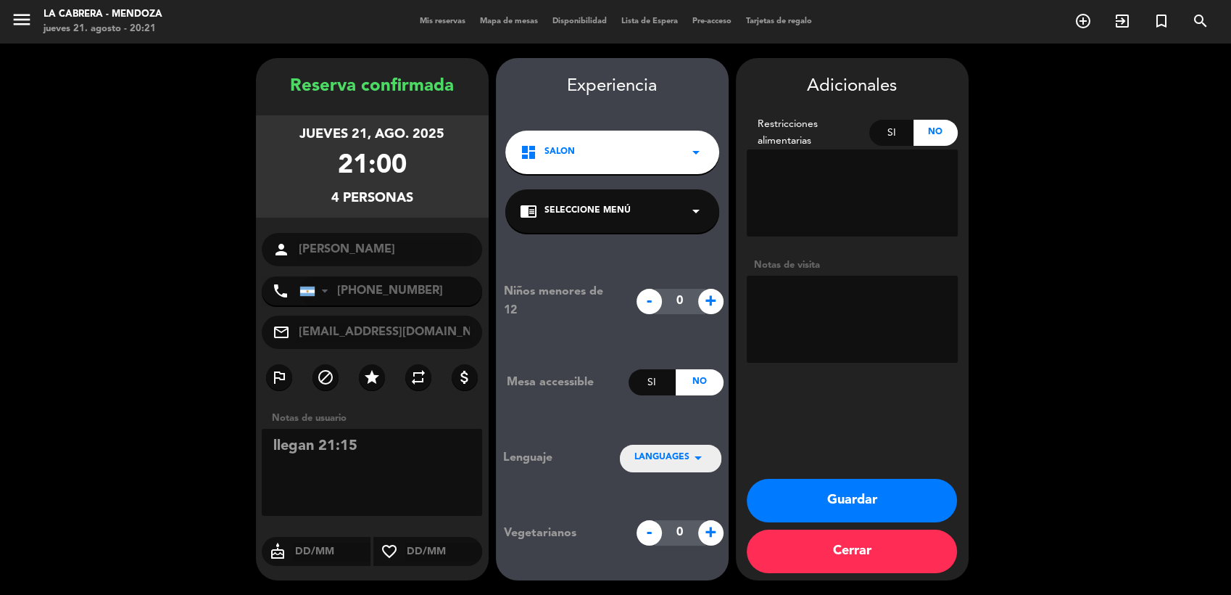
type textarea "llegan 21:15"
click at [792, 497] on button "Guardar" at bounding box center [852, 501] width 210 height 44
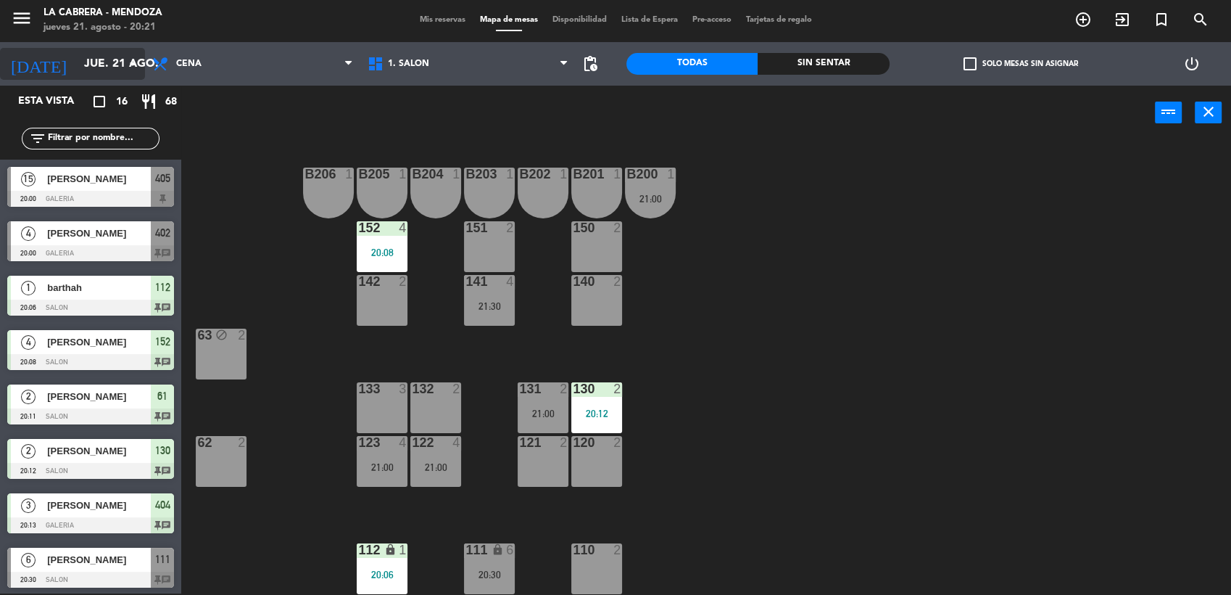
click at [132, 67] on icon "arrow_drop_down" at bounding box center [132, 63] width 17 height 17
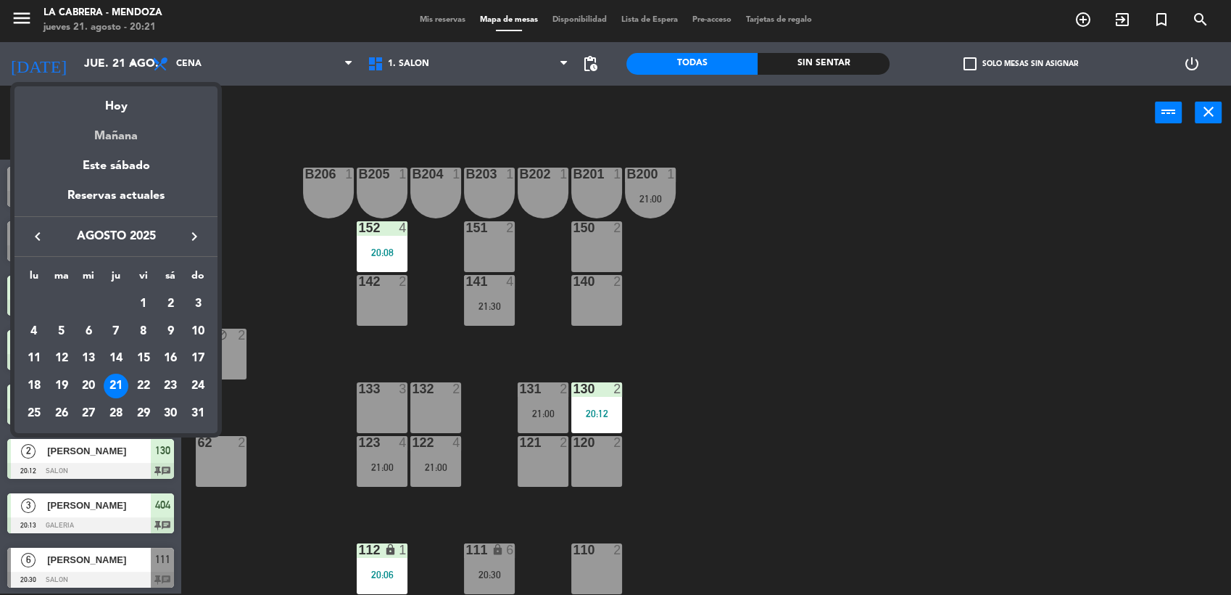
click at [123, 139] on div "Mañana" at bounding box center [116, 131] width 203 height 30
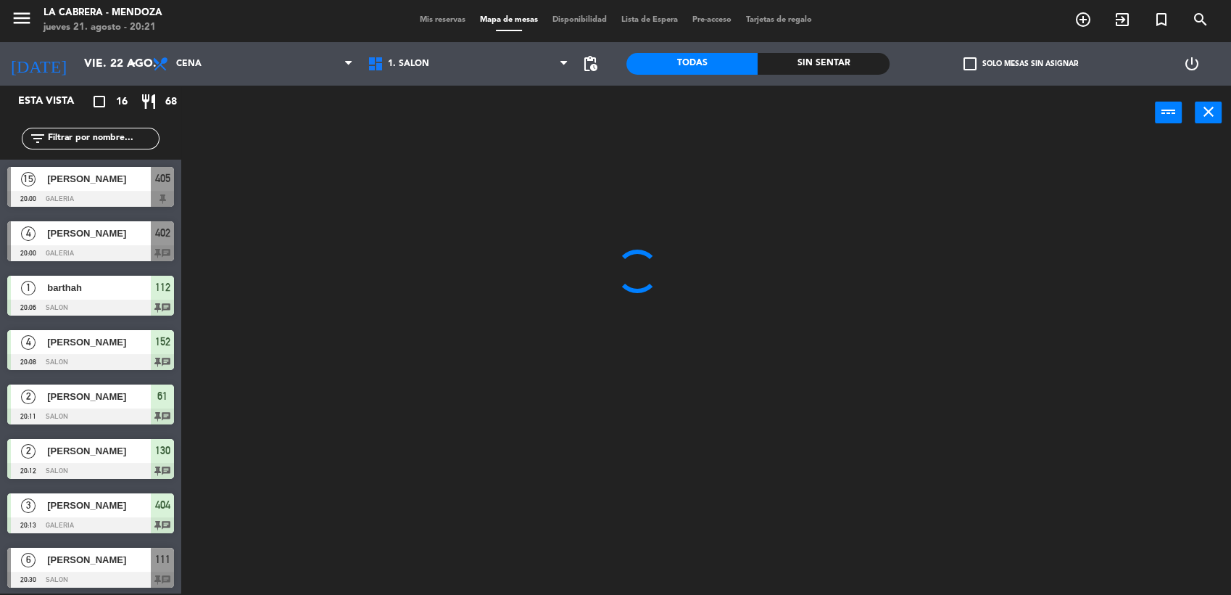
click at [215, 89] on div "power_input close" at bounding box center [668, 113] width 974 height 55
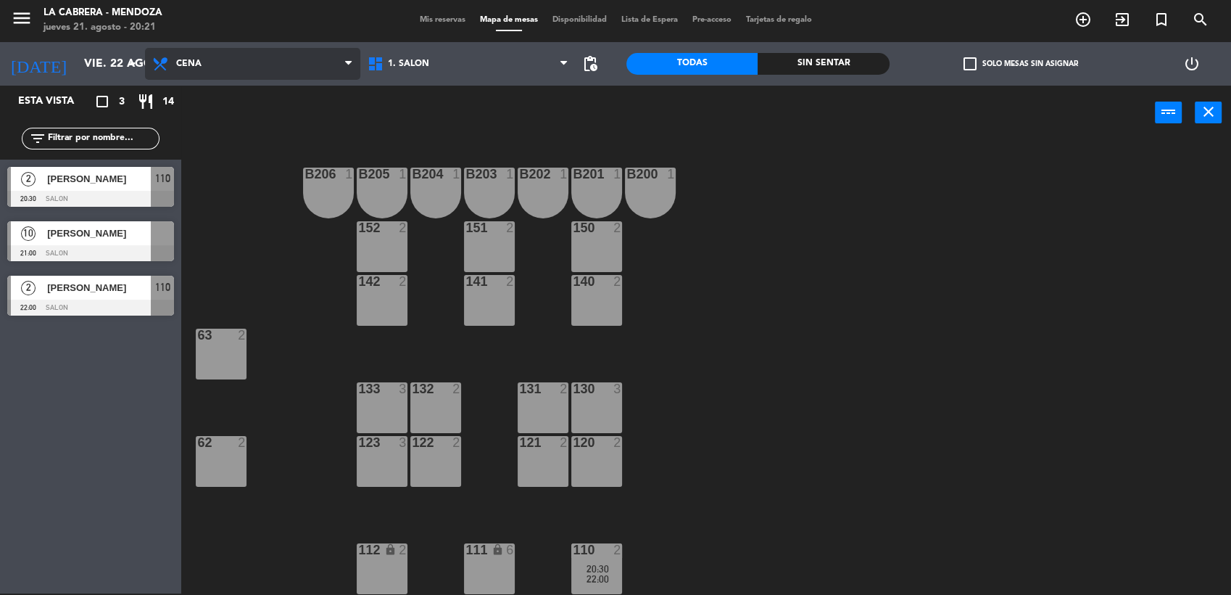
click at [223, 60] on span "Cena" at bounding box center [252, 64] width 215 height 32
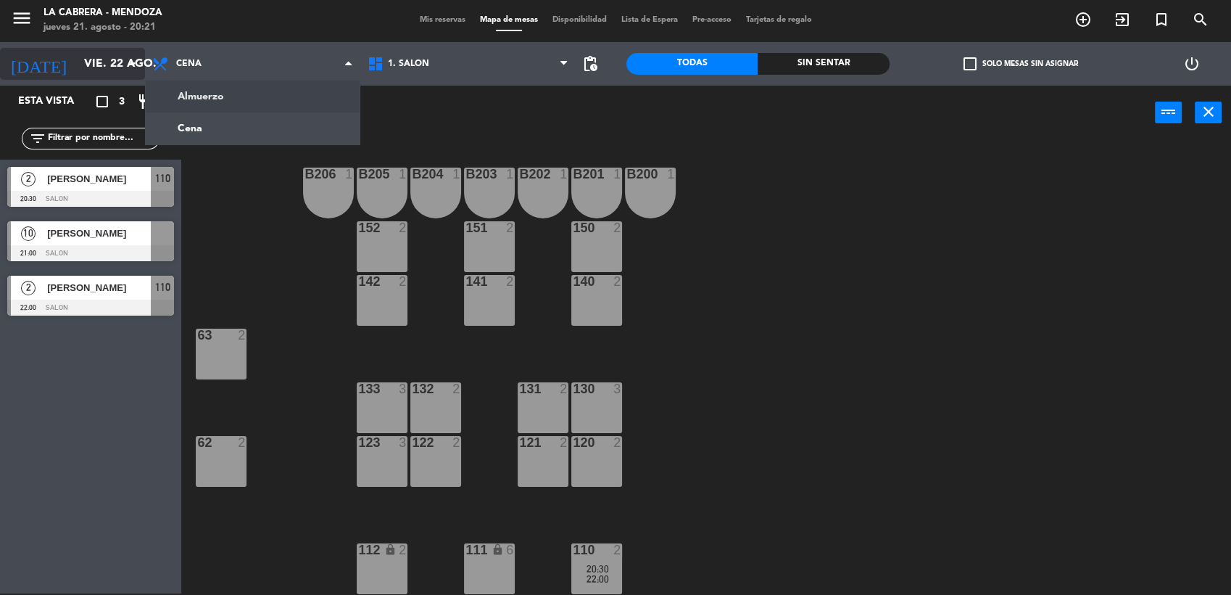
click at [104, 69] on input "vie. 22 ago." at bounding box center [153, 64] width 153 height 28
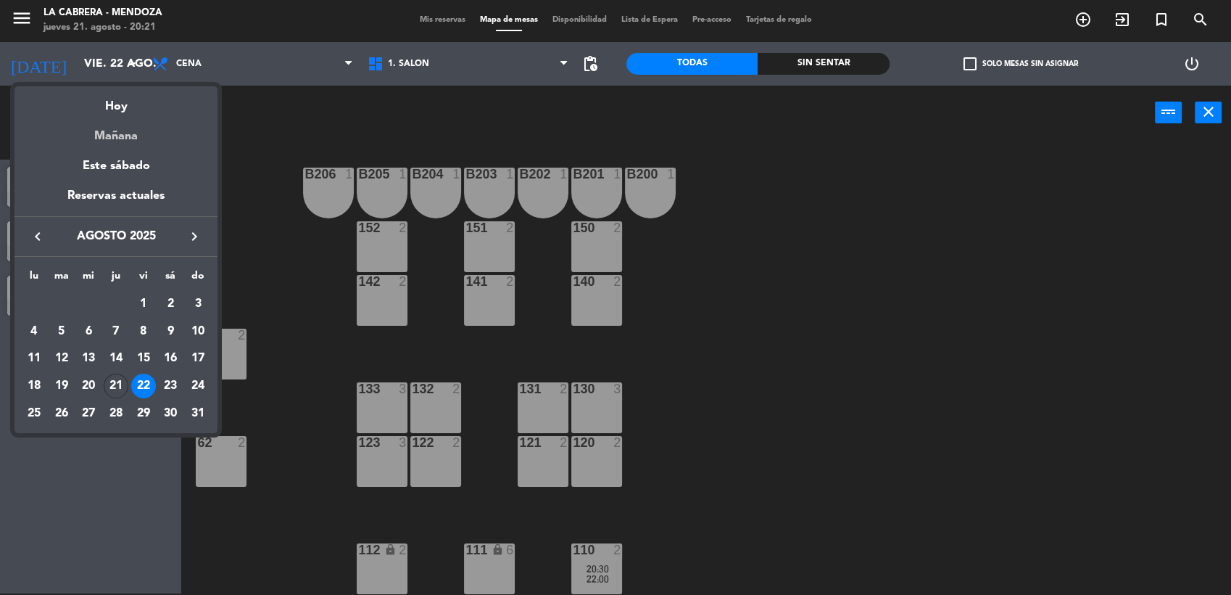
click at [110, 116] on div "Mañana" at bounding box center [116, 131] width 203 height 30
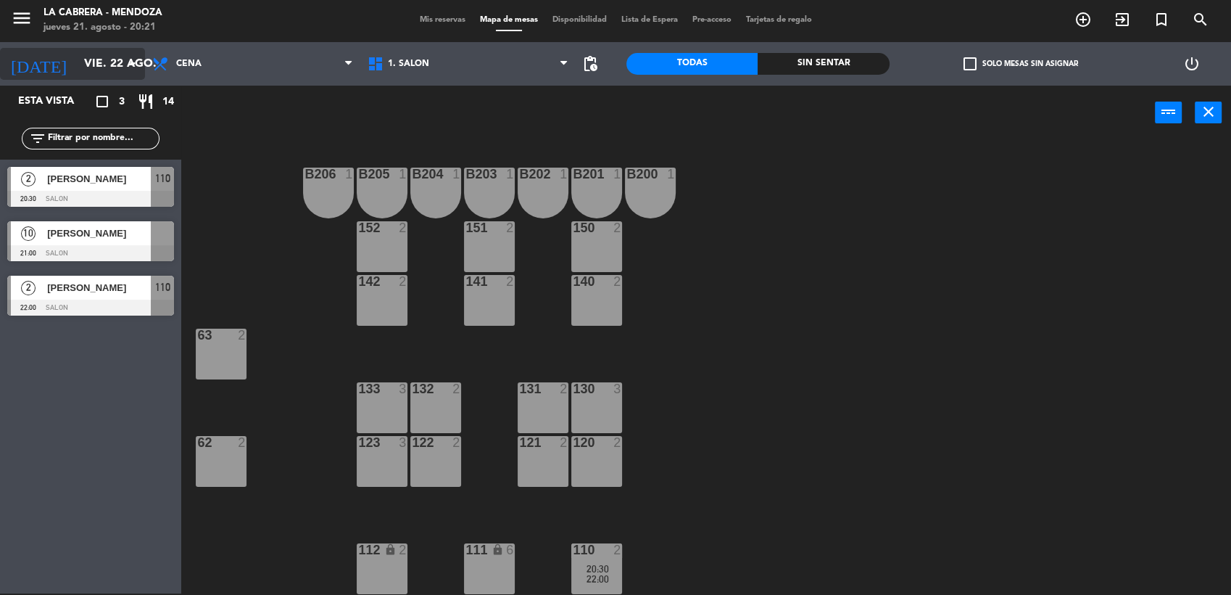
click at [97, 59] on input "vie. 22 ago." at bounding box center [153, 64] width 153 height 28
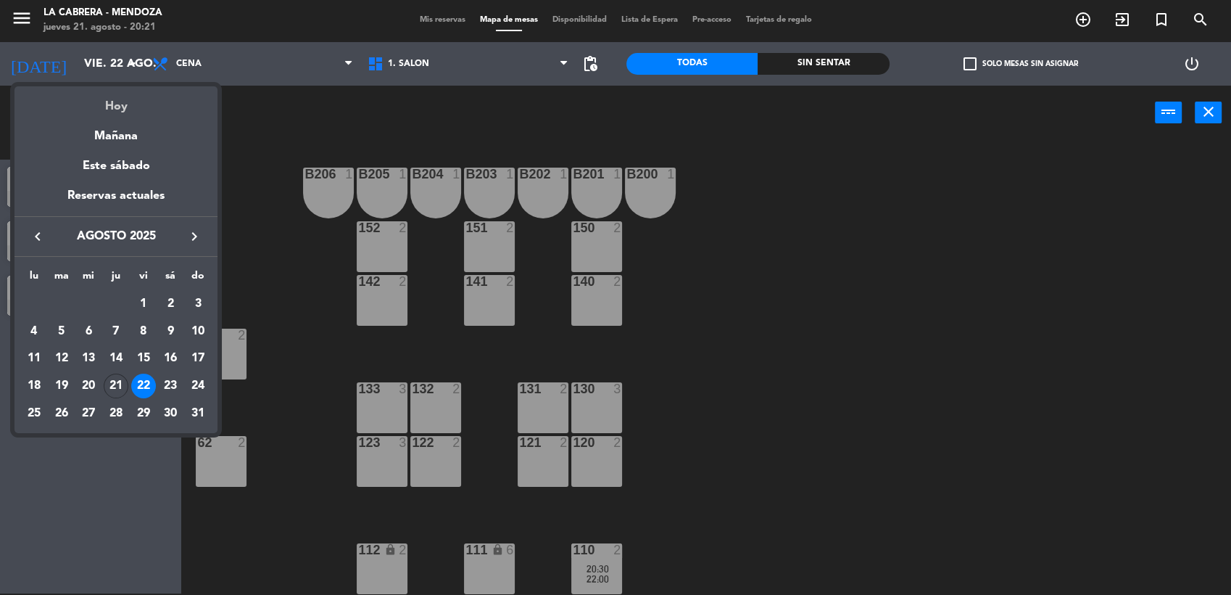
click at [106, 104] on div "Hoy" at bounding box center [116, 101] width 203 height 30
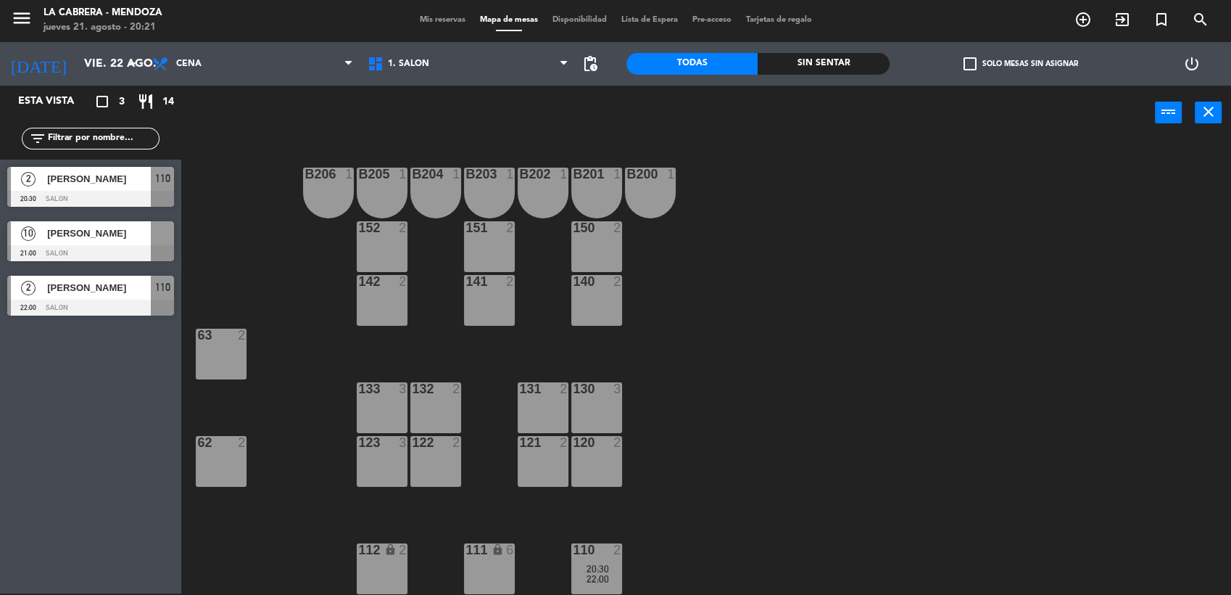
type input "jue. 21 ago."
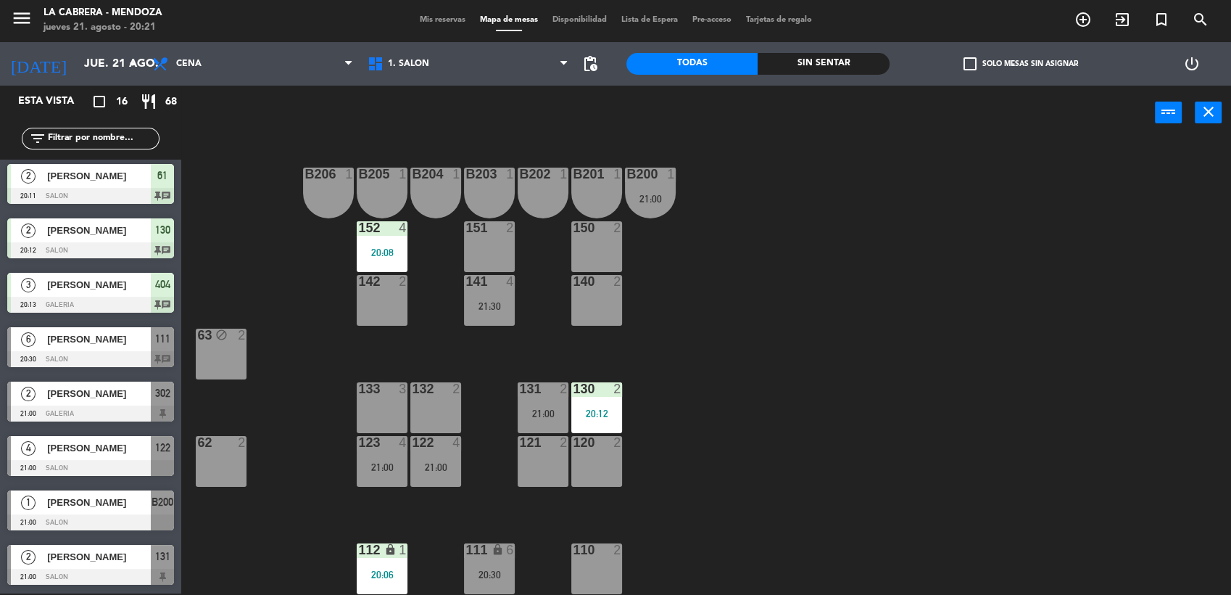
scroll to position [241, 0]
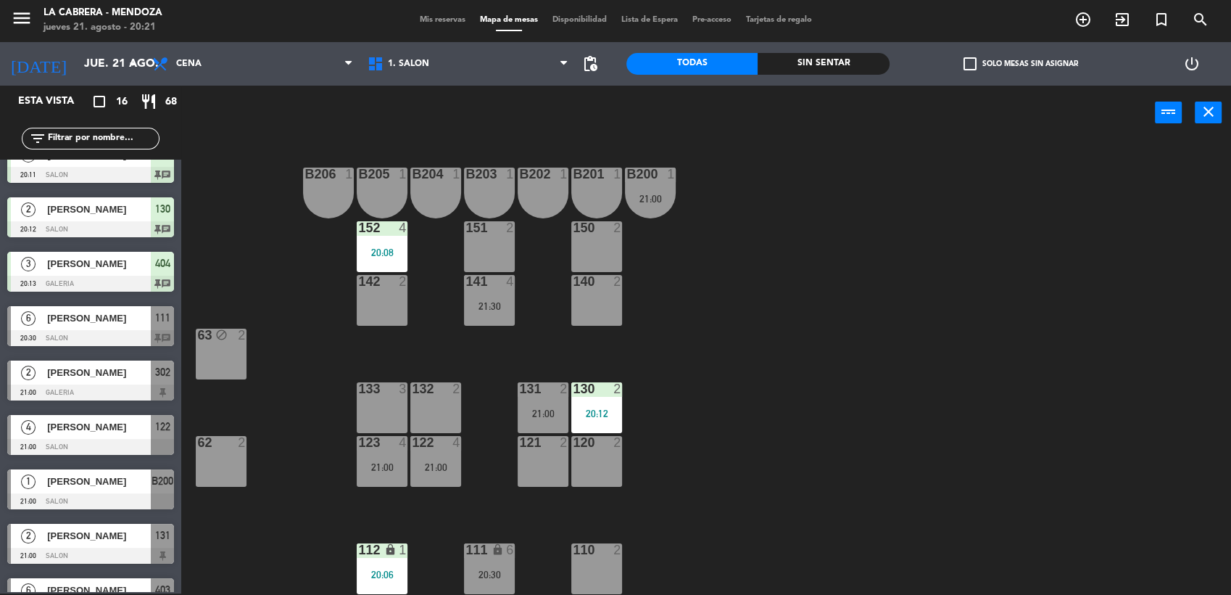
click at [106, 418] on div "[PERSON_NAME]" at bounding box center [98, 427] width 105 height 24
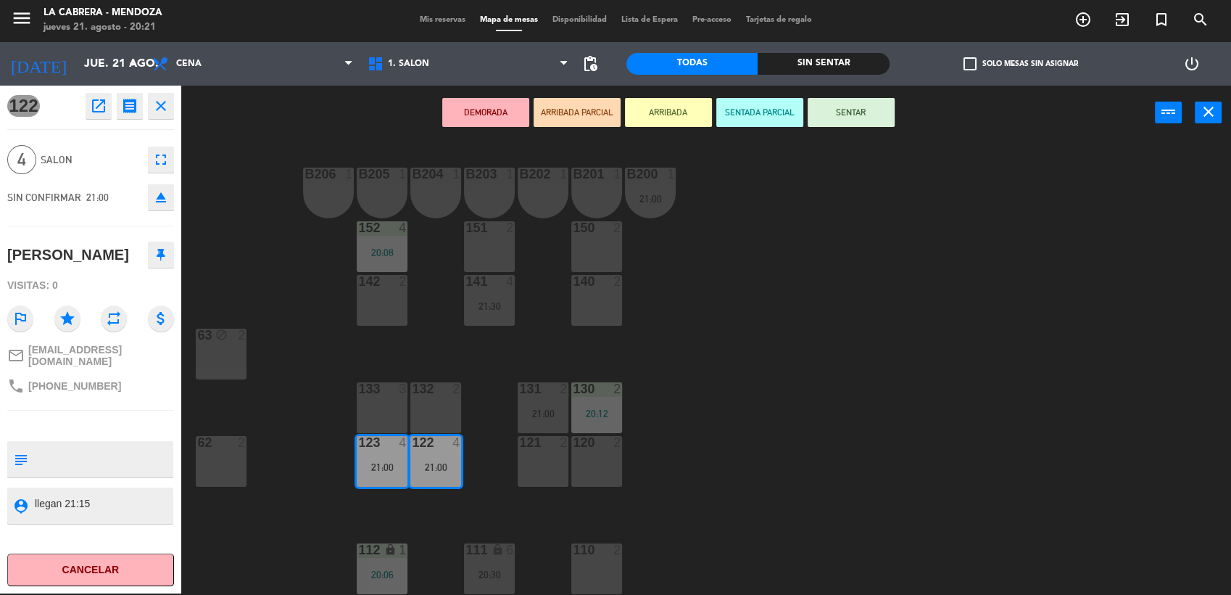
click at [96, 106] on icon "open_in_new" at bounding box center [98, 105] width 17 height 17
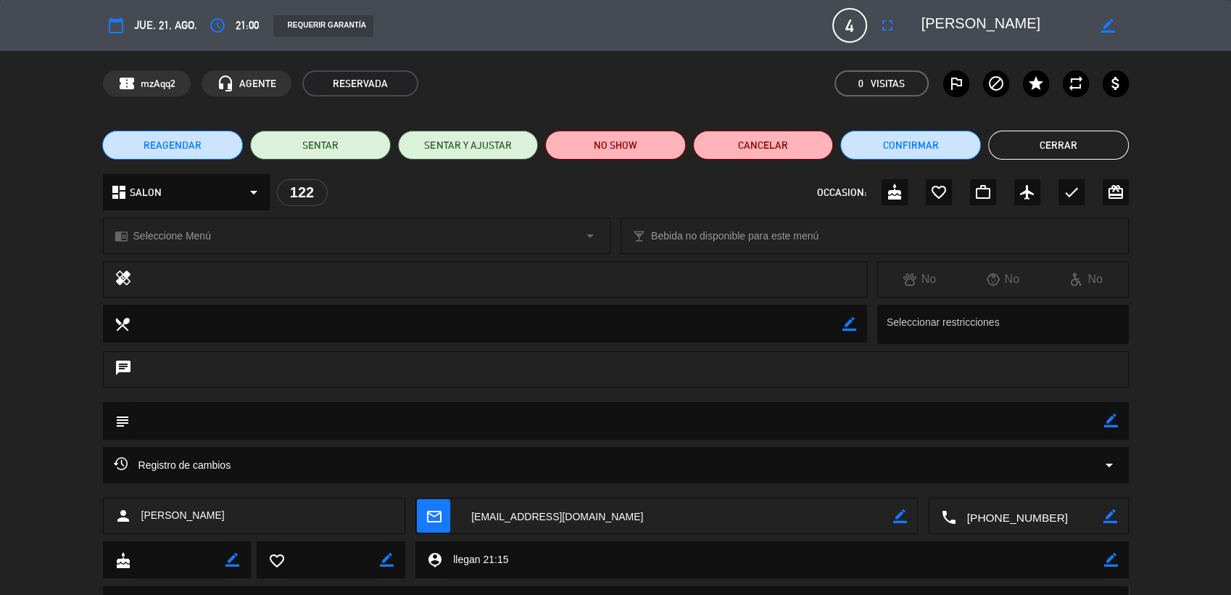
click at [161, 150] on span "REAGENDAR" at bounding box center [173, 145] width 58 height 15
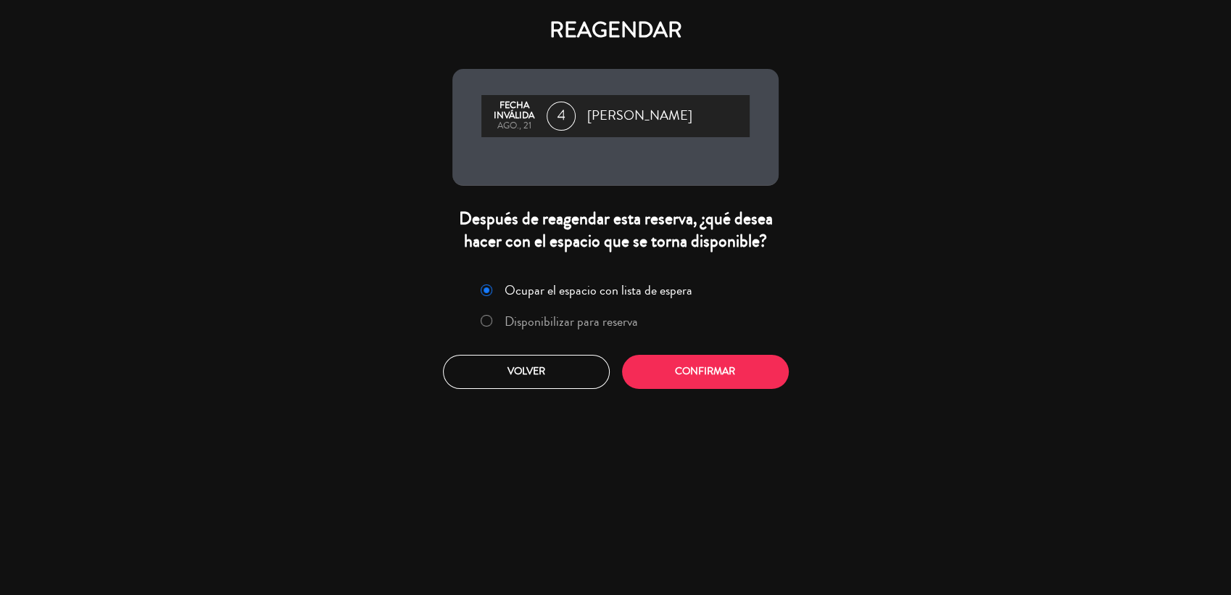
click at [599, 331] on label "Disponibilizar para reserva" at bounding box center [559, 321] width 173 height 26
click at [679, 360] on button "Confirmar" at bounding box center [705, 372] width 167 height 34
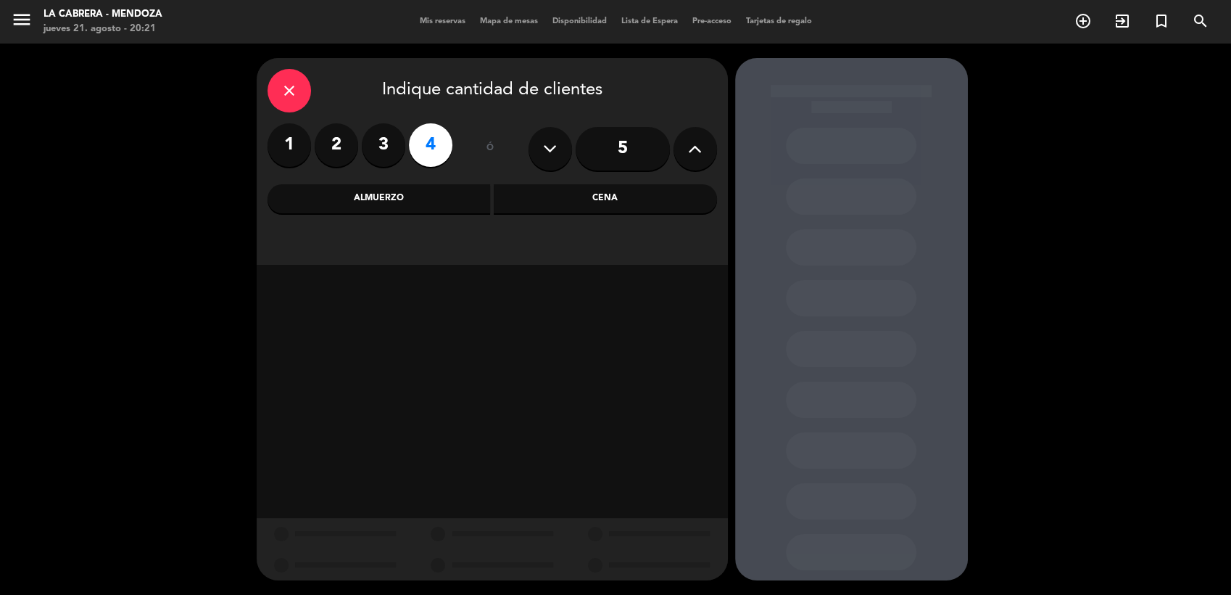
click at [589, 190] on div "Cena" at bounding box center [605, 198] width 223 height 29
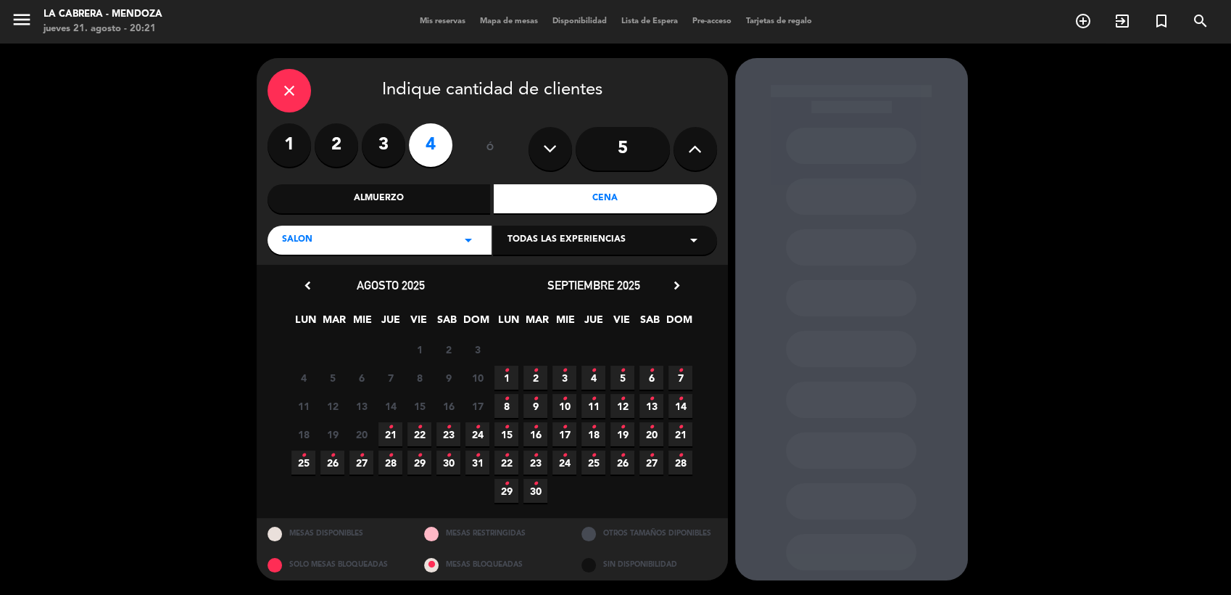
click at [412, 428] on span "22 •" at bounding box center [419, 434] width 24 height 24
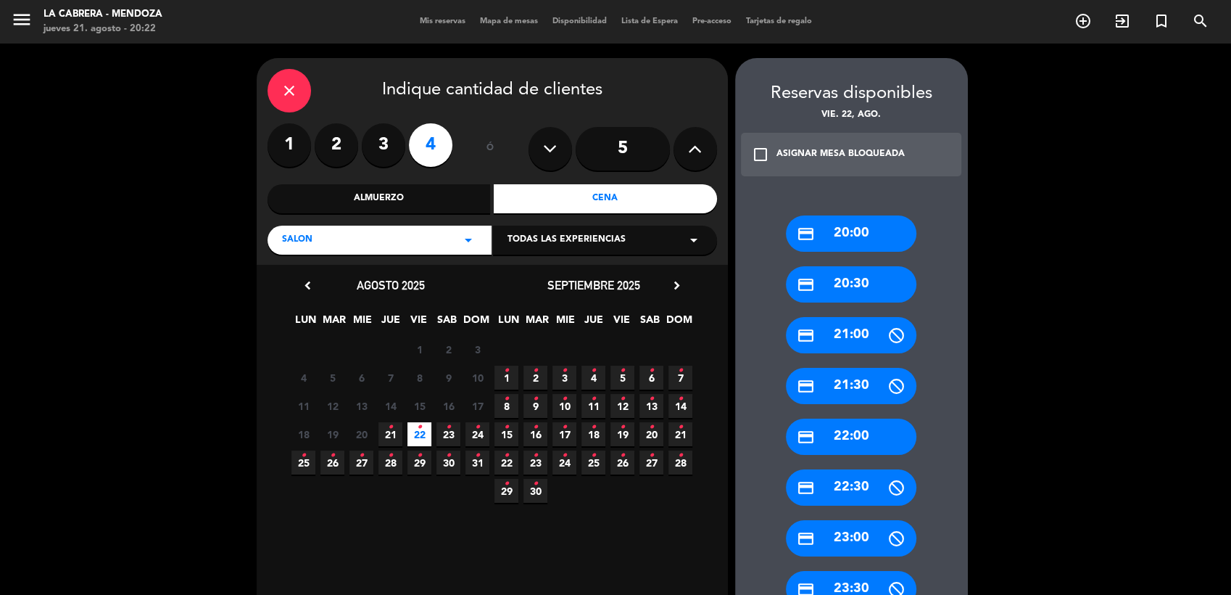
click at [864, 328] on div "credit_card 21:00" at bounding box center [851, 335] width 131 height 36
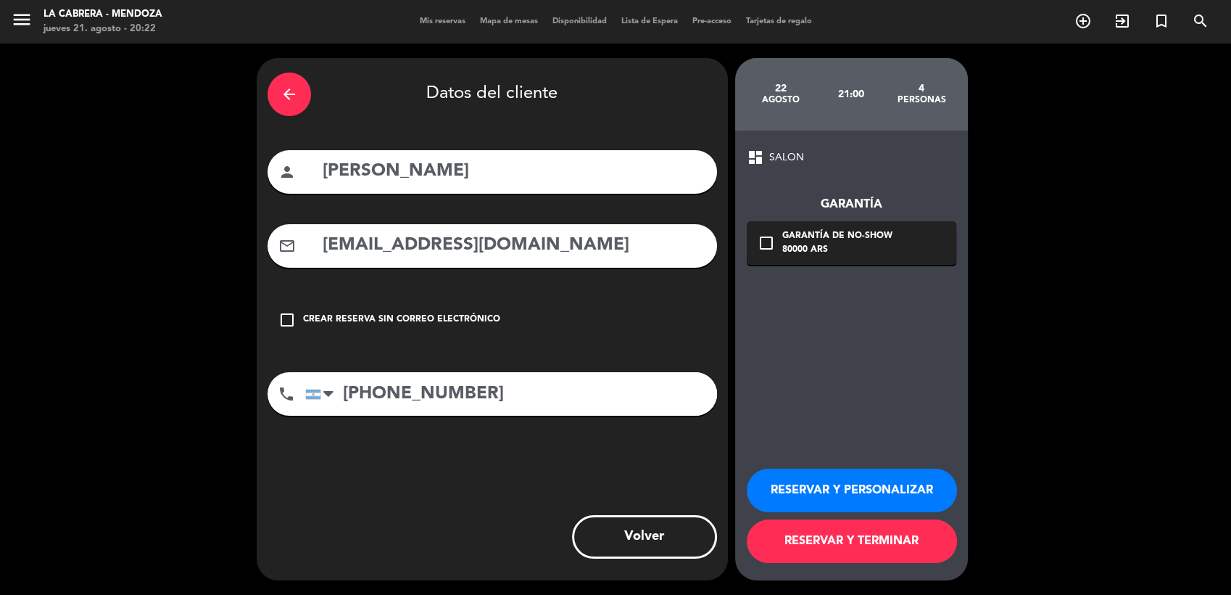
click at [879, 241] on div "Garantía de no-show" at bounding box center [837, 236] width 110 height 15
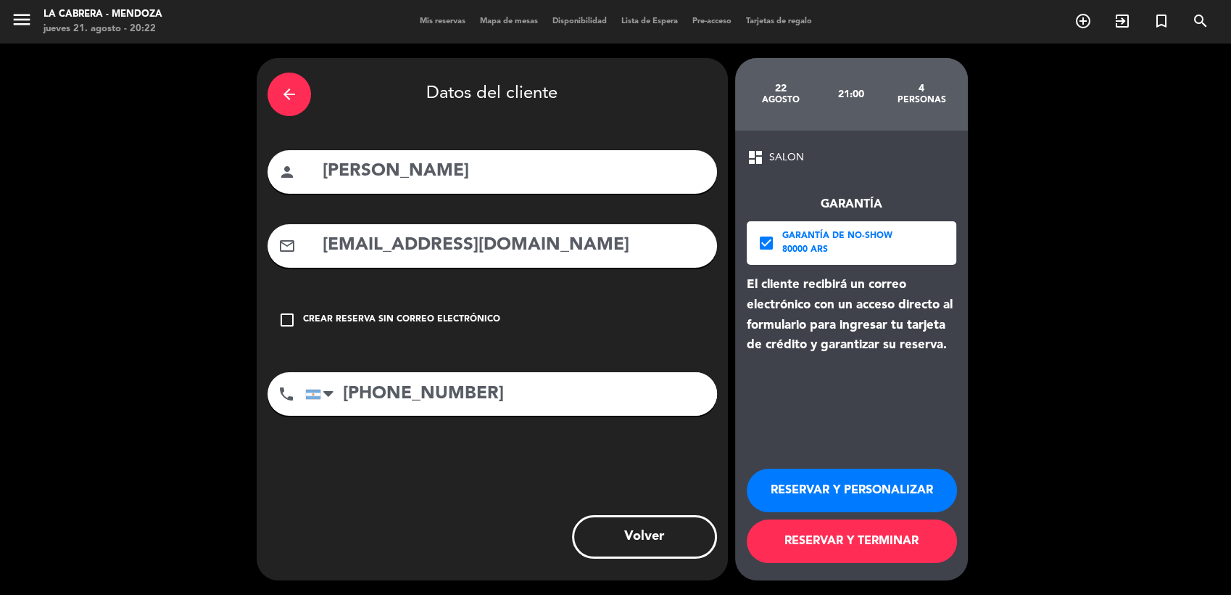
click at [863, 484] on button "RESERVAR Y PERSONALIZAR" at bounding box center [852, 490] width 210 height 44
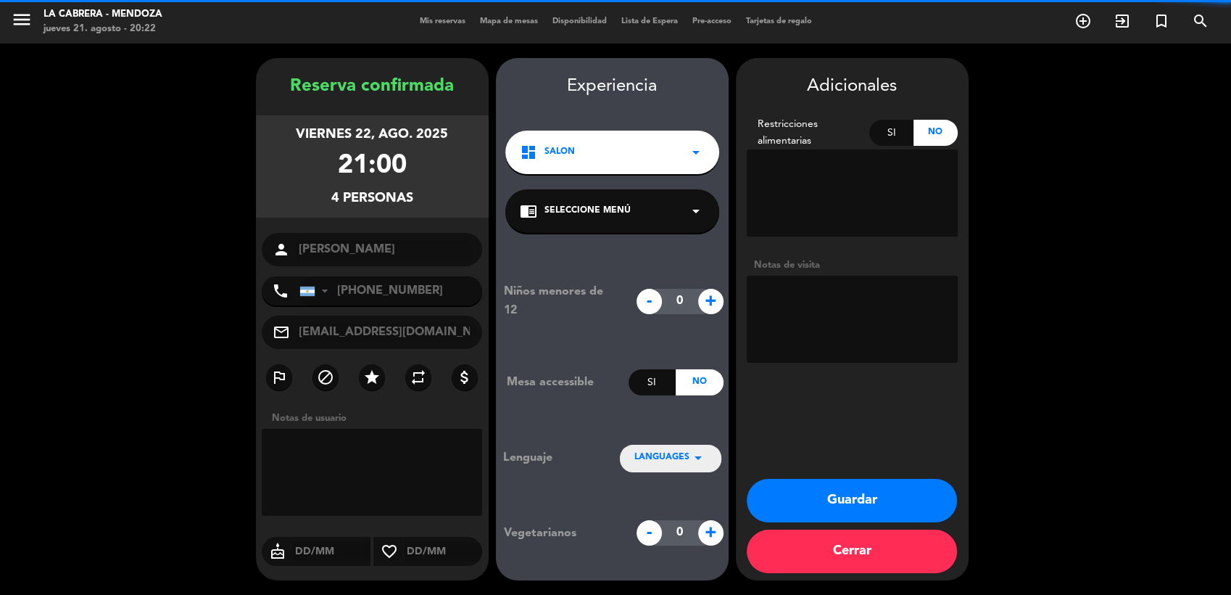
click at [384, 447] on textarea at bounding box center [372, 472] width 221 height 87
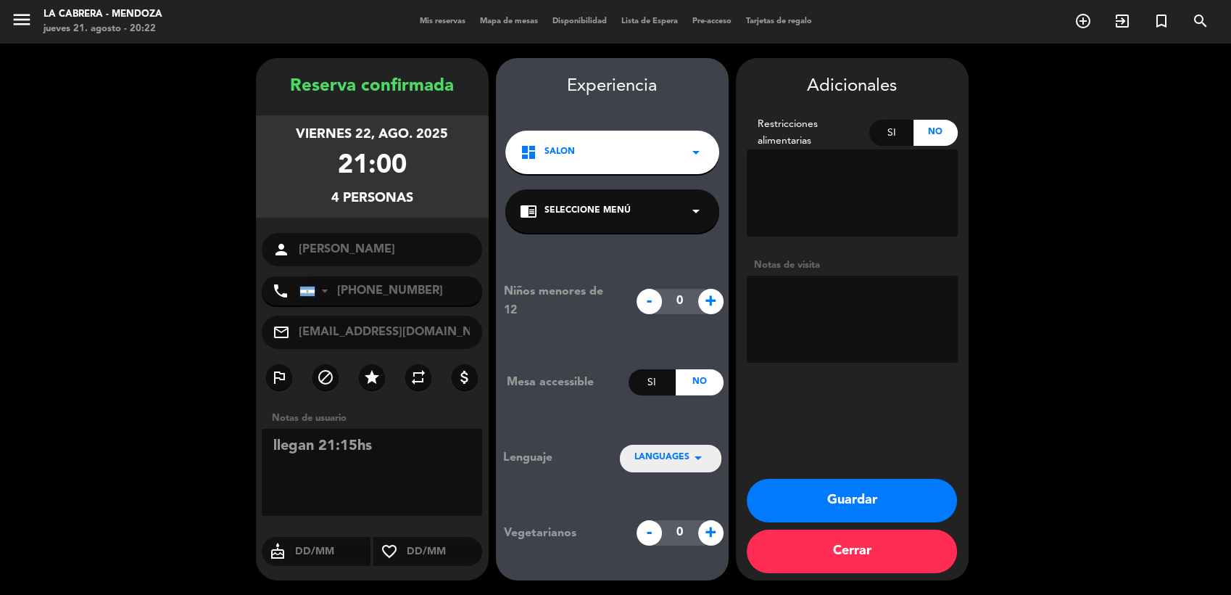
type textarea "llegan 21:15hs"
click at [889, 512] on button "Guardar" at bounding box center [852, 501] width 210 height 44
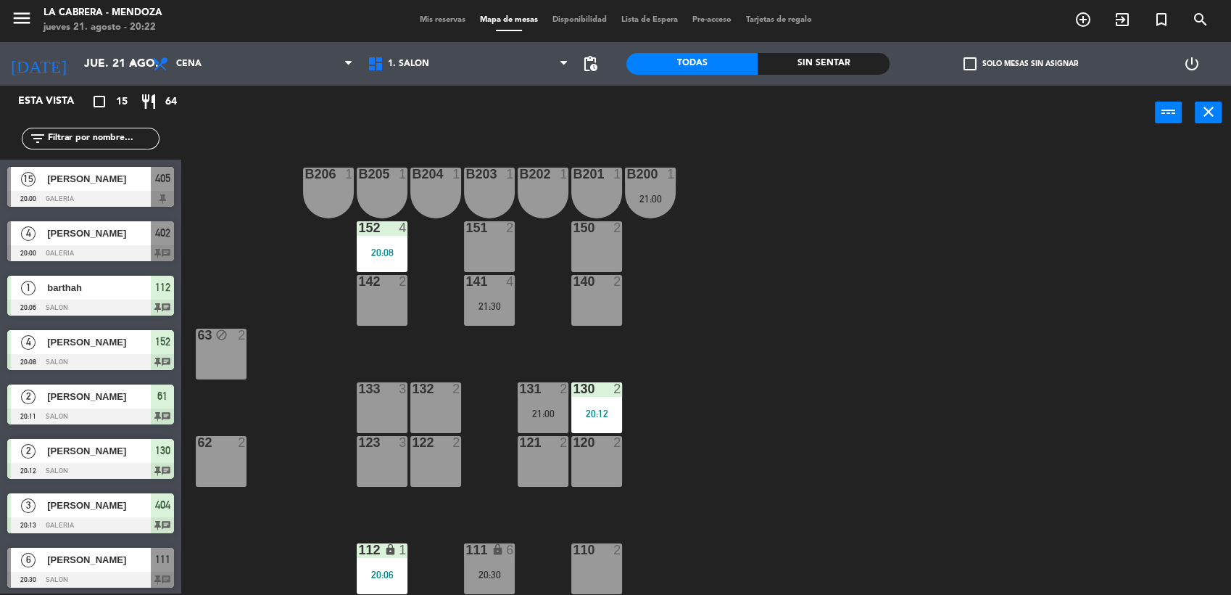
click at [151, 265] on div "4 [PERSON_NAME] 20:00 GALERIA 402 chat" at bounding box center [90, 241] width 181 height 54
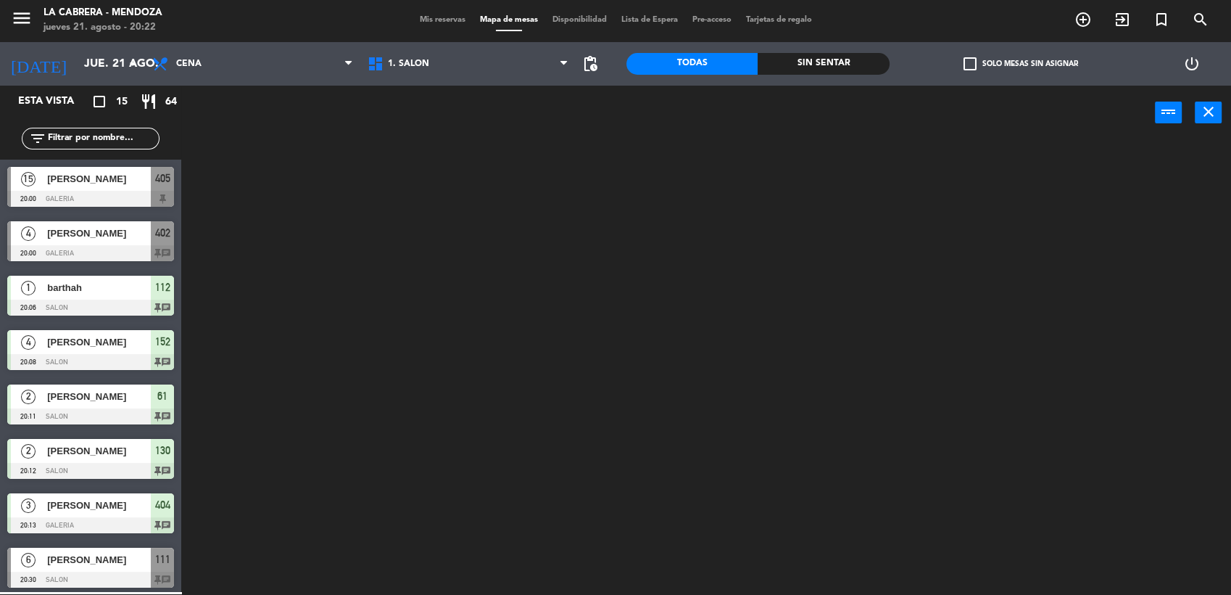
click at [154, 257] on div "Esta vista crop_square 15 restaurant 64 filter_list 15 [PERSON_NAME] 20:00 GALE…" at bounding box center [90, 340] width 181 height 508
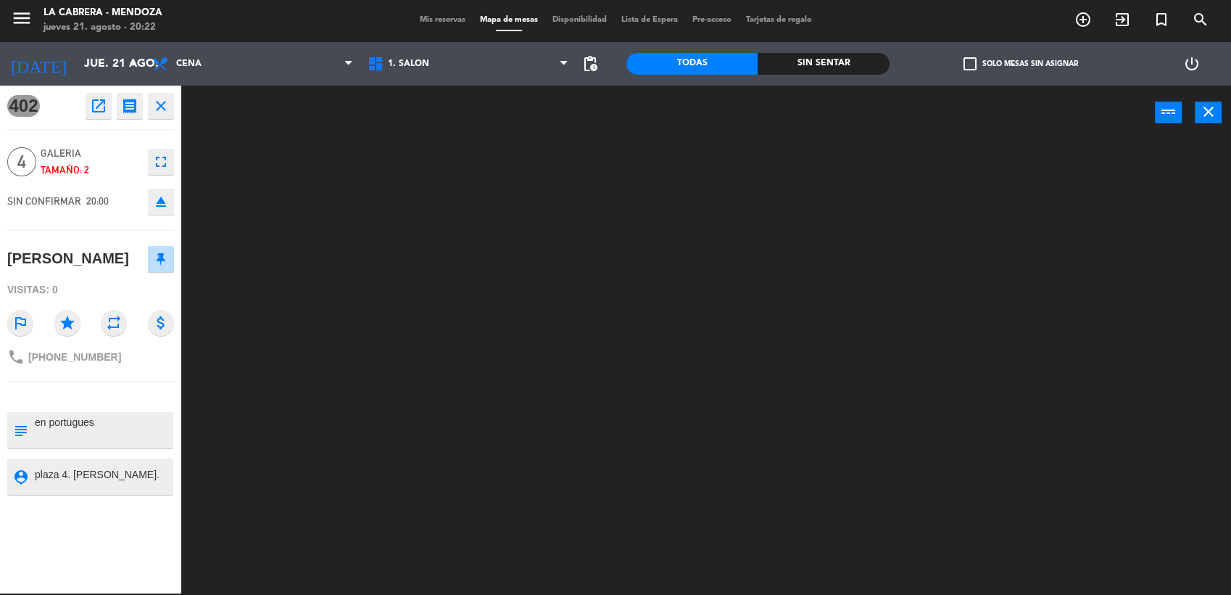
click at [232, 229] on div at bounding box center [713, 368] width 1038 height 453
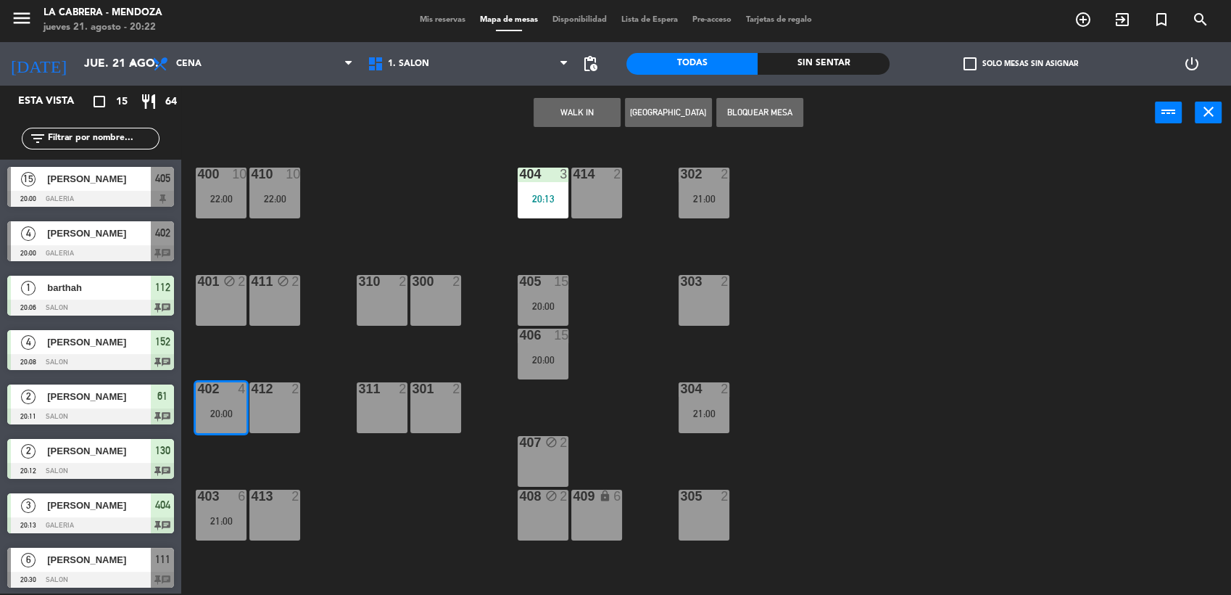
click at [157, 227] on span "402" at bounding box center [162, 232] width 15 height 17
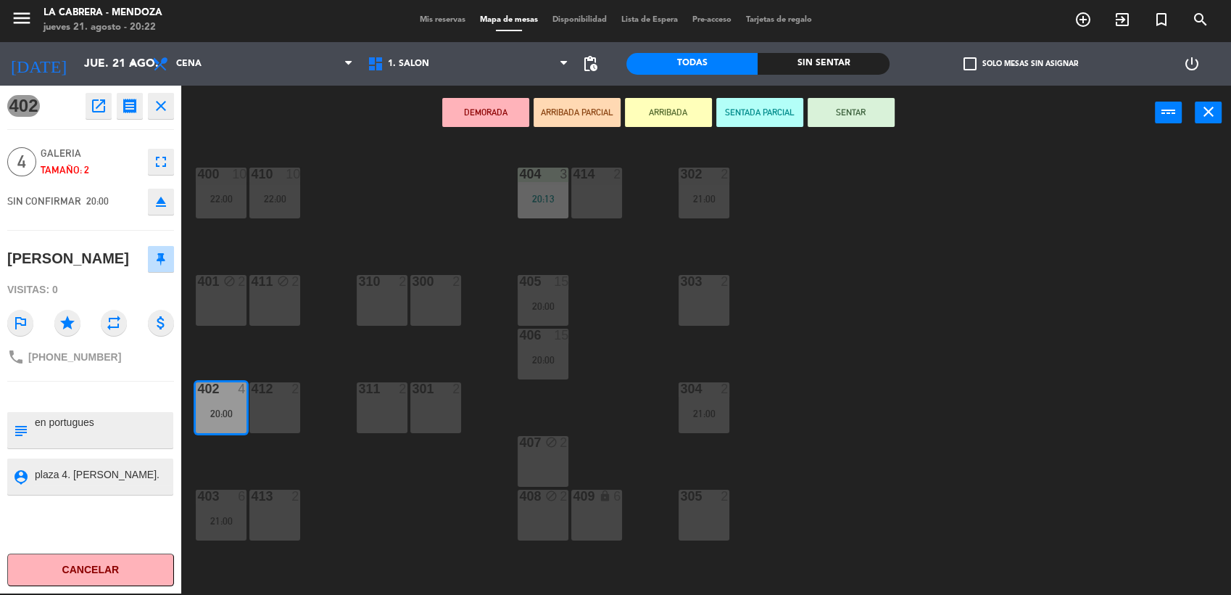
click at [397, 169] on div "400 10 22:00 410 10 22:00 404 3 20:13 414 2 302 2 21:00 401 block 2 411 block 2…" at bounding box center [713, 368] width 1038 height 453
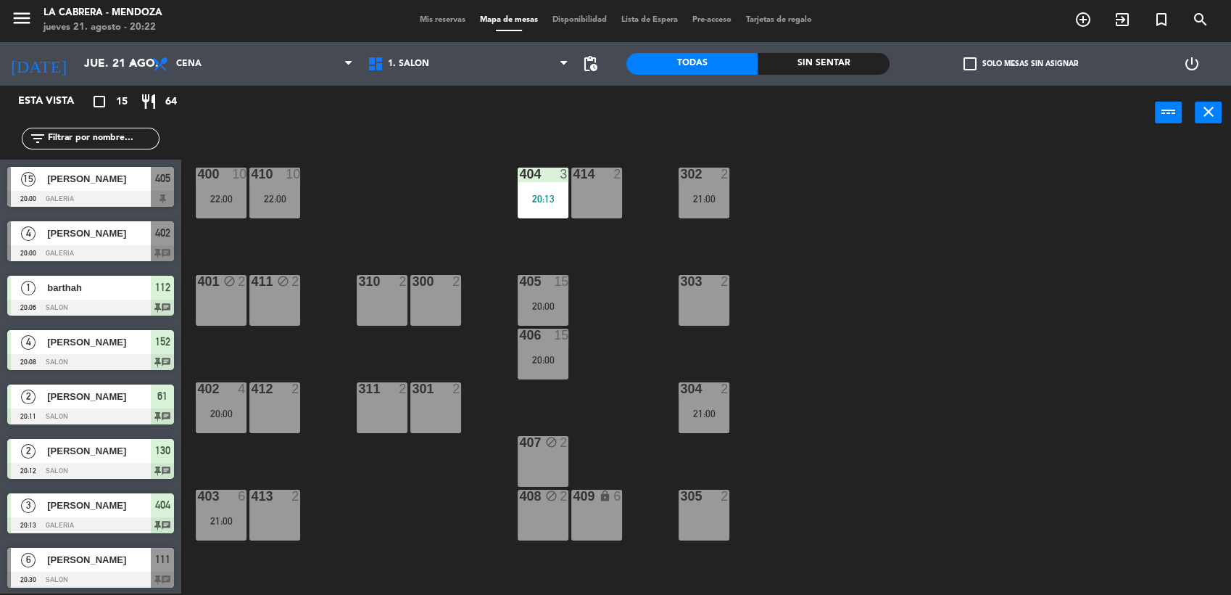
click at [226, 415] on div "20:00" at bounding box center [221, 413] width 51 height 10
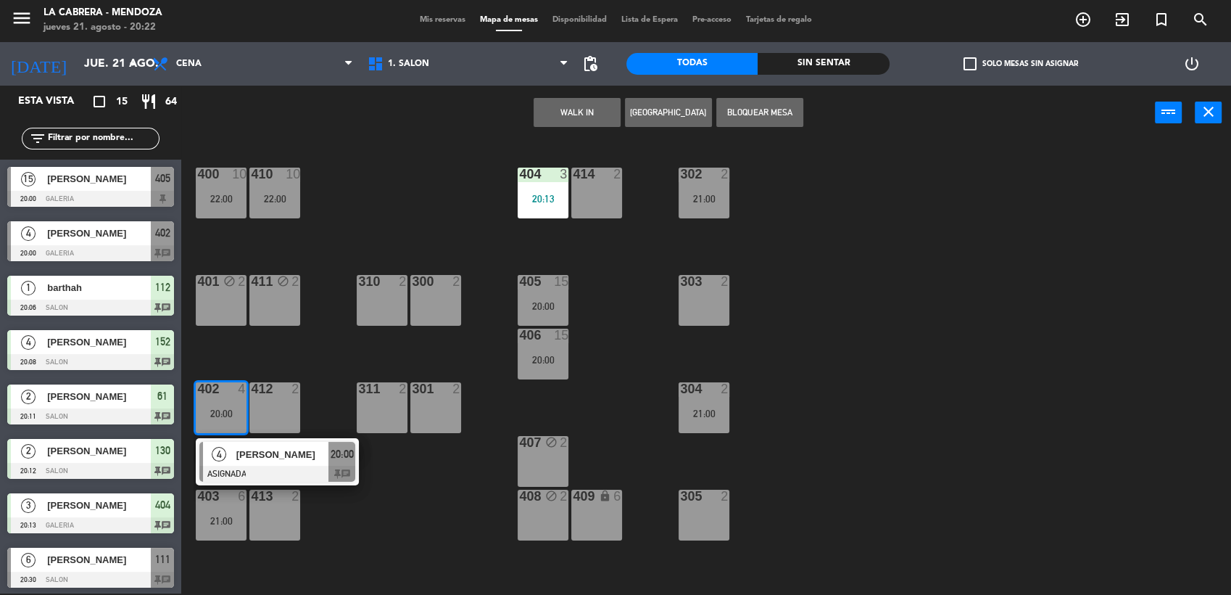
click at [349, 355] on div "400 10 22:00 410 10 22:00 404 3 20:13 414 2 302 2 21:00 401 block 2 411 block 2…" at bounding box center [713, 368] width 1038 height 453
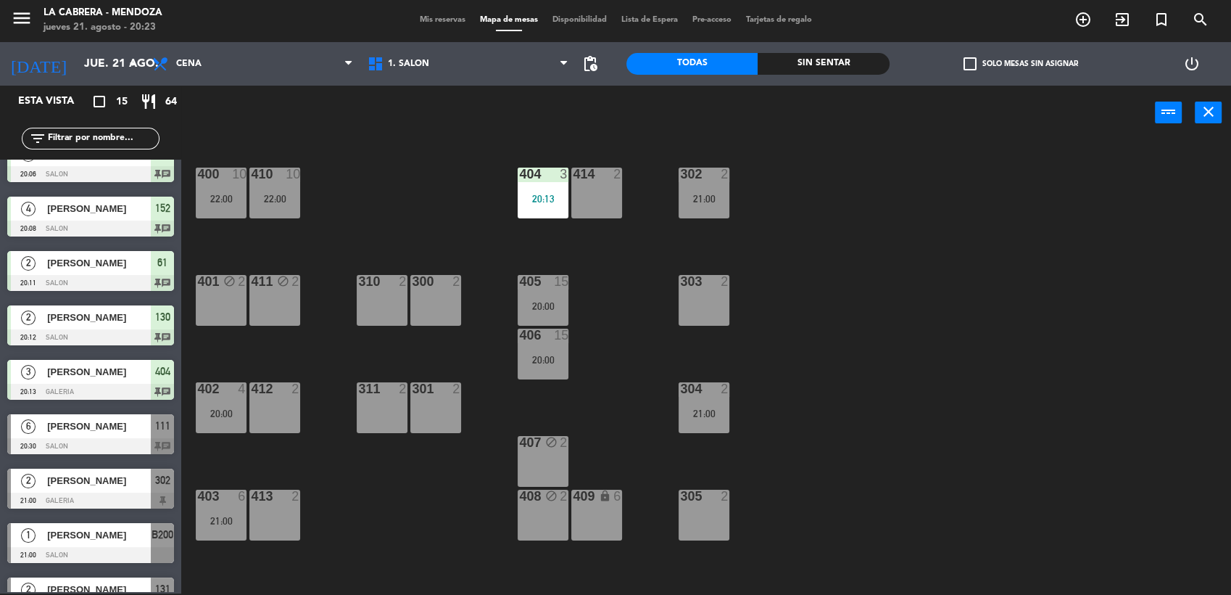
scroll to position [161, 0]
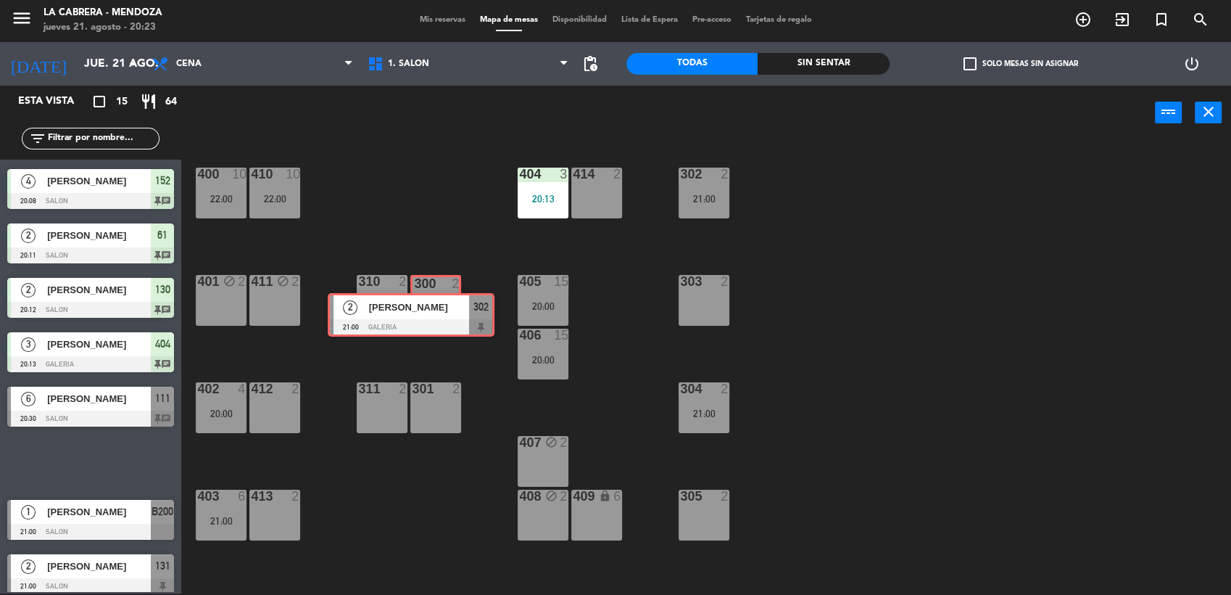
drag, startPoint x: 131, startPoint y: 471, endPoint x: 451, endPoint y: 321, distance: 353.6
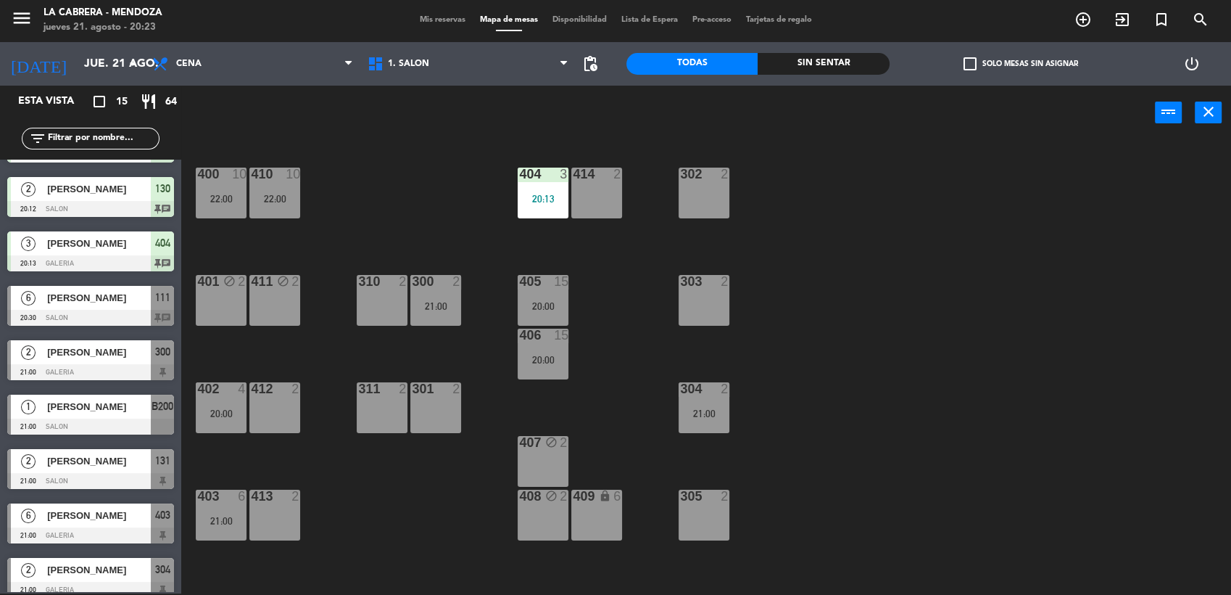
scroll to position [222, 0]
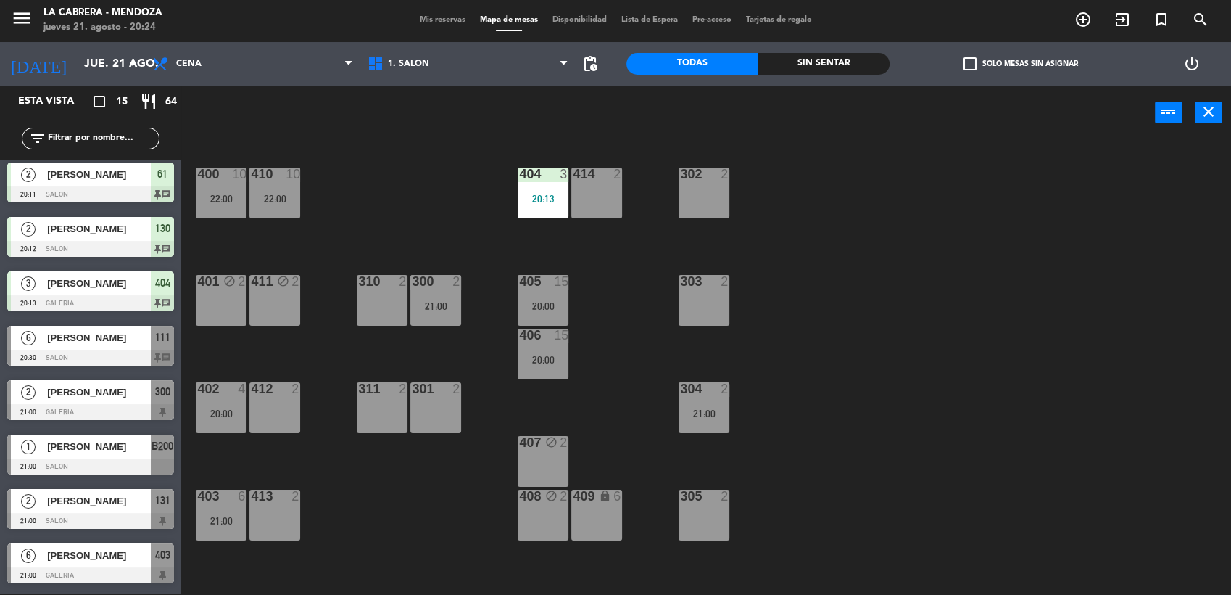
click at [124, 352] on div at bounding box center [90, 357] width 167 height 16
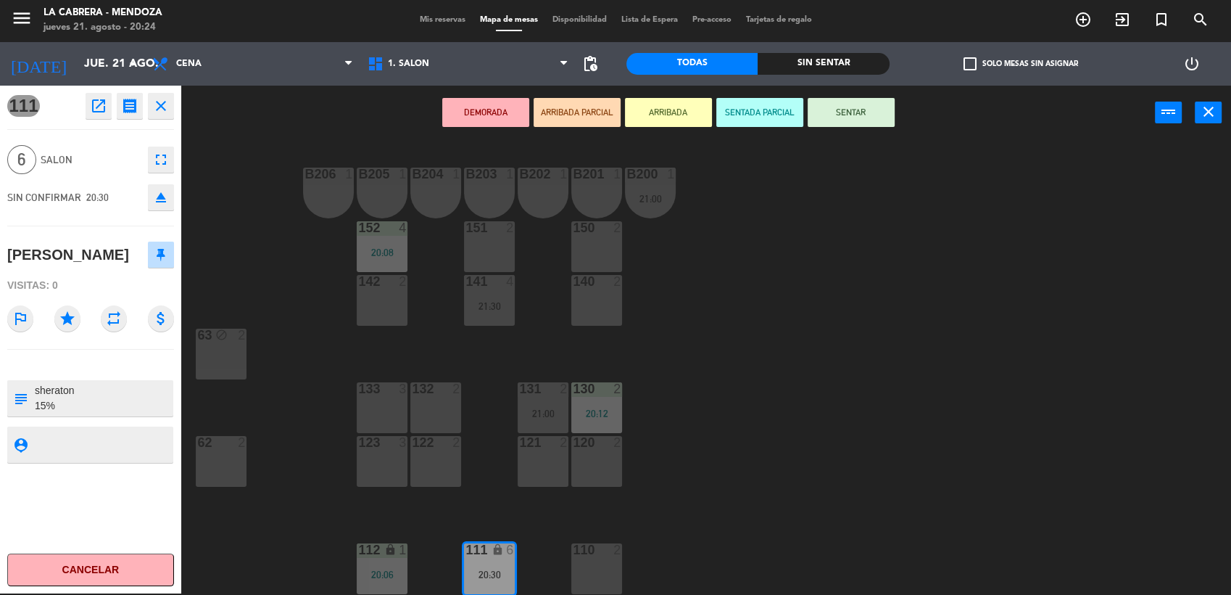
click at [842, 112] on button "SENTAR" at bounding box center [851, 112] width 87 height 29
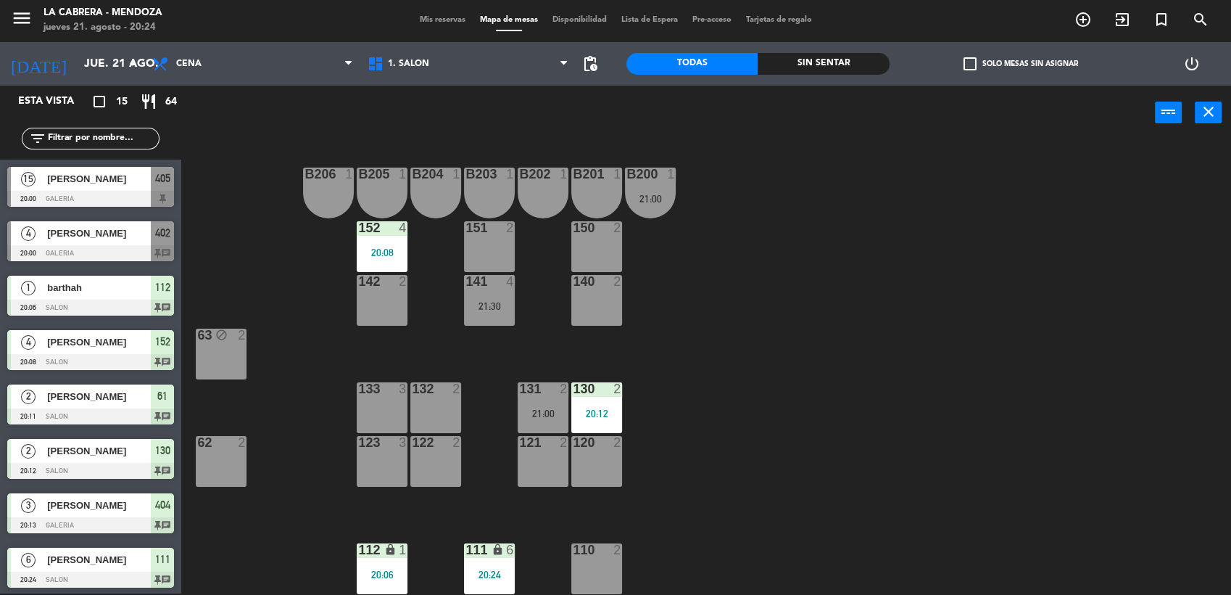
scroll to position [1, 0]
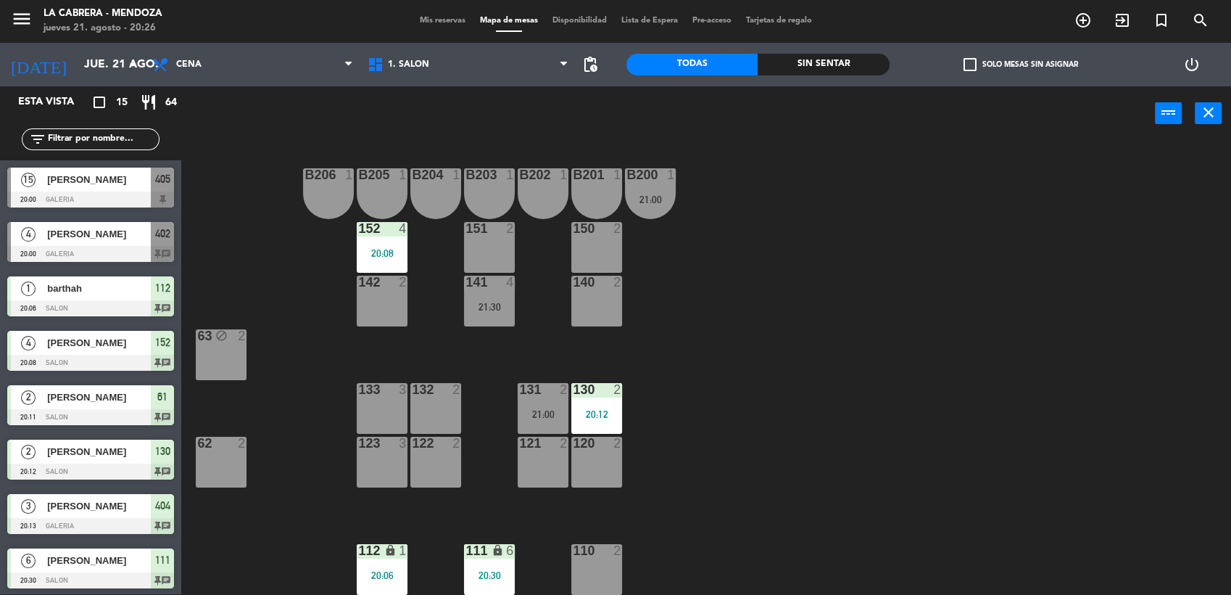
click at [505, 86] on div "power_input close" at bounding box center [668, 113] width 974 height 55
click at [505, 81] on div "1. SALON 2. GALERIA 3. [GEOGRAPHIC_DATA]. SALON 1. SALON 2. GALERIA 3. JARDIN" at bounding box center [467, 65] width 215 height 44
click at [505, 70] on span "1. SALON" at bounding box center [467, 65] width 215 height 32
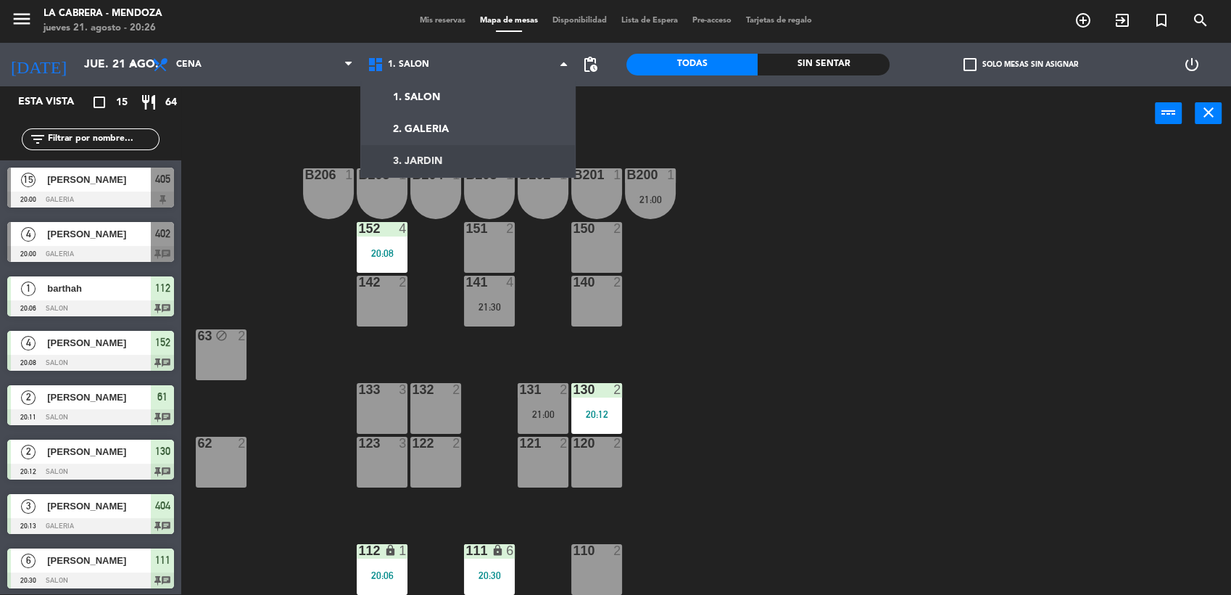
click at [744, 239] on div "B206 1 B205 1 B204 1 B203 1 B202 1 B201 1 B200 1 21:00 150 2 151 2 152 4 20:08 …" at bounding box center [713, 369] width 1038 height 453
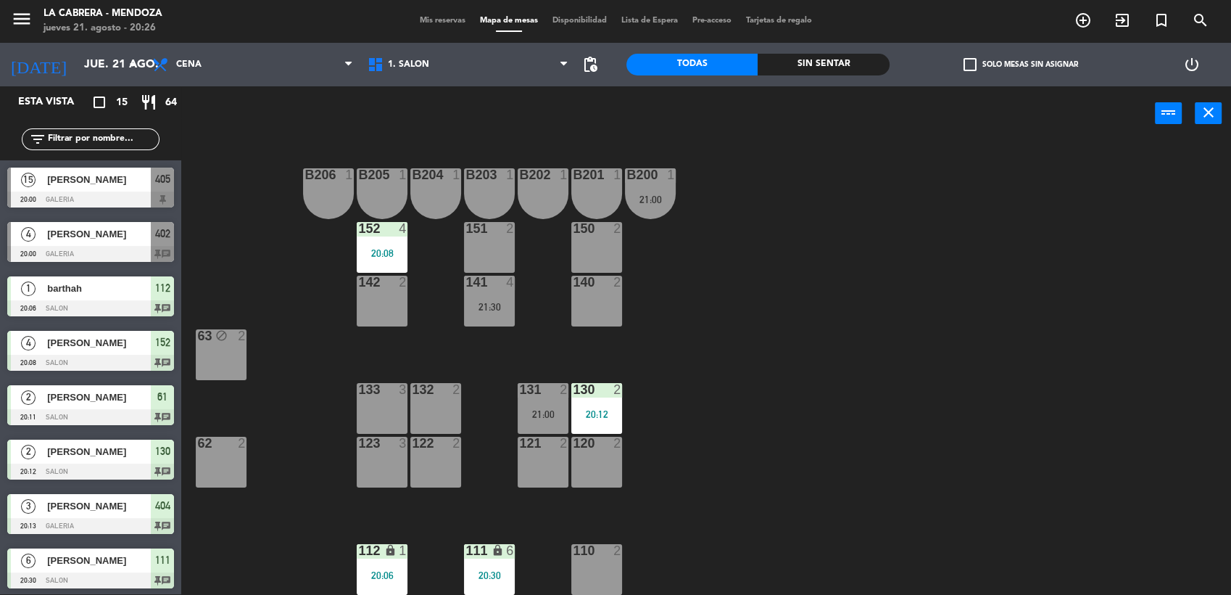
click at [617, 308] on div "140 2" at bounding box center [596, 301] width 51 height 51
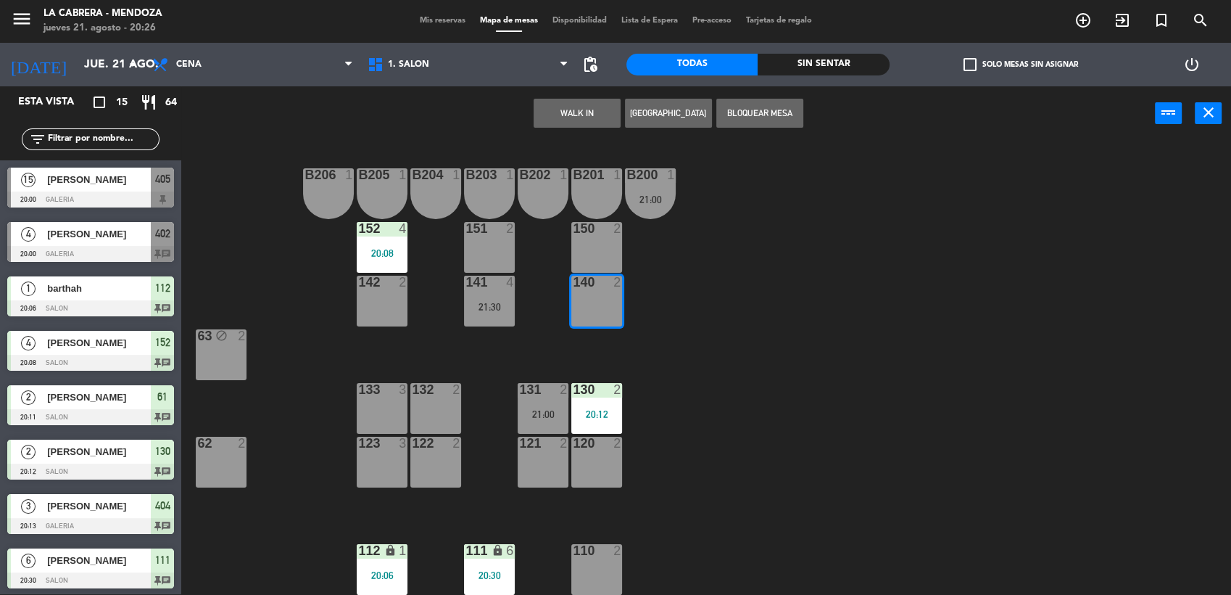
click at [548, 117] on button "WALK IN" at bounding box center [577, 113] width 87 height 29
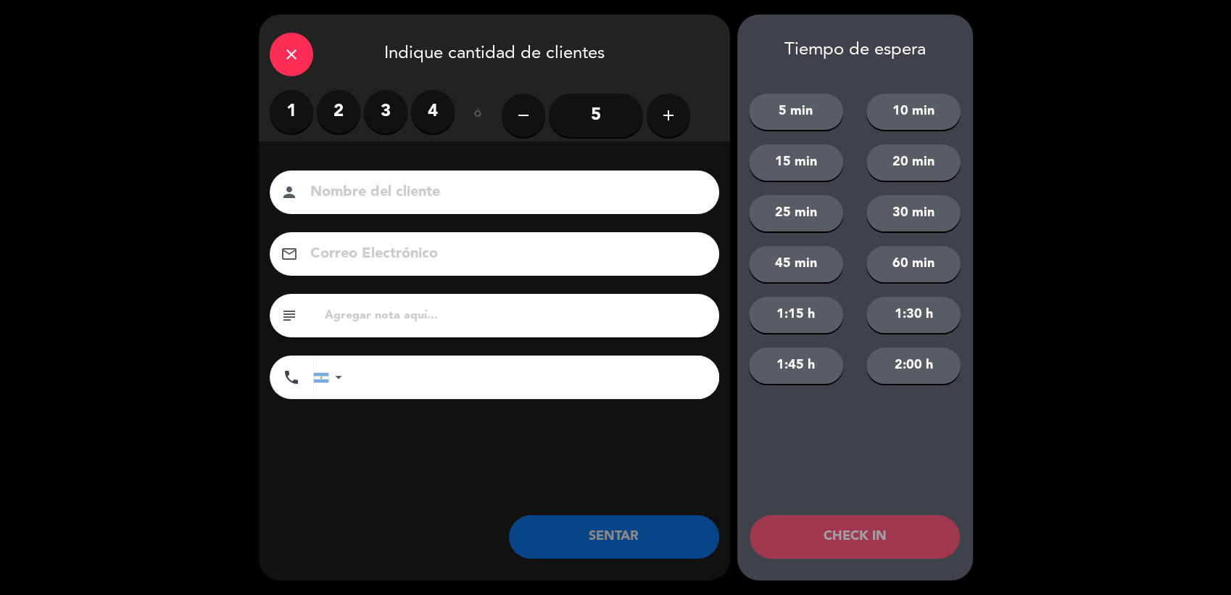
click at [431, 112] on label "4" at bounding box center [433, 112] width 44 height 44
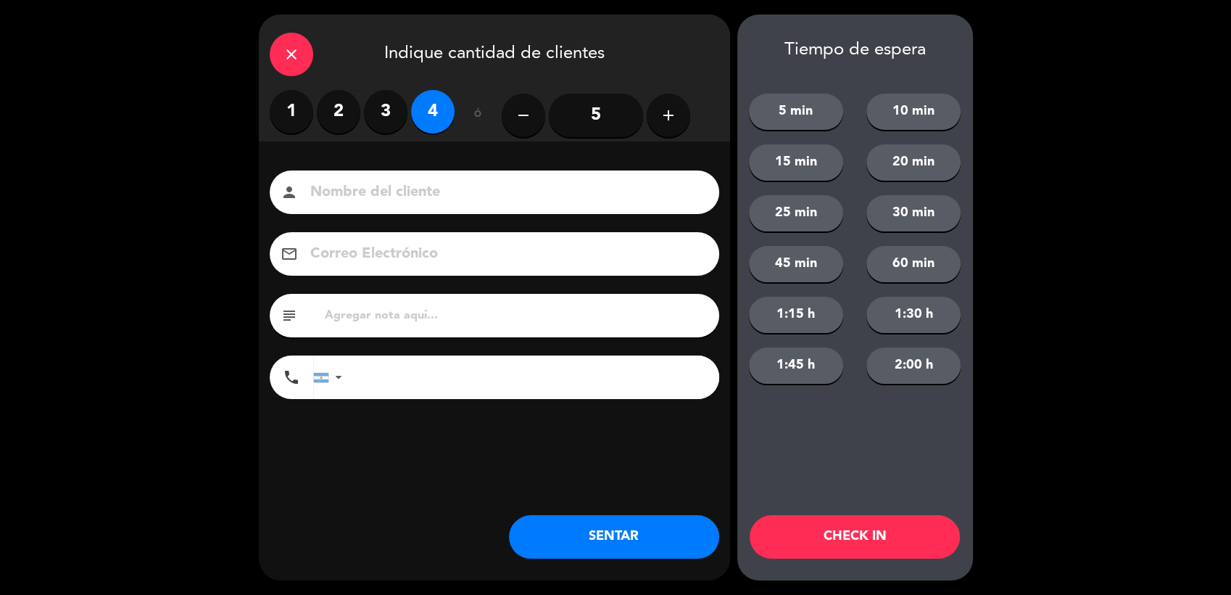
click at [410, 202] on input at bounding box center [505, 192] width 392 height 25
type input "h"
type input "[PERSON_NAME]"
click at [452, 385] on input "tel" at bounding box center [538, 377] width 363 height 44
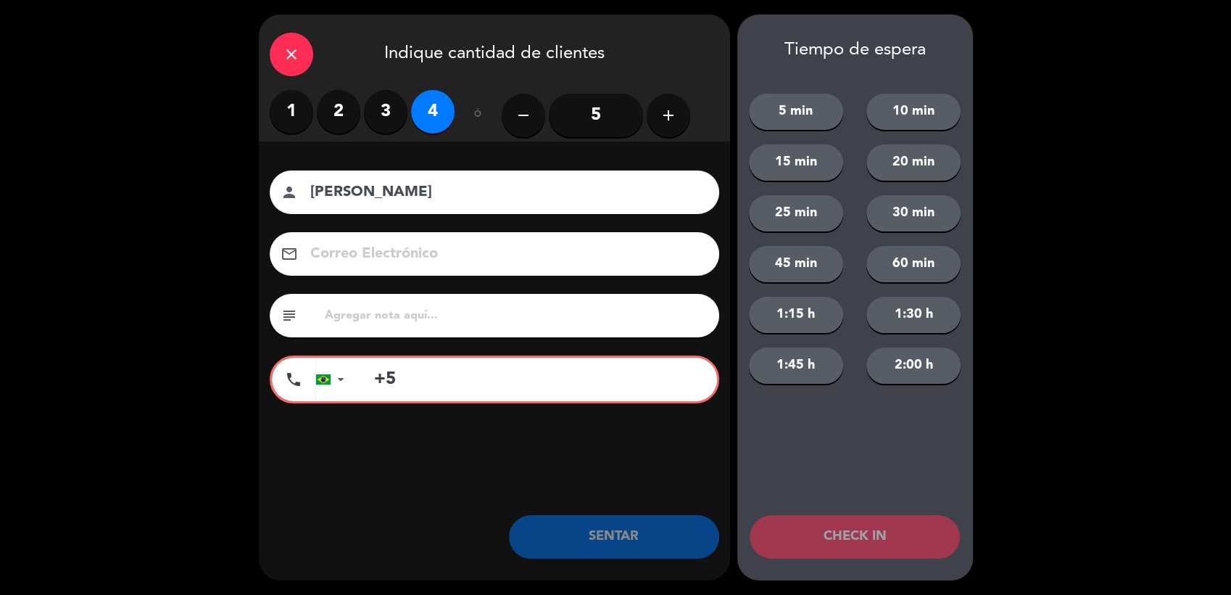
type input "+"
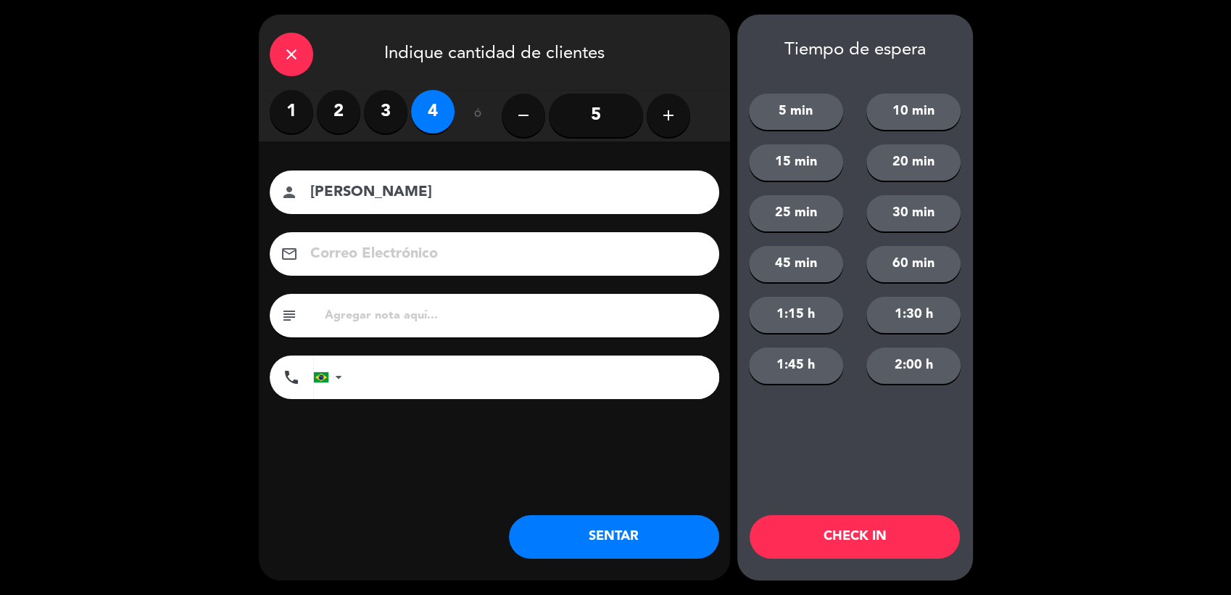
click at [575, 521] on button "SENTAR" at bounding box center [614, 537] width 210 height 44
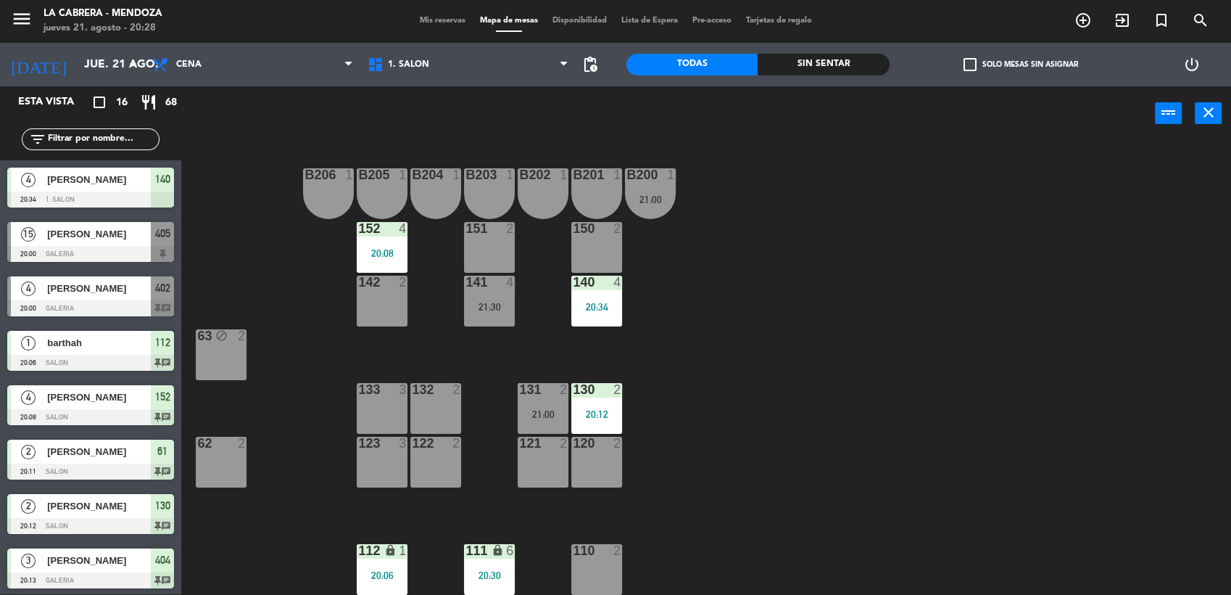
click at [457, 352] on div "B206 1 B205 1 B204 1 B203 1 B202 1 B201 1 B200 1 21:00 150 2 151 2 152 4 20:08 …" at bounding box center [713, 369] width 1038 height 453
click at [458, 352] on div "B206 1 B205 1 B204 1 B203 1 B202 1 B201 1 B200 1 21:00 150 2 151 2 152 4 20:08 …" at bounding box center [713, 369] width 1038 height 453
click at [287, 250] on div "B206 1 B205 1 B204 1 B203 1 B202 1 B201 1 B200 1 21:00 150 2 151 2 152 4 20:08 …" at bounding box center [713, 369] width 1038 height 453
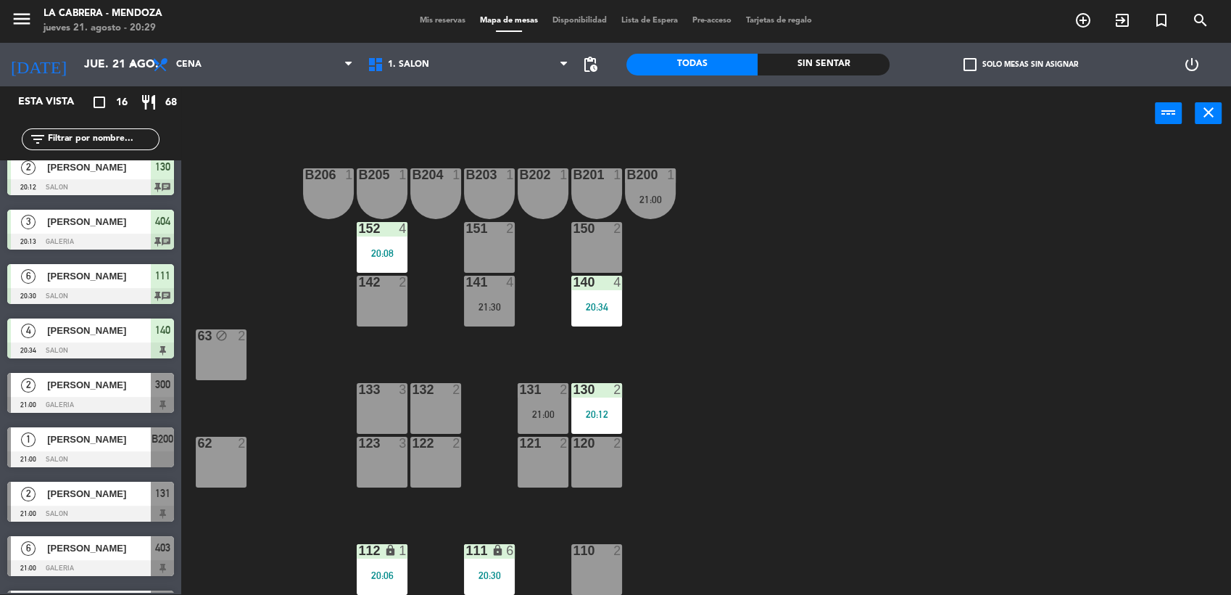
scroll to position [196, 0]
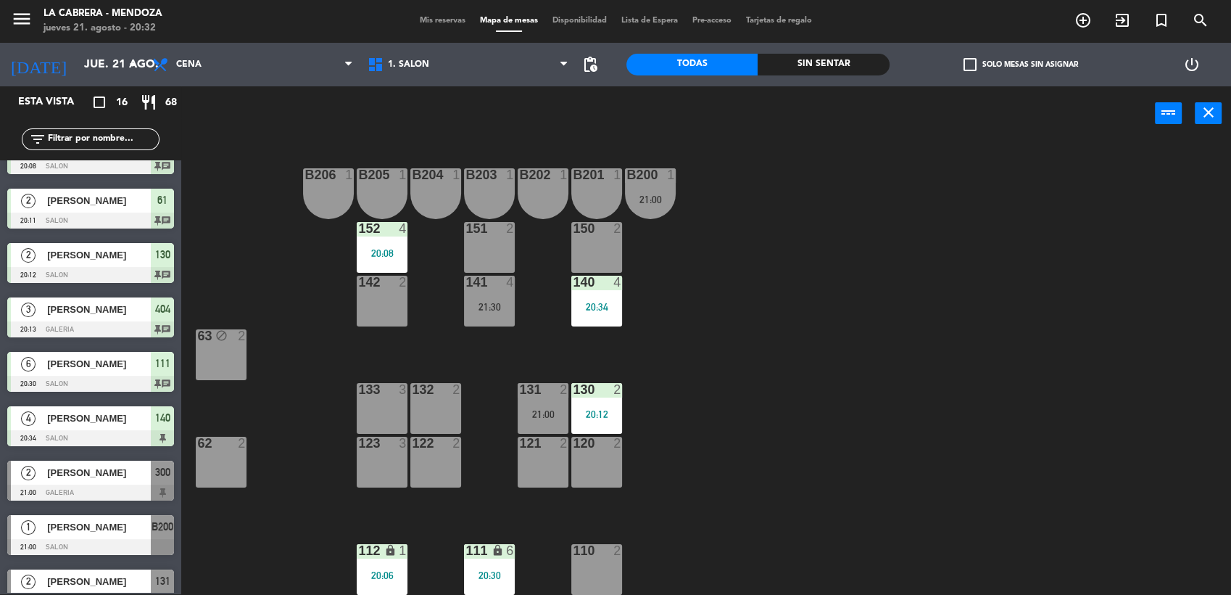
click at [307, 345] on div "B206 1 B205 1 B204 1 B203 1 B202 1 B201 1 B200 1 21:00 150 2 151 2 152 4 20:08 …" at bounding box center [713, 369] width 1038 height 453
click at [306, 342] on div "B206 1 B205 1 B204 1 B203 1 B202 1 B201 1 B200 1 21:00 150 2 151 2 152 4 20:08 …" at bounding box center [713, 369] width 1038 height 453
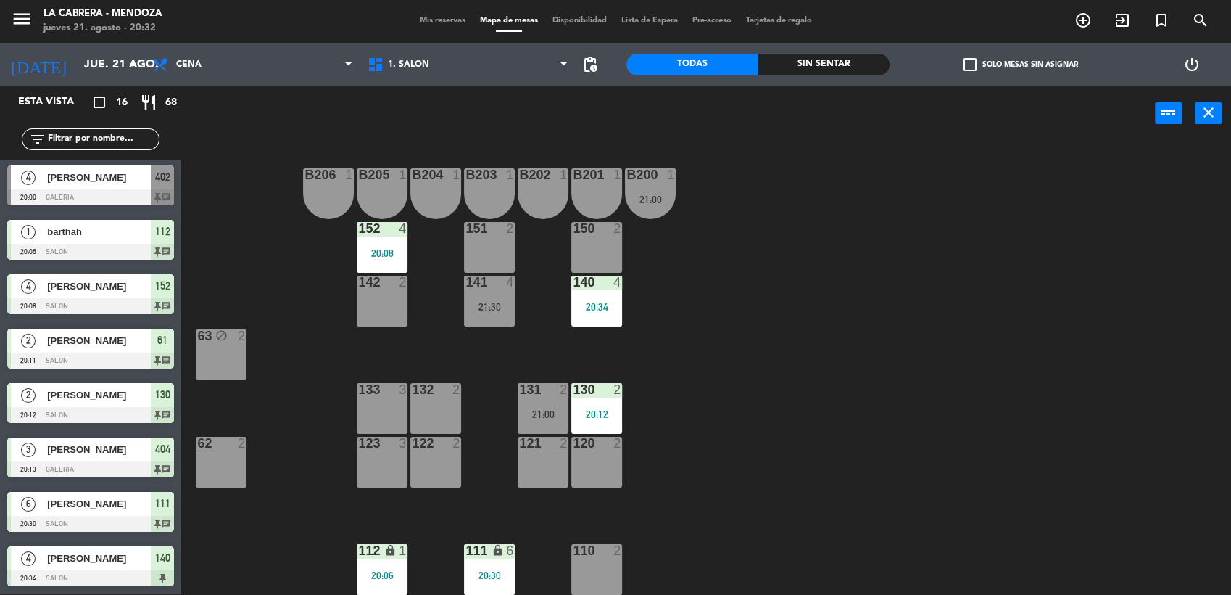
scroll to position [0, 0]
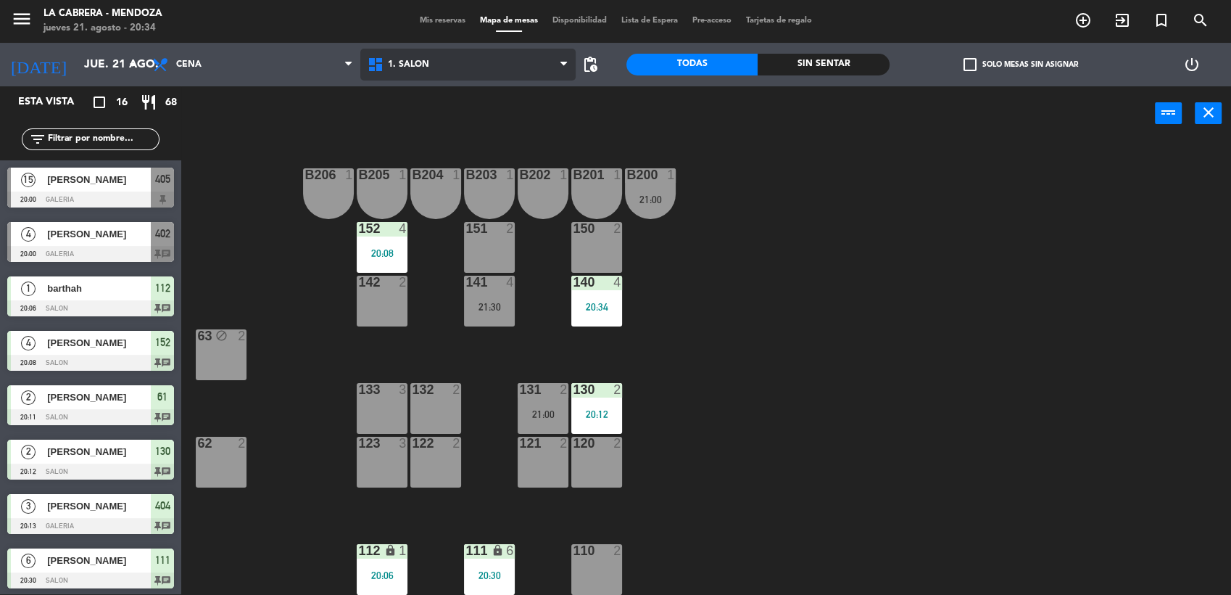
click at [555, 78] on span "1. SALON" at bounding box center [467, 65] width 215 height 32
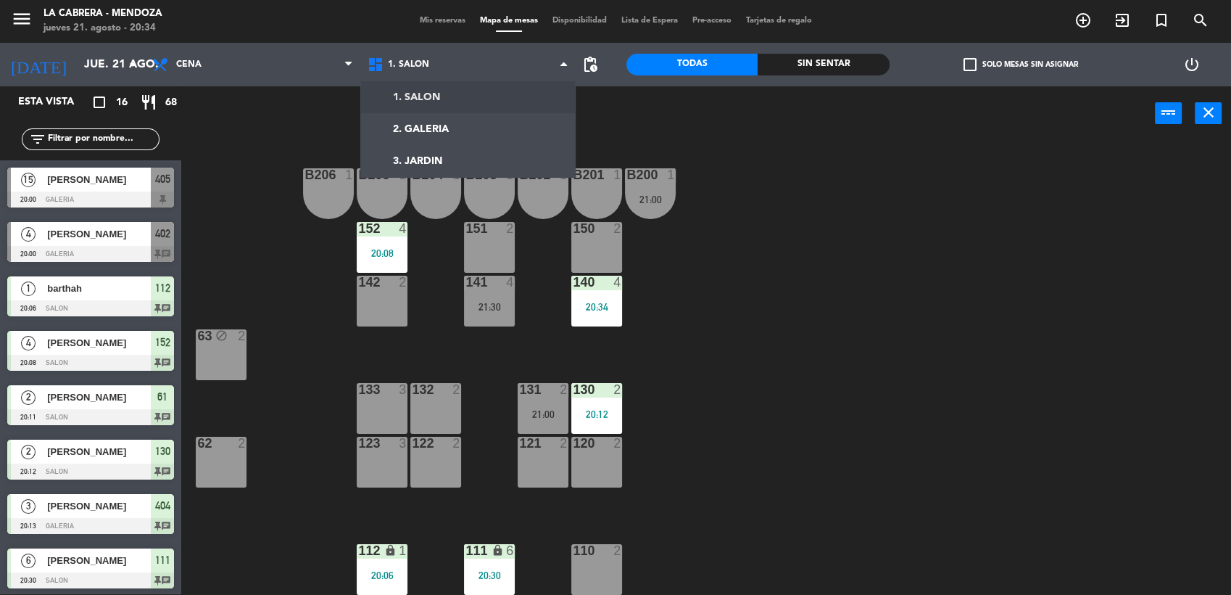
click at [496, 125] on ng-component "menu LA [PERSON_NAME] - [PERSON_NAME] [DATE] 21. agosto - 20:34 Mis reservas Ma…" at bounding box center [615, 297] width 1231 height 597
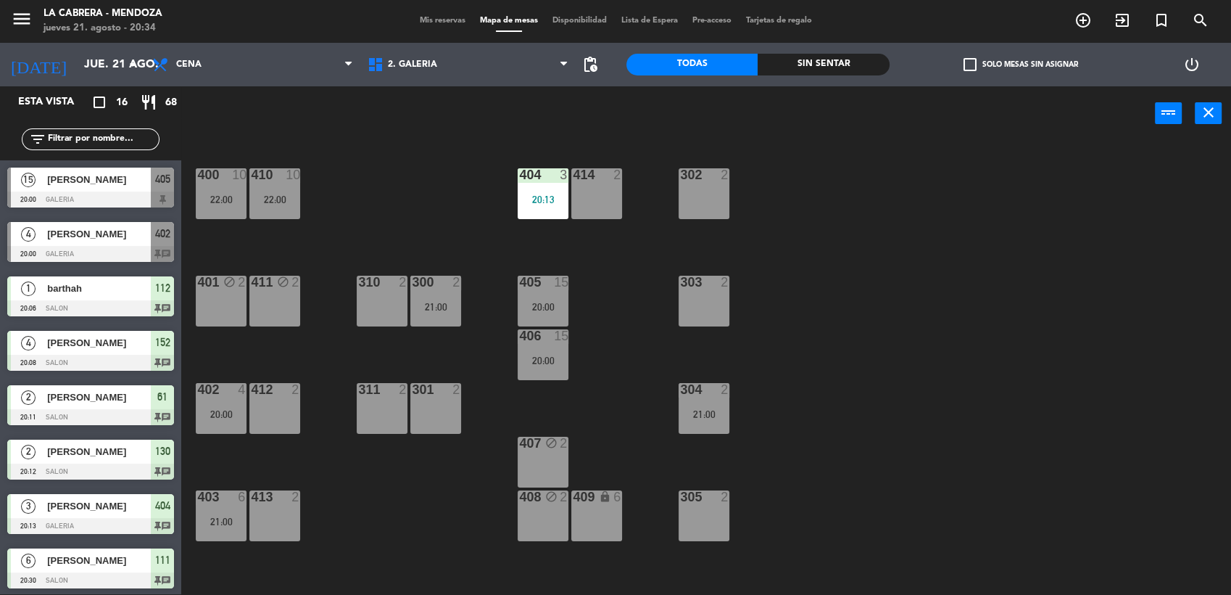
click at [724, 310] on div "303 2" at bounding box center [704, 301] width 51 height 51
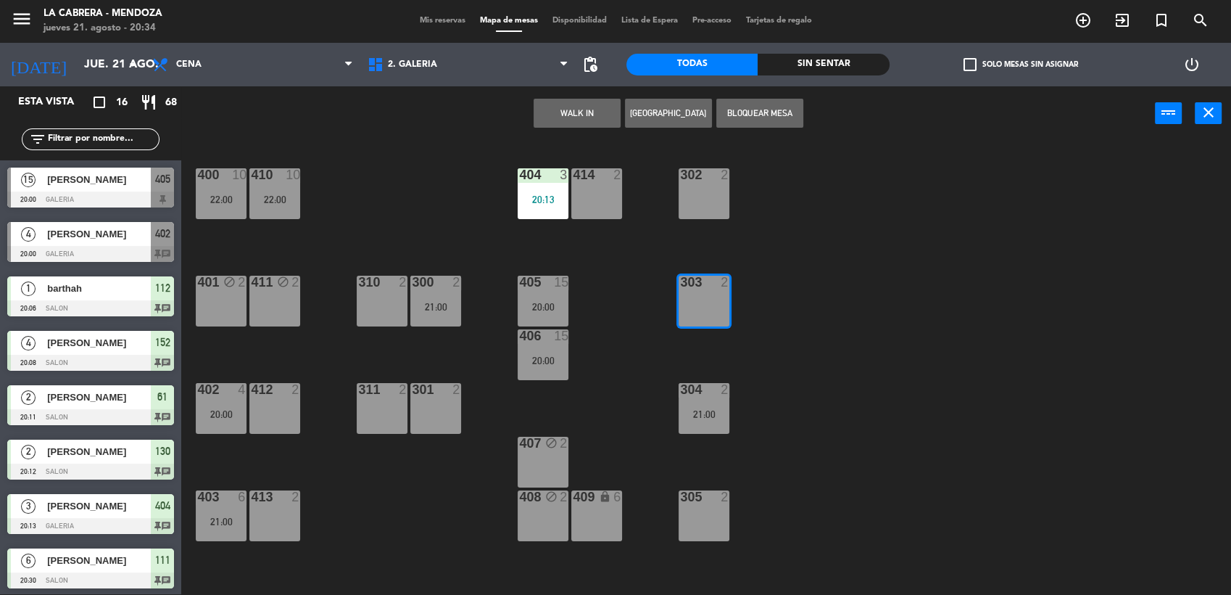
click at [589, 104] on button "WALK IN" at bounding box center [577, 113] width 87 height 29
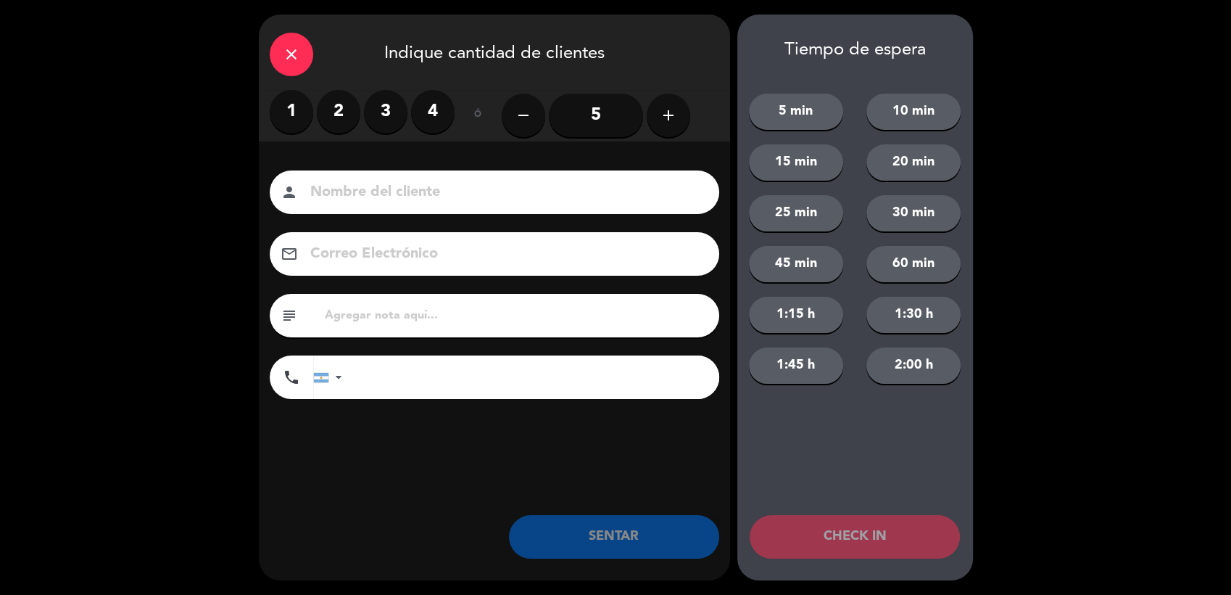
click at [286, 108] on label "1" at bounding box center [292, 112] width 44 height 44
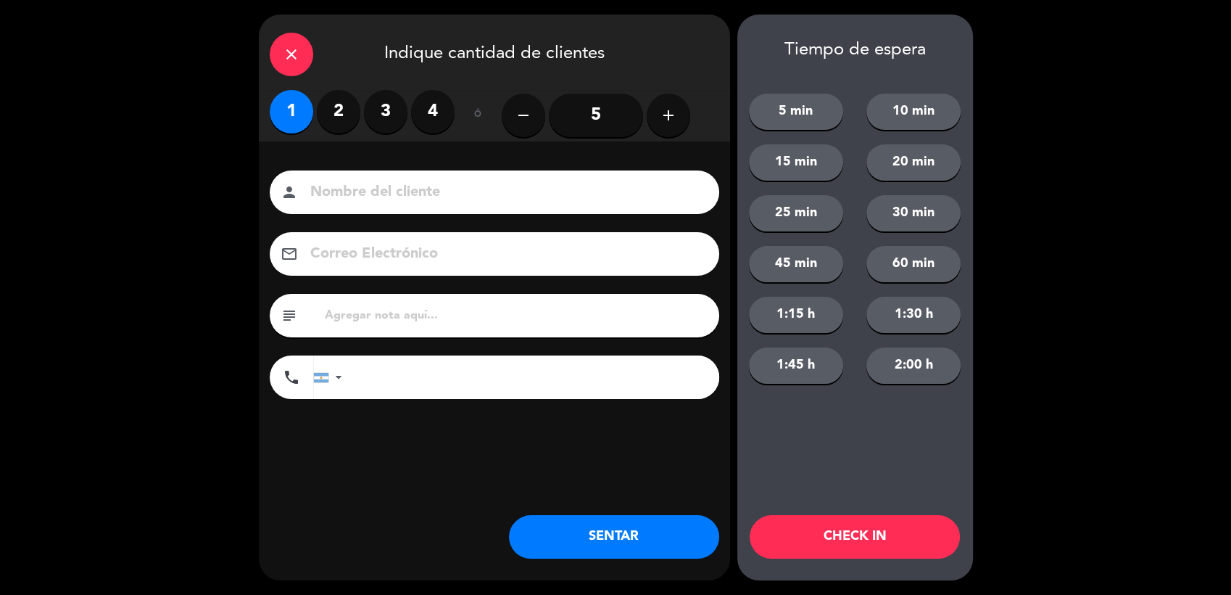
click at [336, 183] on input at bounding box center [505, 192] width 392 height 25
type input "[PERSON_NAME]"
click at [430, 318] on input "text" at bounding box center [515, 315] width 385 height 20
click at [382, 314] on input "huentalk a411" at bounding box center [515, 315] width 385 height 20
click at [458, 323] on input "huentala 411" at bounding box center [515, 315] width 385 height 20
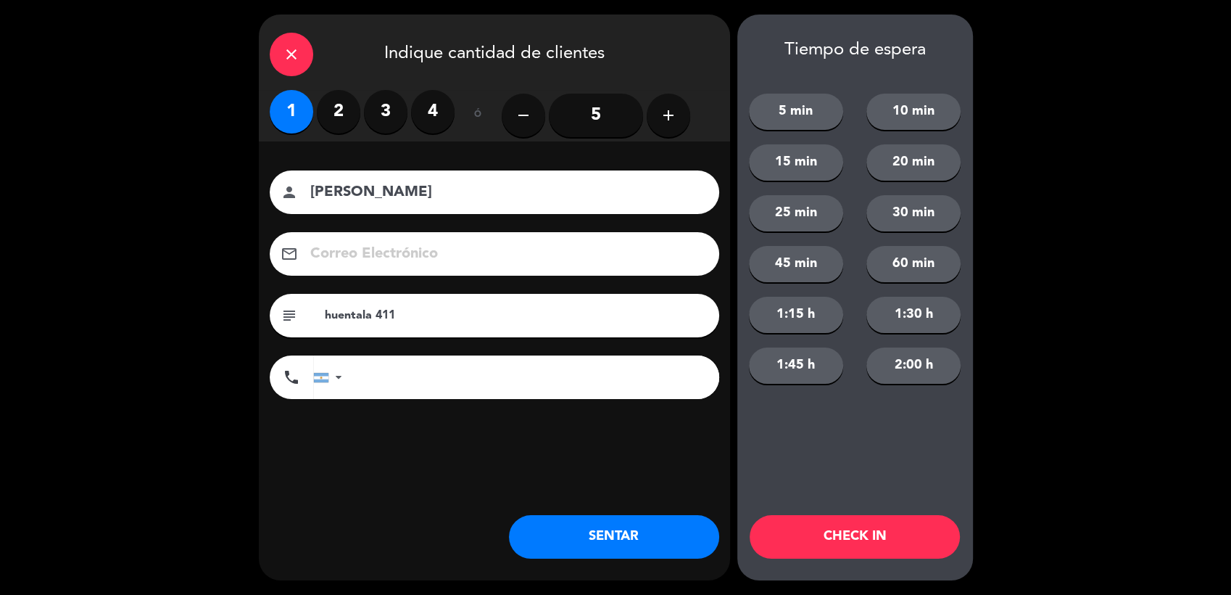
type input "huentala 411"
click at [653, 521] on button "SENTAR" at bounding box center [614, 537] width 210 height 44
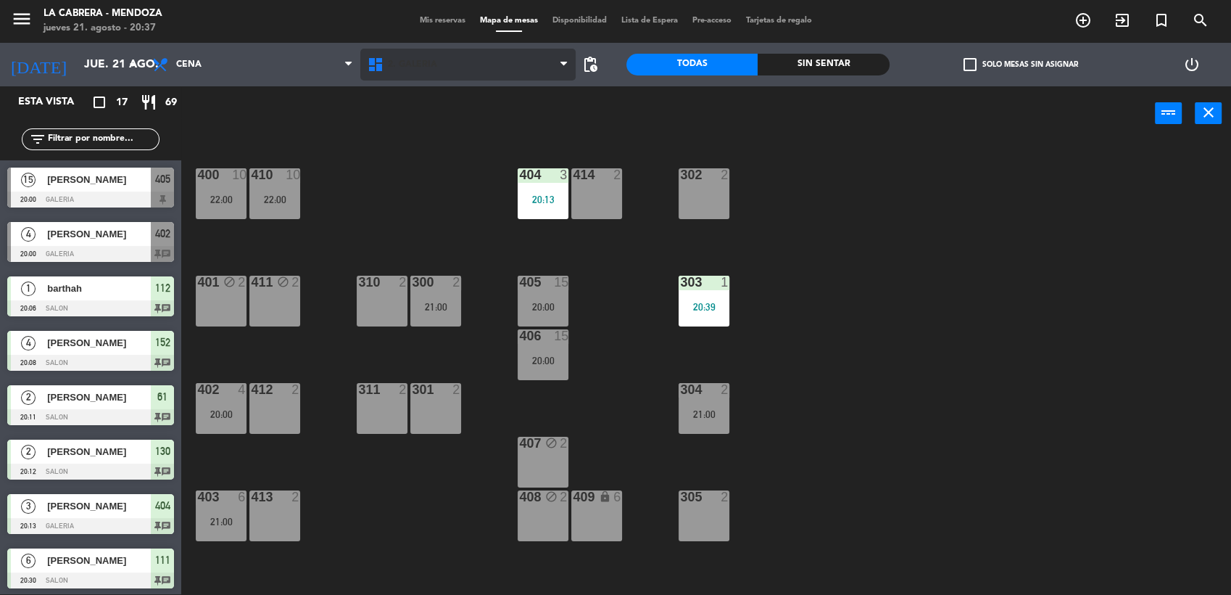
click at [442, 79] on span "2. GALERIA" at bounding box center [467, 65] width 215 height 32
click at [425, 191] on div "400 10 22:00 410 10 22:00 404 3 20:13 414 2 302 2 401 block 2 411 block 2 310 2…" at bounding box center [713, 369] width 1038 height 453
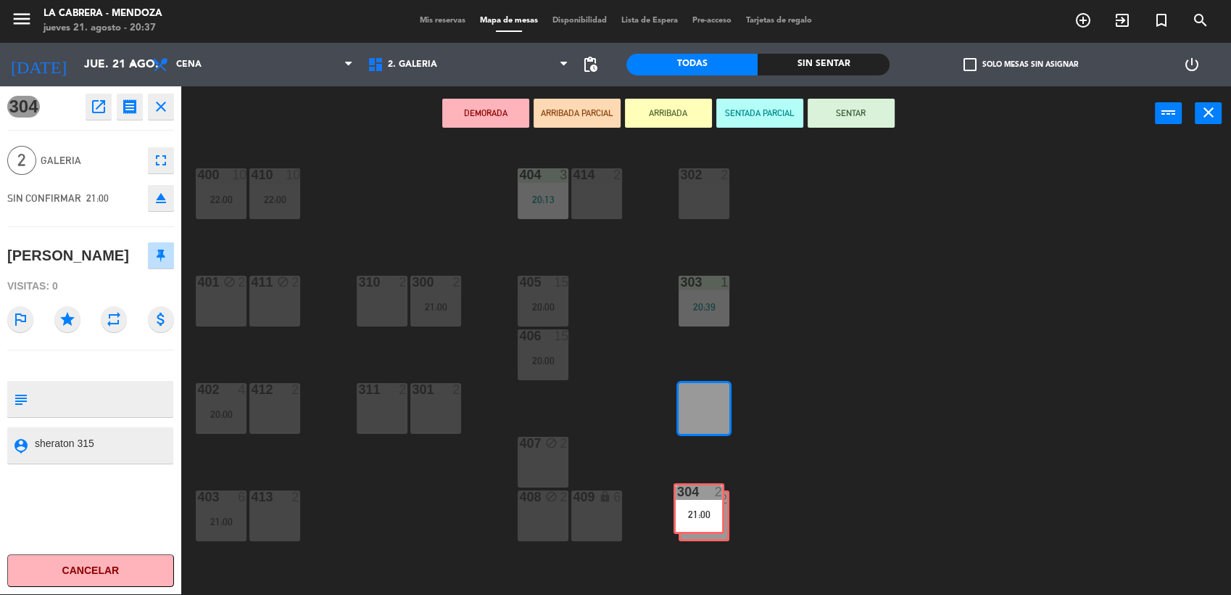
drag, startPoint x: 716, startPoint y: 423, endPoint x: 699, endPoint y: 533, distance: 111.6
click at [713, 523] on div "400 10 22:00 410 10 22:00 404 3 20:13 414 2 302 2 401 block 2 411 block 2 310 2…" at bounding box center [713, 369] width 1038 height 453
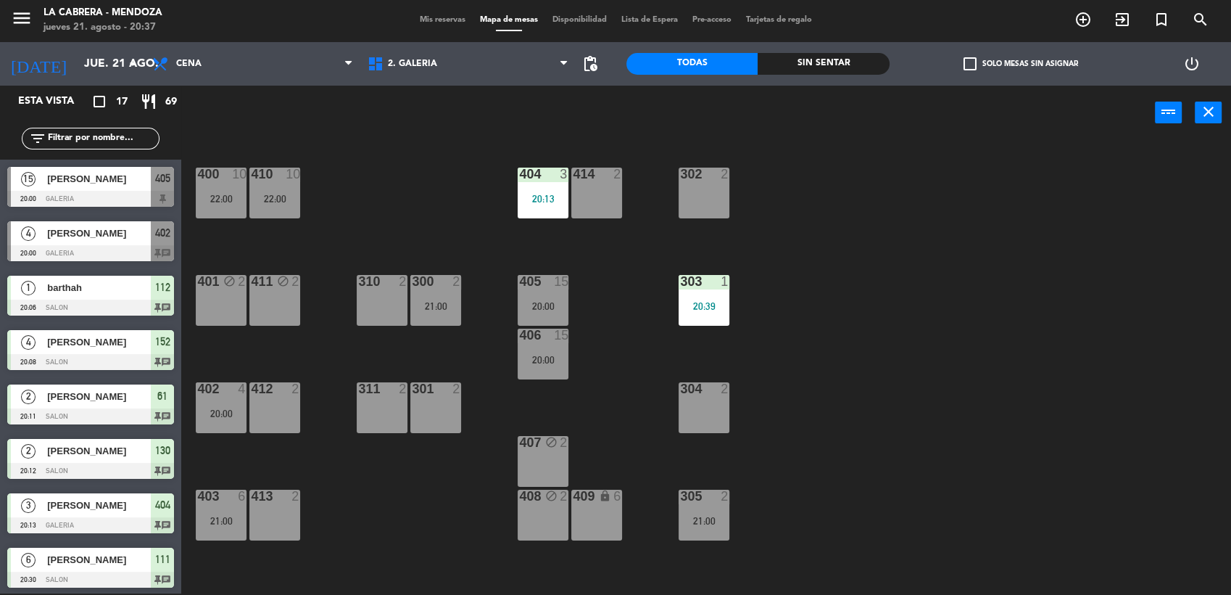
scroll to position [167, 0]
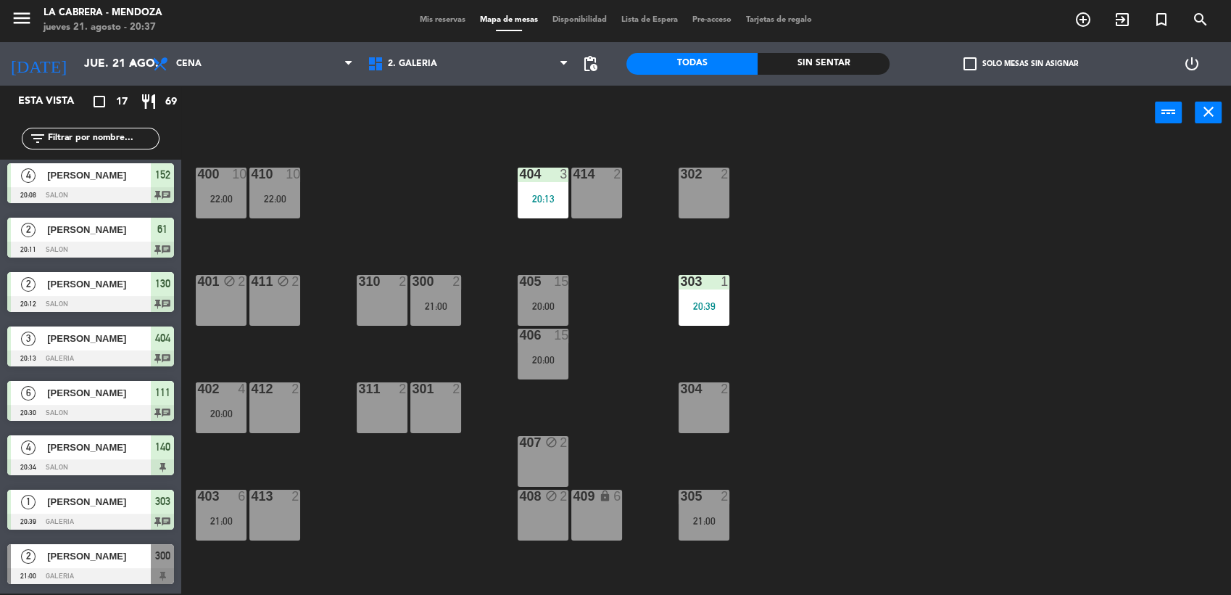
click at [674, 413] on div "400 10 22:00 410 10 22:00 404 3 20:13 414 2 302 2 401 block 2 411 block 2 310 2…" at bounding box center [713, 368] width 1038 height 453
click at [677, 402] on div "400 10 22:00 410 10 22:00 404 3 20:13 414 2 302 2 401 block 2 411 block 2 310 2…" at bounding box center [713, 368] width 1038 height 453
click at [636, 350] on div "400 10 22:00 410 10 22:00 404 3 20:13 414 2 302 2 401 block 2 411 block 2 310 2…" at bounding box center [713, 368] width 1038 height 453
click at [402, 412] on div "311 2" at bounding box center [382, 407] width 51 height 51
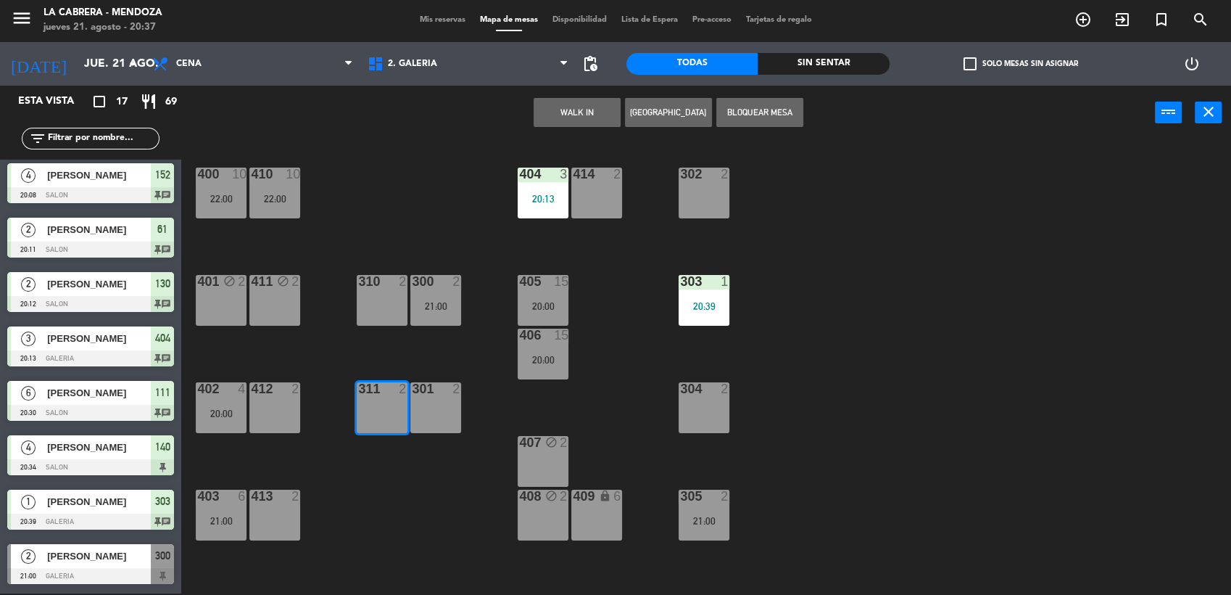
click at [587, 109] on button "WALK IN" at bounding box center [577, 112] width 87 height 29
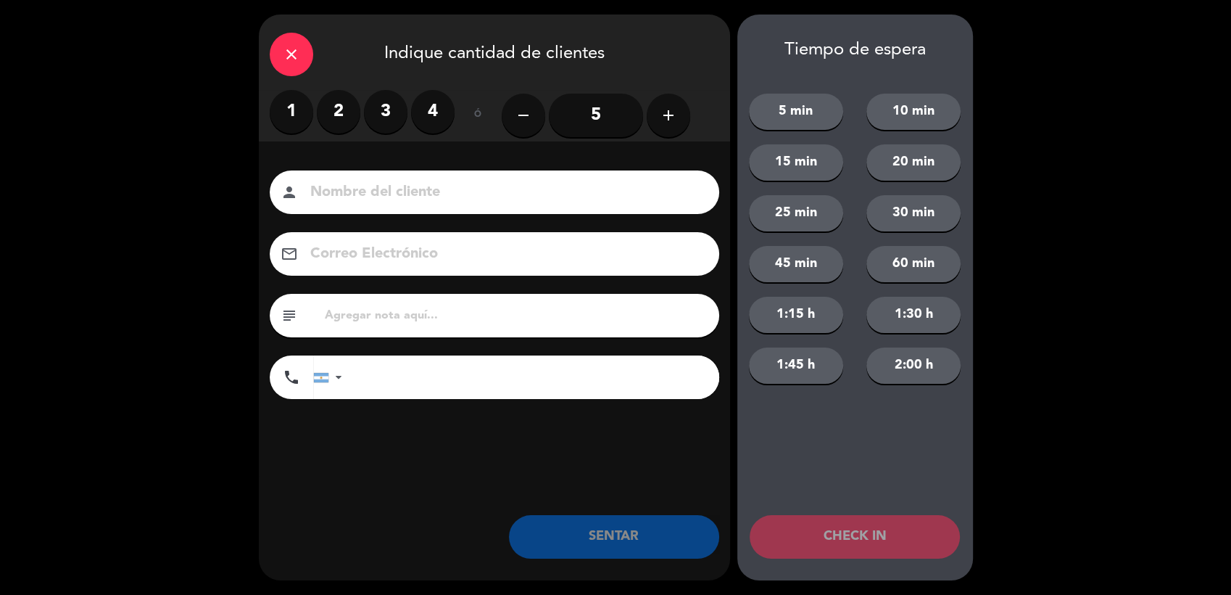
click at [317, 109] on label "2" at bounding box center [339, 112] width 44 height 44
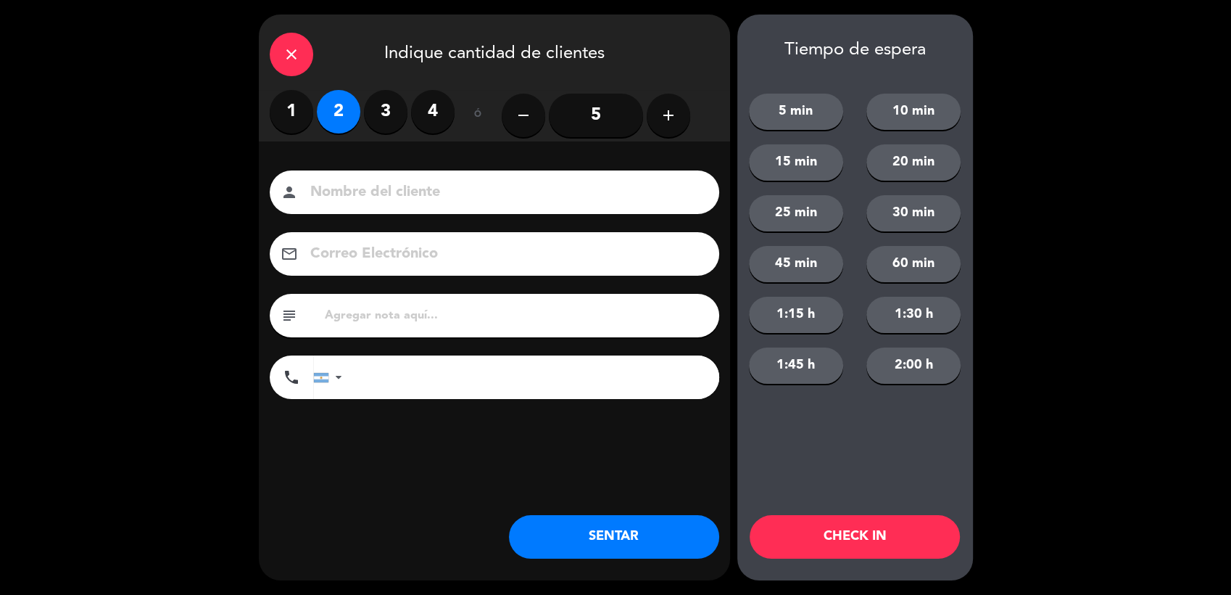
click at [599, 526] on button "SENTAR" at bounding box center [614, 537] width 210 height 44
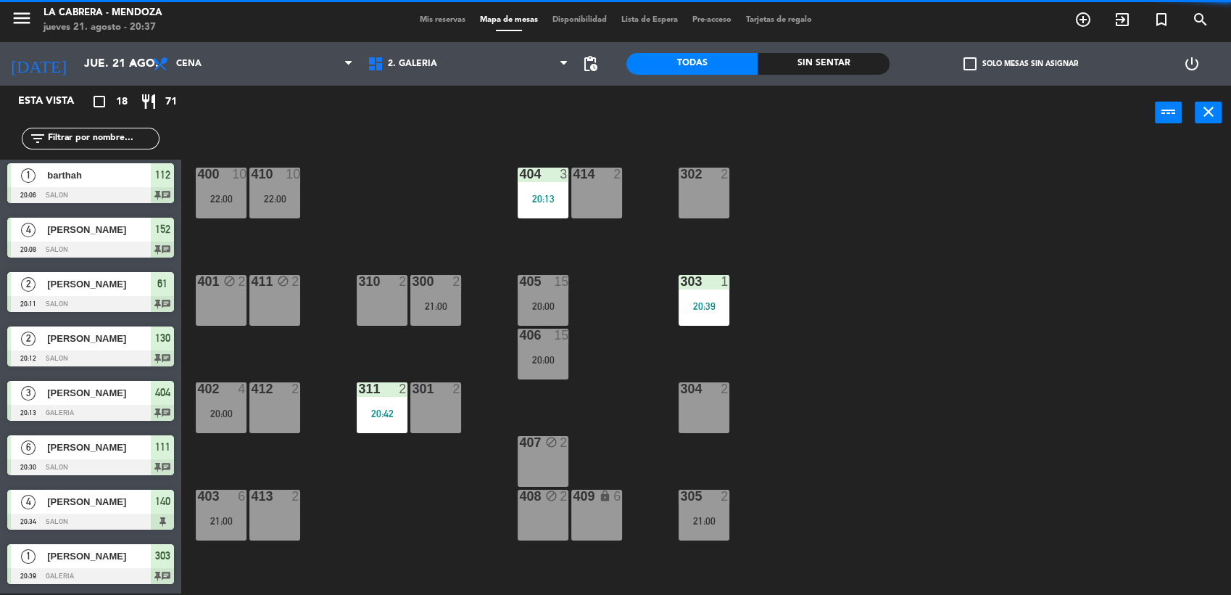
scroll to position [0, 0]
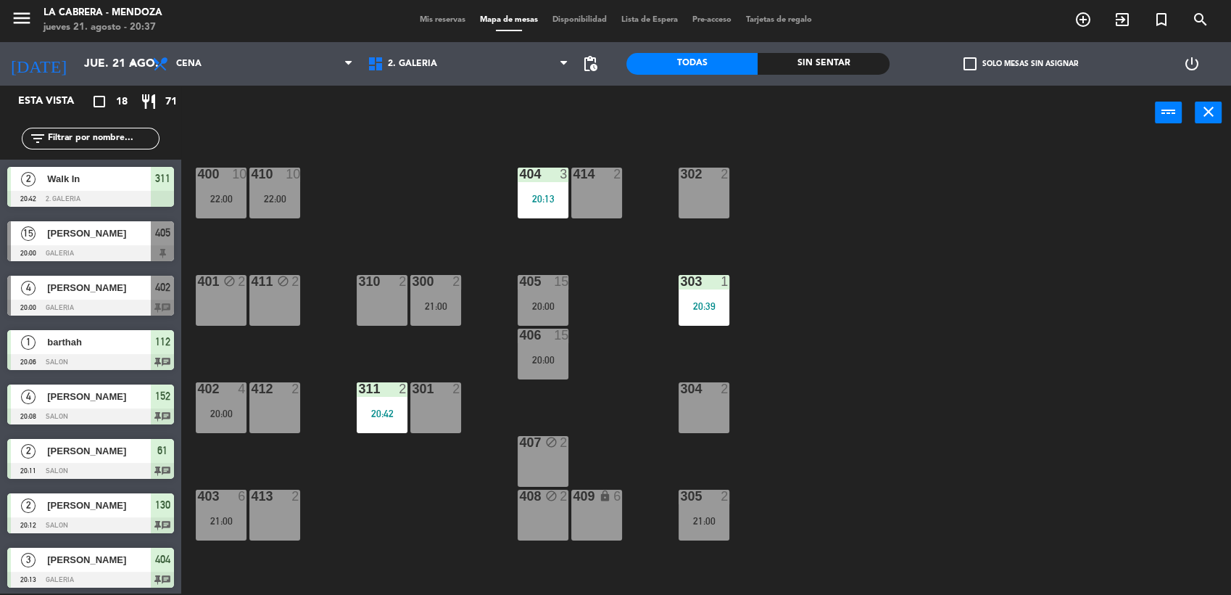
click at [696, 410] on div "304 2" at bounding box center [704, 407] width 51 height 51
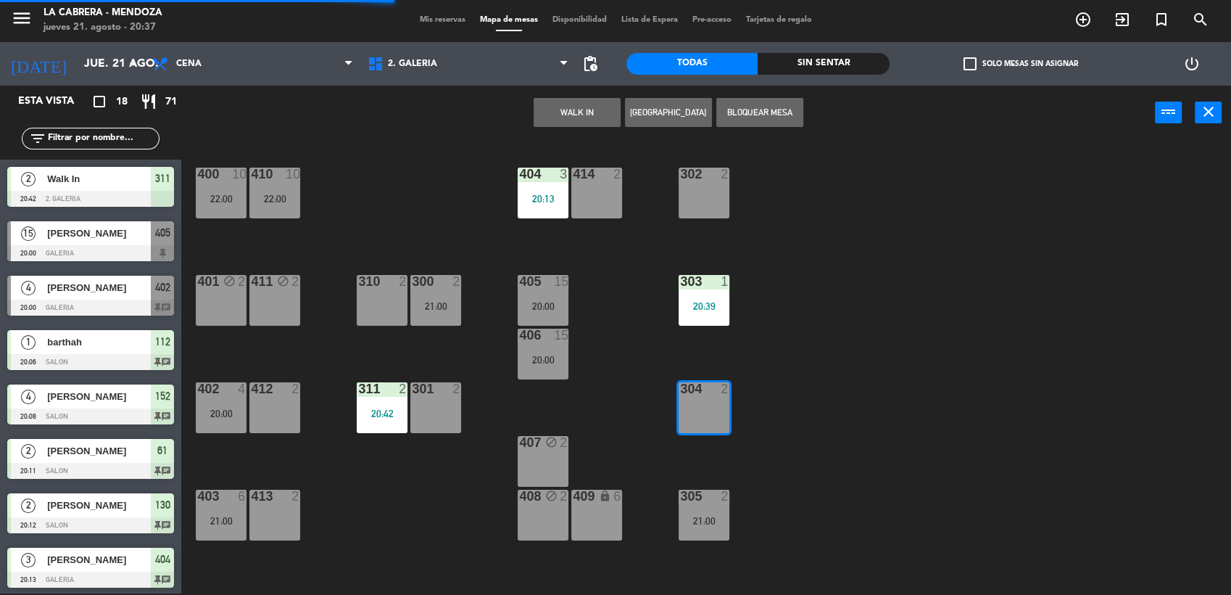
click at [560, 115] on button "WALK IN" at bounding box center [577, 112] width 87 height 29
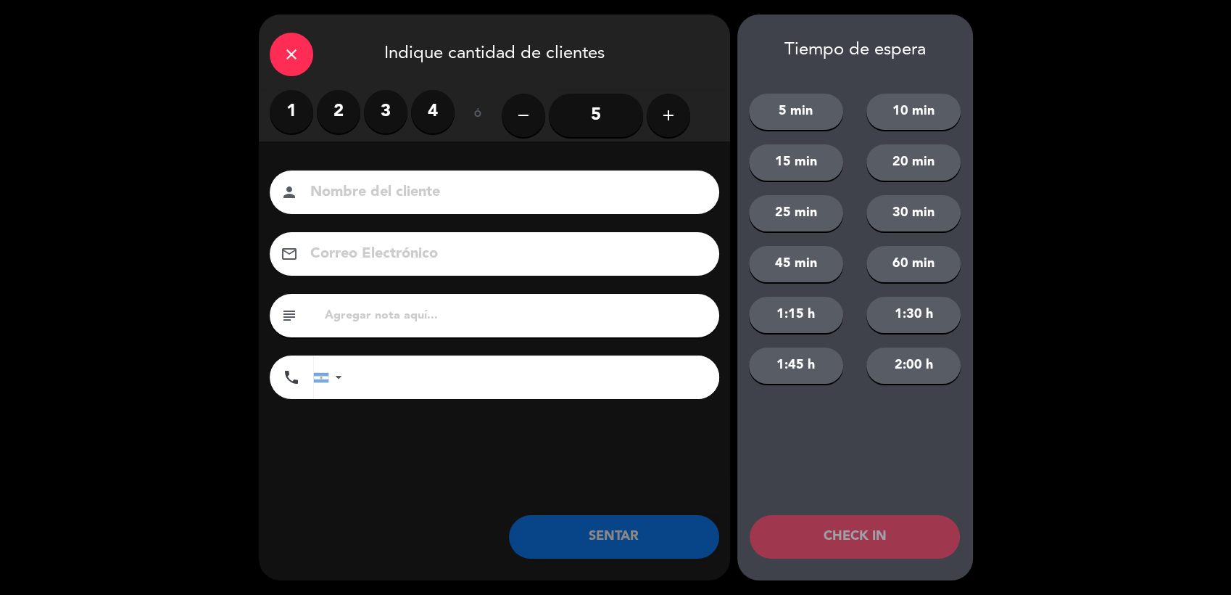
drag, startPoint x: 331, startPoint y: 119, endPoint x: 334, endPoint y: 146, distance: 27.6
click at [334, 119] on label "2" at bounding box center [339, 112] width 44 height 44
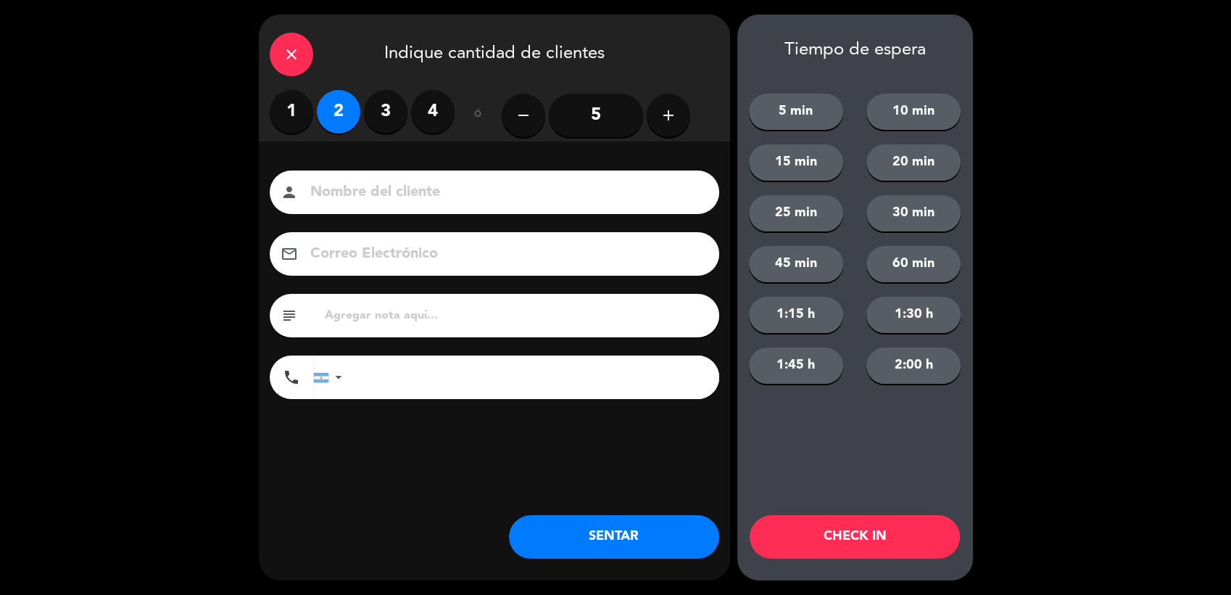
click at [353, 191] on input at bounding box center [505, 192] width 392 height 25
type input "[PERSON_NAME]"
click at [388, 306] on input "text" at bounding box center [515, 315] width 385 height 20
click at [388, 314] on input "huentala 2115" at bounding box center [515, 315] width 385 height 20
type input "huentala 215"
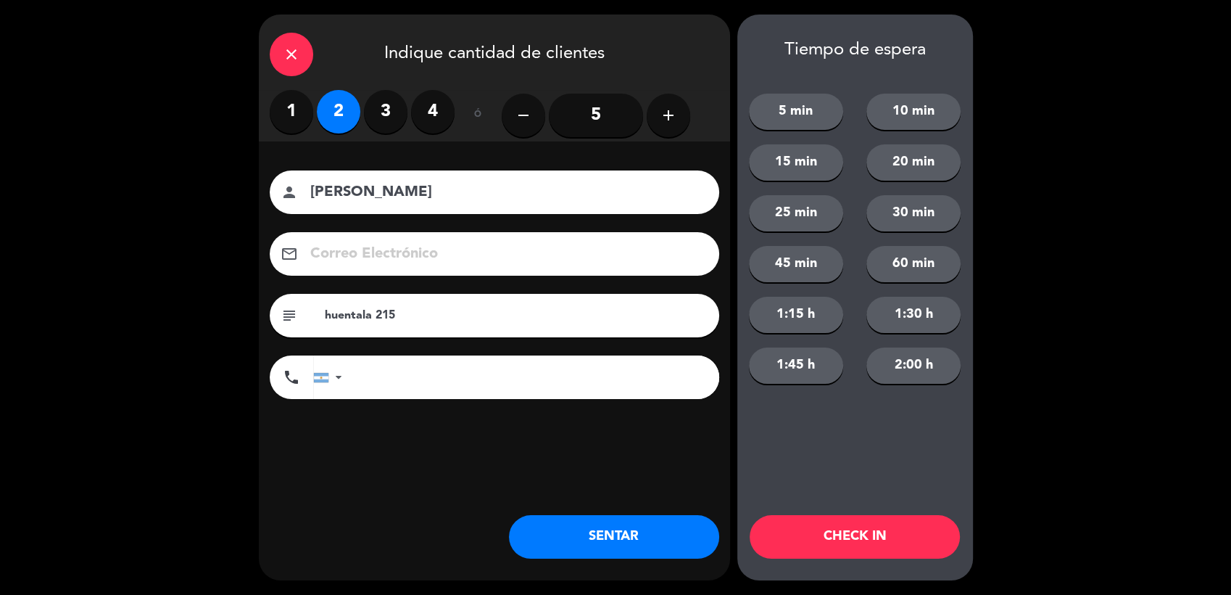
click at [677, 540] on button "SENTAR" at bounding box center [614, 537] width 210 height 44
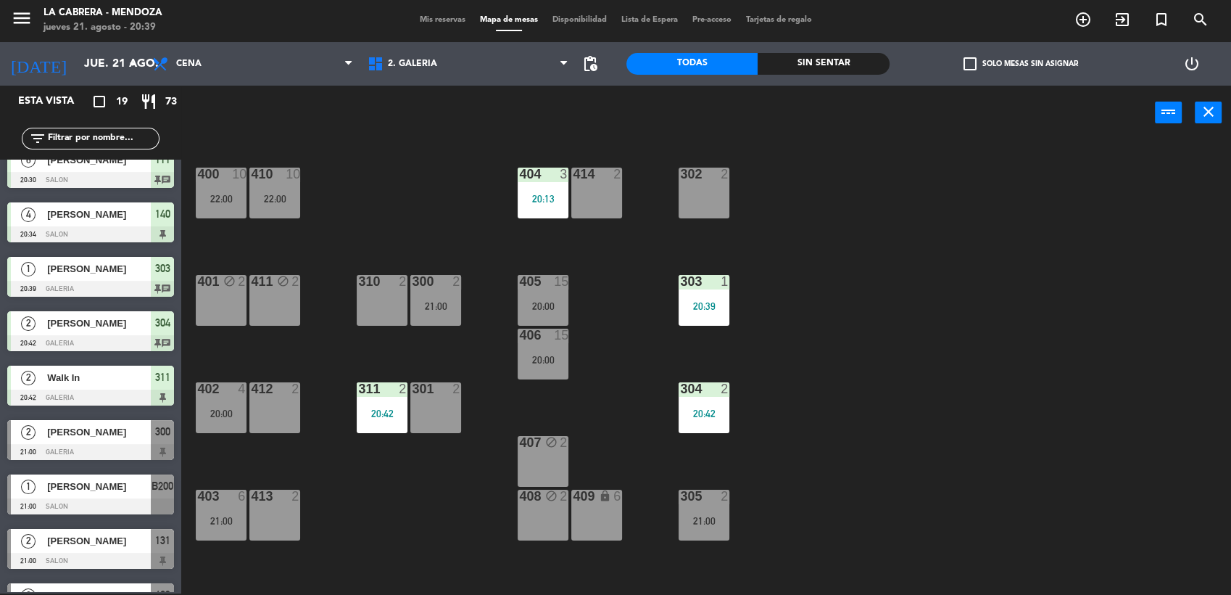
scroll to position [402, 0]
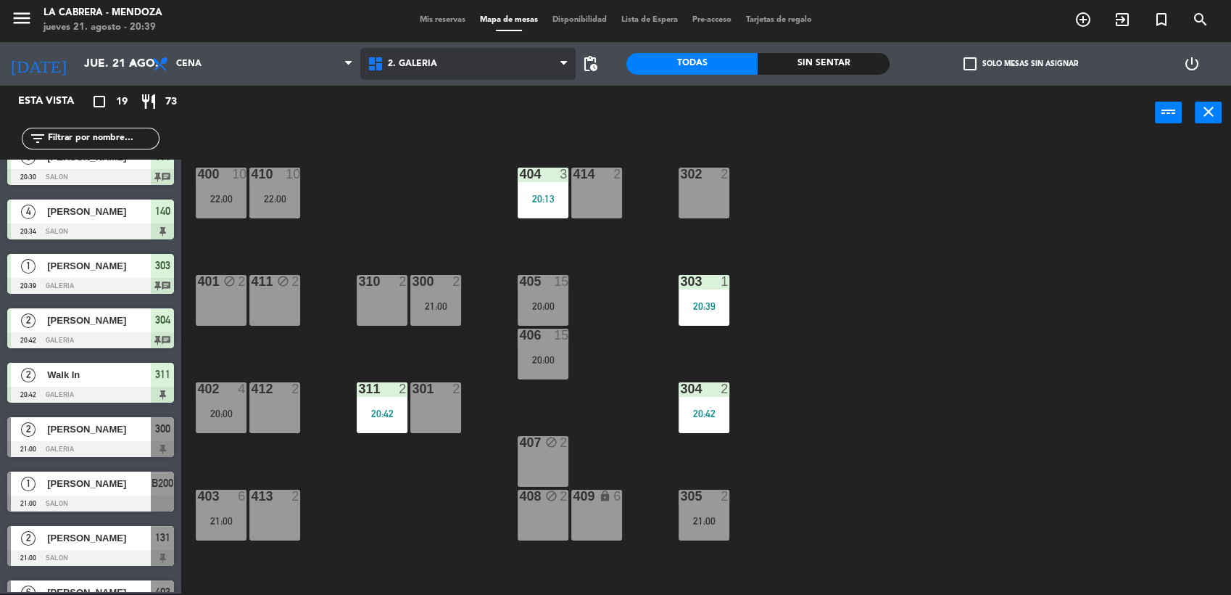
click at [521, 49] on span "2. GALERIA" at bounding box center [467, 64] width 215 height 32
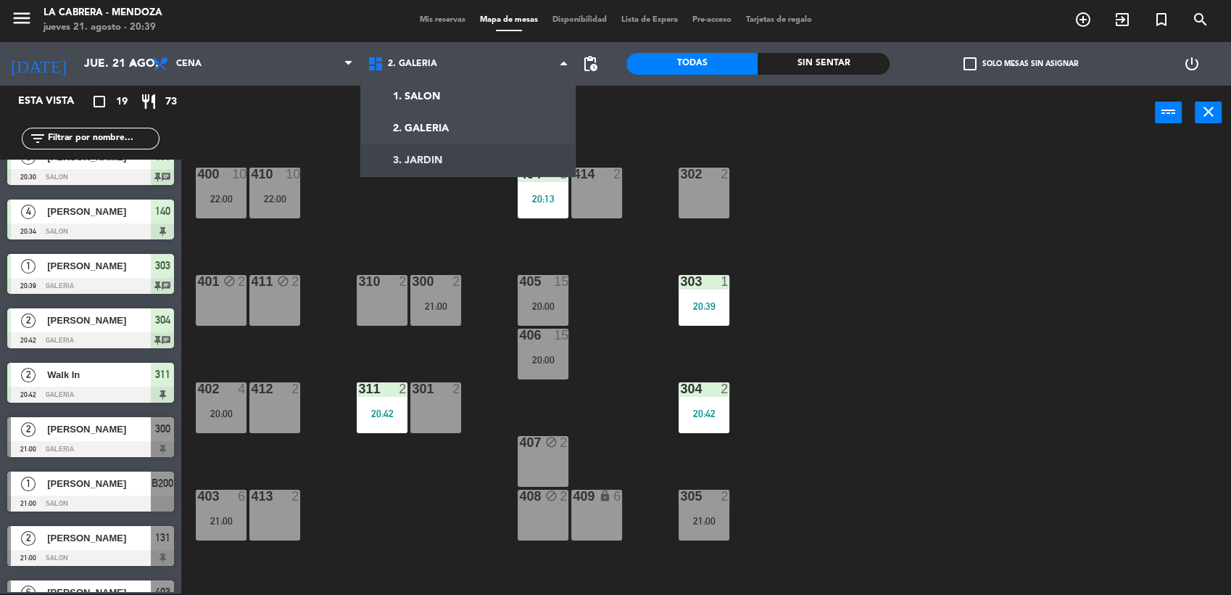
click at [858, 471] on div "400 10 22:00 410 10 22:00 404 3 20:13 414 2 302 2 401 block 2 411 block 2 310 2…" at bounding box center [713, 368] width 1038 height 453
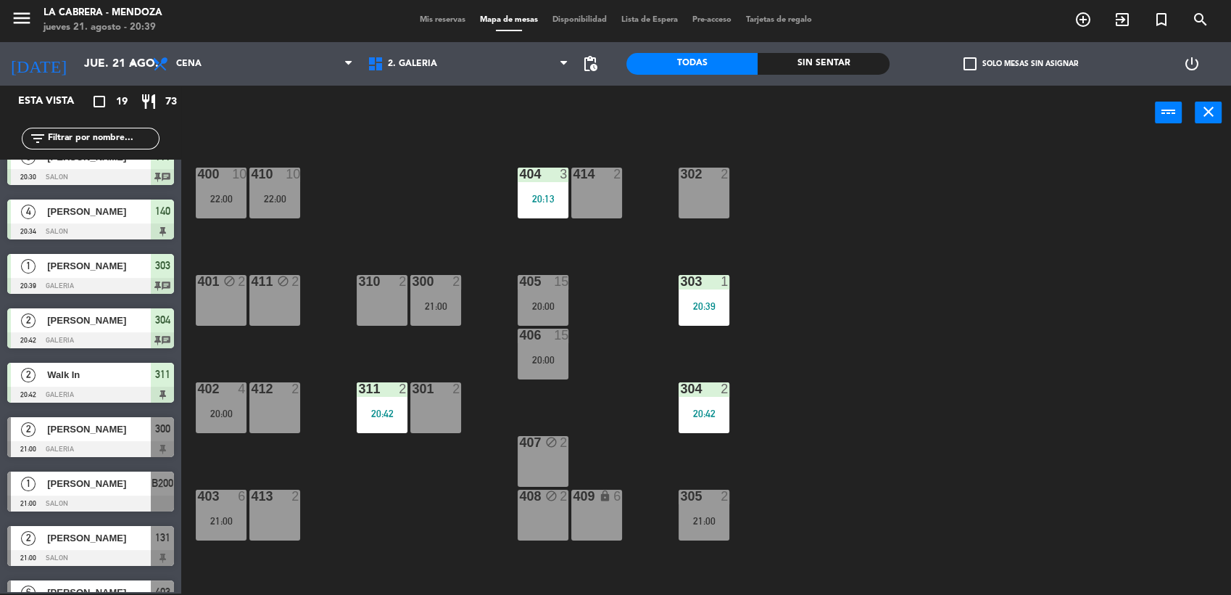
click at [681, 392] on div "304" at bounding box center [680, 388] width 1 height 13
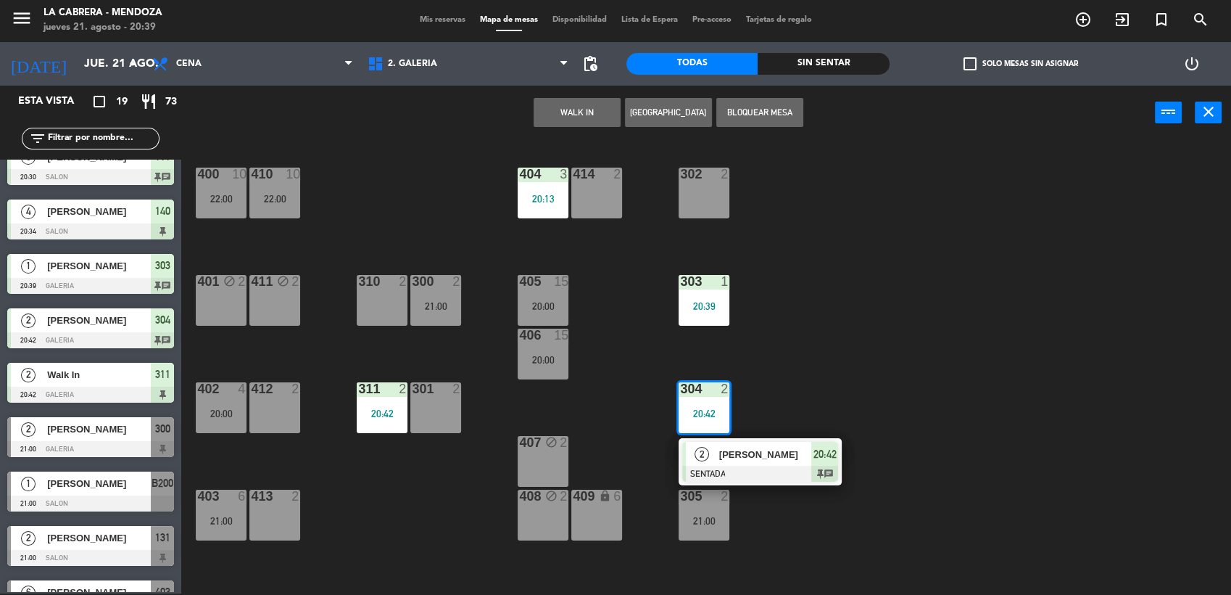
click at [790, 334] on div "400 10 22:00 410 10 22:00 404 3 20:13 414 2 302 2 401 block 2 411 block 2 310 2…" at bounding box center [713, 368] width 1038 height 453
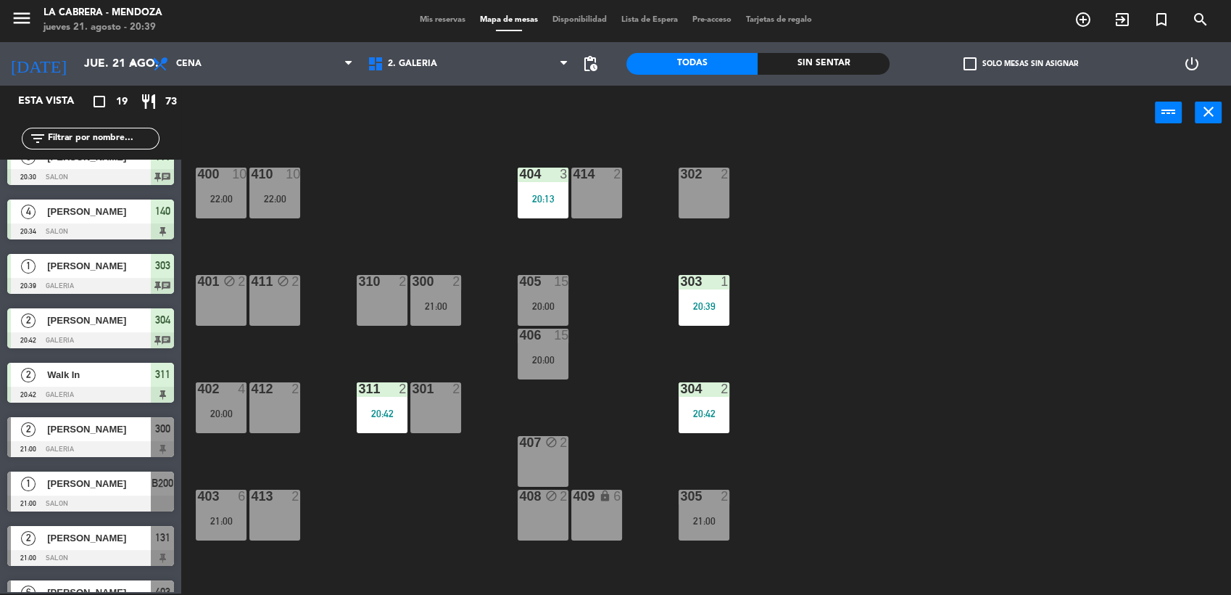
click at [710, 305] on div "20:39" at bounding box center [704, 306] width 51 height 10
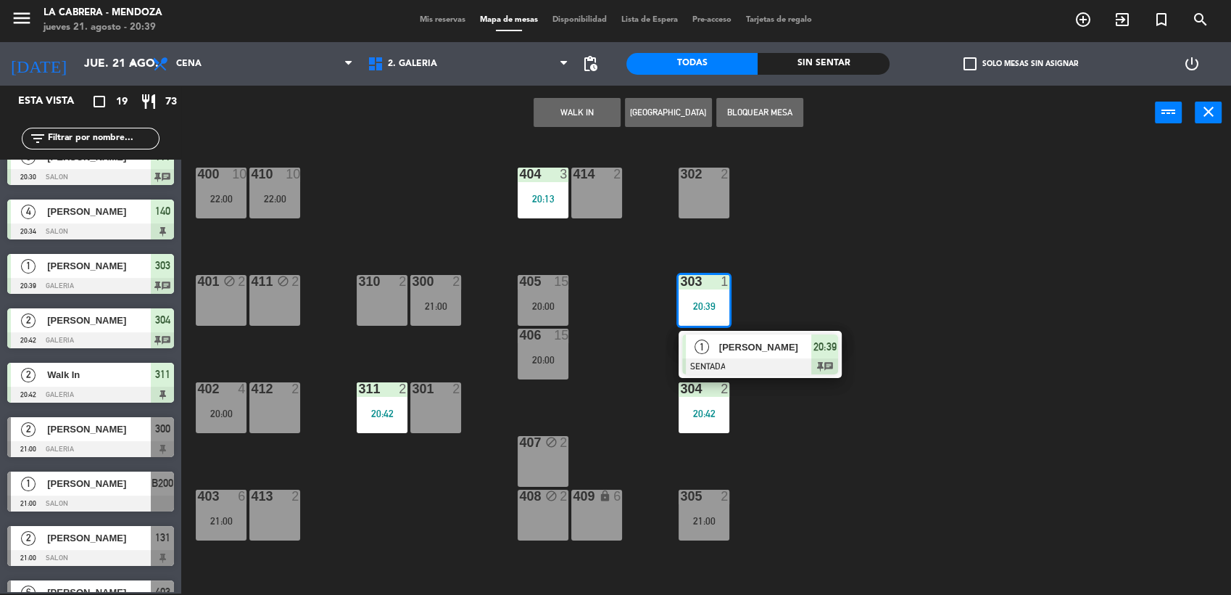
click at [789, 269] on div "400 10 22:00 410 10 22:00 404 3 20:13 414 2 302 2 401 block 2 411 block 2 310 2…" at bounding box center [713, 368] width 1038 height 453
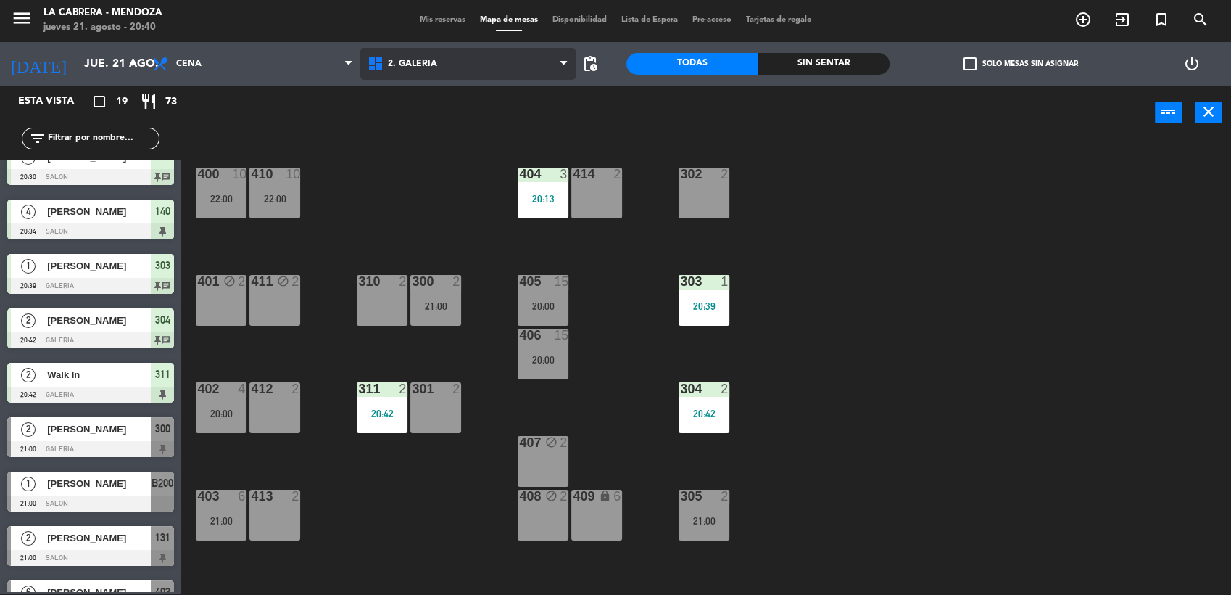
drag, startPoint x: 557, startPoint y: 54, endPoint x: 545, endPoint y: 54, distance: 11.6
click at [547, 54] on span "2. GALERIA" at bounding box center [467, 64] width 215 height 32
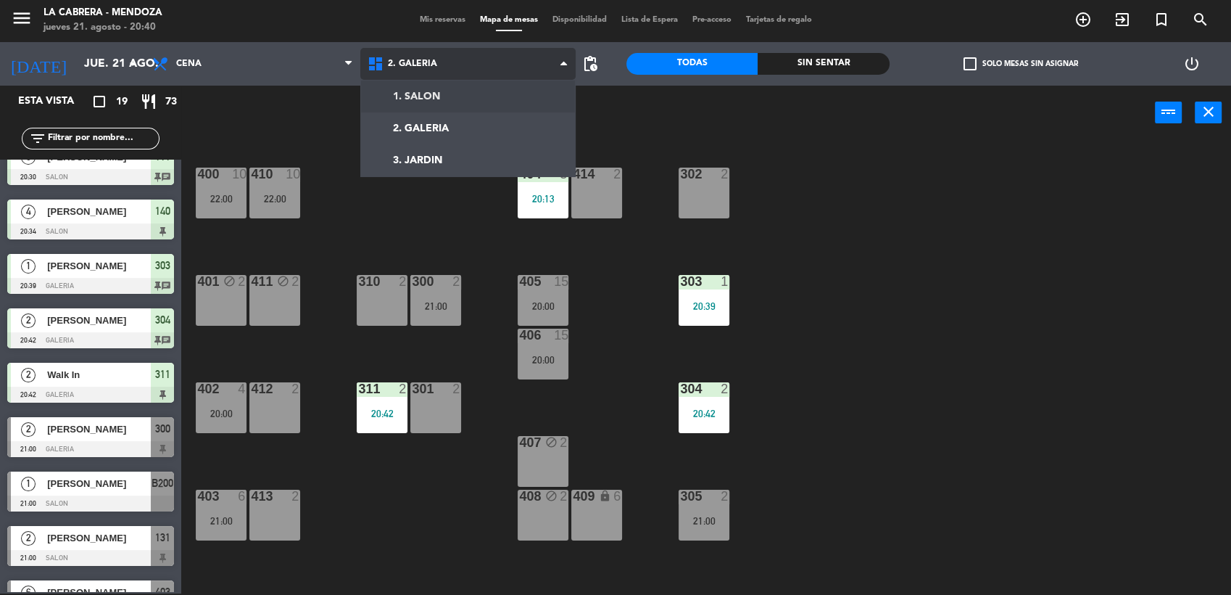
click at [513, 94] on ng-component "menu LA [PERSON_NAME] - [PERSON_NAME] [DATE] 21. agosto - 20:40 Mis reservas Ma…" at bounding box center [615, 297] width 1231 height 597
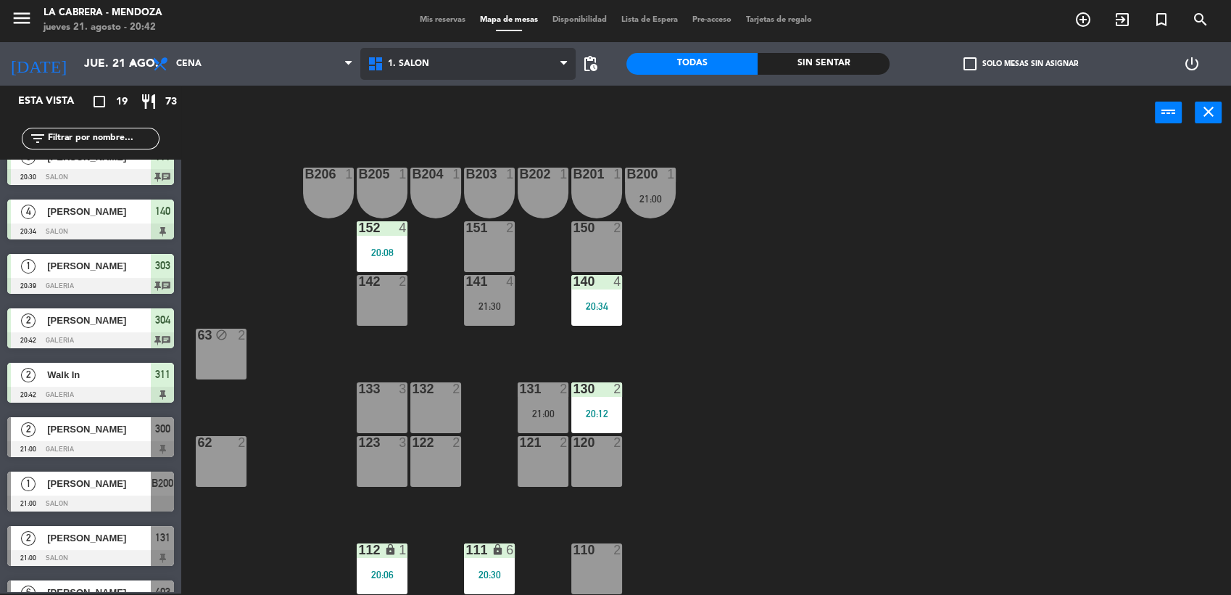
click at [385, 62] on icon at bounding box center [377, 63] width 21 height 17
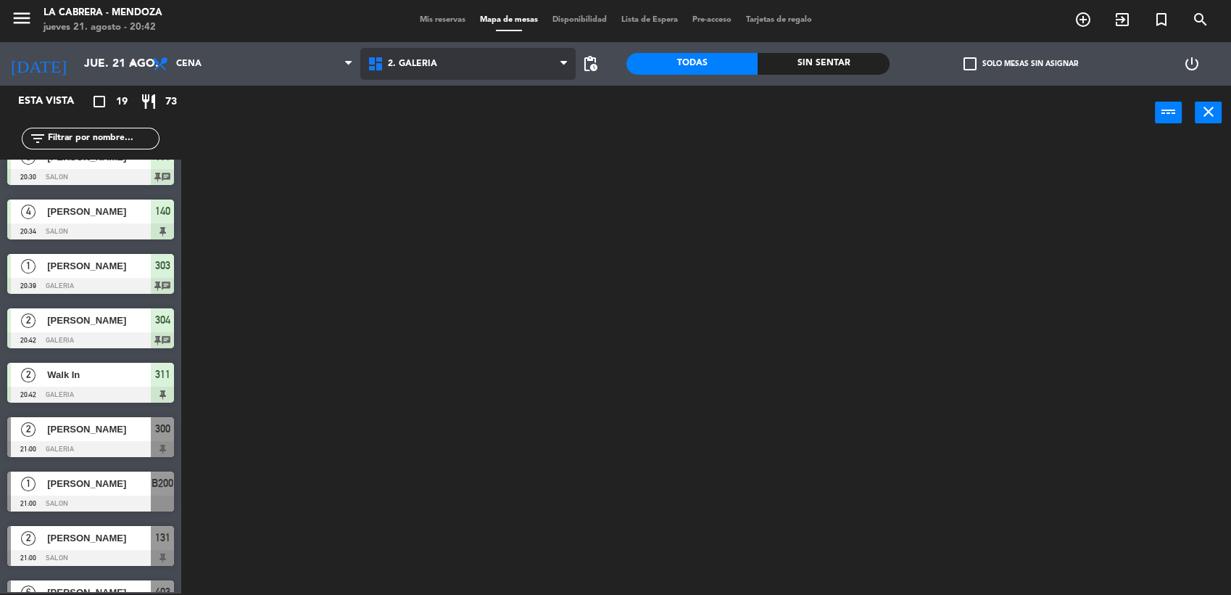
click at [407, 120] on ng-component "menu LA [PERSON_NAME] - [PERSON_NAME] [DATE] 21. agosto - 20:42 Mis reservas Ma…" at bounding box center [615, 297] width 1231 height 597
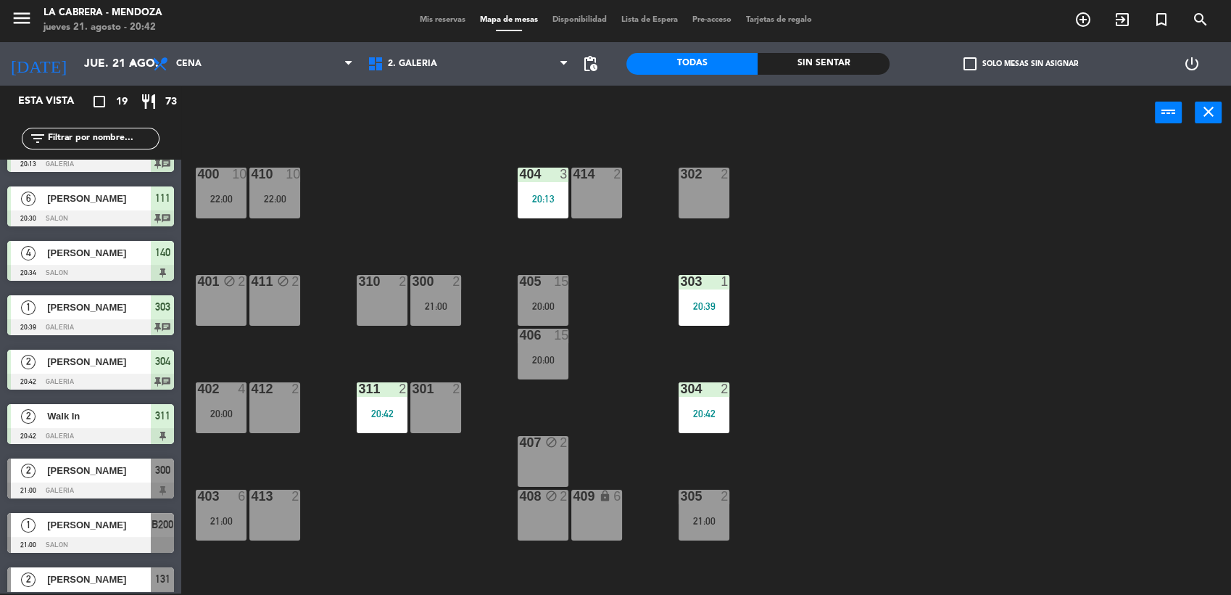
scroll to position [322, 0]
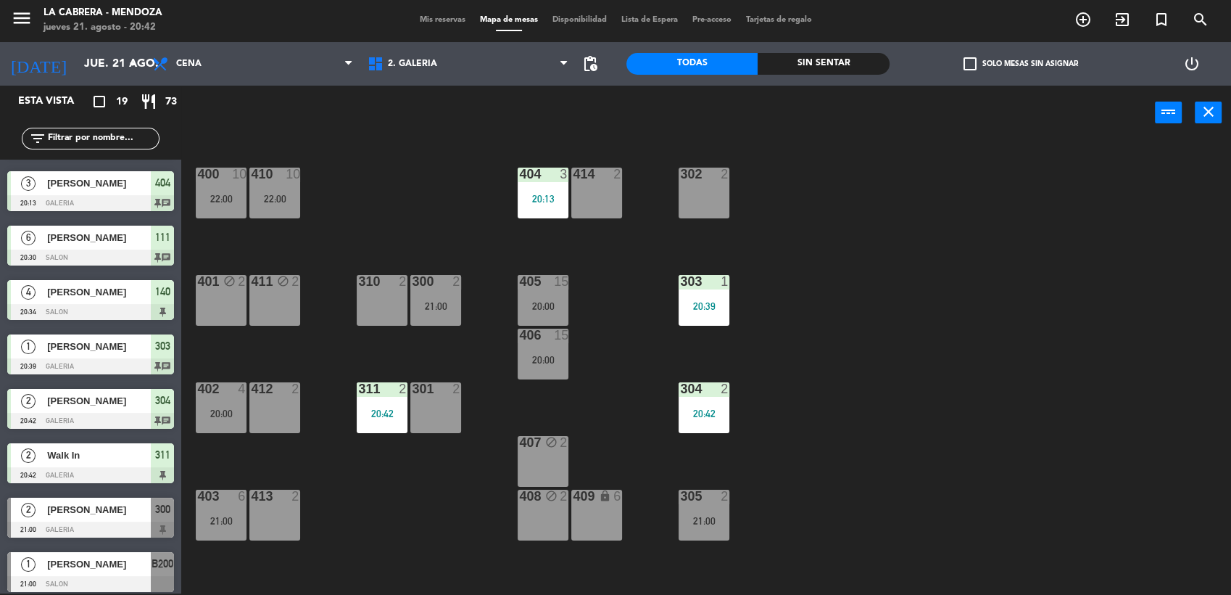
click at [356, 403] on div "400 10 22:00 410 10 22:00 404 3 20:13 414 2 302 2 401 block 2 411 block 2 310 2…" at bounding box center [713, 368] width 1038 height 453
click at [368, 403] on div "311 2 20:42" at bounding box center [382, 407] width 51 height 51
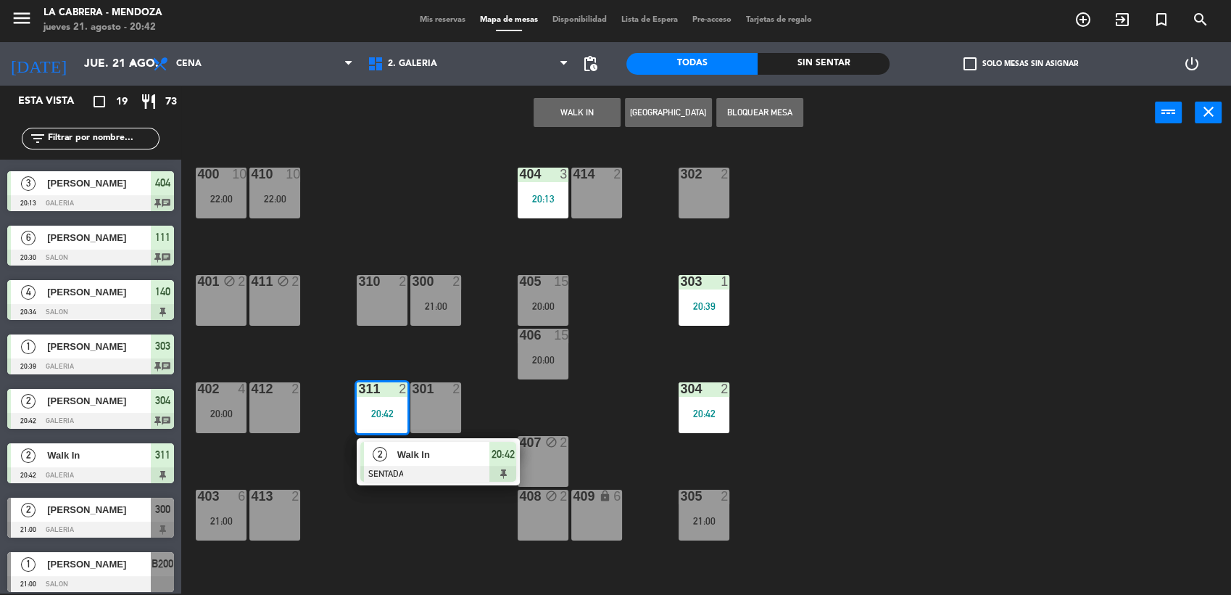
click at [380, 365] on div "400 10 22:00 410 10 22:00 404 3 20:13 414 2 302 2 401 block 2 411 block 2 310 2…" at bounding box center [713, 368] width 1038 height 453
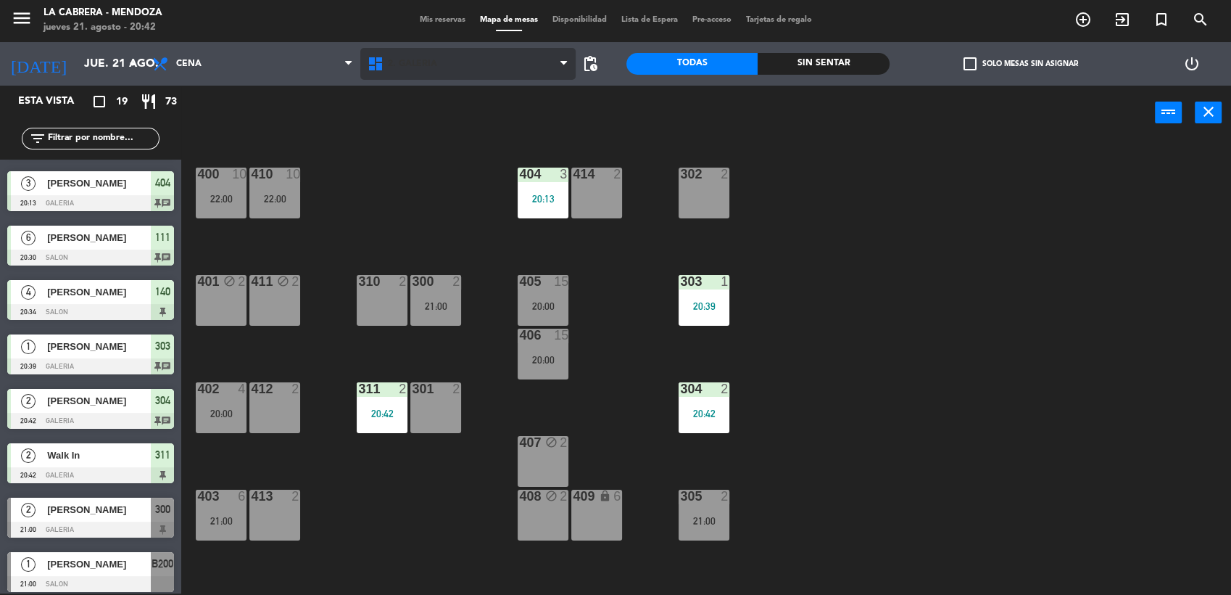
click at [476, 61] on span "2. GALERIA" at bounding box center [467, 64] width 215 height 32
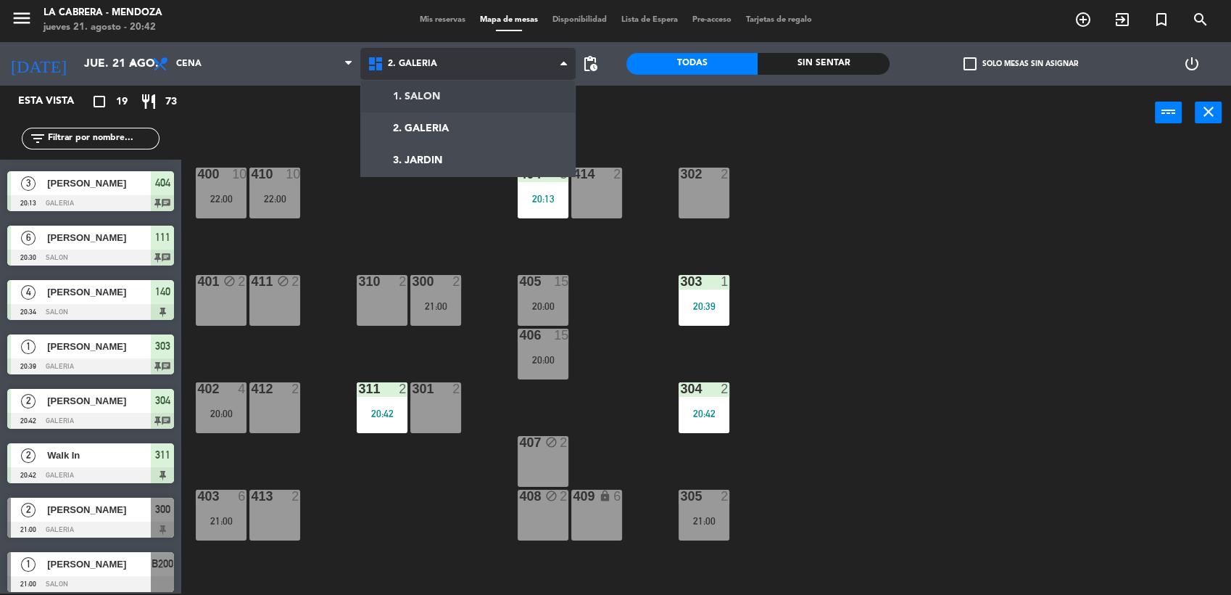
click at [463, 108] on ng-component "menu LA [PERSON_NAME] - [PERSON_NAME] [DATE] 21. agosto - 20:42 Mis reservas Ma…" at bounding box center [615, 297] width 1231 height 597
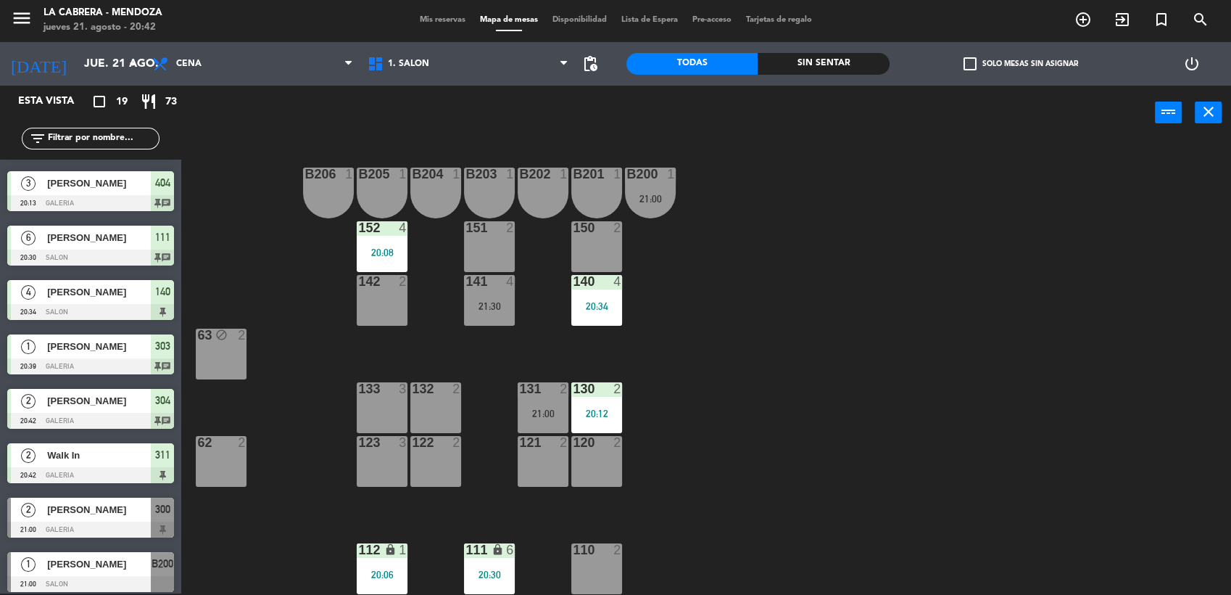
scroll to position [160, 0]
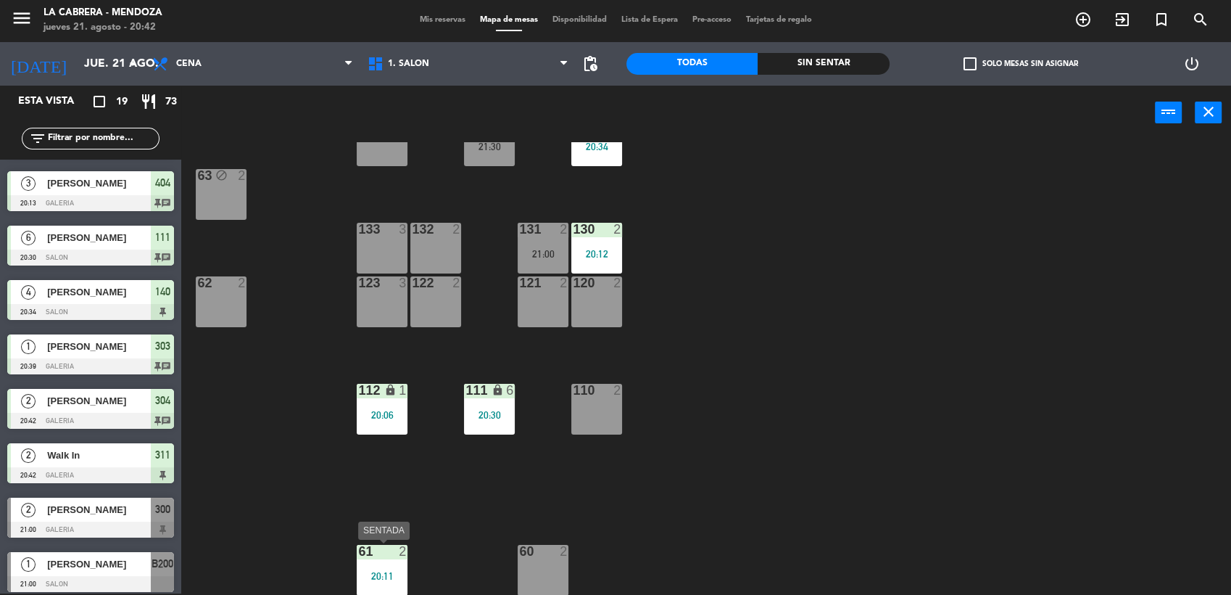
click at [367, 571] on div "20:11" at bounding box center [382, 576] width 51 height 10
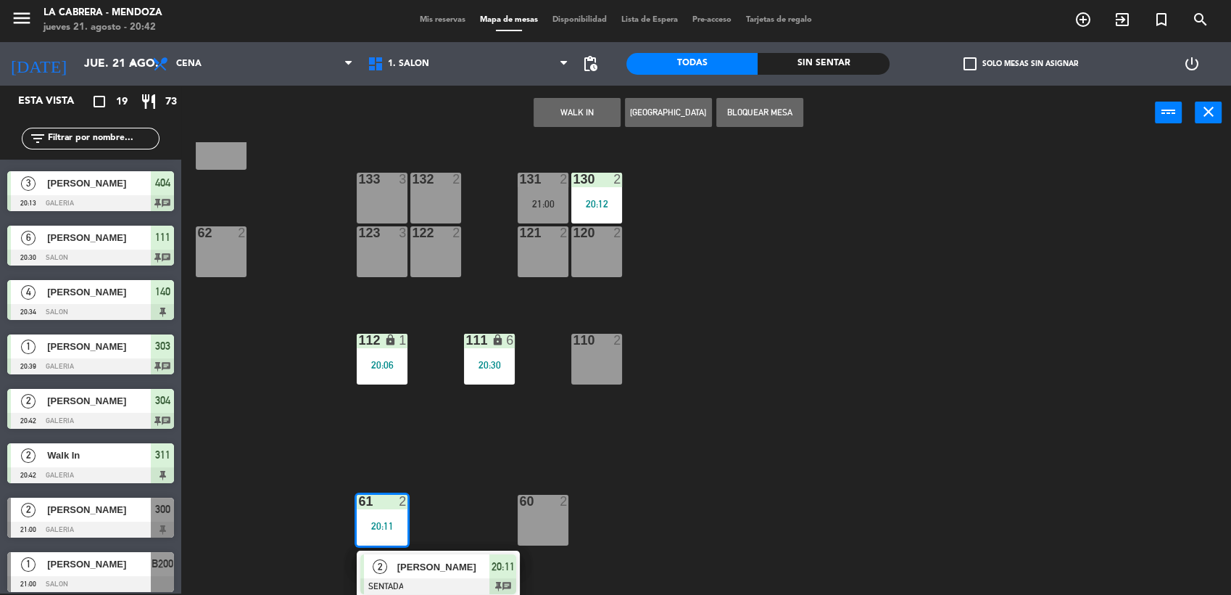
scroll to position [212, 0]
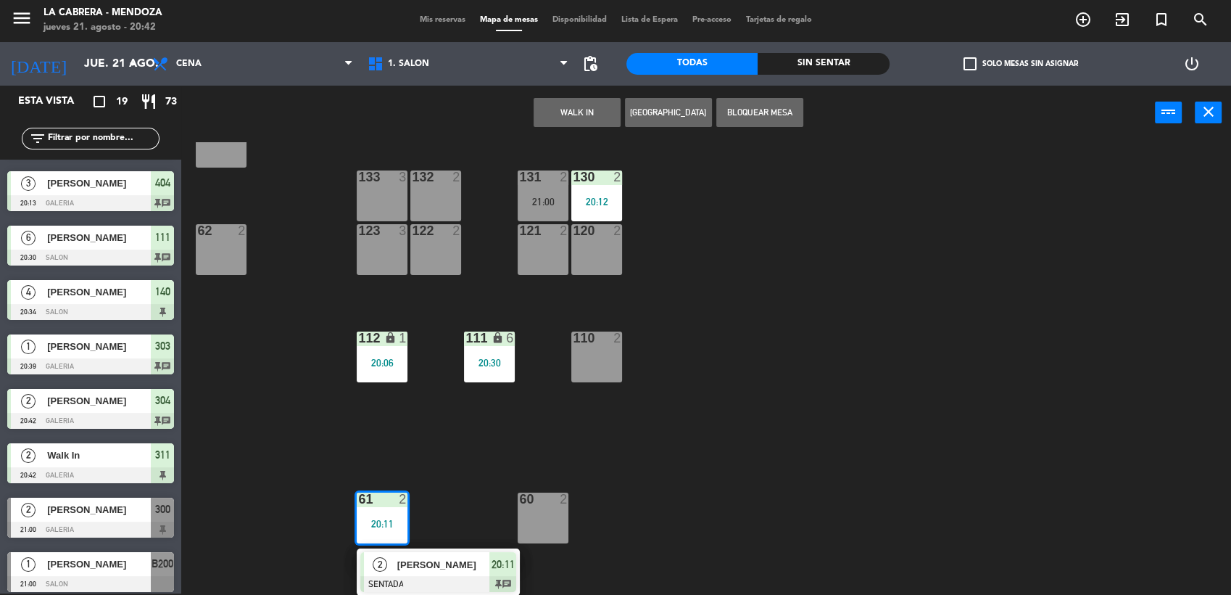
click at [382, 413] on div "B206 1 B205 1 B204 1 B203 1 B202 1 B201 1 B200 1 21:00 150 2 151 2 152 4 20:08 …" at bounding box center [713, 368] width 1038 height 453
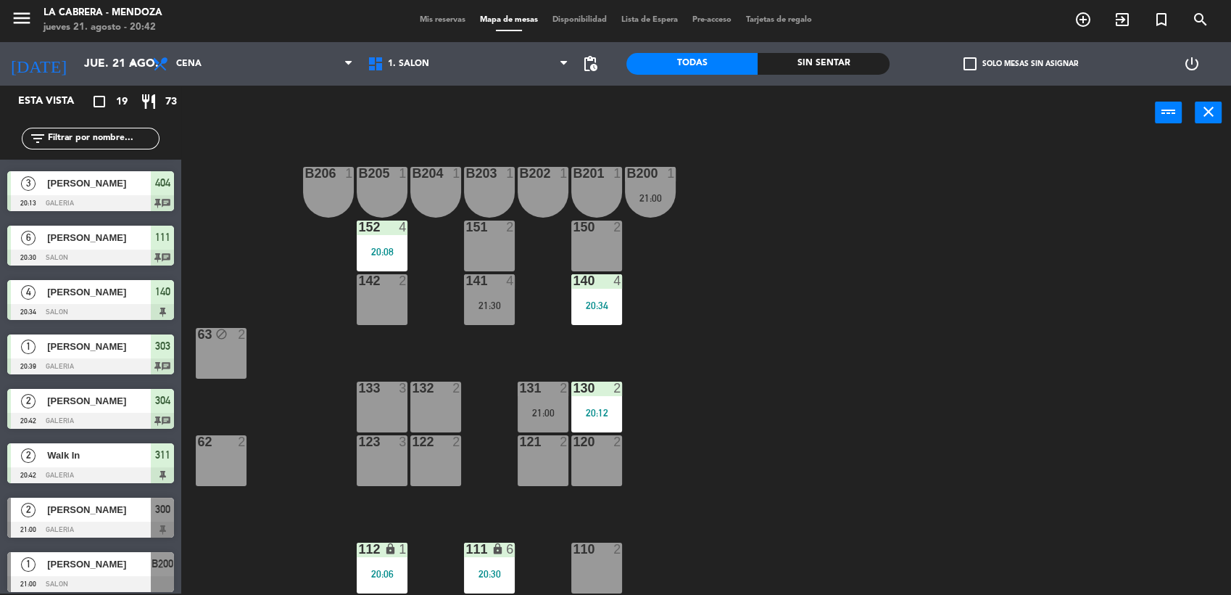
scroll to position [0, 0]
click at [413, 67] on span "1. SALON" at bounding box center [408, 64] width 41 height 10
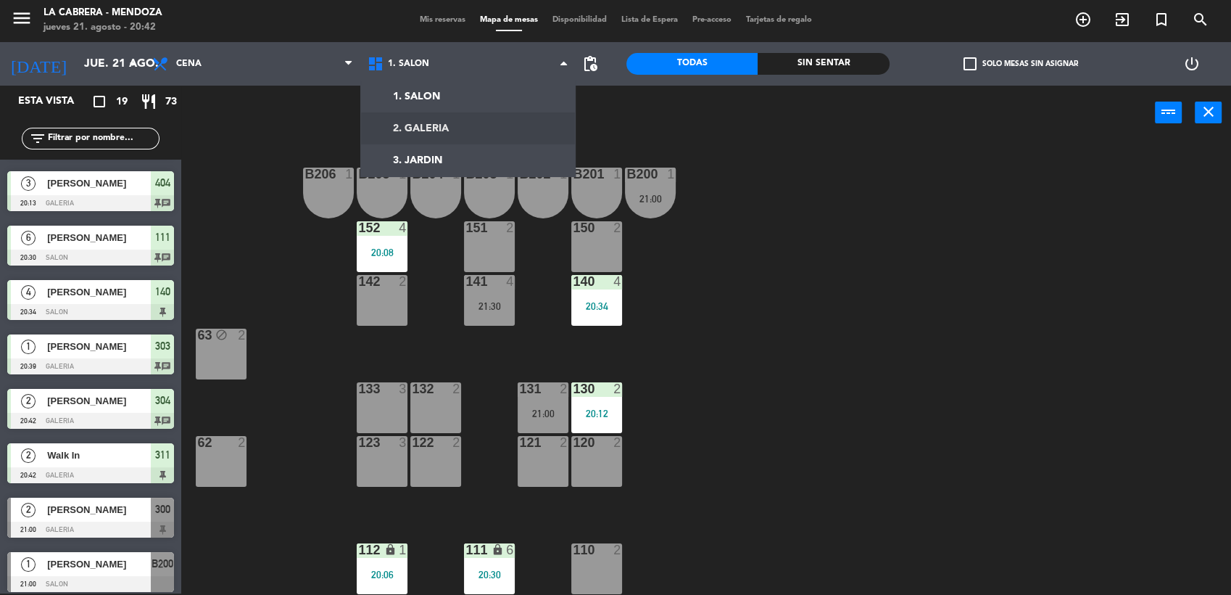
click at [423, 133] on ng-component "menu LA [PERSON_NAME] - [PERSON_NAME] [DATE] 21. agosto - 20:42 Mis reservas Ma…" at bounding box center [615, 297] width 1231 height 597
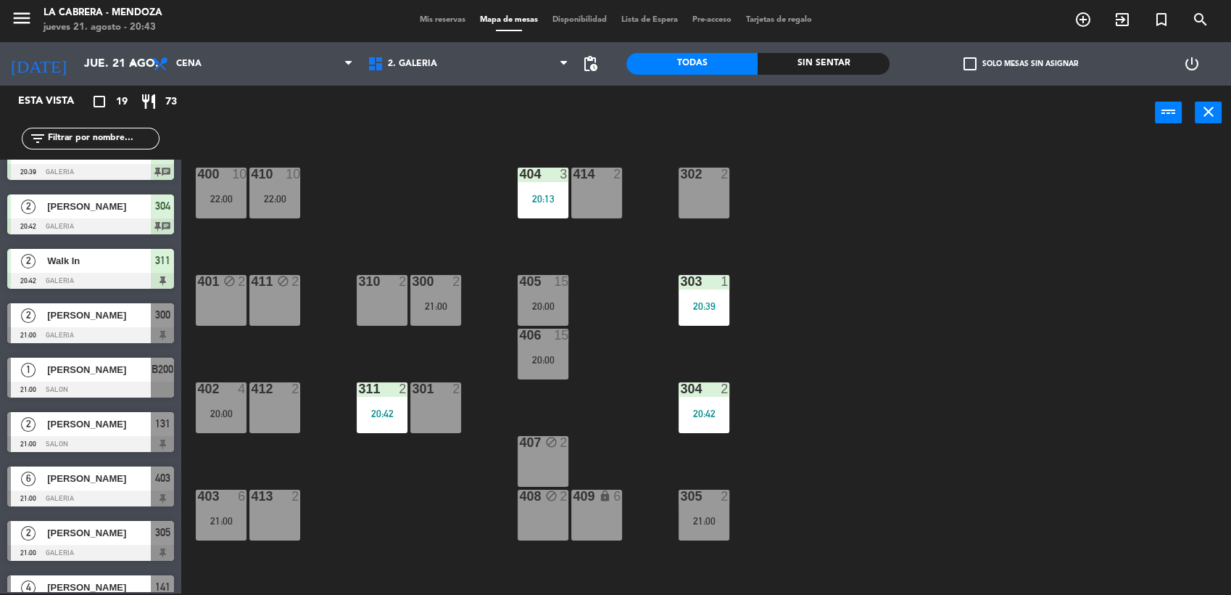
scroll to position [563, 0]
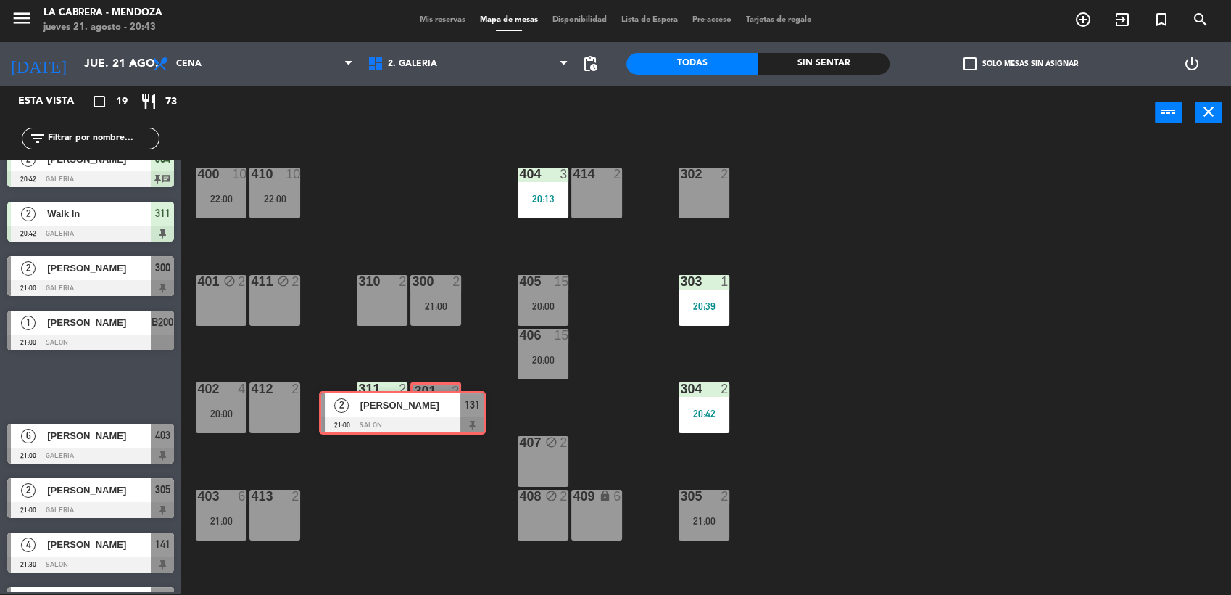
drag, startPoint x: 123, startPoint y: 388, endPoint x: 435, endPoint y: 415, distance: 312.9
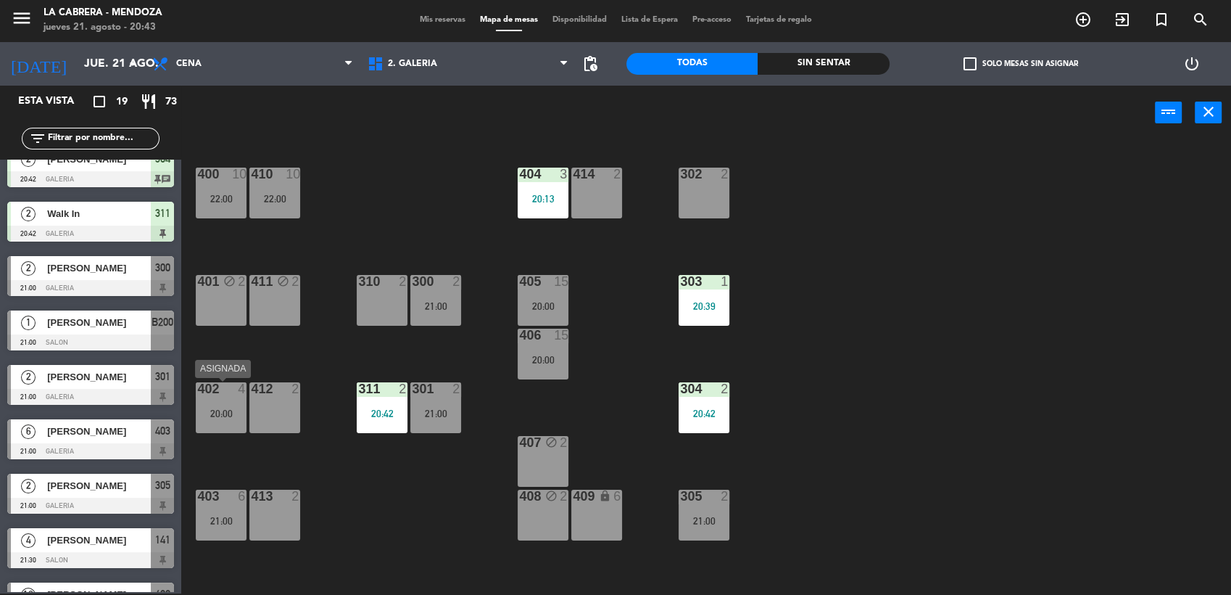
click at [222, 408] on div "20:00" at bounding box center [221, 413] width 51 height 10
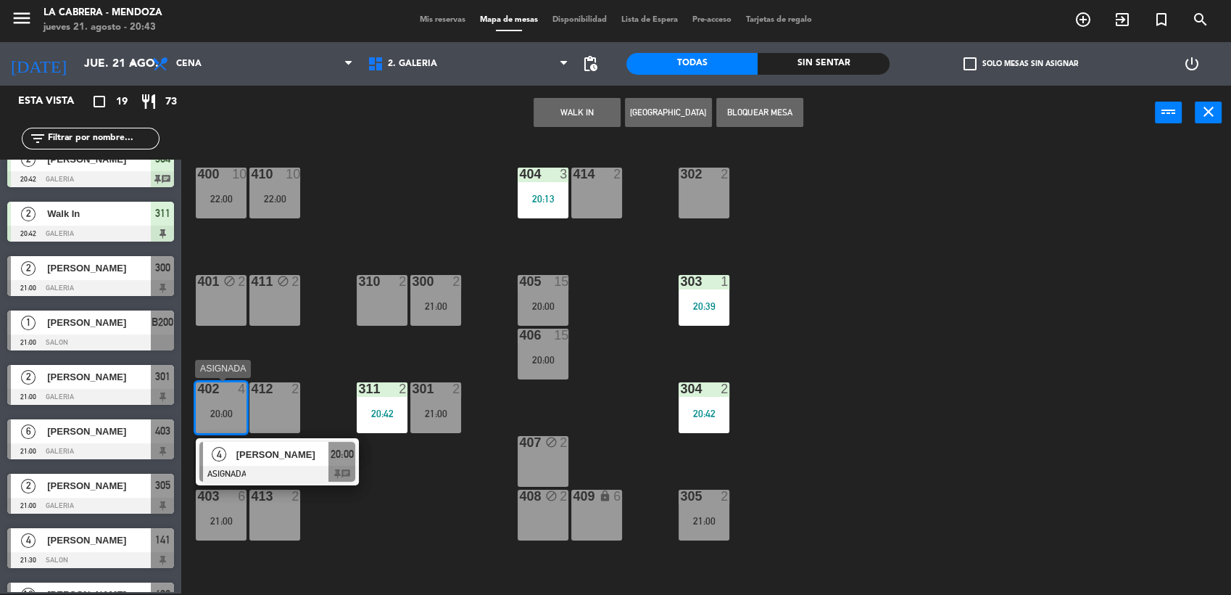
click at [268, 468] on div at bounding box center [277, 473] width 156 height 16
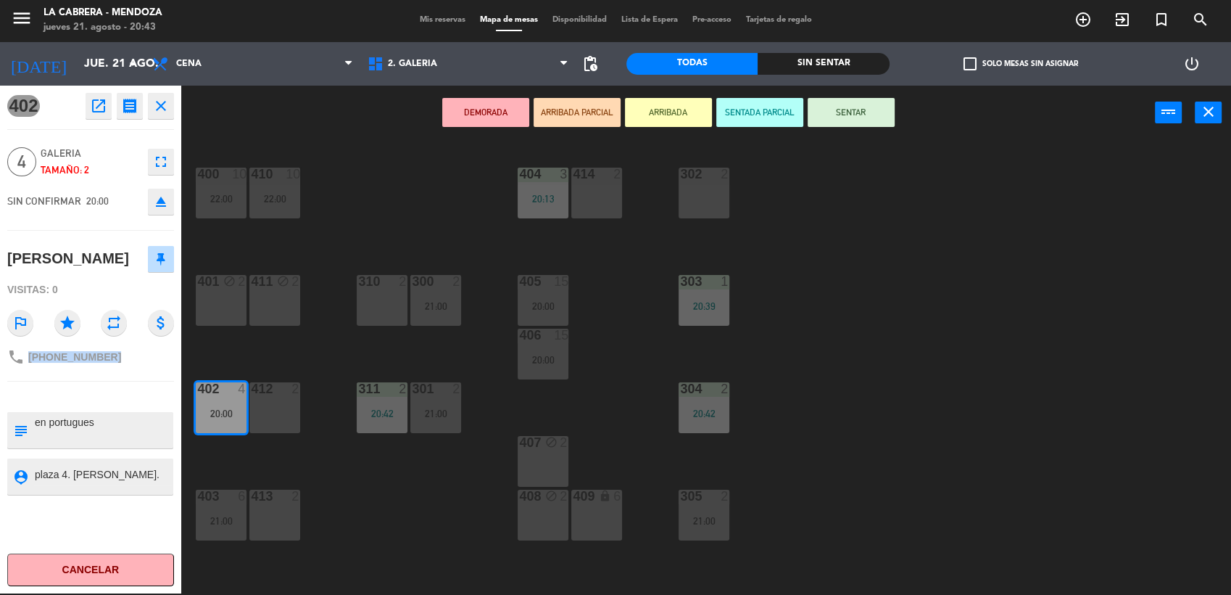
drag, startPoint x: 104, startPoint y: 354, endPoint x: 28, endPoint y: 349, distance: 76.3
click at [28, 349] on div "phone [PHONE_NUMBER]" at bounding box center [64, 356] width 114 height 17
copy span "[PHONE_NUMBER]"
click at [238, 357] on div "400 10 22:00 410 10 22:00 404 3 20:13 414 2 302 2 401 block 2 411 block 2 310 2…" at bounding box center [713, 368] width 1038 height 453
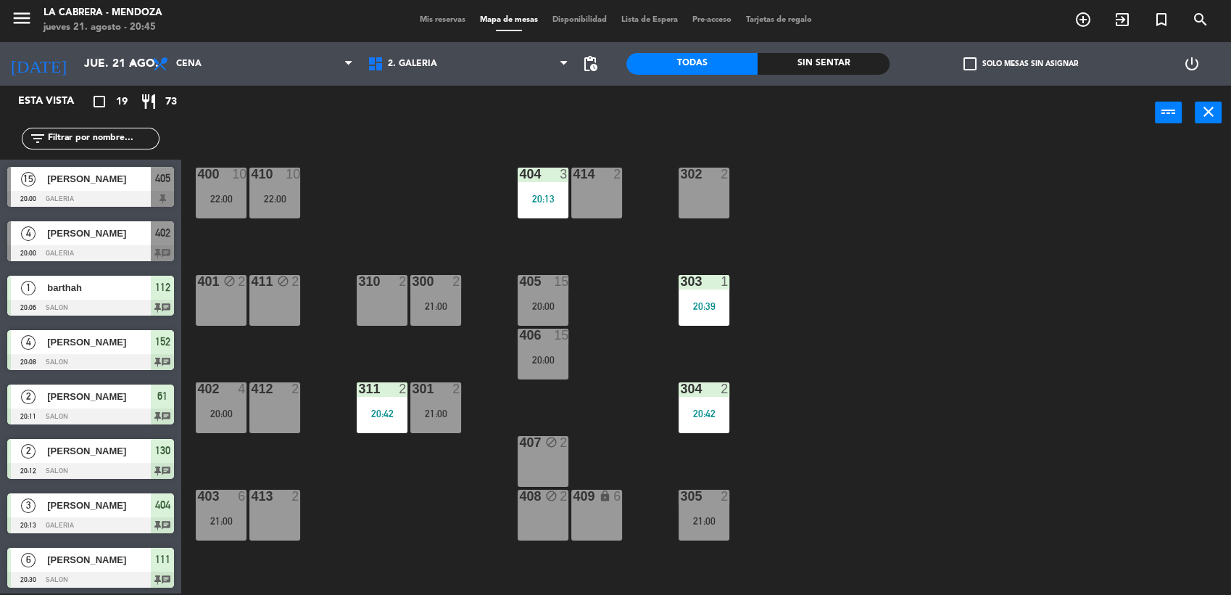
click at [220, 352] on div "400 10 22:00 410 10 22:00 404 3 20:13 414 2 302 2 401 block 2 411 block 2 310 2…" at bounding box center [713, 368] width 1038 height 453
click at [590, 377] on div "400 10 22:00 410 10 22:00 404 3 20:13 414 2 302 2 401 block 2 411 block 2 310 2…" at bounding box center [713, 368] width 1038 height 453
click at [721, 511] on div "305 2 21:00" at bounding box center [704, 514] width 51 height 51
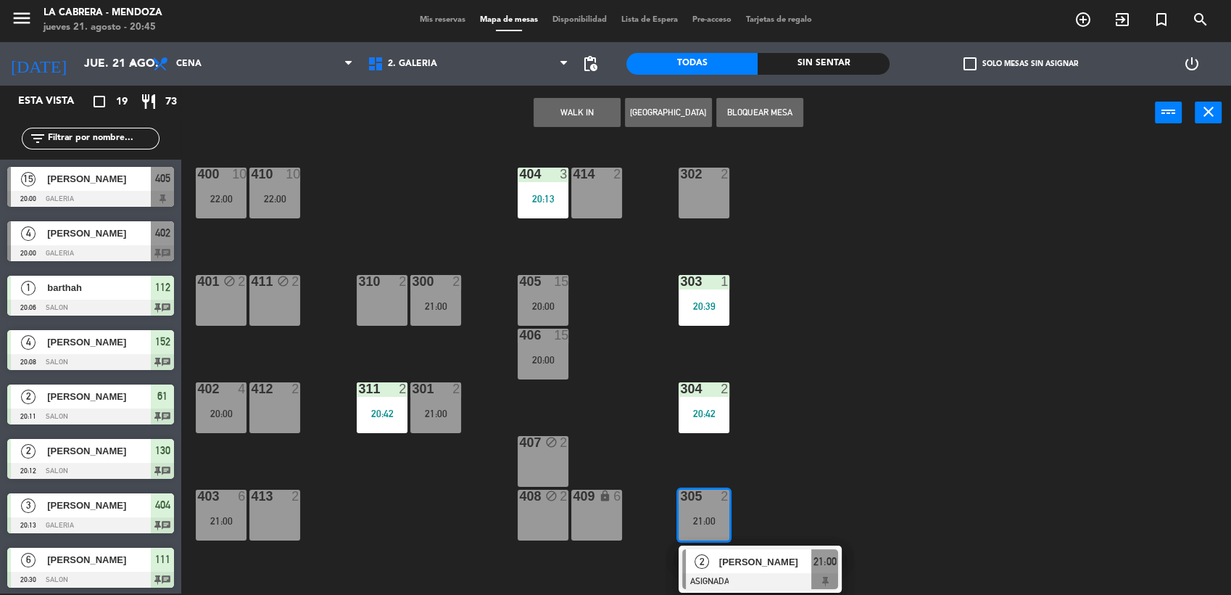
click at [742, 558] on span "[PERSON_NAME]" at bounding box center [765, 561] width 93 height 15
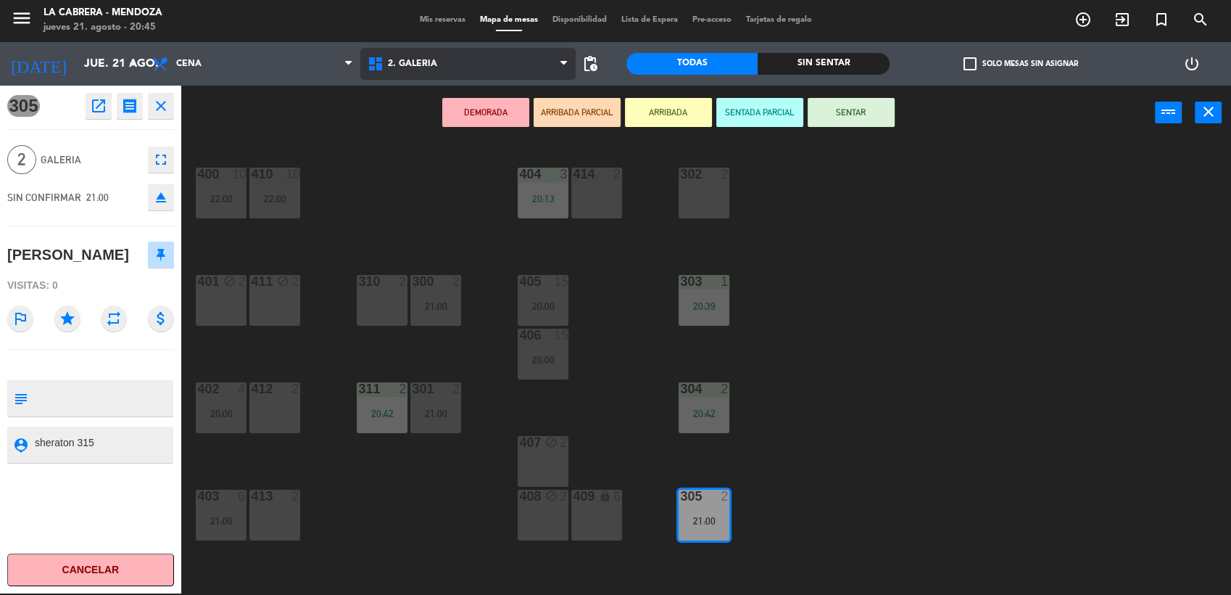
click at [429, 78] on span "2. GALERIA" at bounding box center [467, 64] width 215 height 32
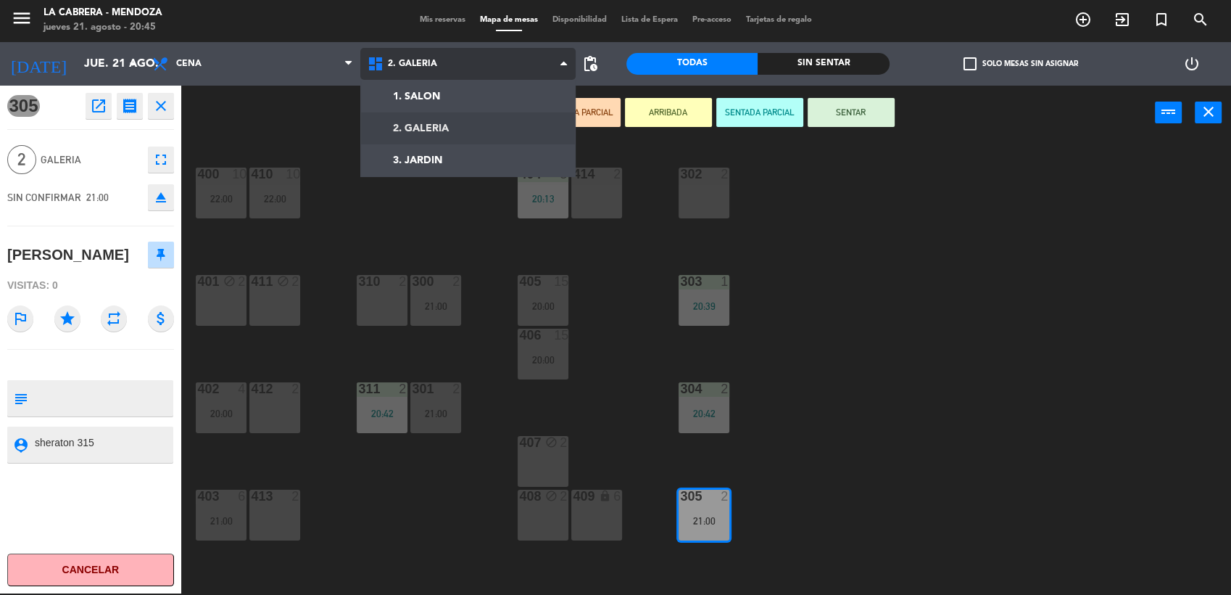
click at [425, 114] on ng-component "menu LA [PERSON_NAME] - [PERSON_NAME] [DATE] 21. agosto - 20:45 Mis reservas Ma…" at bounding box center [615, 297] width 1231 height 597
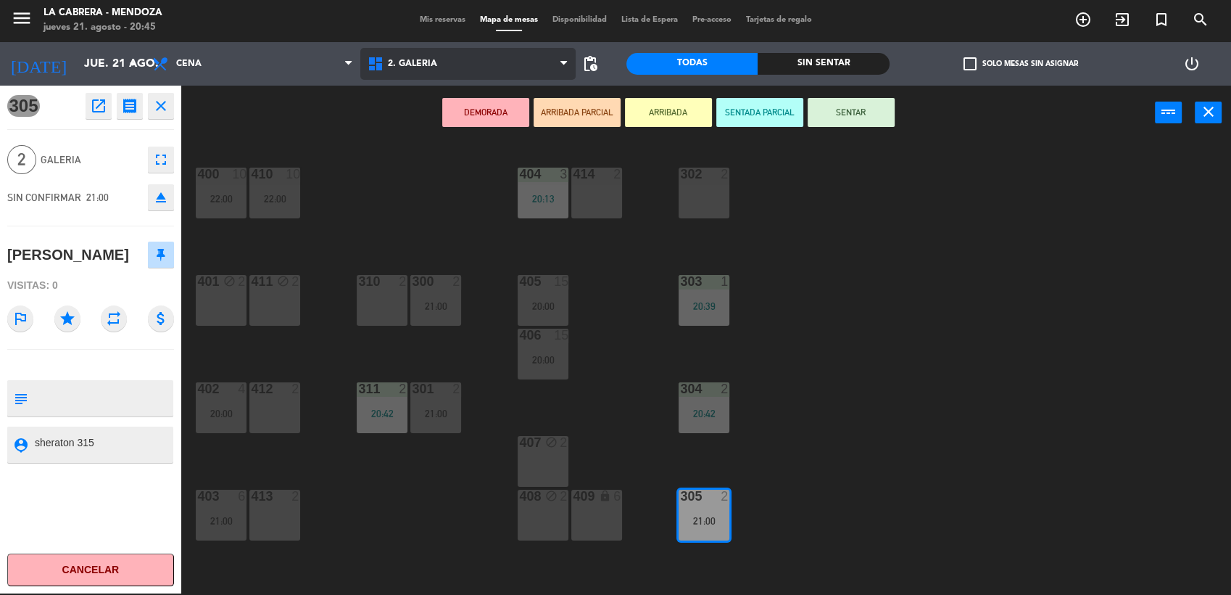
click at [423, 67] on span "2. GALERIA" at bounding box center [412, 64] width 49 height 10
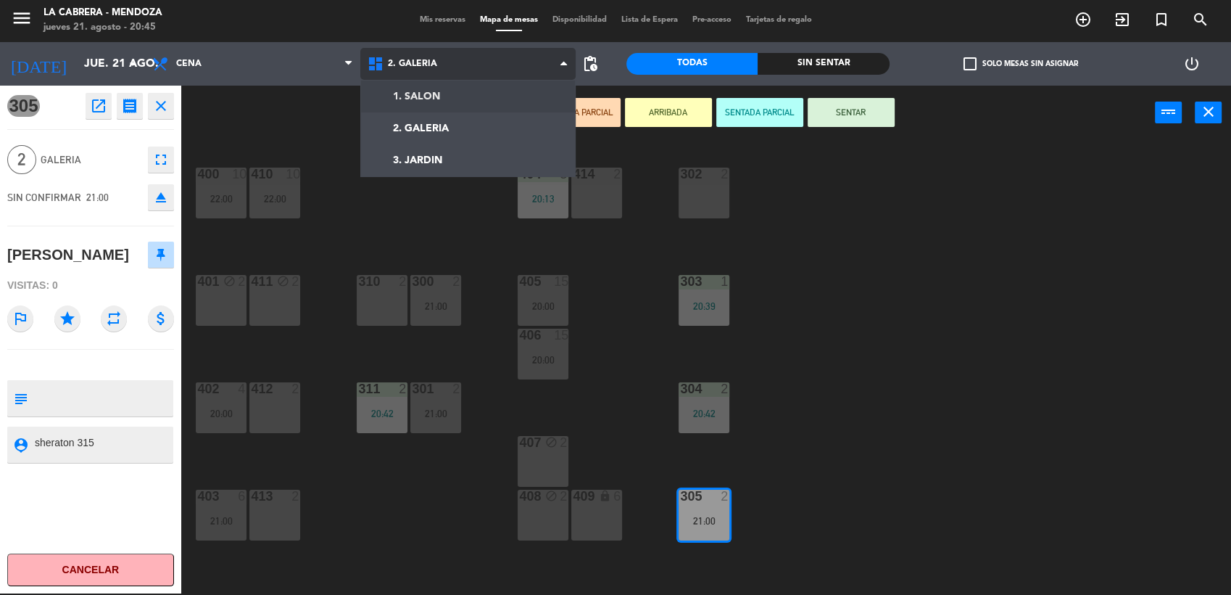
click at [417, 82] on div "1. SALON 2. GALERIA 3. JARDIN 2. GALERIA 1. SALON 2. GALERIA 3. JARDIN" at bounding box center [467, 64] width 215 height 44
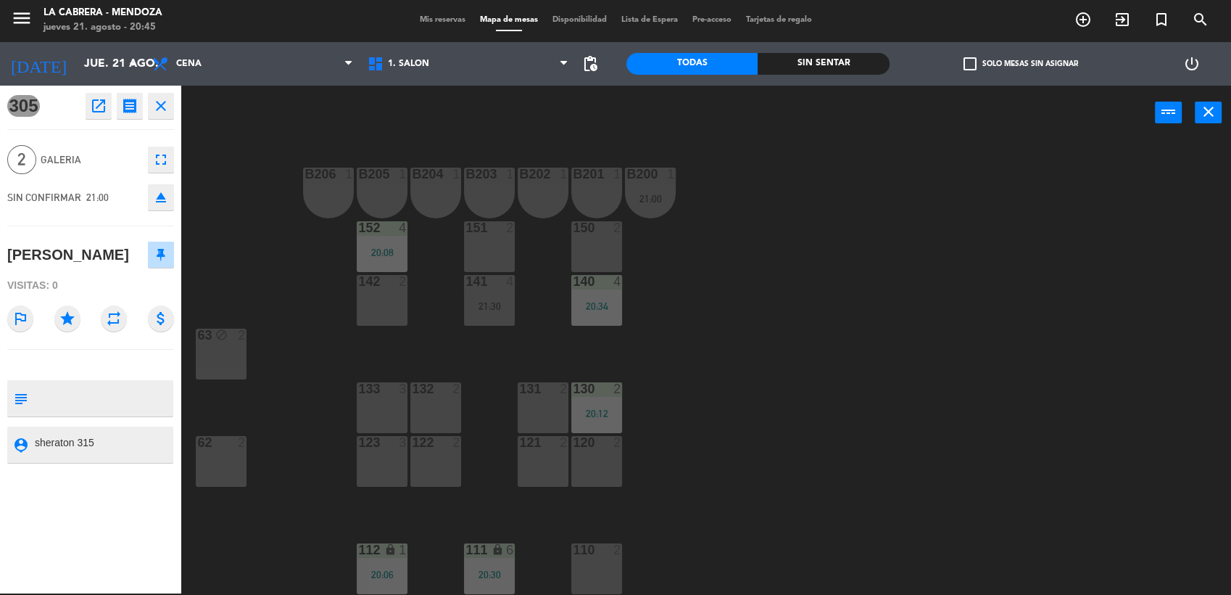
click at [603, 259] on div "150 2" at bounding box center [596, 246] width 51 height 51
click at [652, 113] on button "Mover" at bounding box center [668, 112] width 87 height 29
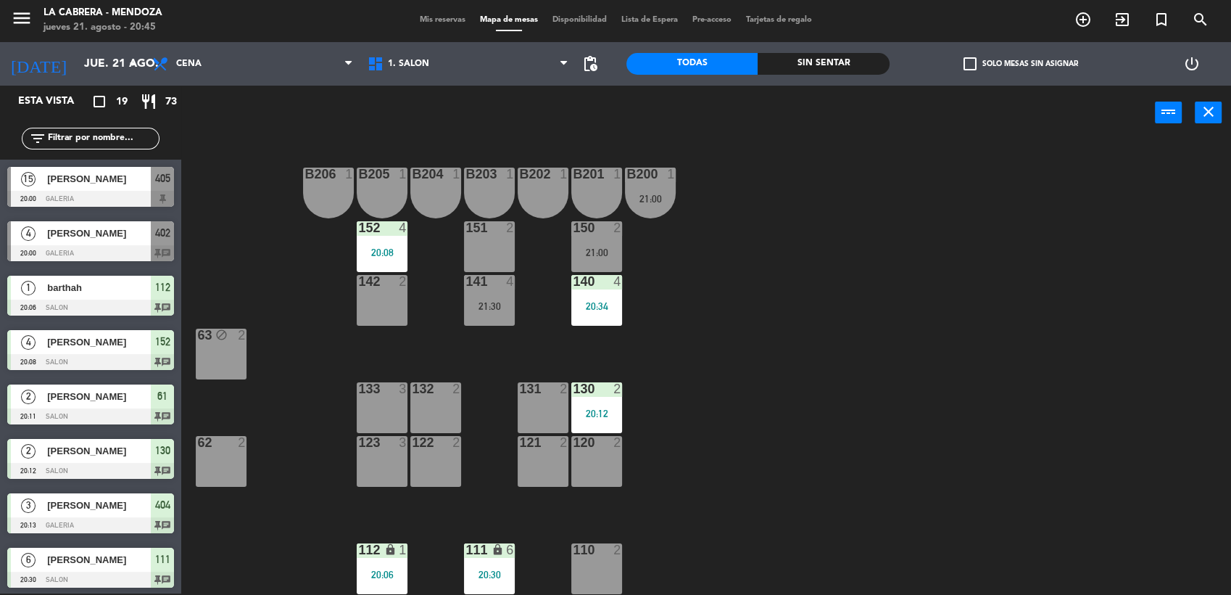
scroll to position [204, 0]
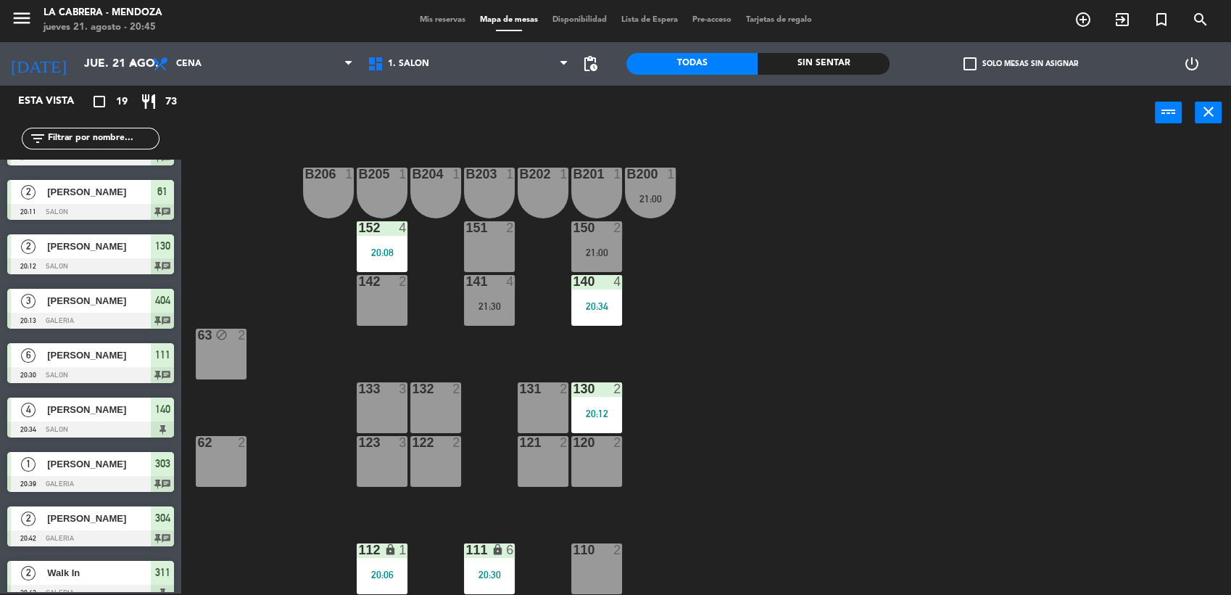
click at [621, 302] on div "B206 1 B205 1 B204 1 B203 1 B202 1 B201 1 B200 1 21:00 150 2 21:00 151 2 152 4 …" at bounding box center [713, 368] width 1038 height 453
click at [615, 304] on div "20:34" at bounding box center [596, 306] width 51 height 10
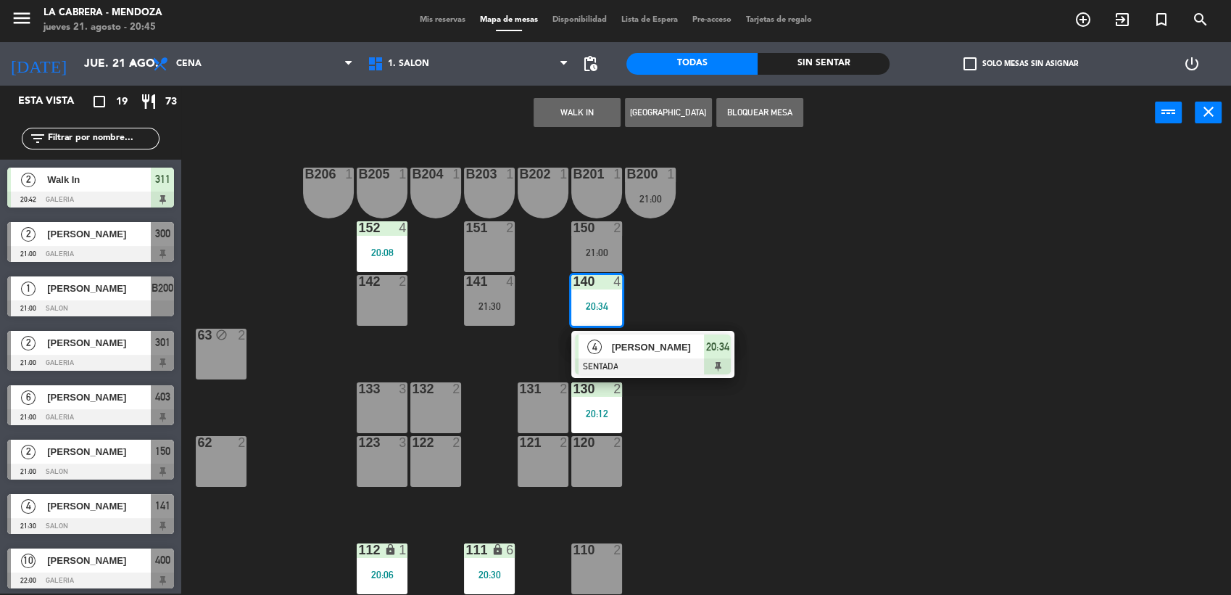
scroll to position [600, 0]
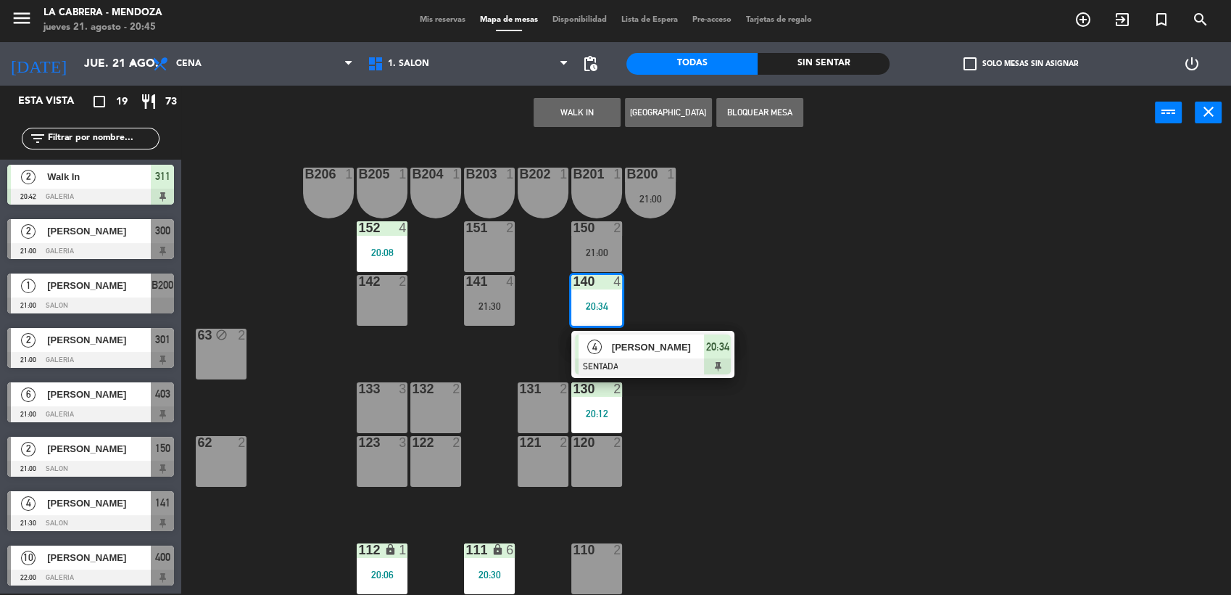
click at [135, 522] on div at bounding box center [90, 523] width 167 height 16
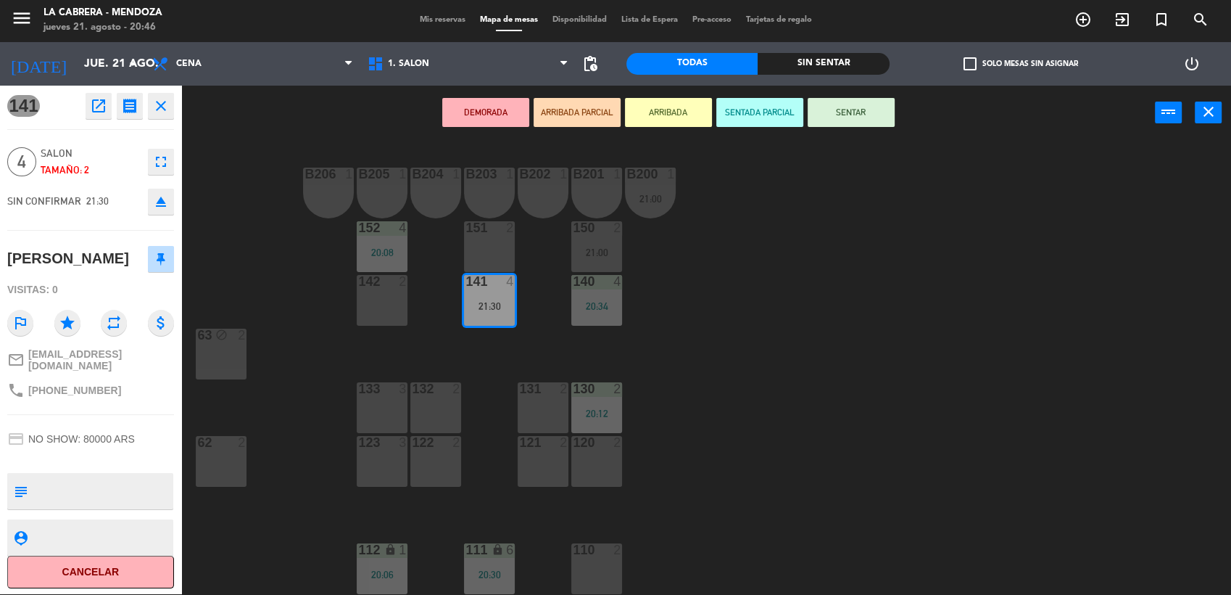
click at [300, 293] on div "B206 1 B205 1 B204 1 B203 1 B202 1 B201 1 B200 1 21:00 150 2 21:00 151 2 152 4 …" at bounding box center [713, 368] width 1038 height 453
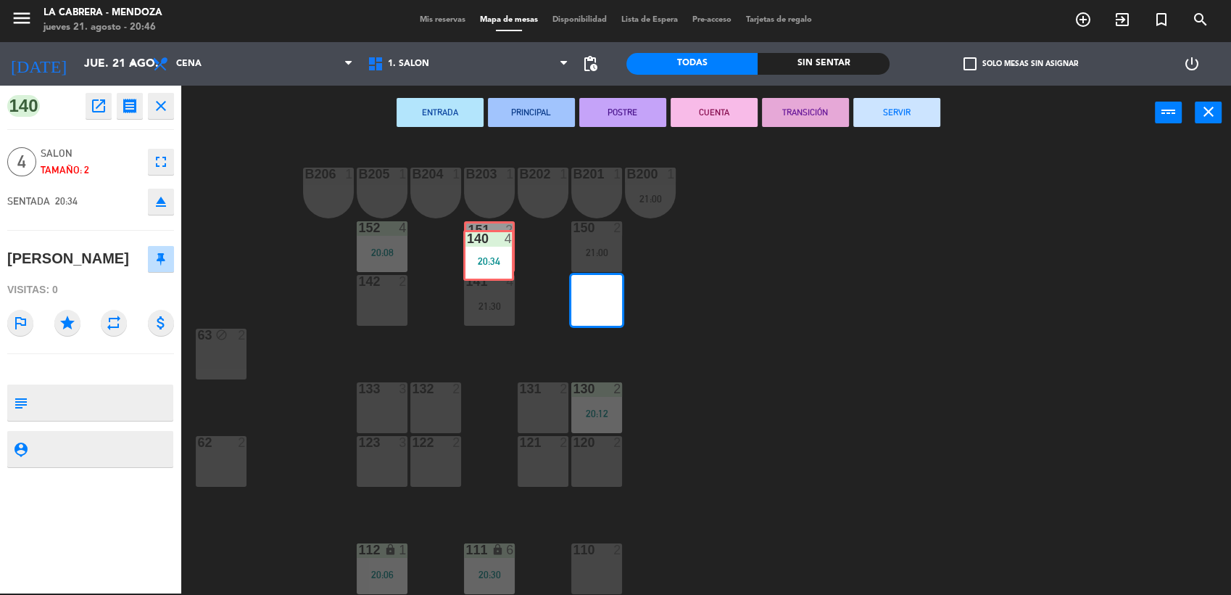
drag, startPoint x: 594, startPoint y: 308, endPoint x: 487, endPoint y: 263, distance: 116.3
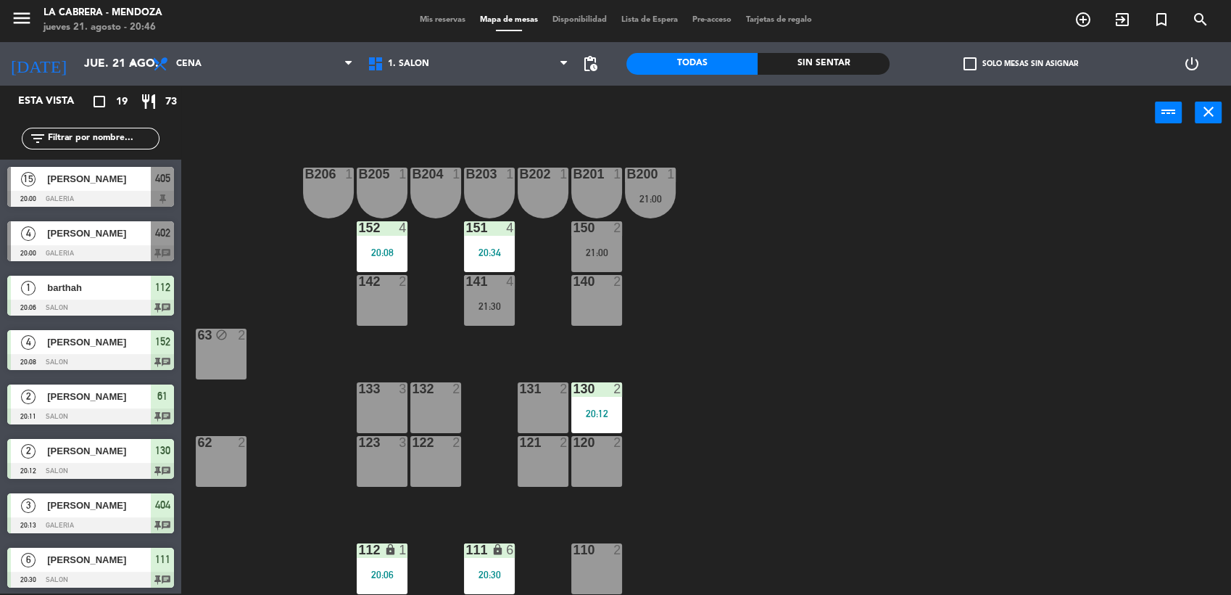
scroll to position [1, 0]
click at [490, 248] on div "20:34" at bounding box center [489, 252] width 51 height 10
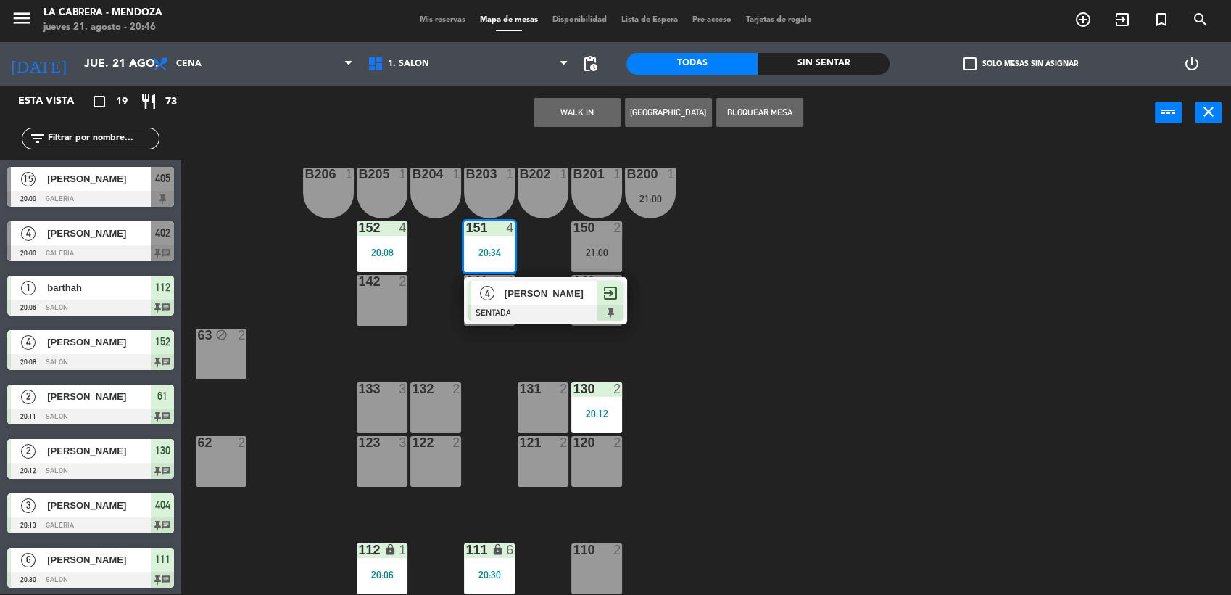
click at [534, 366] on div "B206 1 B205 1 B204 1 B203 1 B202 1 B201 1 B200 1 21:00 150 2 21:00 151 4 20:34 …" at bounding box center [713, 368] width 1038 height 453
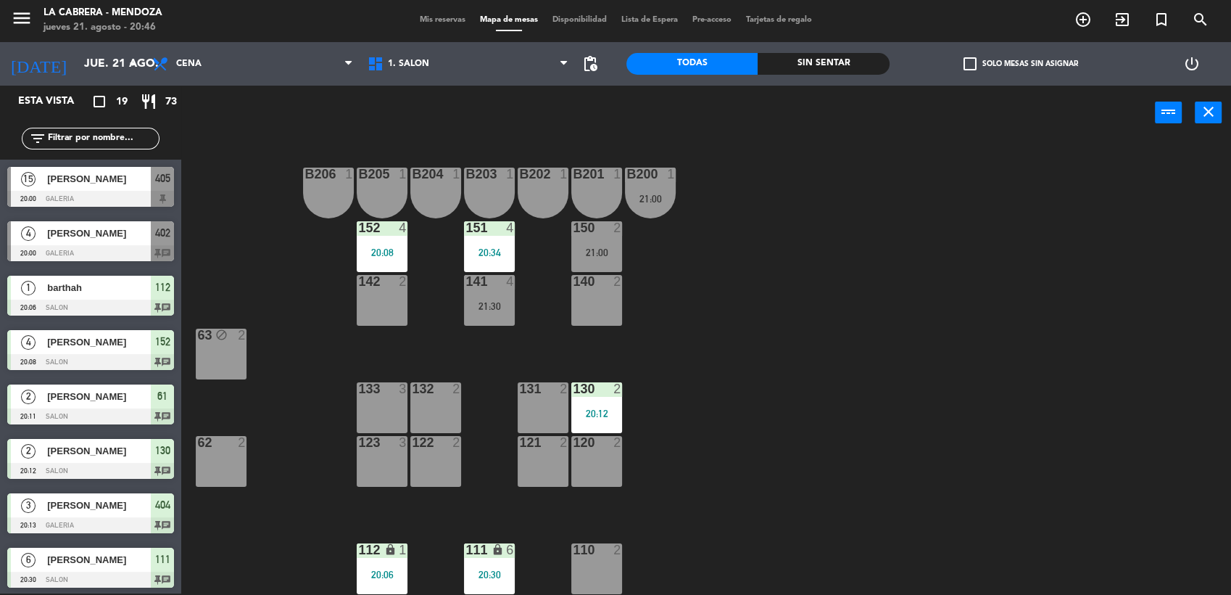
click at [587, 386] on div at bounding box center [597, 388] width 24 height 13
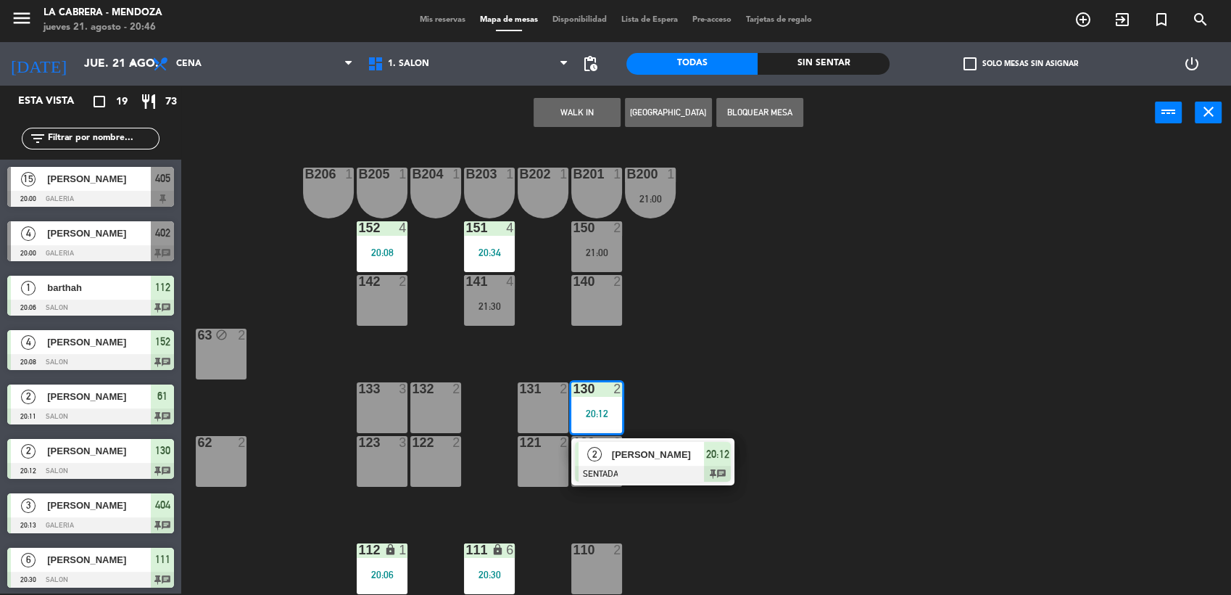
click at [563, 349] on div "B206 1 B205 1 B204 1 B203 1 B202 1 B201 1 B200 1 21:00 150 2 21:00 151 4 20:34 …" at bounding box center [713, 368] width 1038 height 453
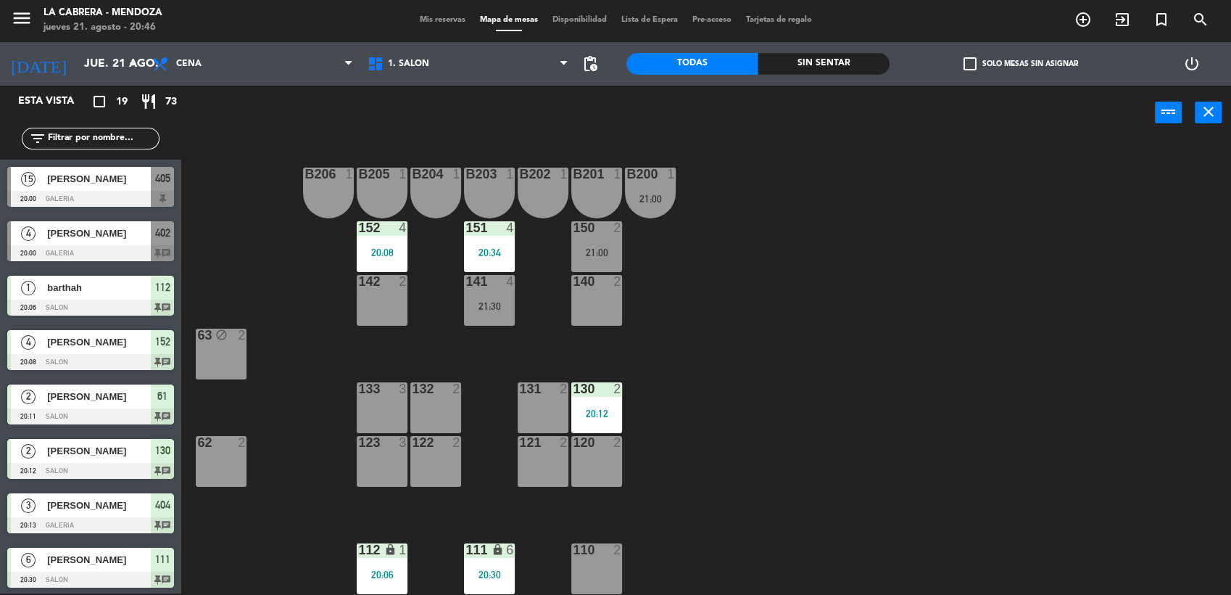
click at [496, 229] on div at bounding box center [490, 227] width 24 height 13
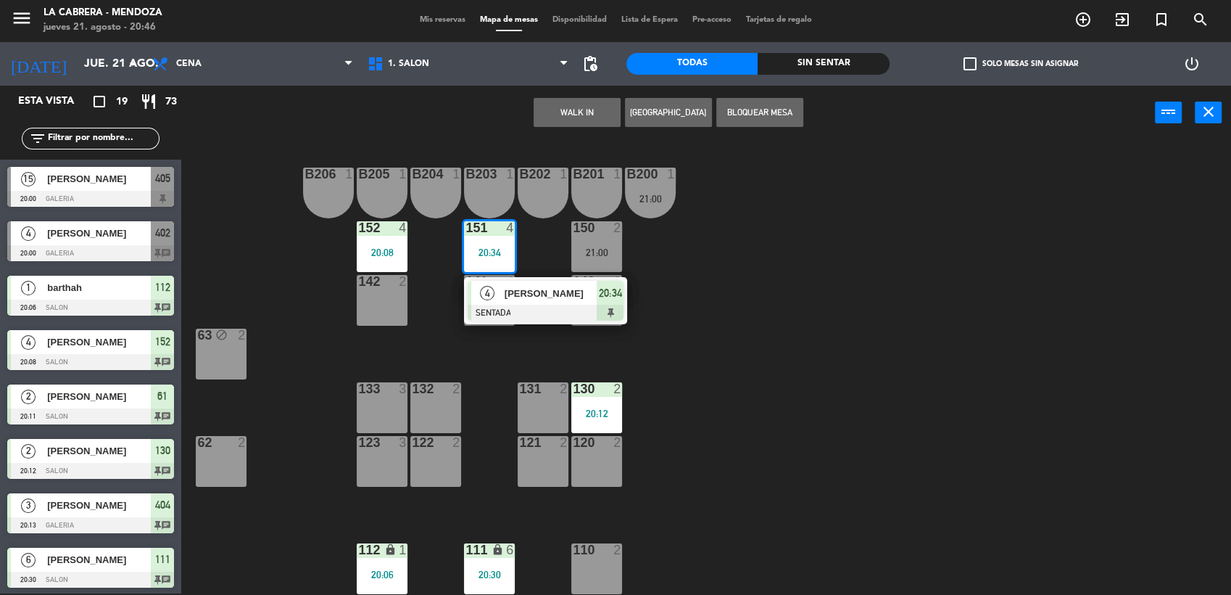
click at [530, 249] on div "B206 1 B205 1 B204 1 B203 1 B202 1 B201 1 B200 1 21:00 150 2 21:00 151 4 20:34 …" at bounding box center [713, 368] width 1038 height 453
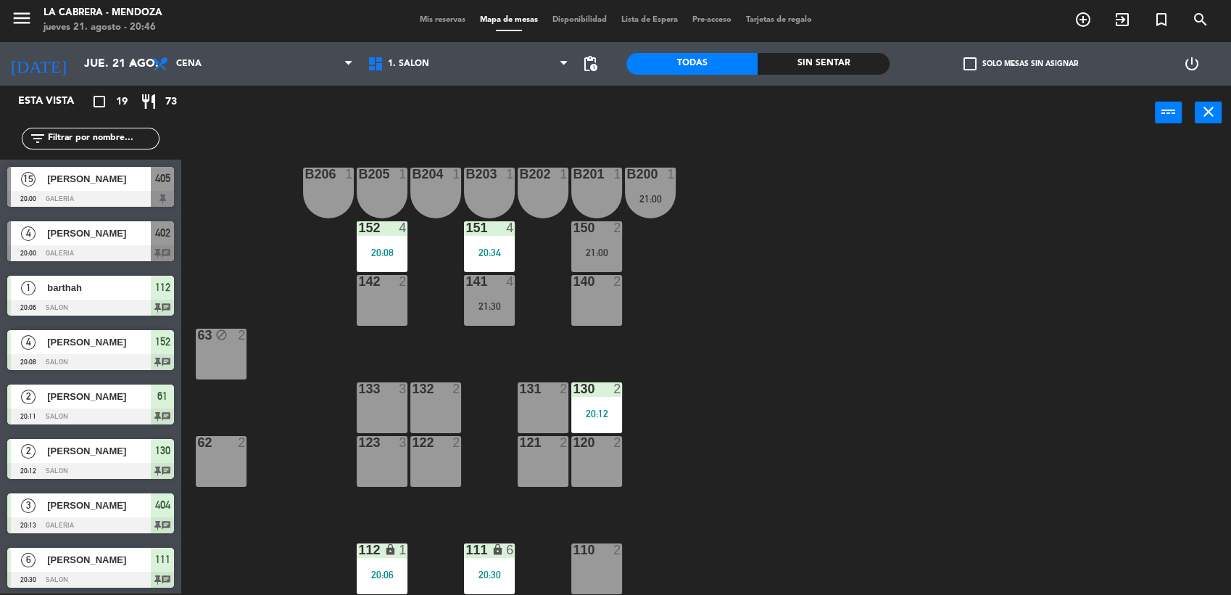
click at [504, 310] on div "21:30" at bounding box center [489, 306] width 51 height 10
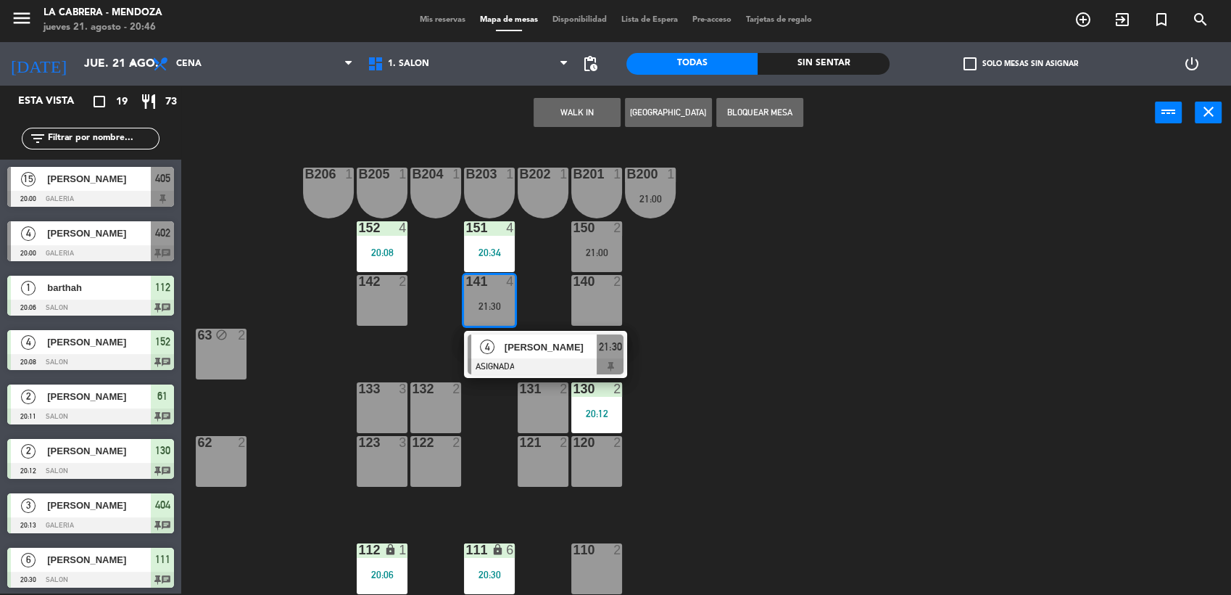
click at [431, 444] on div at bounding box center [436, 442] width 24 height 13
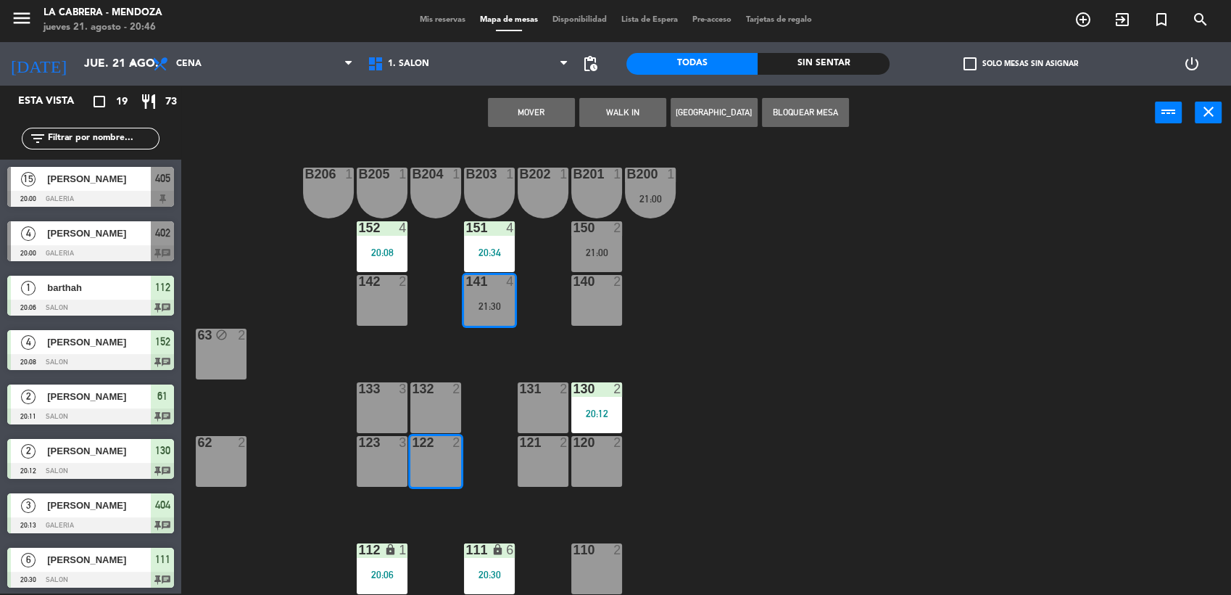
click at [543, 105] on button "Mover" at bounding box center [531, 112] width 87 height 29
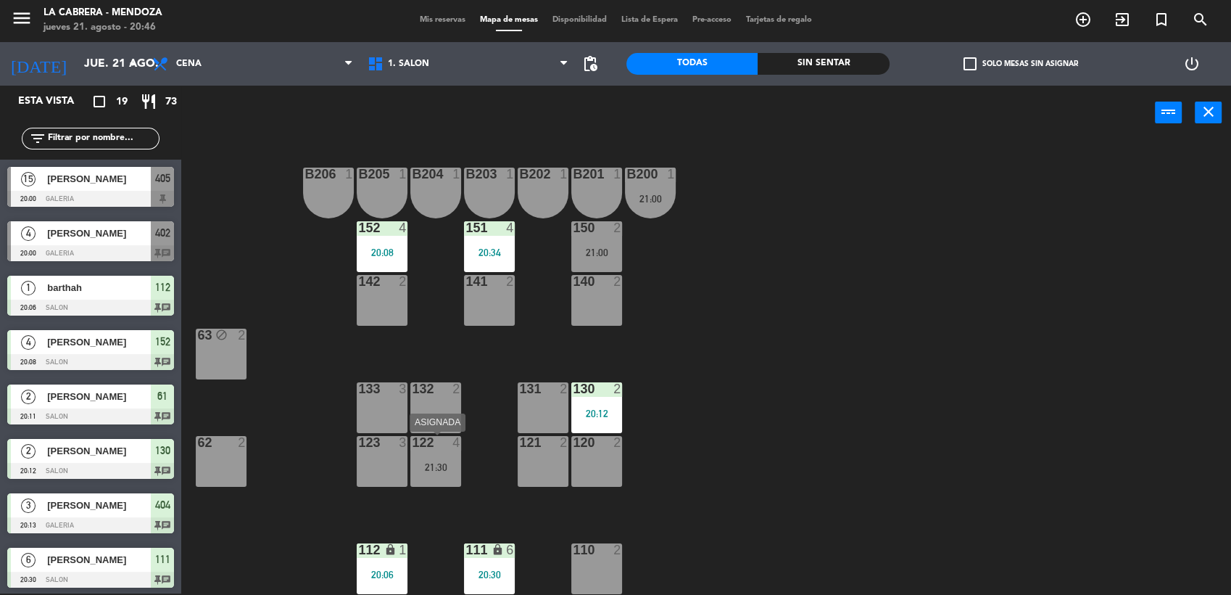
click at [458, 465] on div "21:30" at bounding box center [435, 467] width 51 height 10
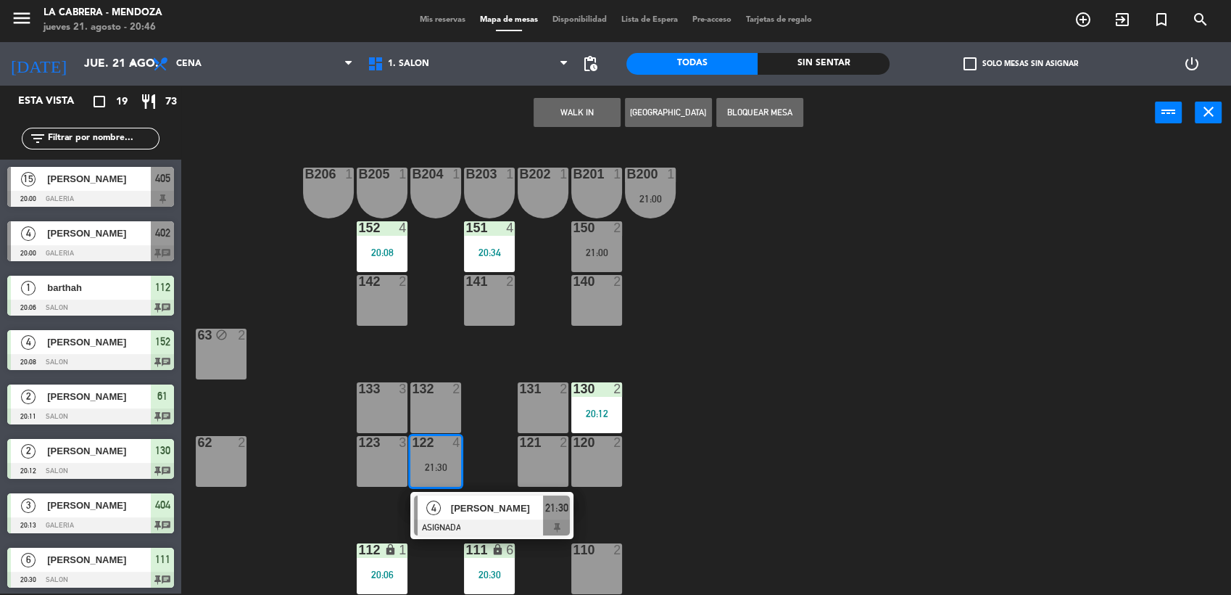
click at [484, 464] on div "B206 1 B205 1 B204 1 B203 1 B202 1 B201 1 B200 1 21:00 150 2 21:00 151 4 20:34 …" at bounding box center [713, 368] width 1038 height 453
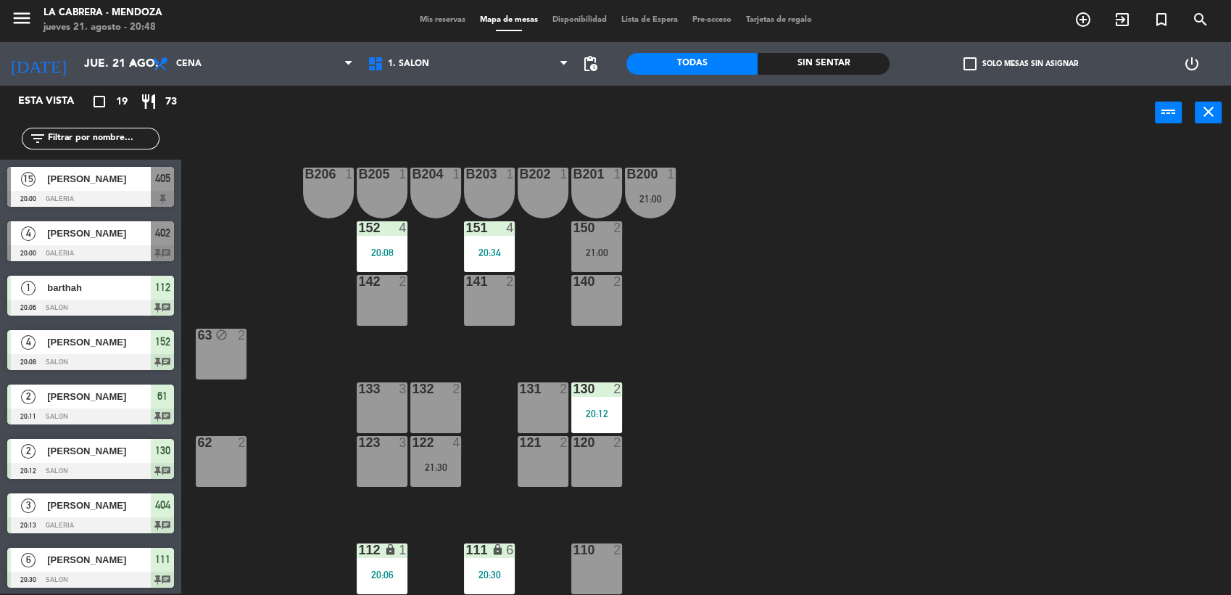
click at [140, 239] on span "[PERSON_NAME]" at bounding box center [99, 232] width 104 height 15
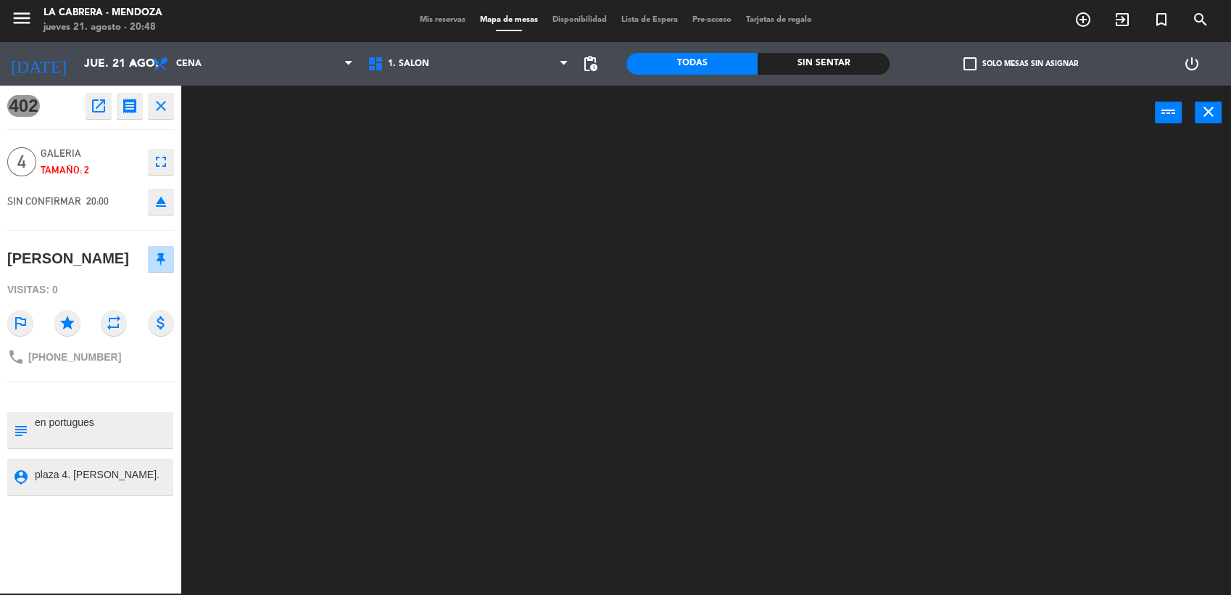
click at [230, 336] on div at bounding box center [713, 368] width 1038 height 453
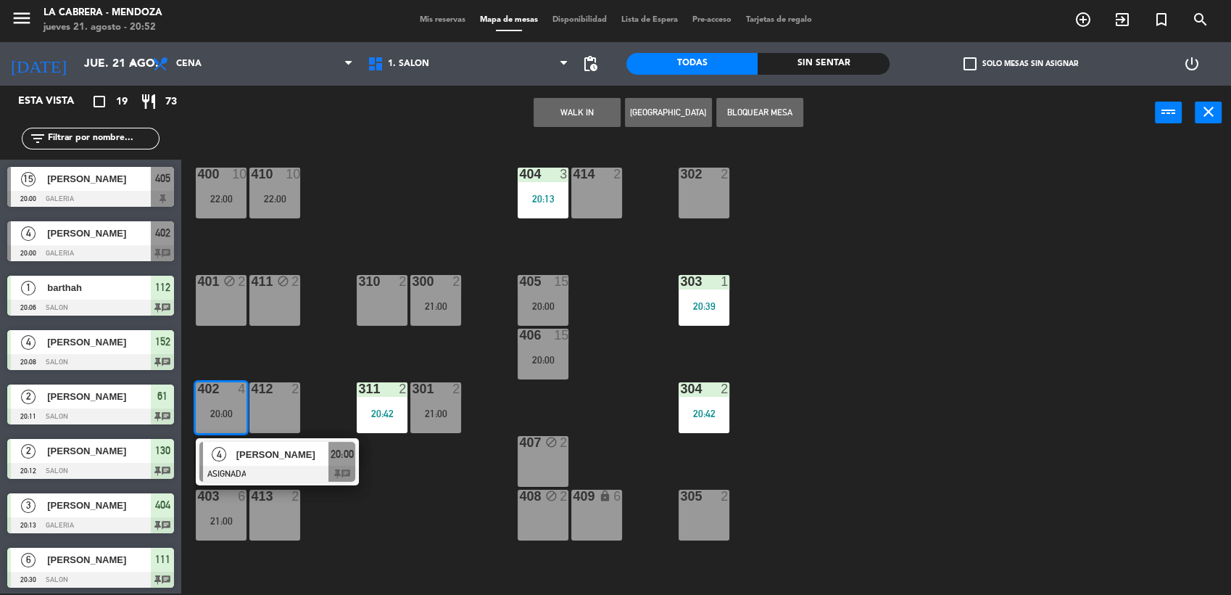
click at [446, 234] on div "400 10 22:00 410 10 22:00 404 3 20:13 414 2 302 2 401 block 2 411 block 2 310 2…" at bounding box center [713, 368] width 1038 height 453
